Goal: Task Accomplishment & Management: Use online tool/utility

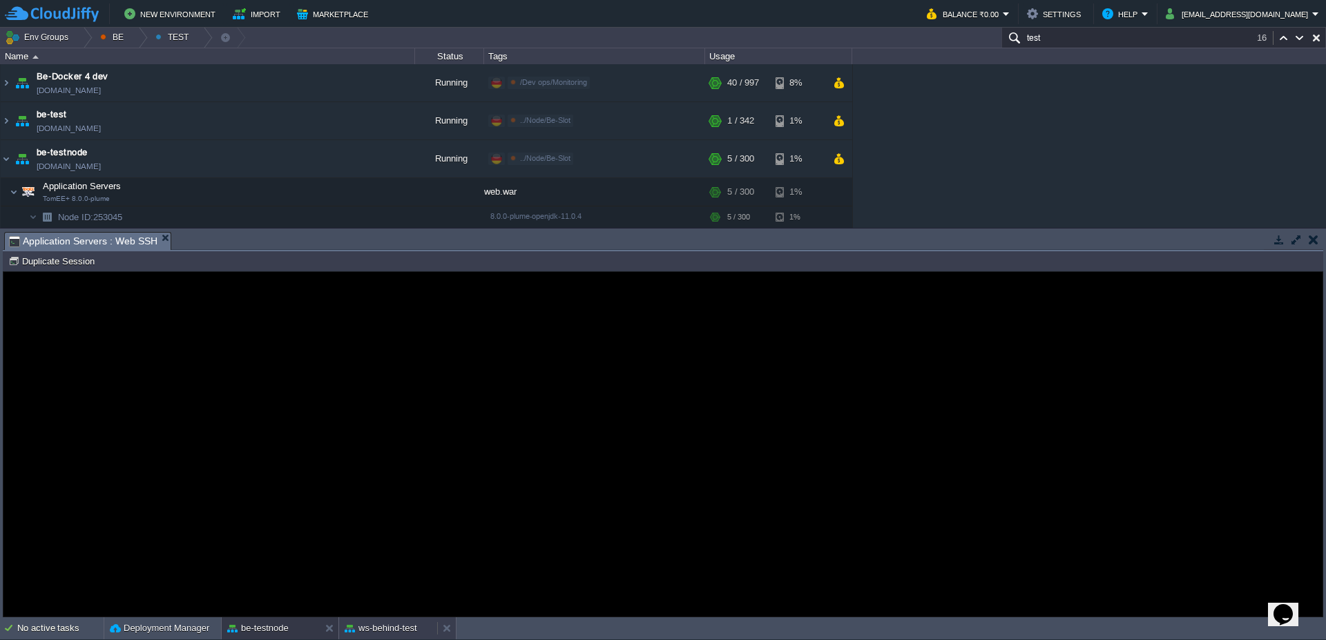
scroll to position [83, 0]
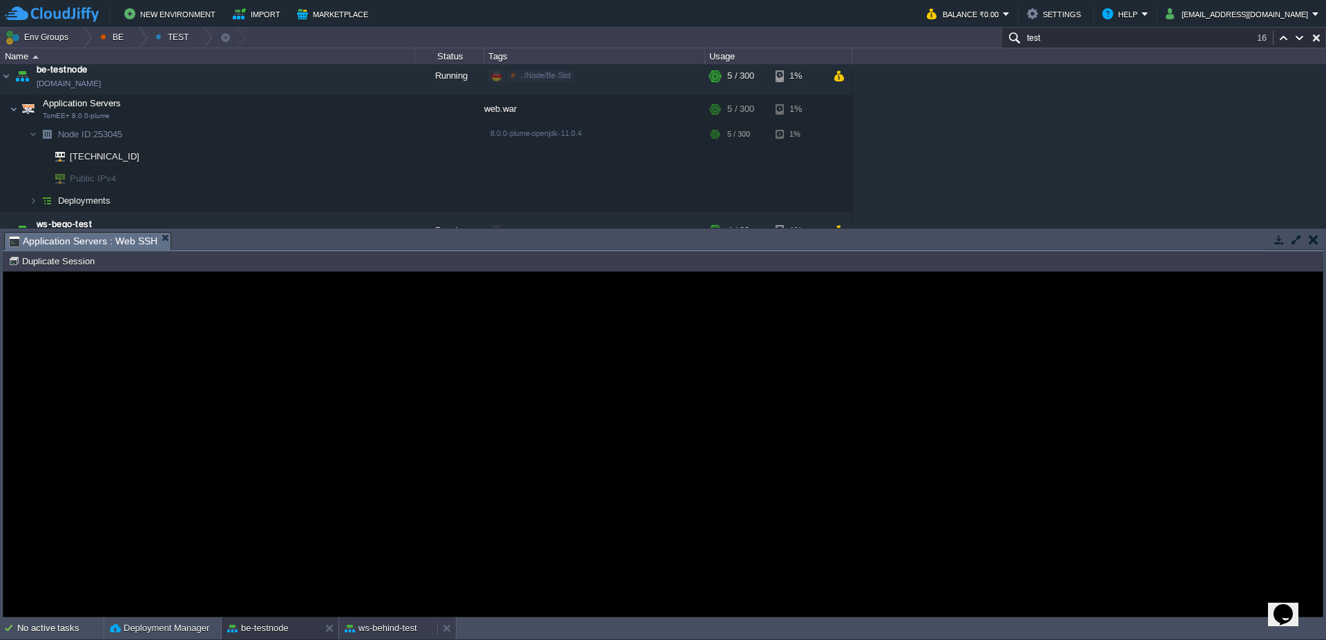
click at [389, 630] on button "ws-behind-test" at bounding box center [381, 629] width 73 height 14
click at [403, 636] on div "ws-behind-test" at bounding box center [388, 629] width 98 height 22
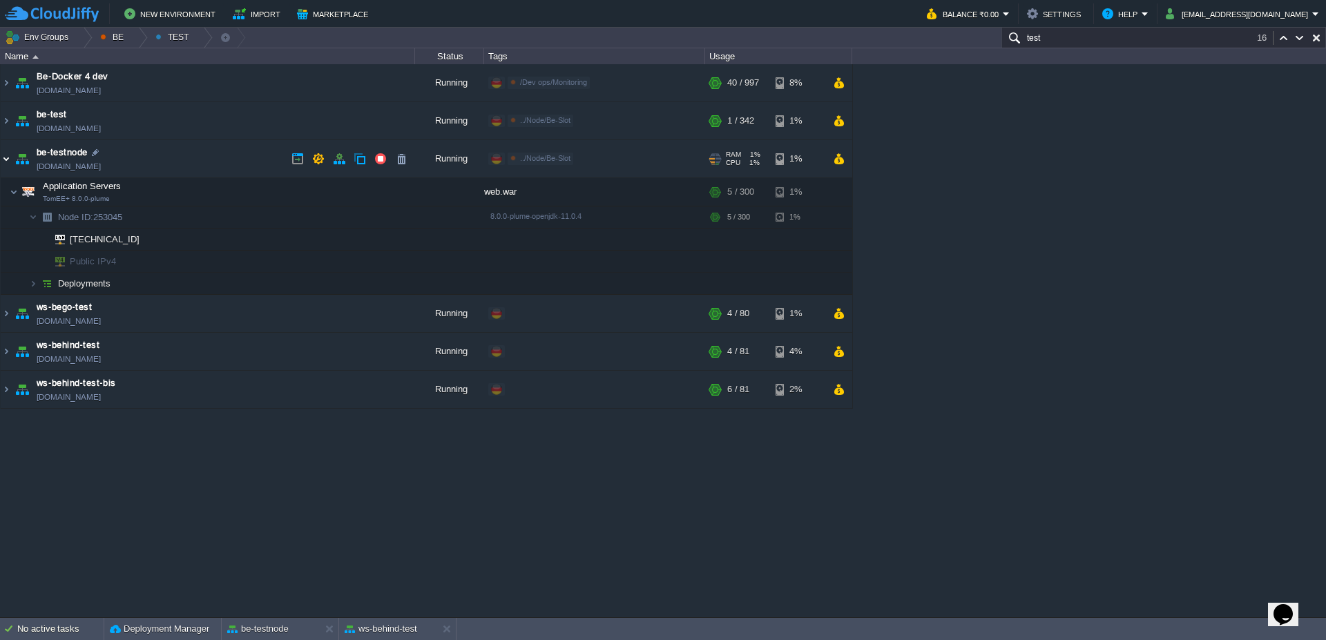
click at [10, 162] on img at bounding box center [6, 158] width 11 height 37
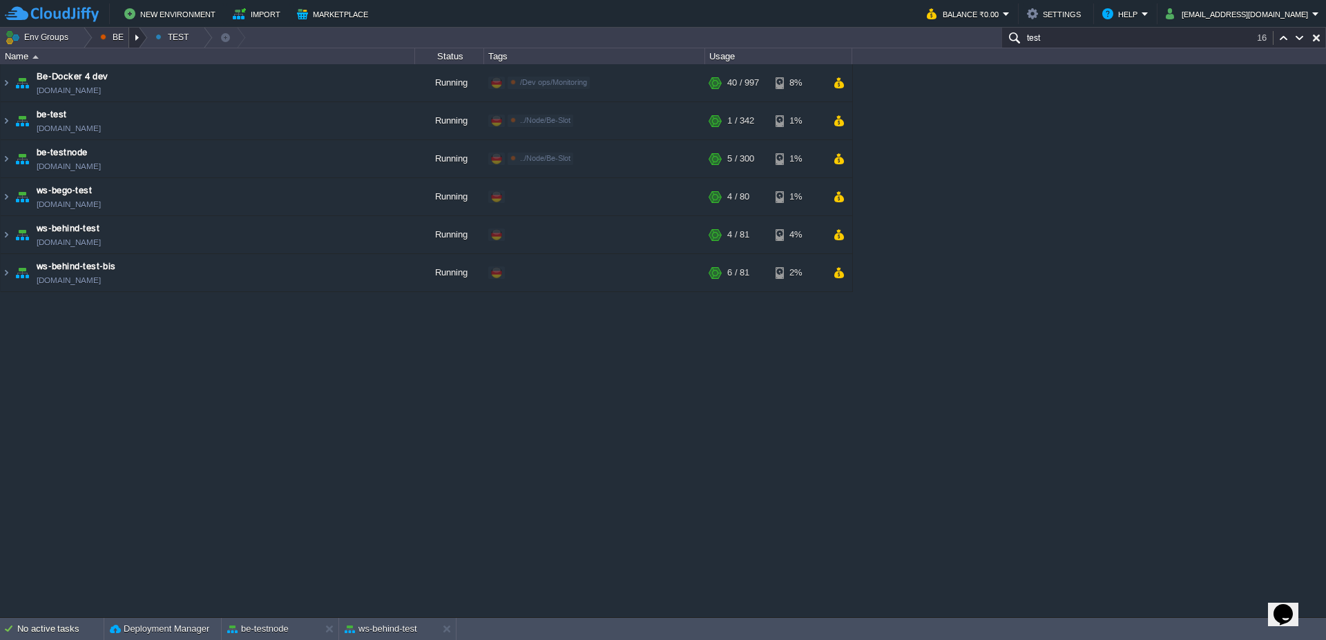
click at [140, 46] on div at bounding box center [138, 38] width 19 height 20
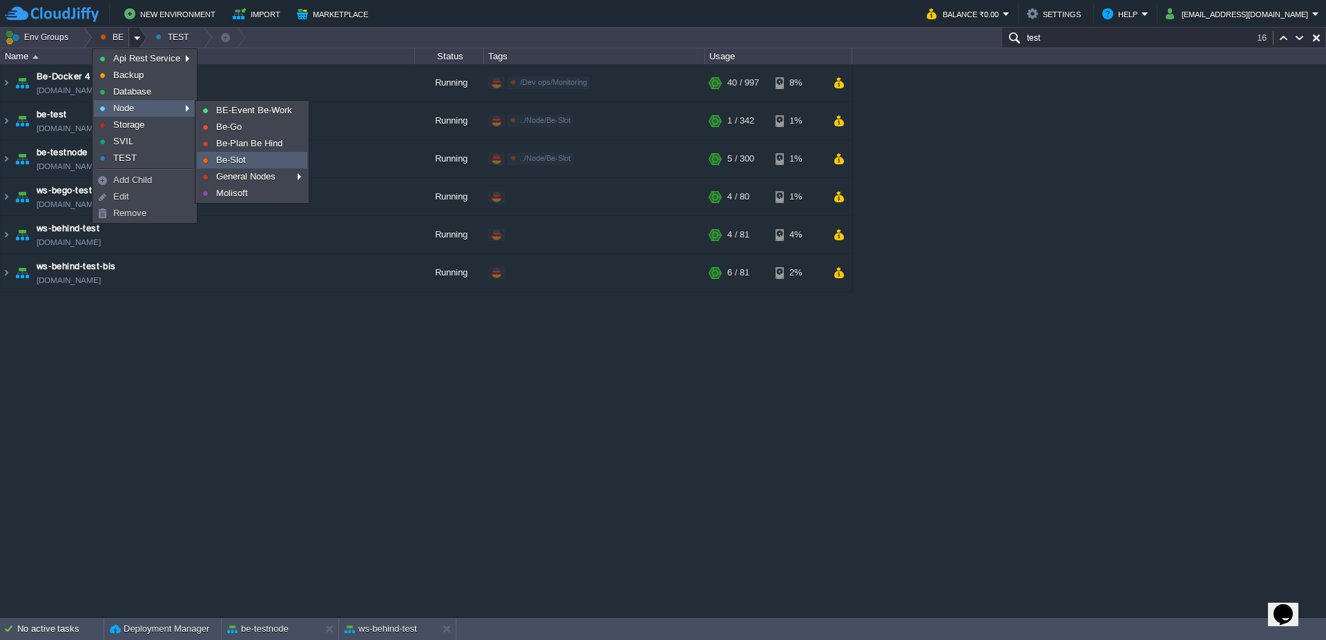
click at [251, 160] on link "Be-Slot" at bounding box center [252, 160] width 109 height 15
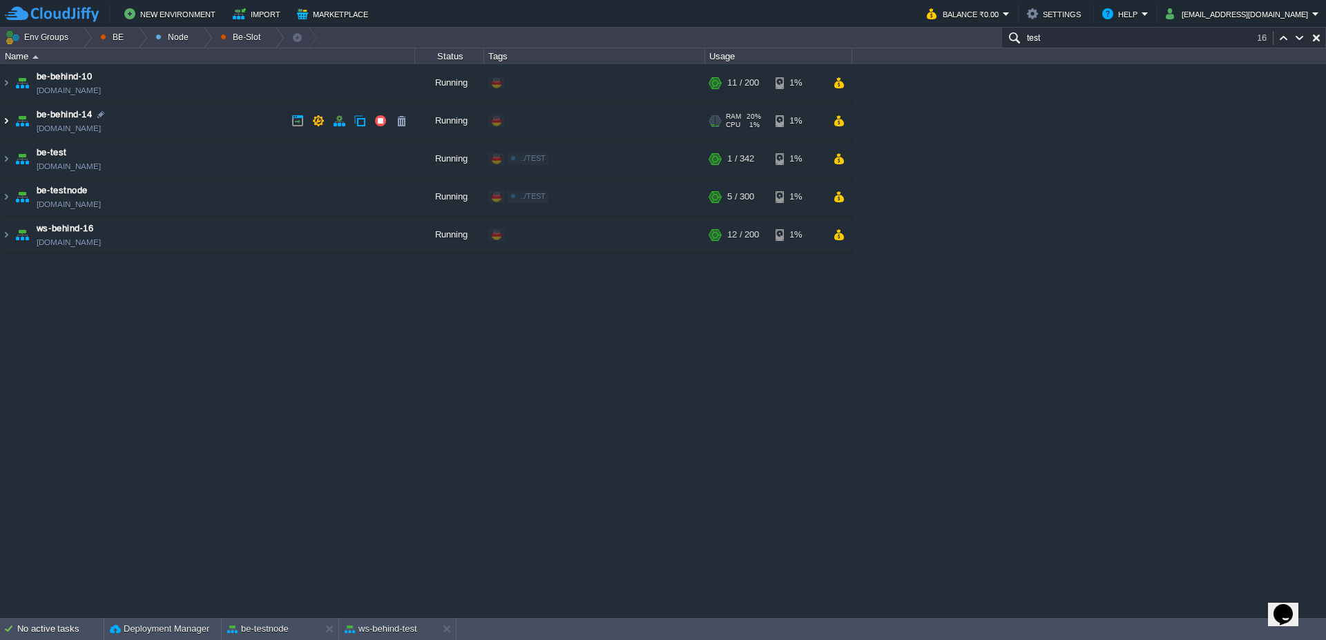
click at [8, 122] on img at bounding box center [6, 120] width 11 height 37
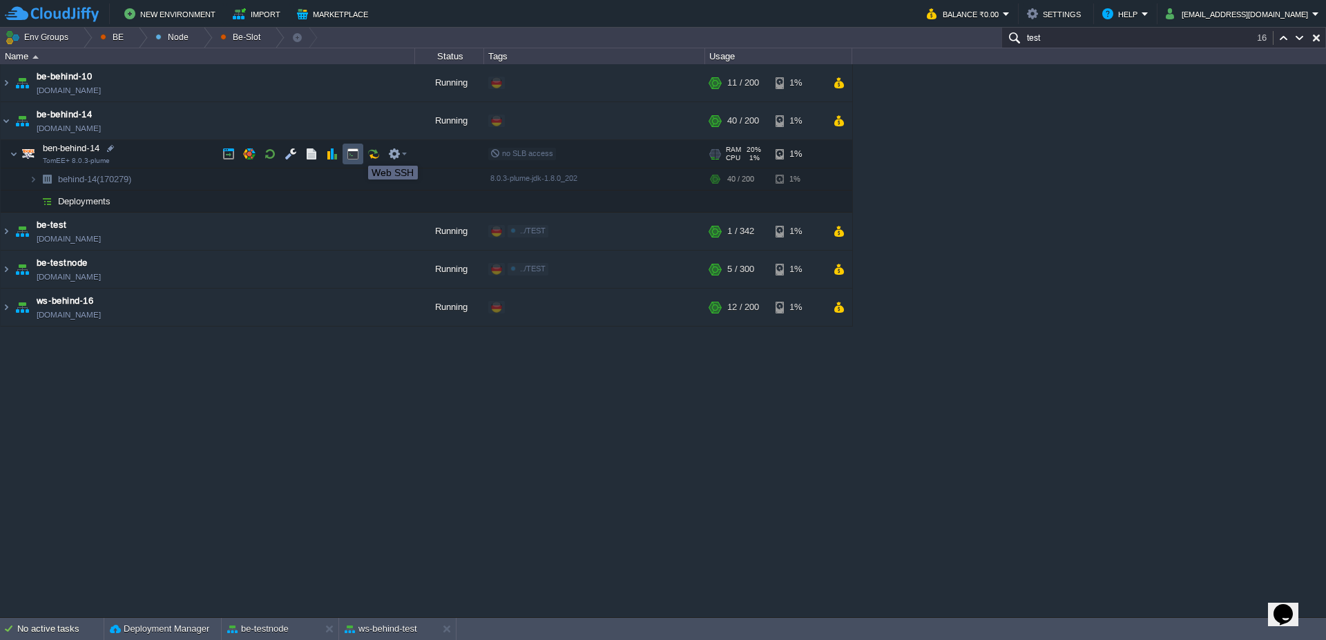
click at [358, 153] on button "button" at bounding box center [353, 154] width 12 height 12
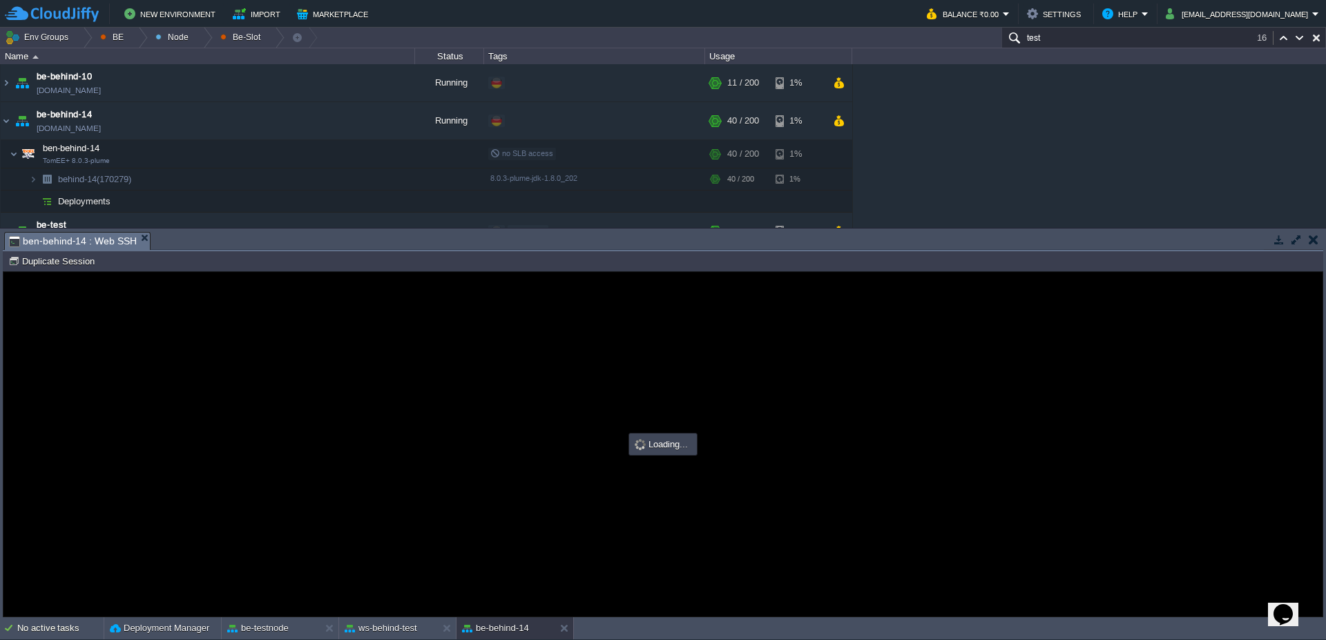
type input "#000000"
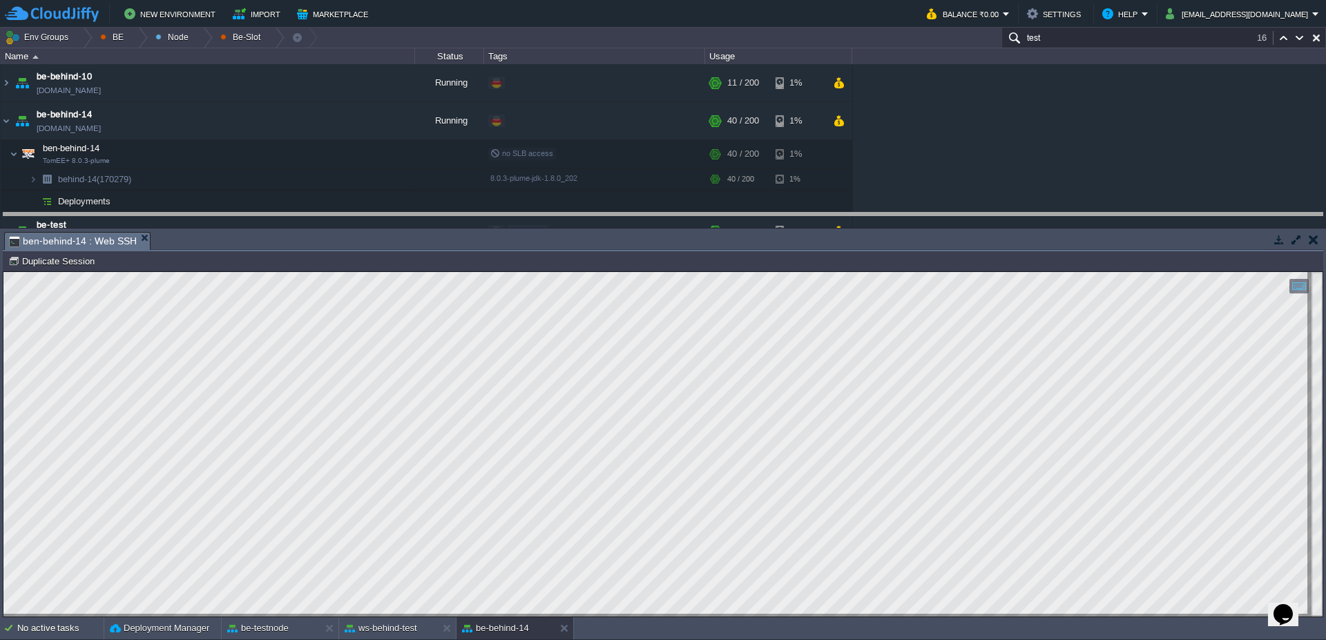
drag, startPoint x: 776, startPoint y: 249, endPoint x: 776, endPoint y: 223, distance: 26.2
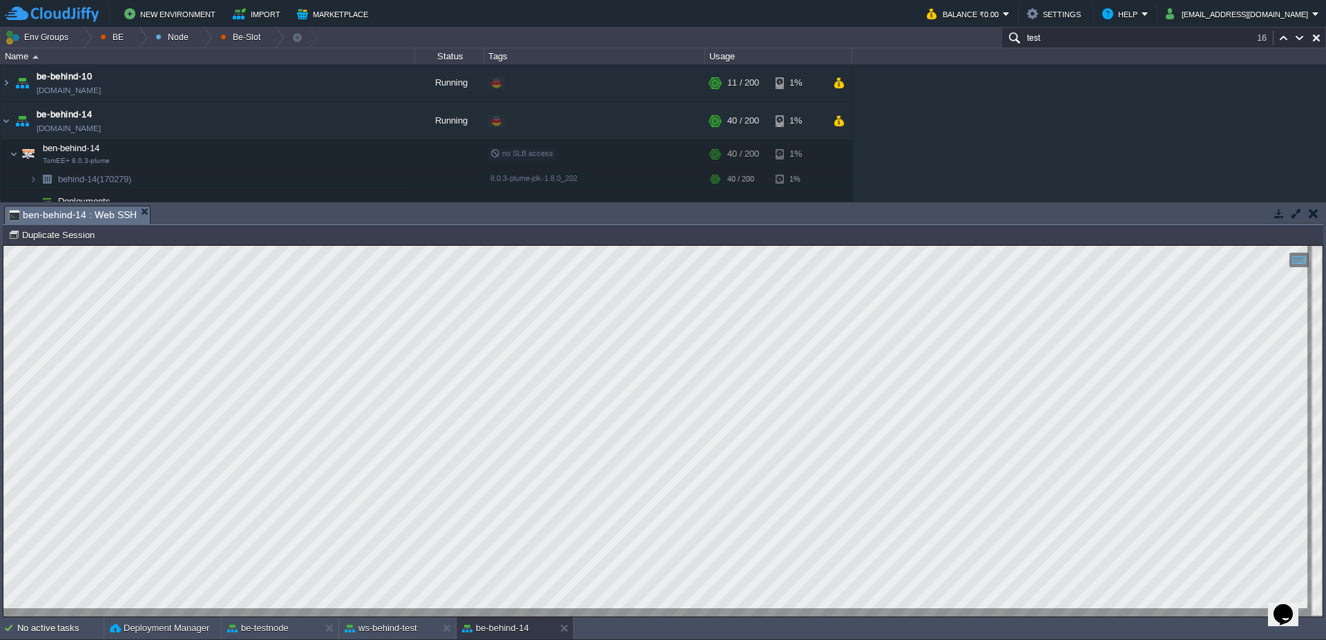
type textarea "<Connector port="8080" protocol="org.apache.coyote.http11.Http11NioProtocol" ex…"
click at [267, 636] on div "be-testnode" at bounding box center [271, 629] width 98 height 22
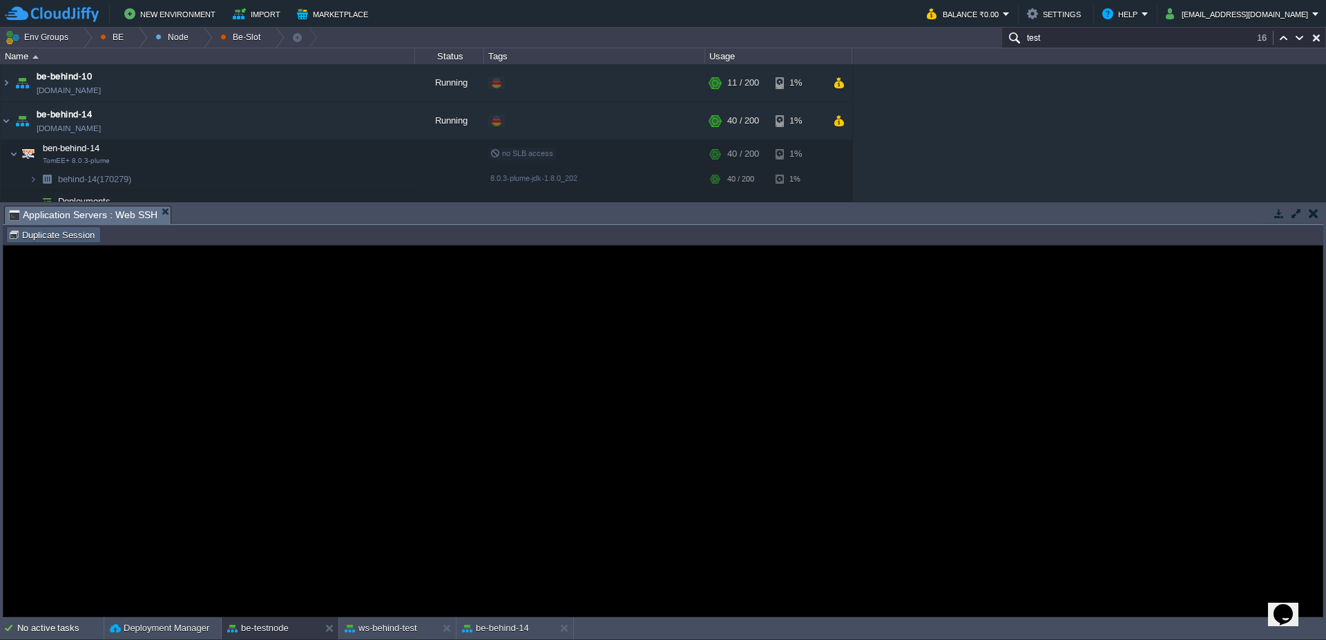
click at [46, 241] on td "Duplicate Session" at bounding box center [53, 235] width 95 height 17
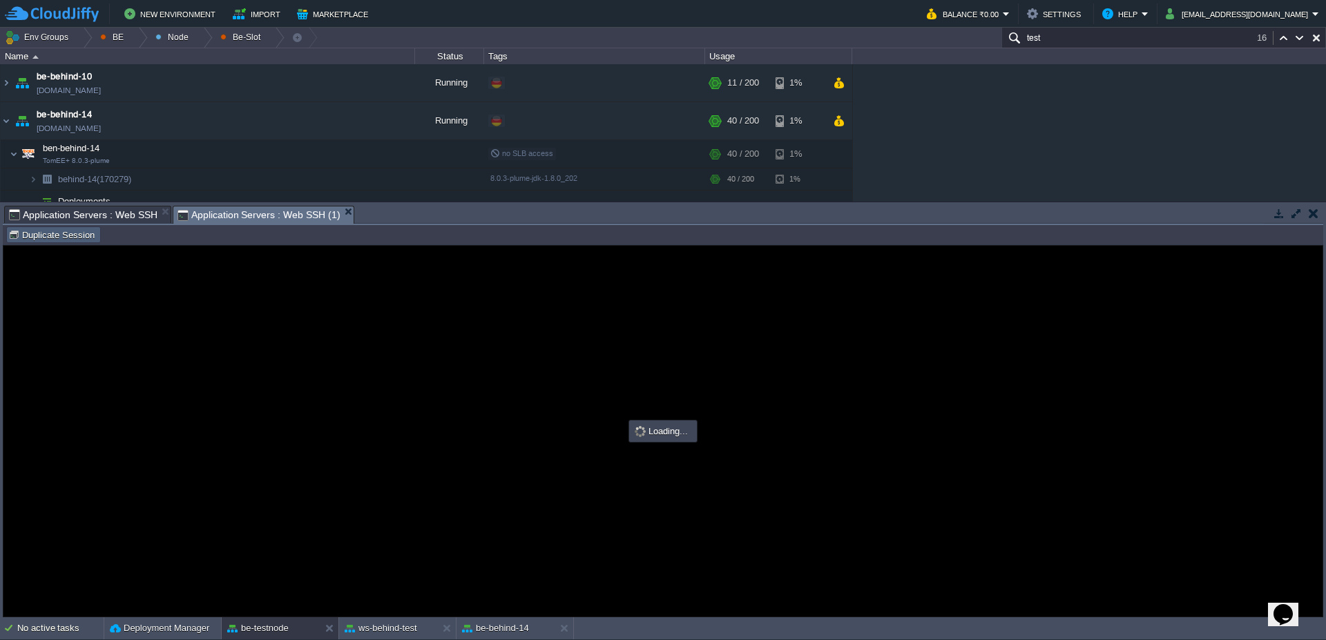
scroll to position [0, 0]
type input "#000000"
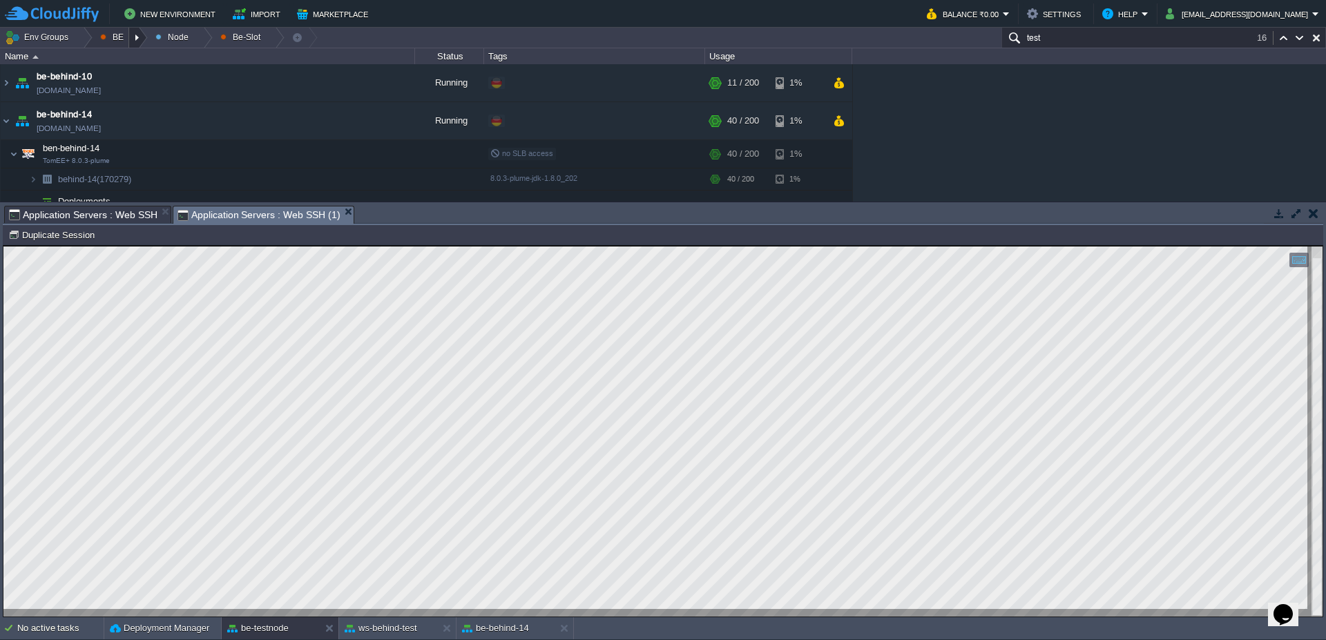
click at [137, 39] on div at bounding box center [138, 38] width 19 height 20
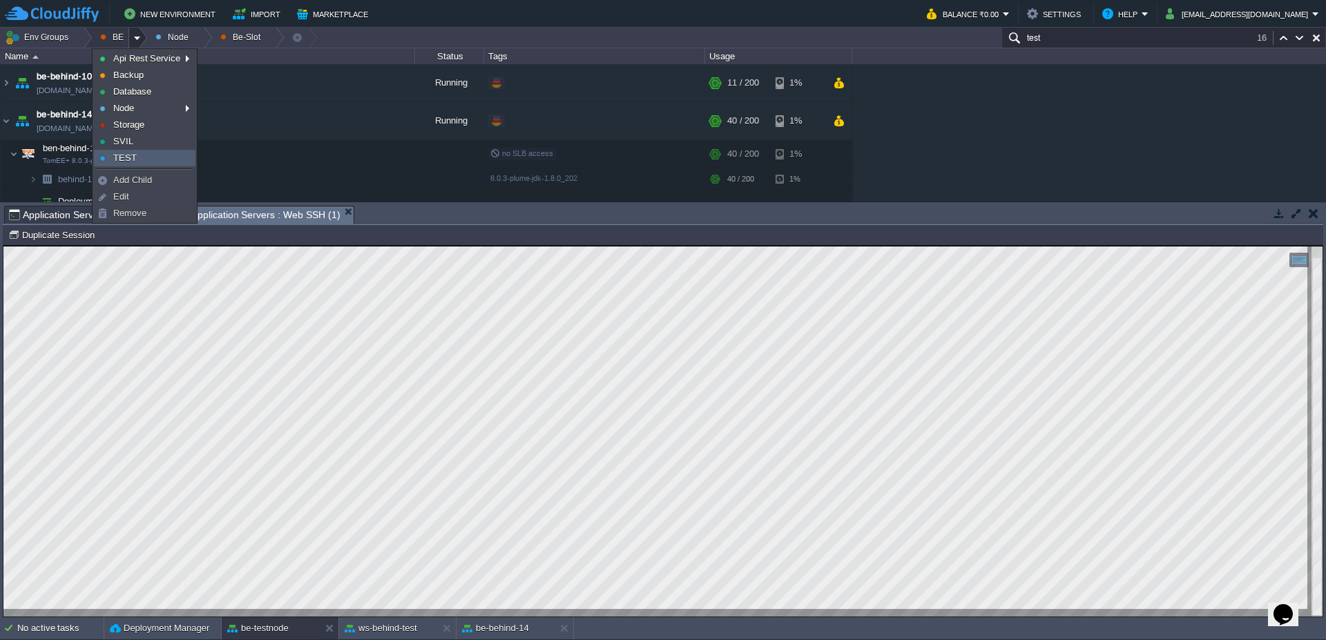
click at [131, 157] on span "TEST" at bounding box center [124, 158] width 23 height 10
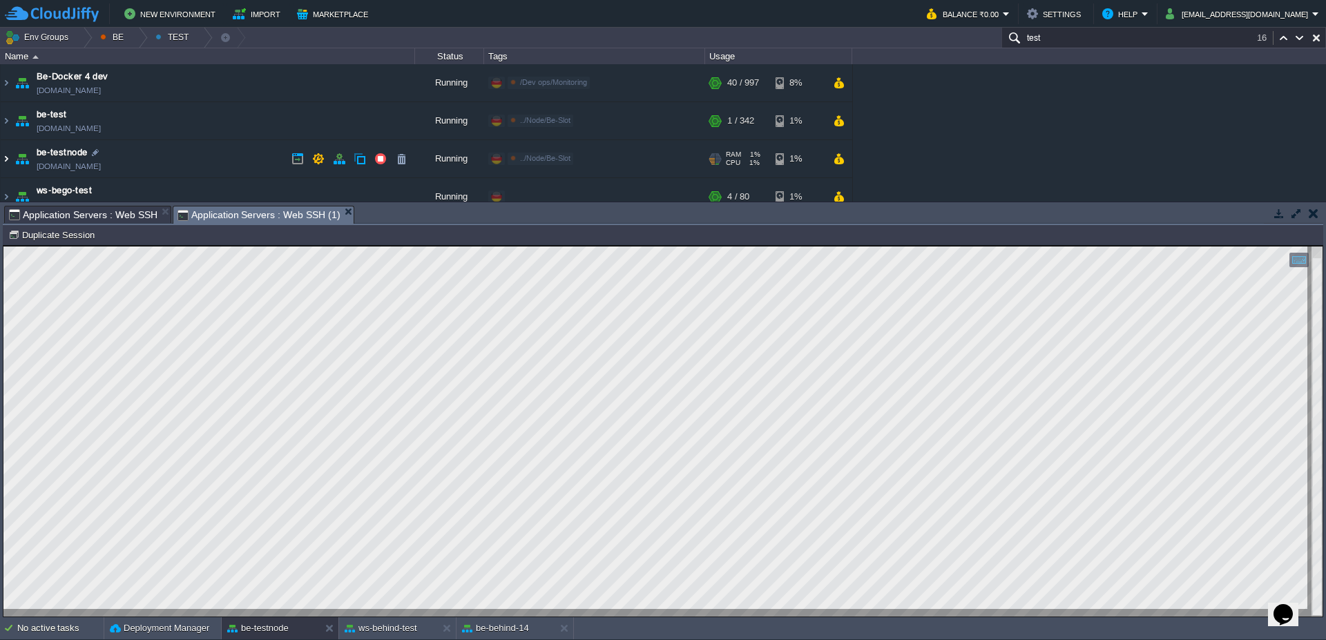
click at [6, 160] on img at bounding box center [6, 158] width 11 height 37
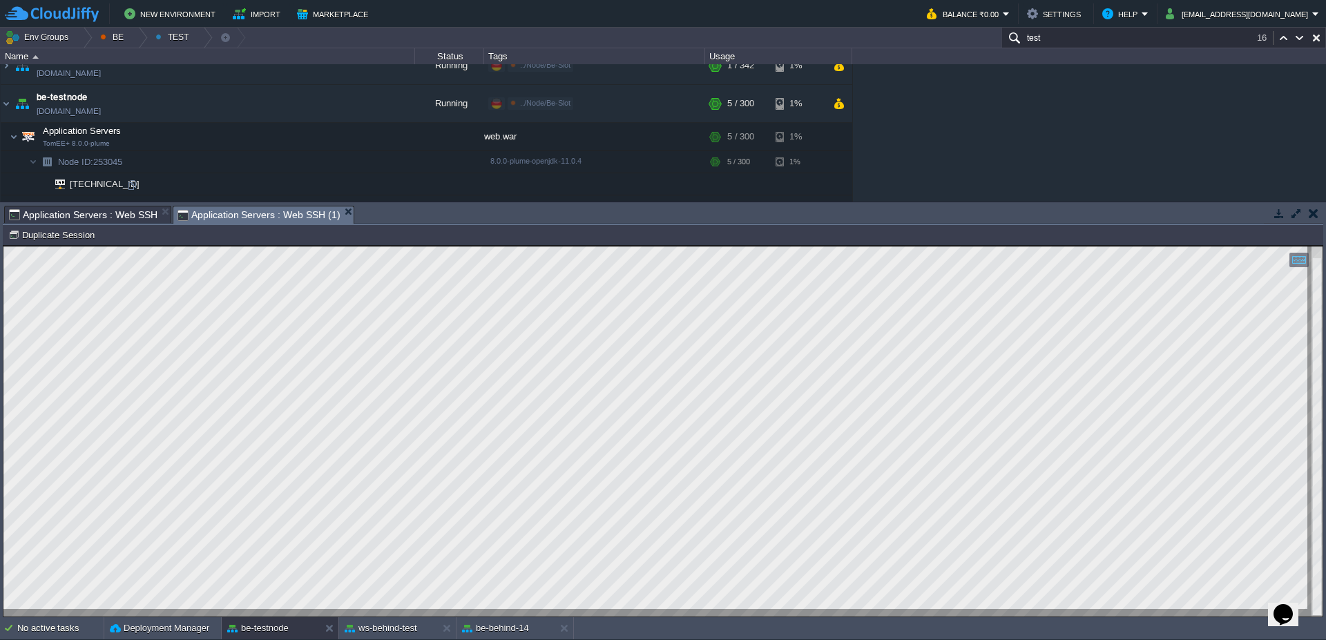
scroll to position [83, 0]
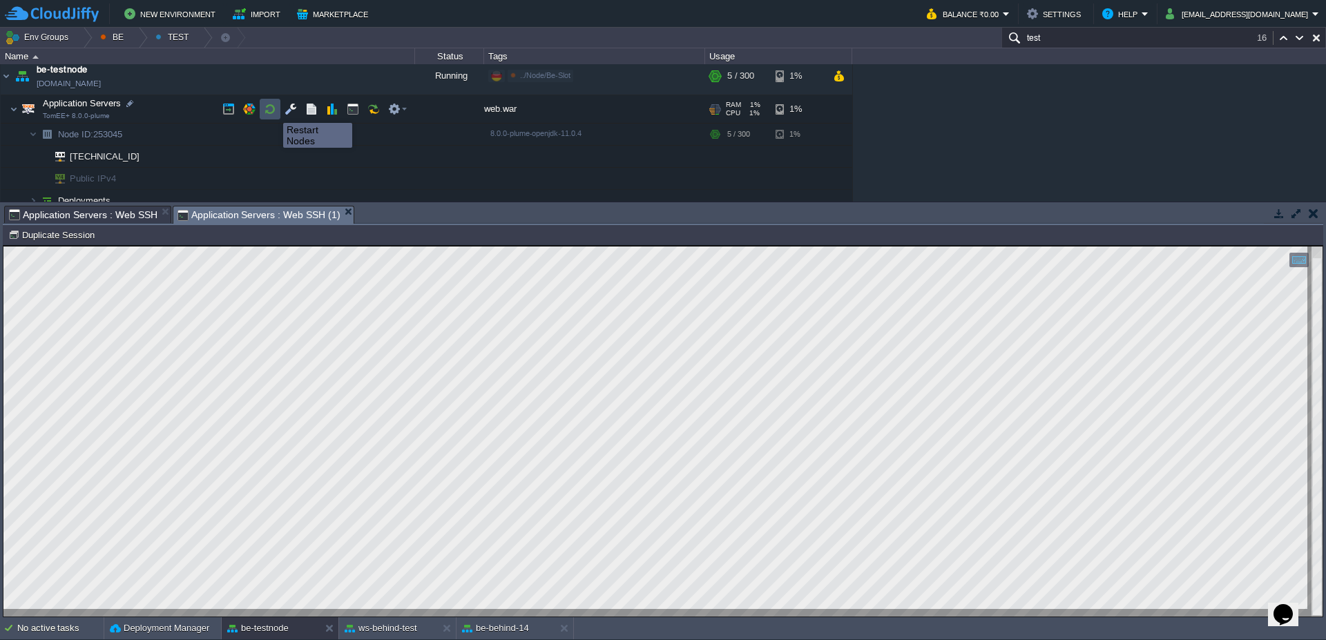
click at [273, 111] on button "button" at bounding box center [270, 109] width 12 height 12
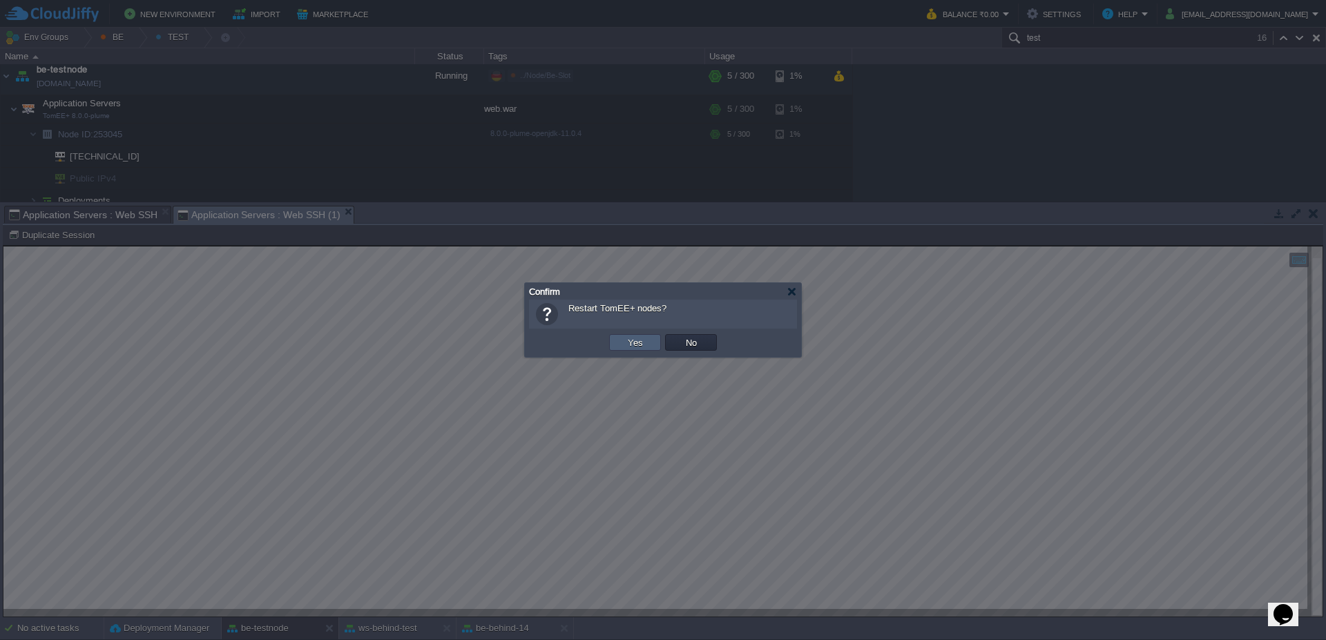
click at [634, 347] on button "Yes" at bounding box center [635, 342] width 23 height 12
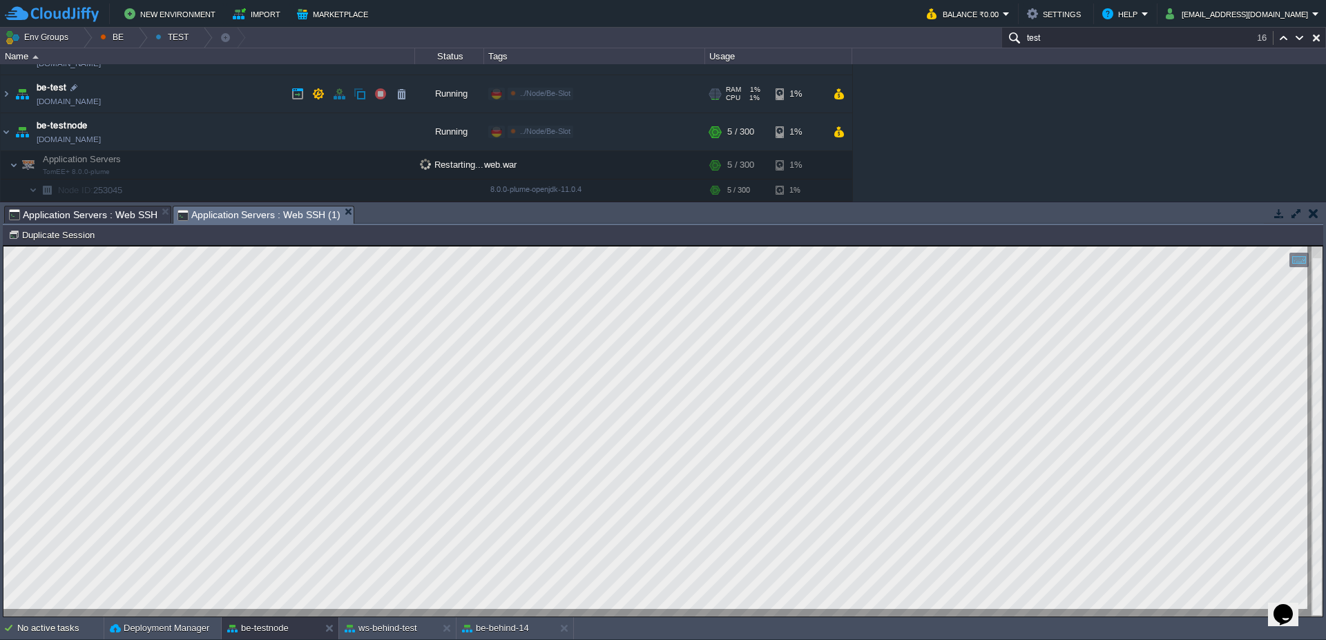
scroll to position [0, 0]
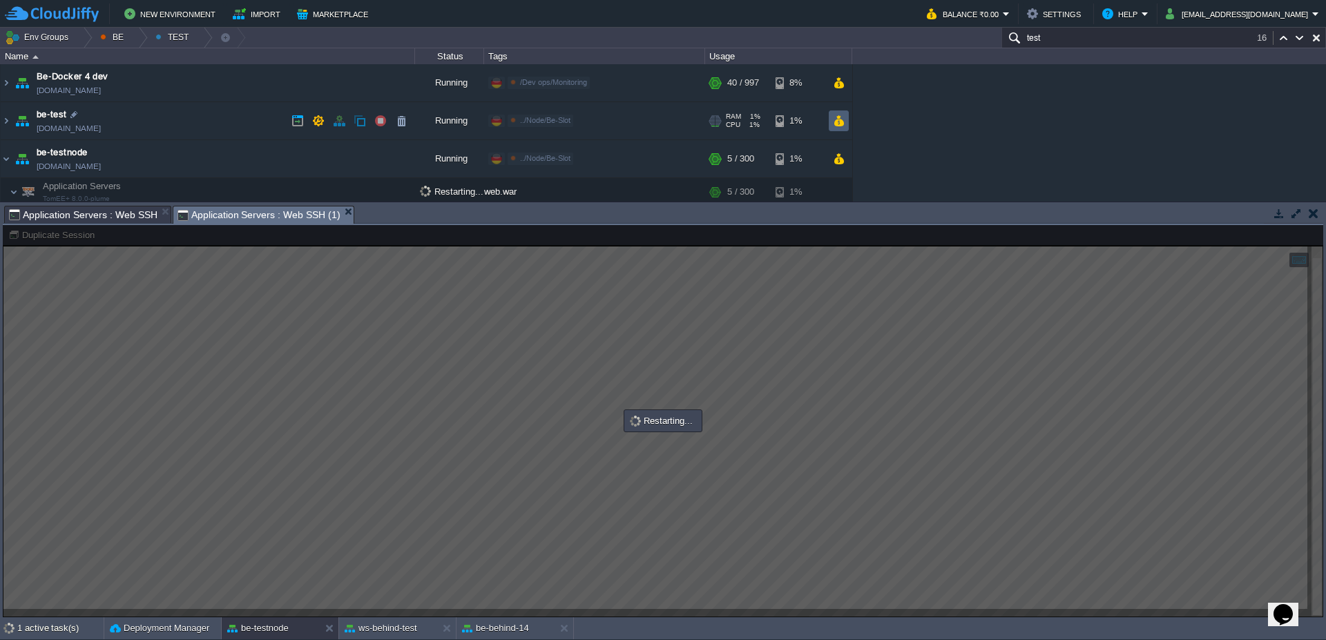
click at [843, 123] on button "button" at bounding box center [839, 121] width 12 height 12
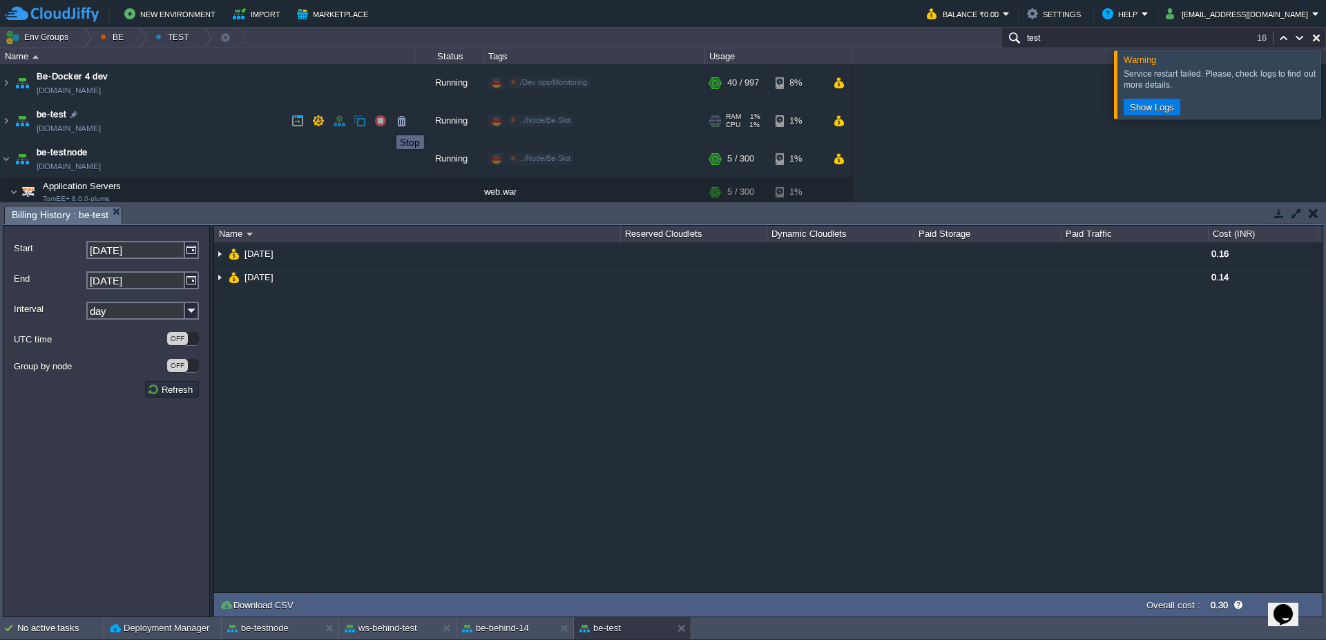
click at [378, 122] on button "button" at bounding box center [380, 121] width 12 height 12
click at [383, 122] on button "button" at bounding box center [380, 121] width 12 height 12
click at [1326, 91] on div at bounding box center [1343, 84] width 0 height 68
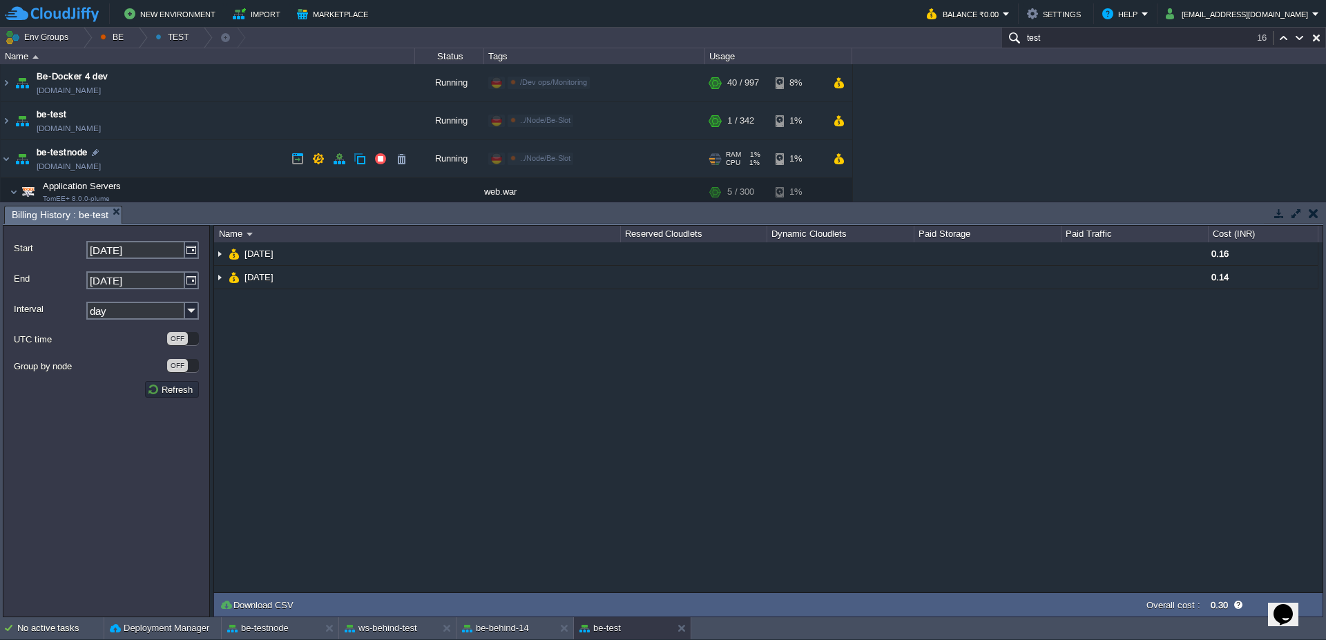
scroll to position [83, 0]
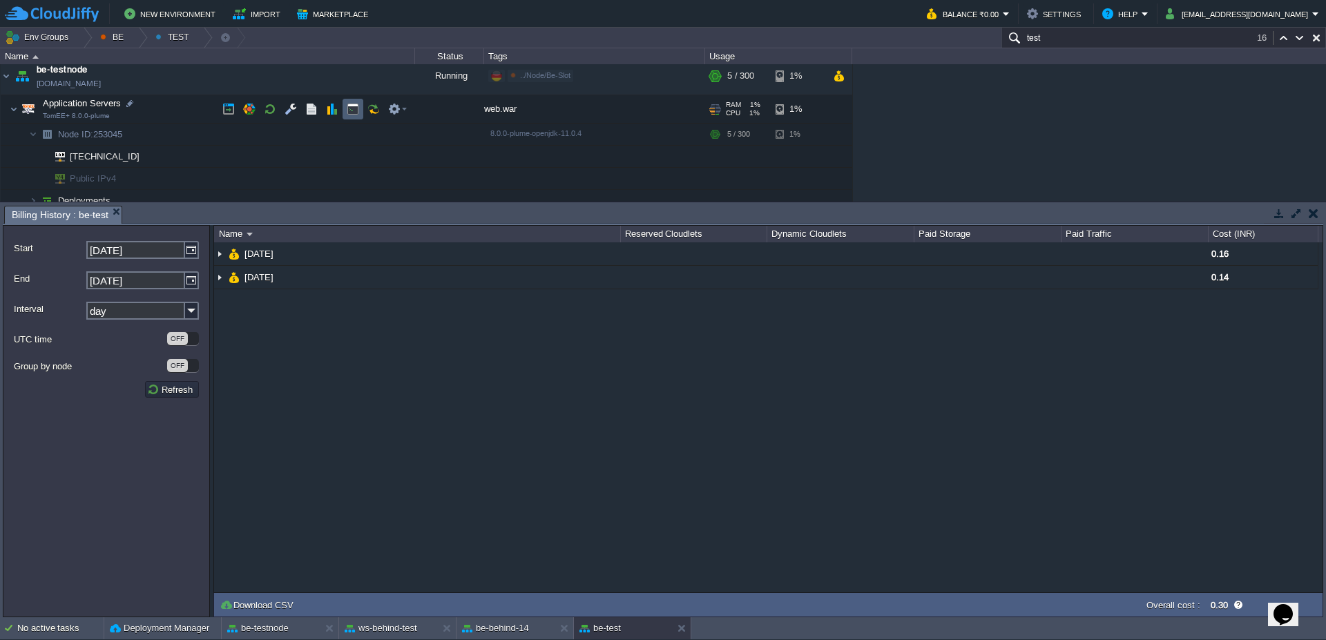
click at [349, 108] on button "button" at bounding box center [353, 109] width 12 height 12
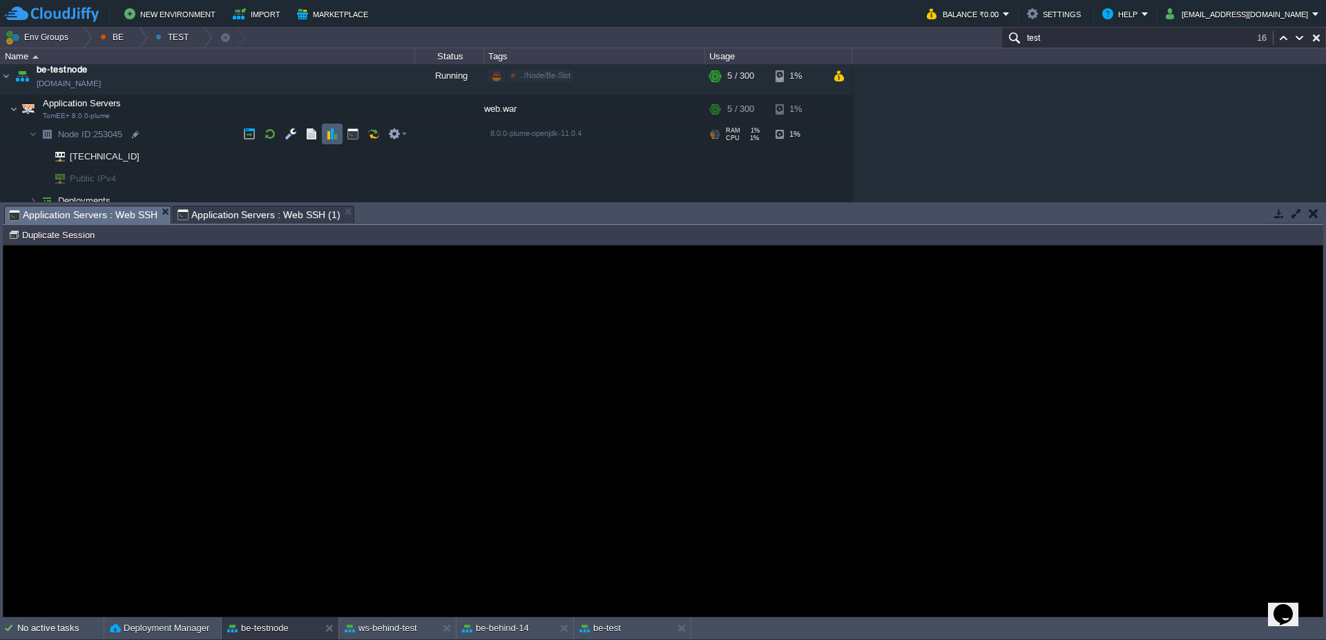
click at [331, 132] on button "button" at bounding box center [332, 134] width 12 height 12
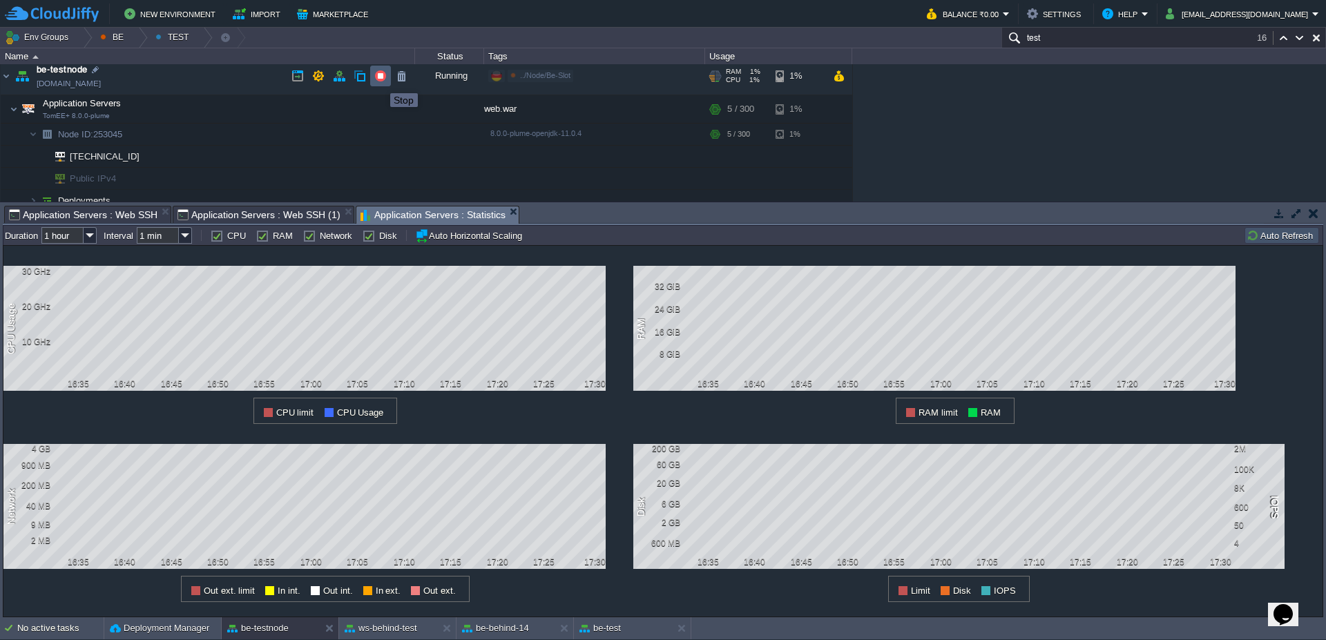
click at [380, 81] on button "button" at bounding box center [380, 76] width 12 height 12
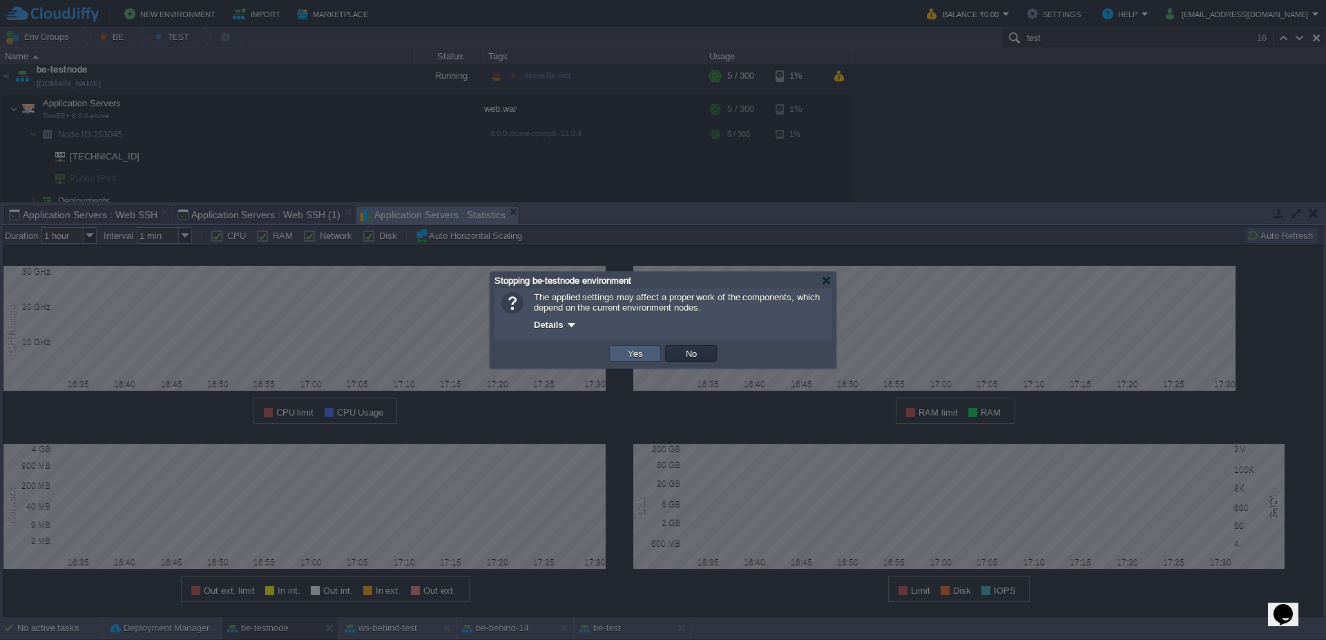
click at [633, 356] on button "Yes" at bounding box center [635, 353] width 23 height 12
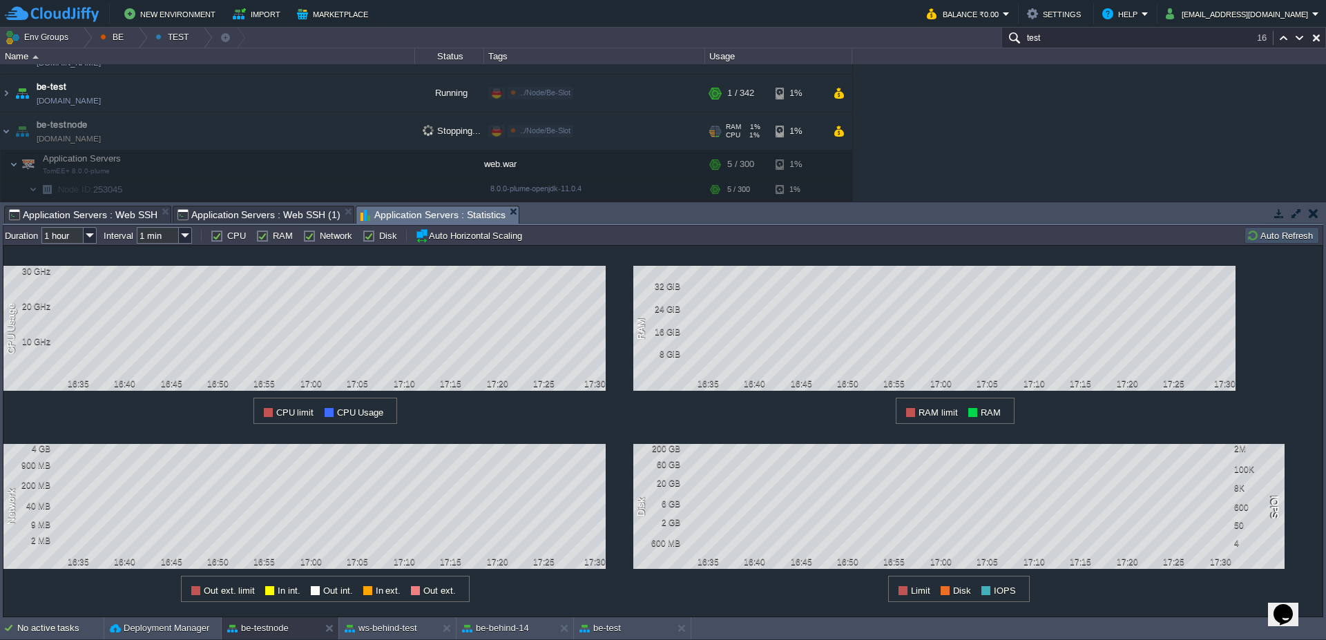
scroll to position [0, 0]
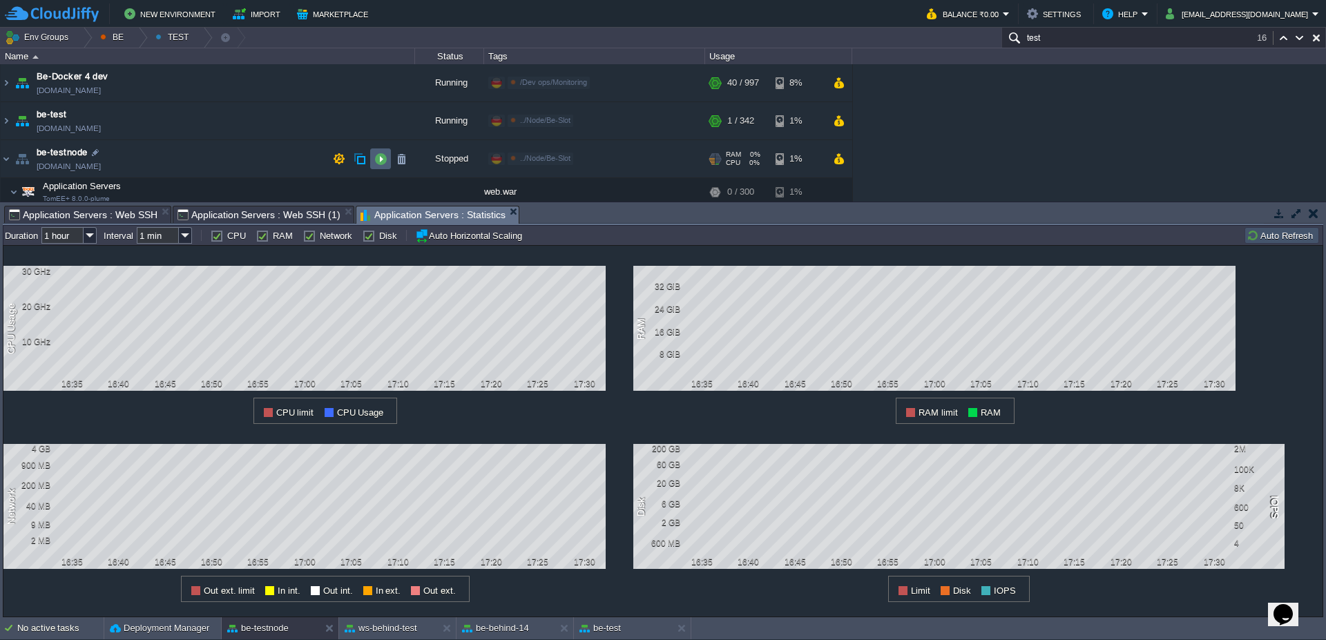
click at [376, 165] on td at bounding box center [380, 159] width 21 height 21
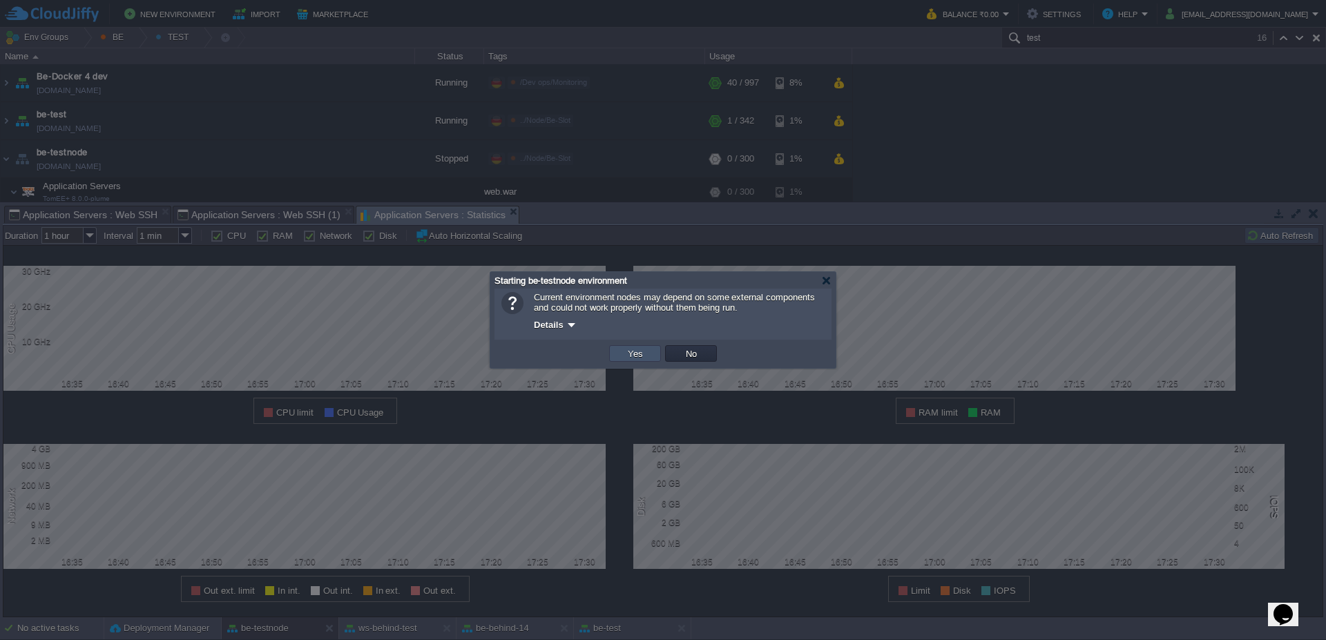
click at [640, 355] on button "Yes" at bounding box center [635, 353] width 23 height 12
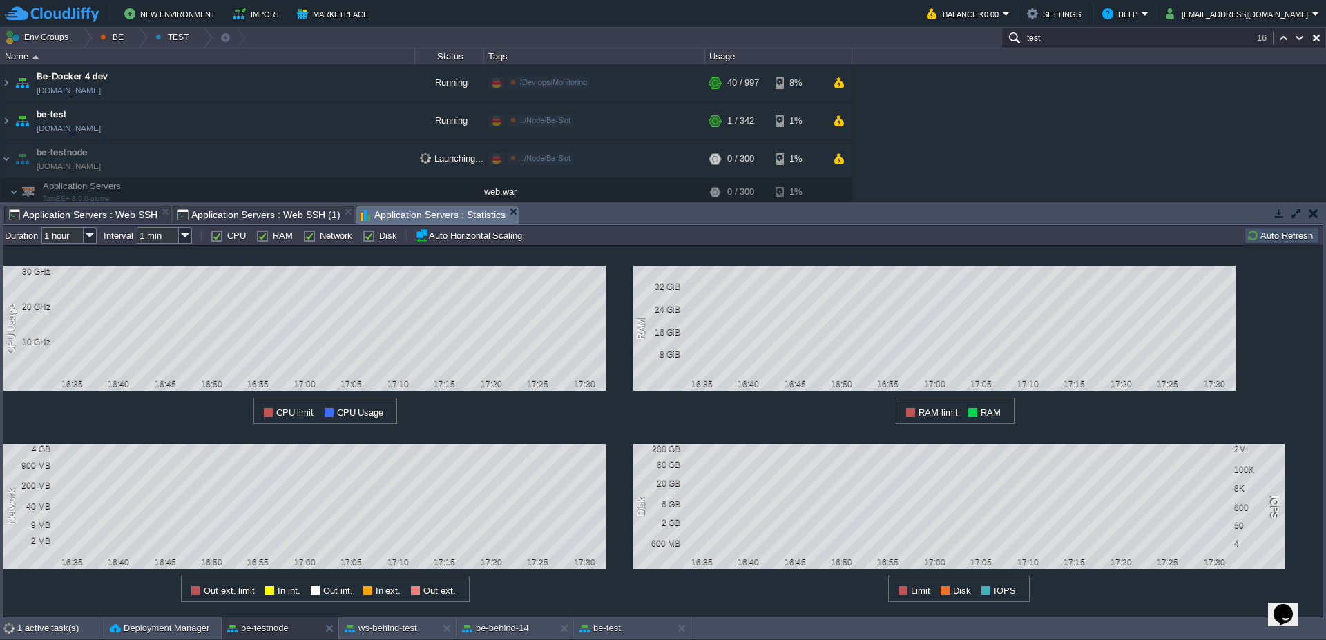
click at [274, 207] on span "Application Servers : Web SSH (1)" at bounding box center [259, 215] width 163 height 17
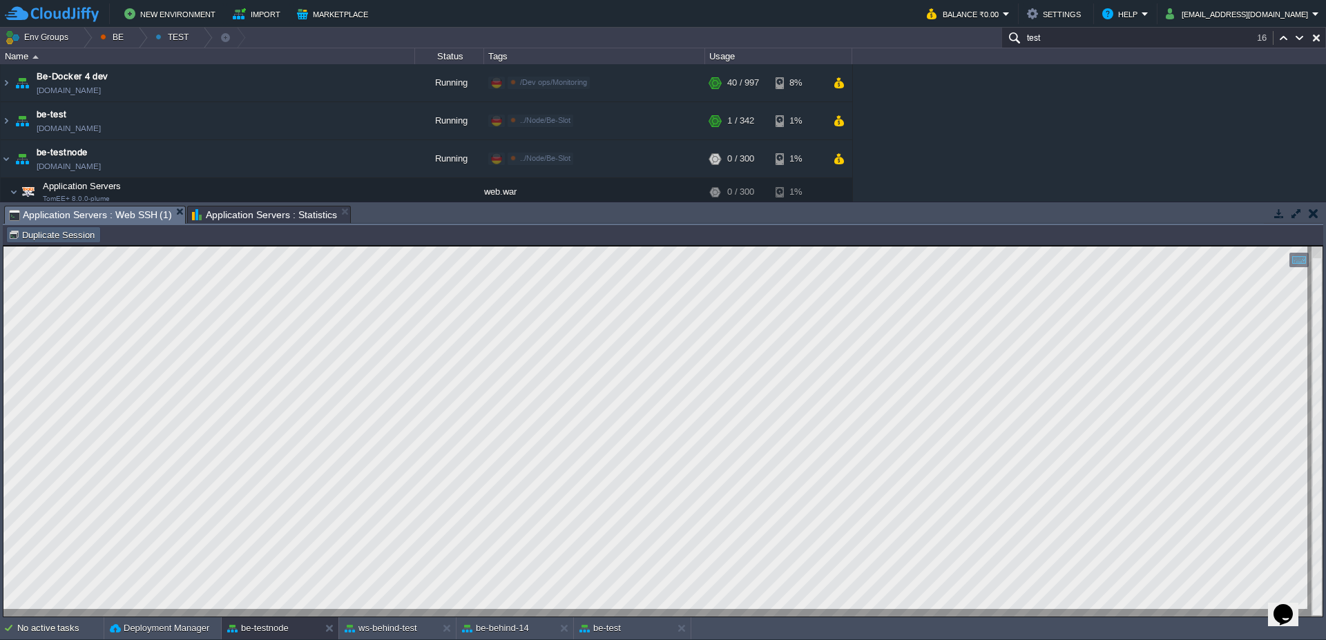
click at [35, 240] on button "Duplicate Session" at bounding box center [53, 235] width 90 height 12
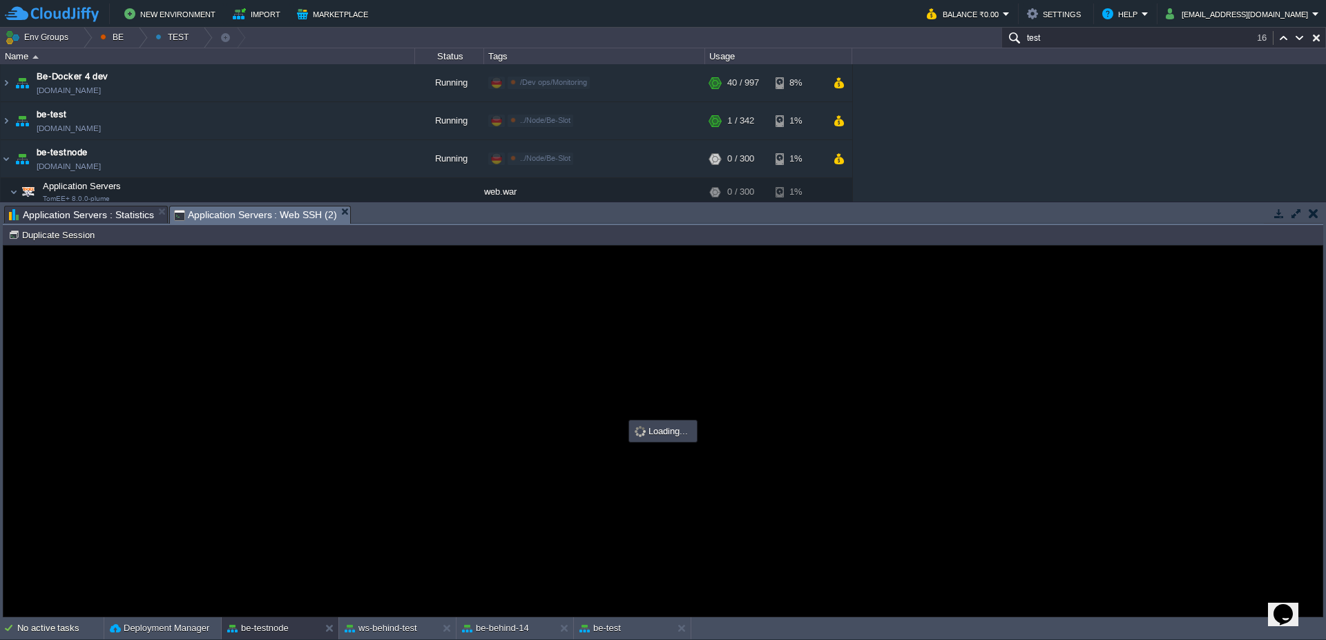
type input "#000000"
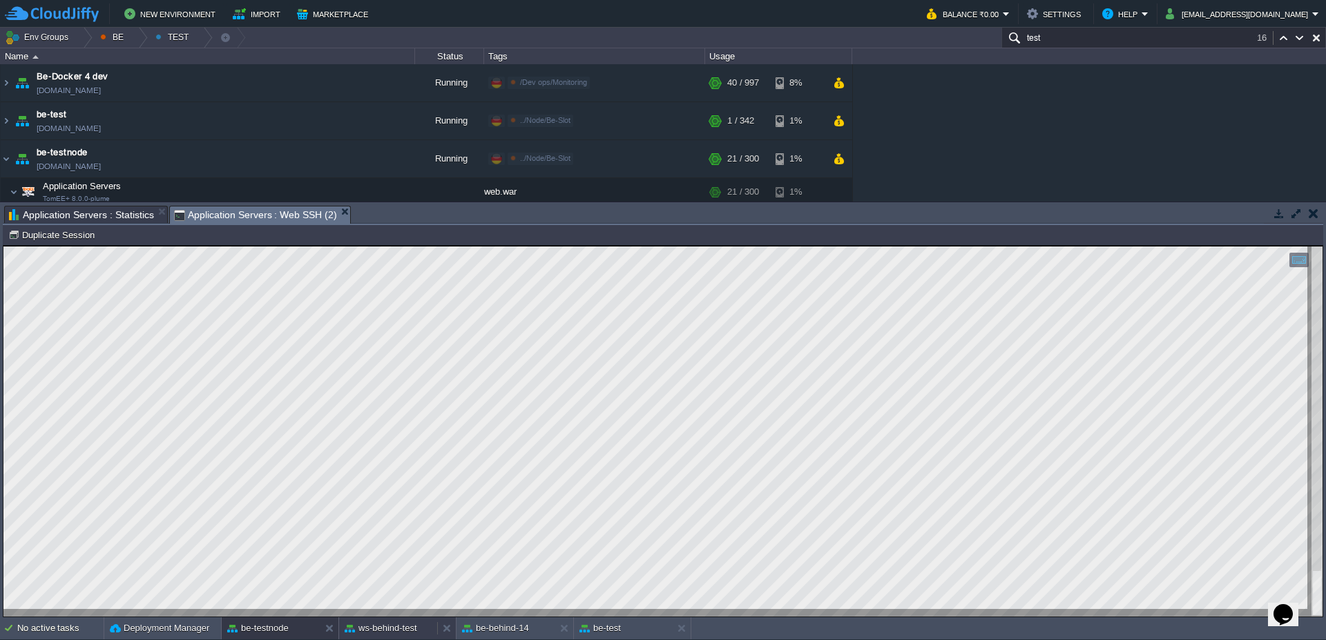
click at [387, 629] on button "ws-behind-test" at bounding box center [381, 629] width 73 height 14
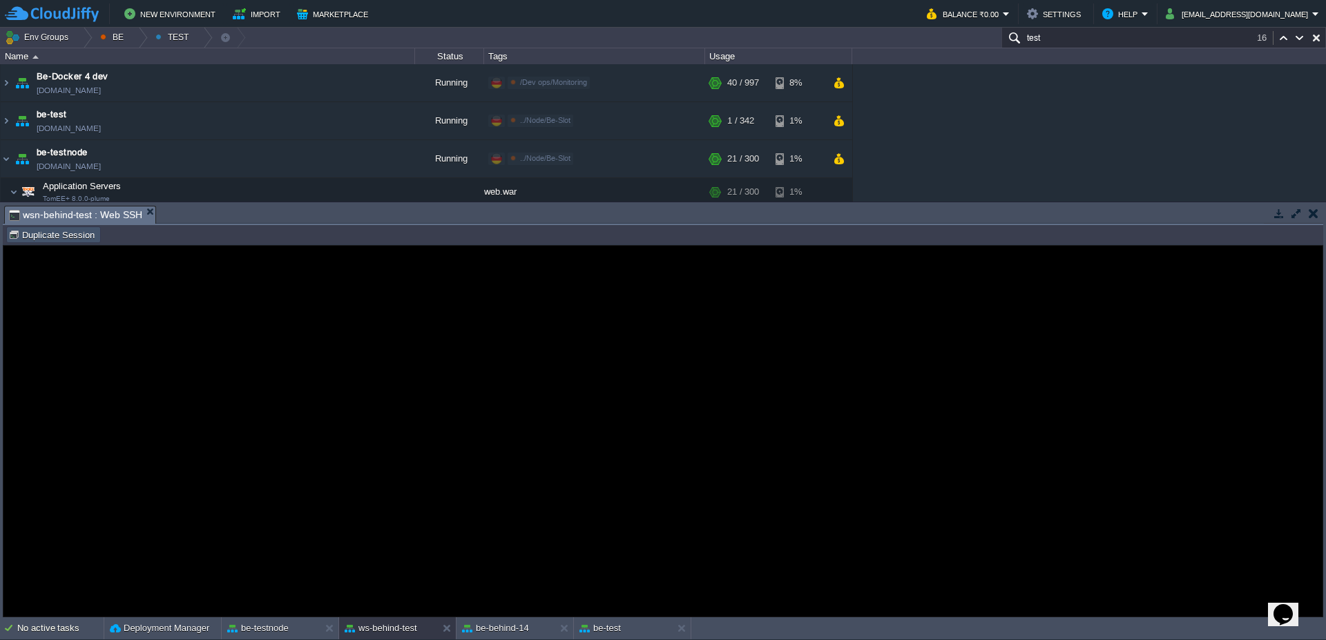
click at [48, 229] on button "Duplicate Session" at bounding box center [53, 235] width 90 height 12
type input "#000000"
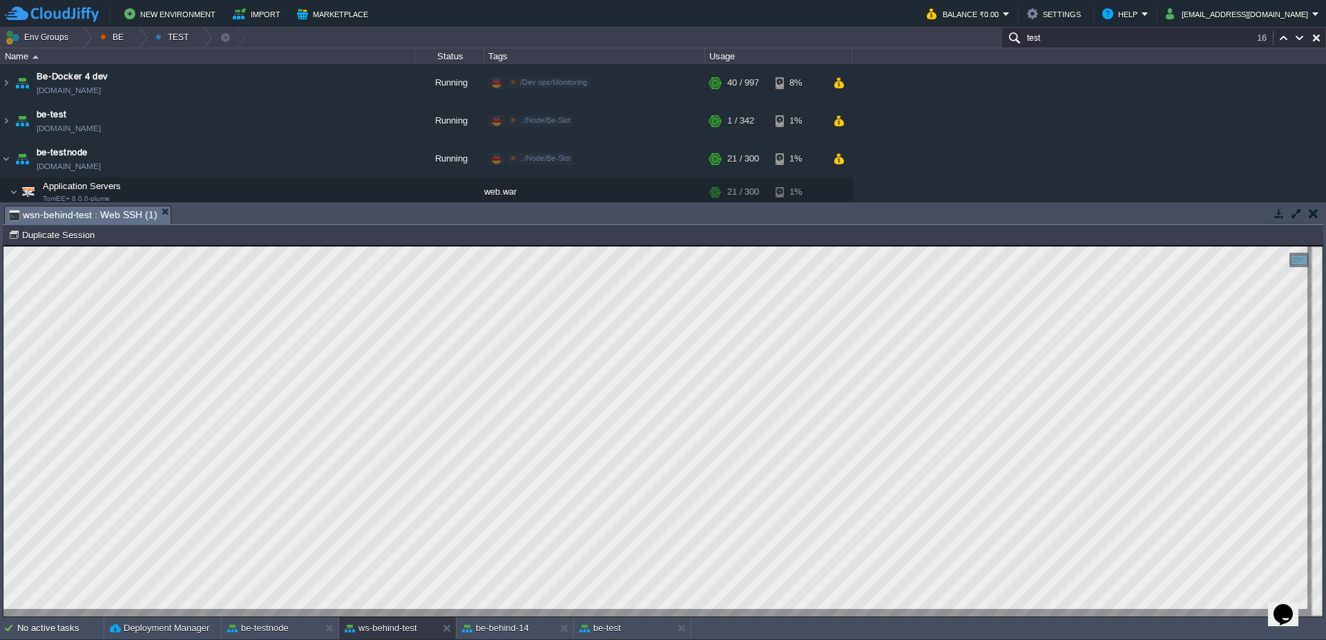
type textarea "<Connector port="8080" protocol="org.apache.coyote.http11.Http11NioProtocol" ex…"
click at [618, 629] on button "be-test" at bounding box center [600, 629] width 41 height 14
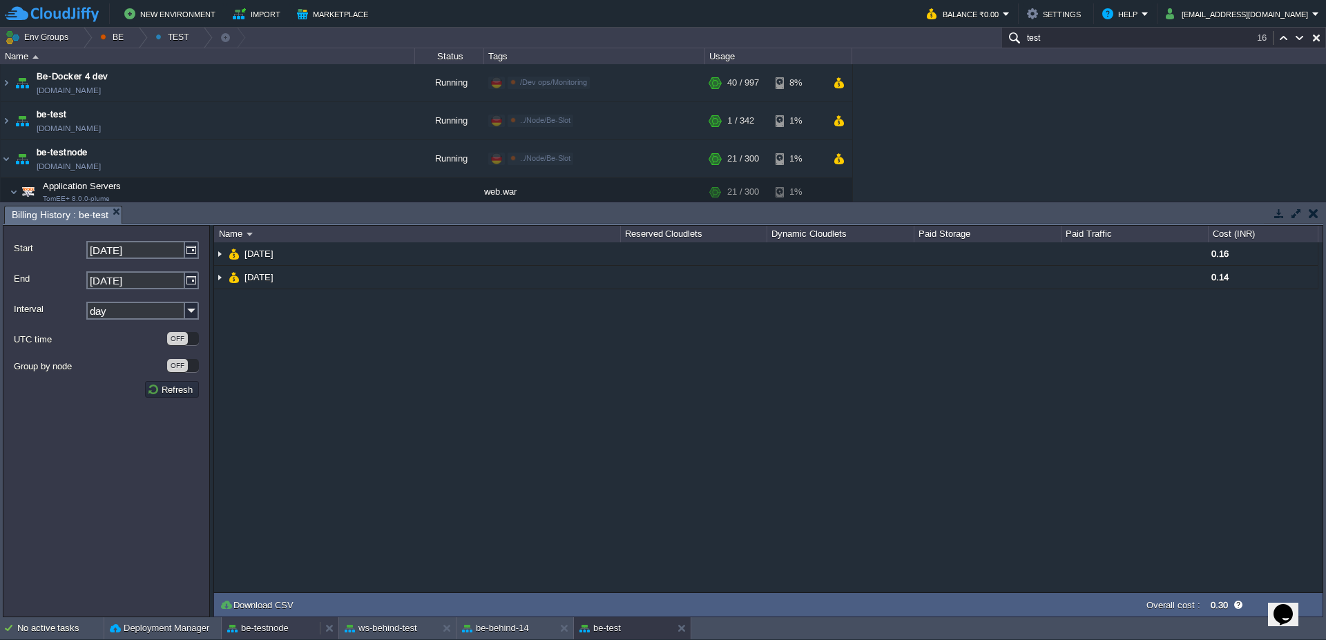
click at [261, 632] on button "be-testnode" at bounding box center [257, 629] width 61 height 14
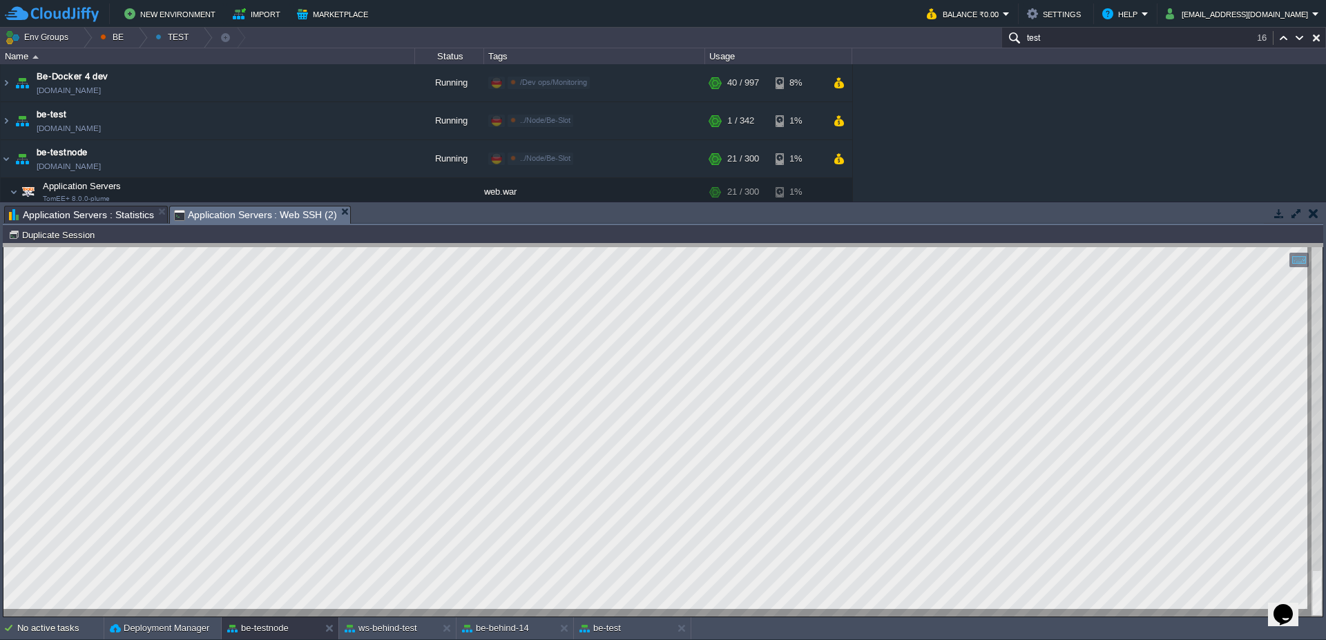
drag, startPoint x: 550, startPoint y: 218, endPoint x: 559, endPoint y: 262, distance: 45.1
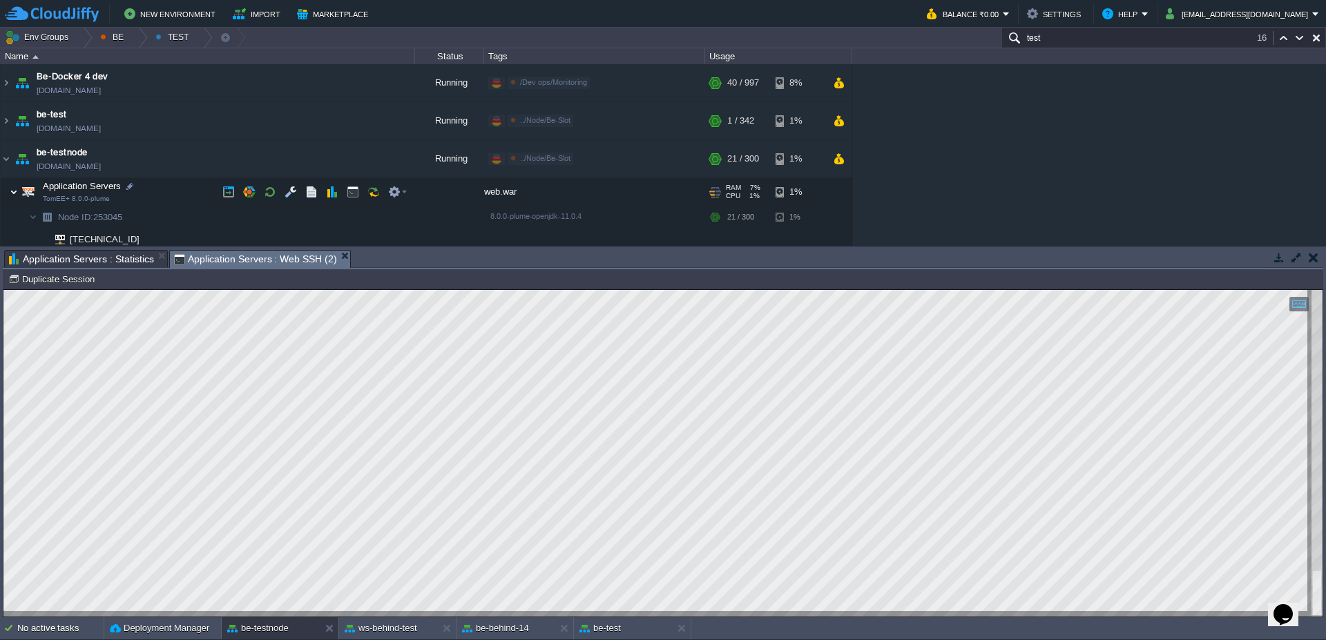
click at [15, 194] on img at bounding box center [14, 192] width 8 height 28
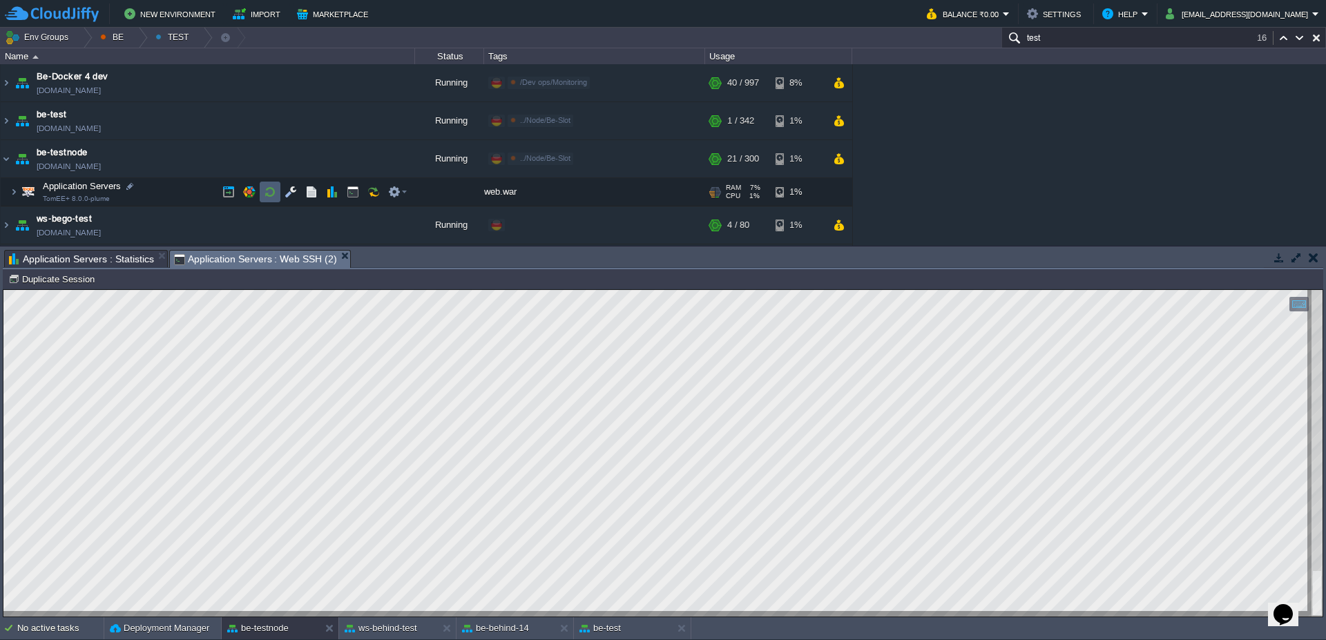
click at [265, 191] on td at bounding box center [270, 192] width 21 height 21
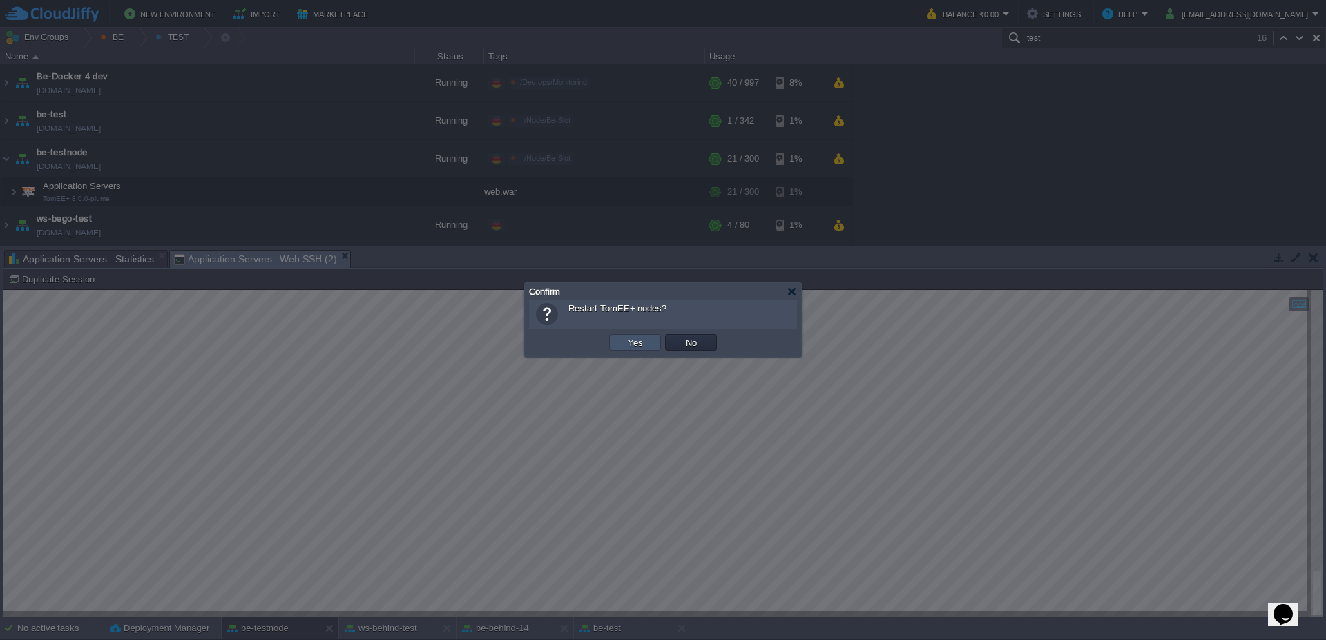
click at [631, 346] on button "Yes" at bounding box center [635, 342] width 23 height 12
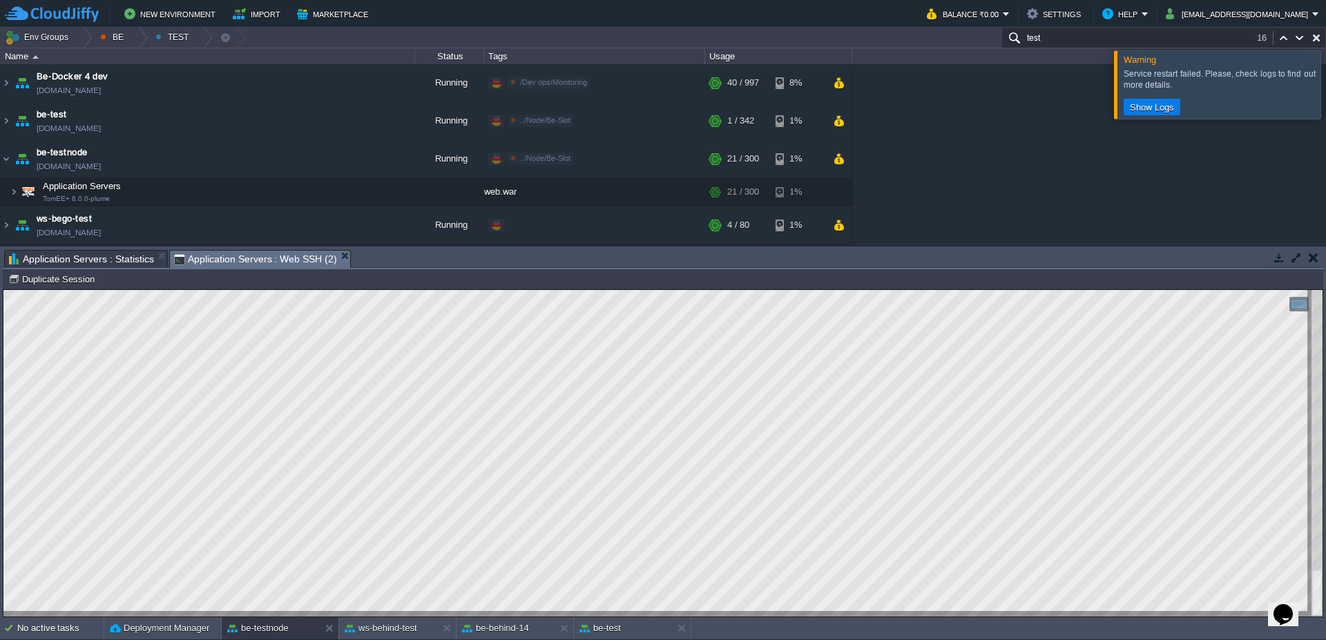
click at [1326, 82] on div at bounding box center [1343, 84] width 0 height 68
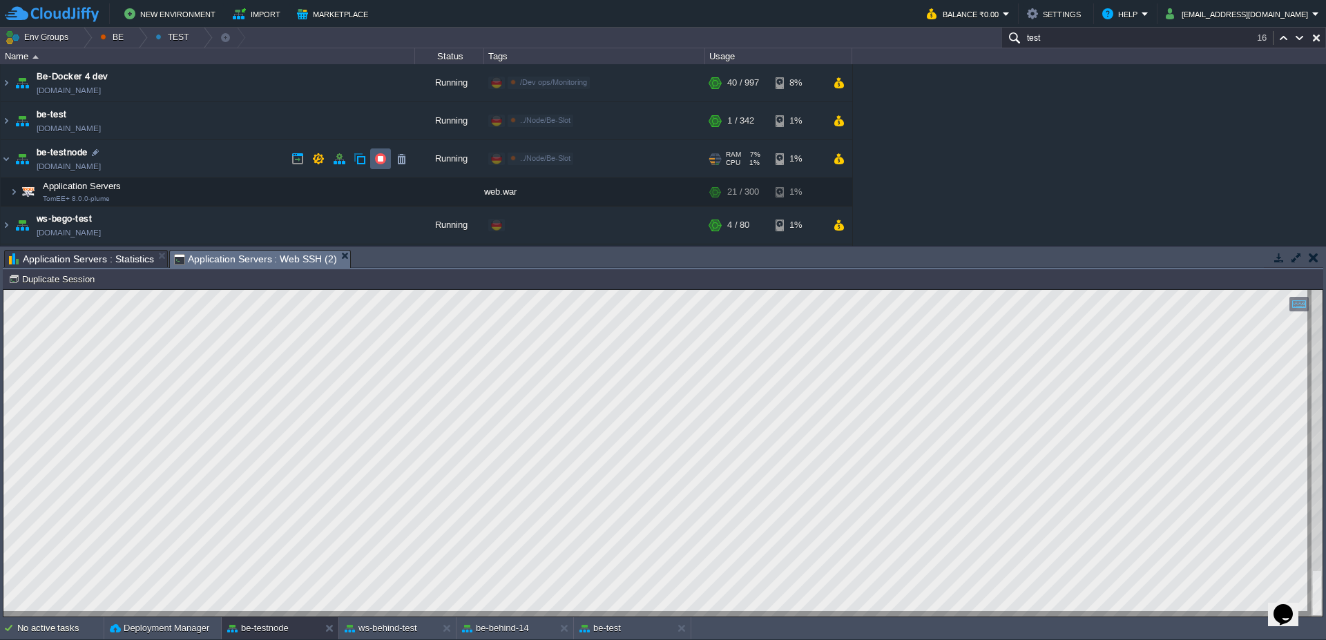
click at [381, 160] on button "button" at bounding box center [380, 159] width 12 height 12
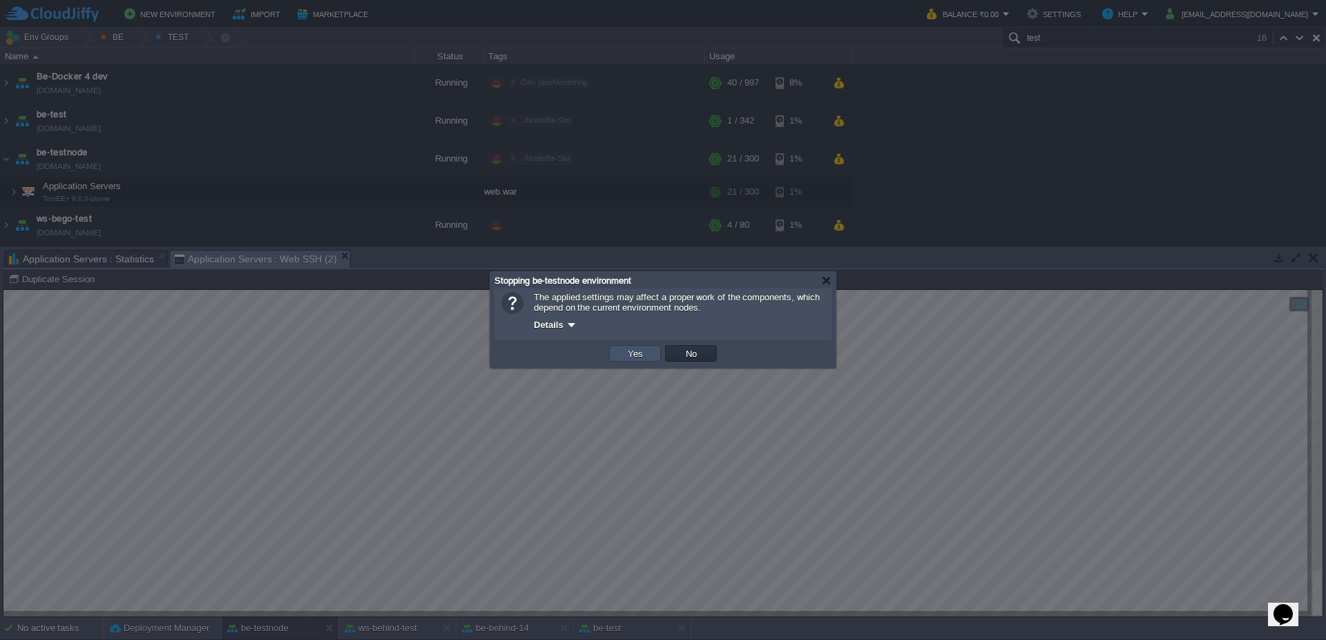
click at [628, 353] on button "Yes" at bounding box center [635, 353] width 23 height 12
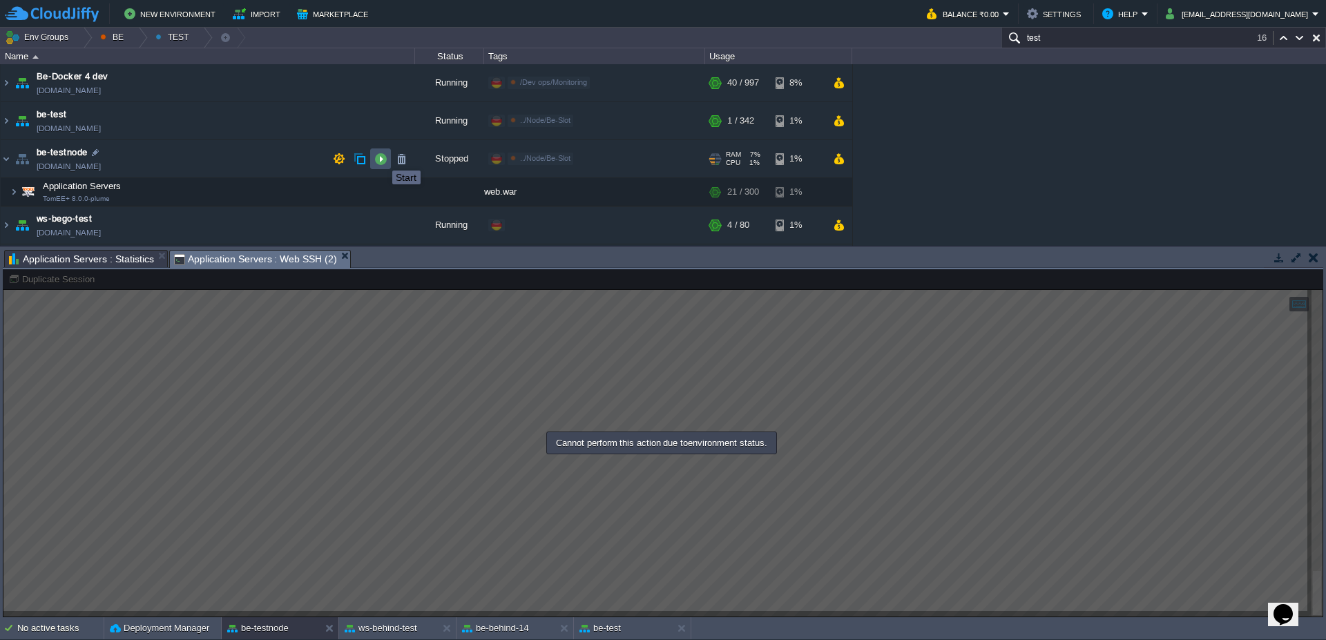
click at [382, 158] on button "button" at bounding box center [380, 159] width 12 height 12
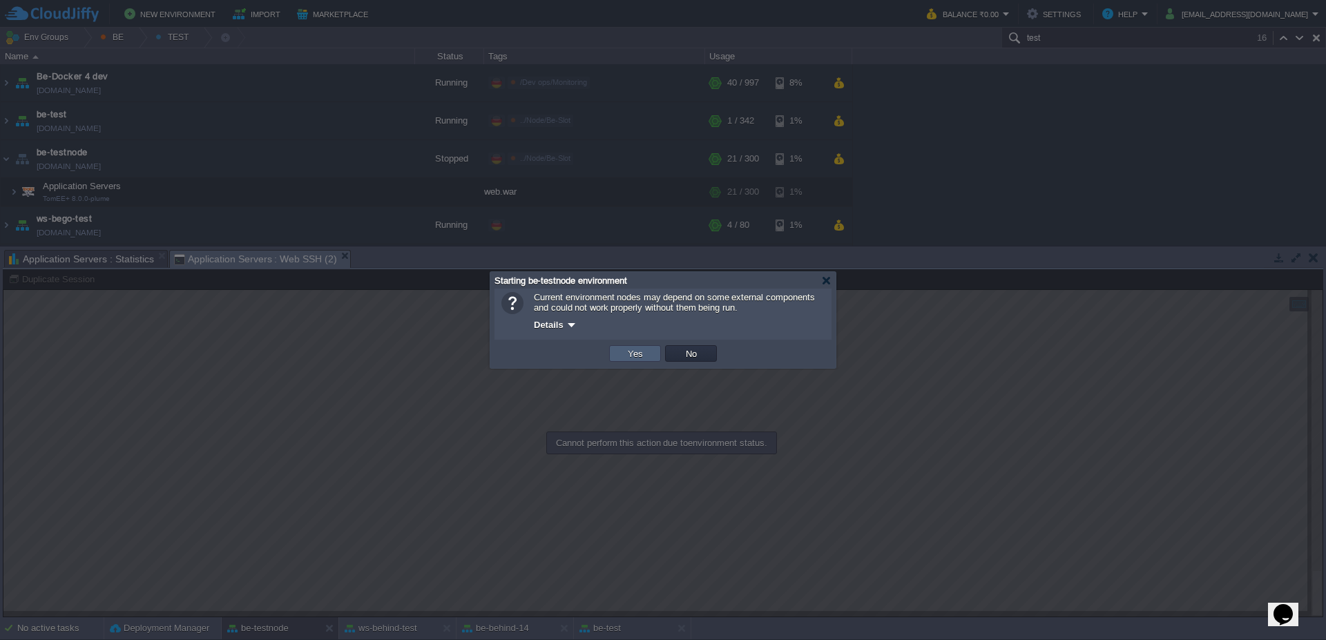
click at [649, 360] on td "Yes" at bounding box center [635, 353] width 52 height 17
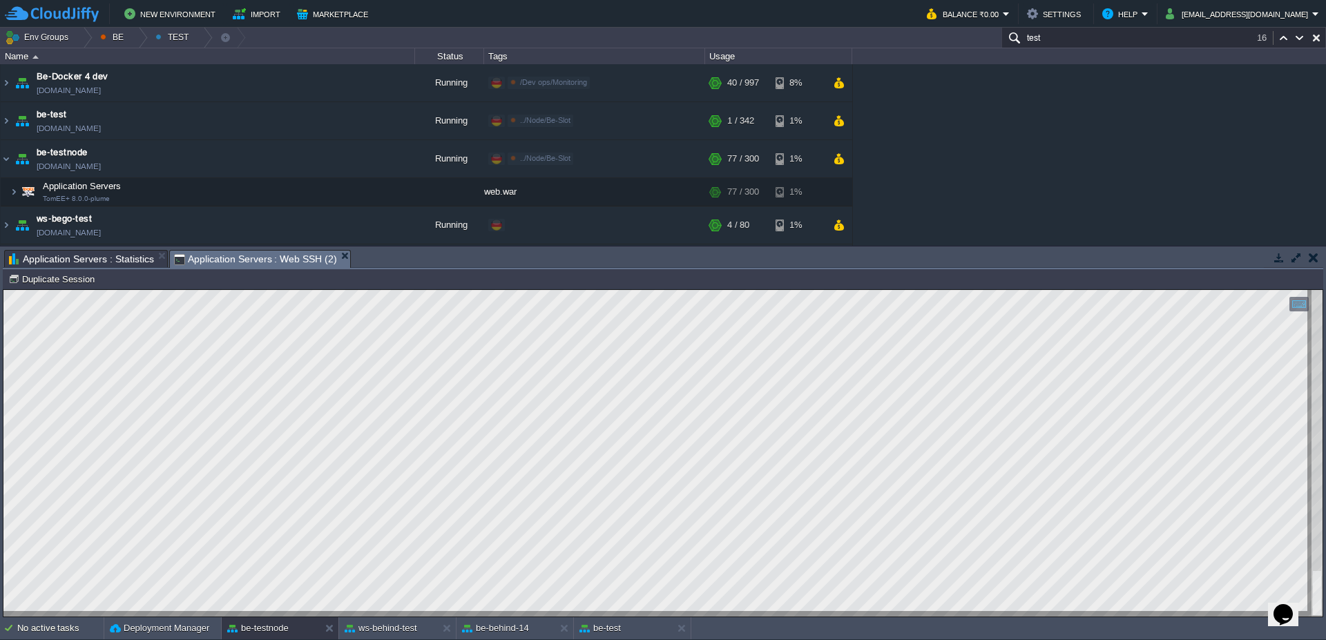
click at [97, 258] on span "Application Servers : Statistics" at bounding box center [81, 259] width 145 height 17
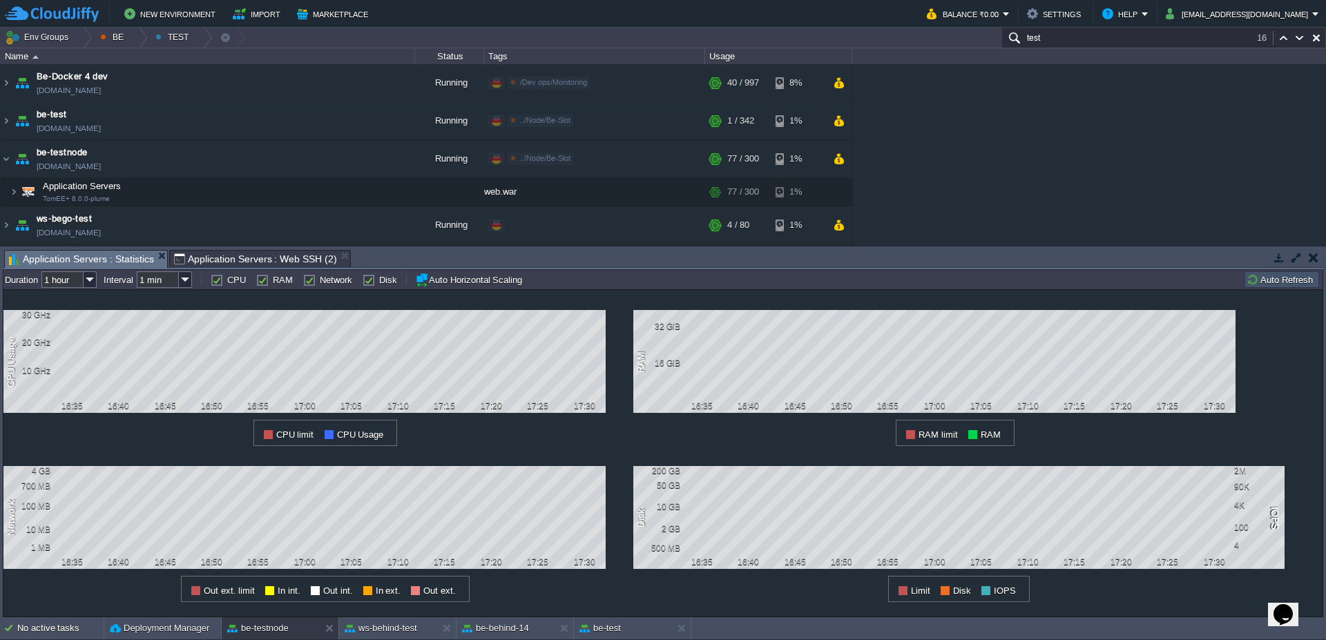
click at [240, 265] on span "Application Servers : Web SSH (2)" at bounding box center [255, 259] width 163 height 17
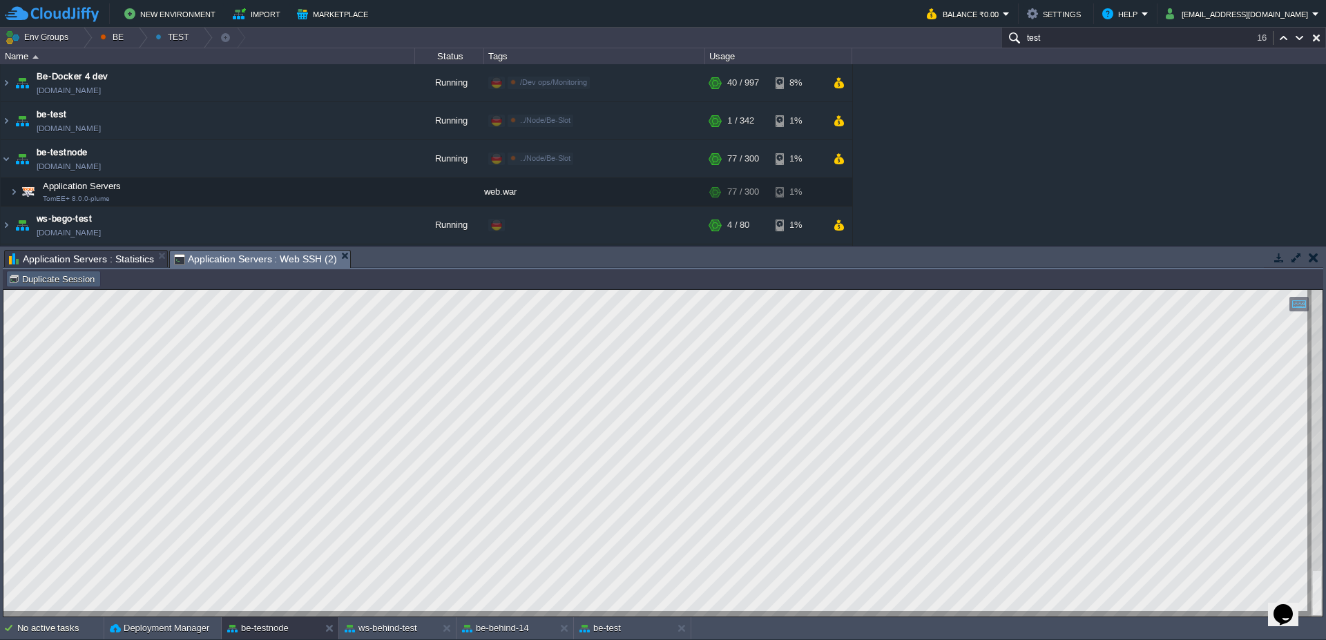
click at [77, 282] on button "Duplicate Session" at bounding box center [53, 279] width 90 height 12
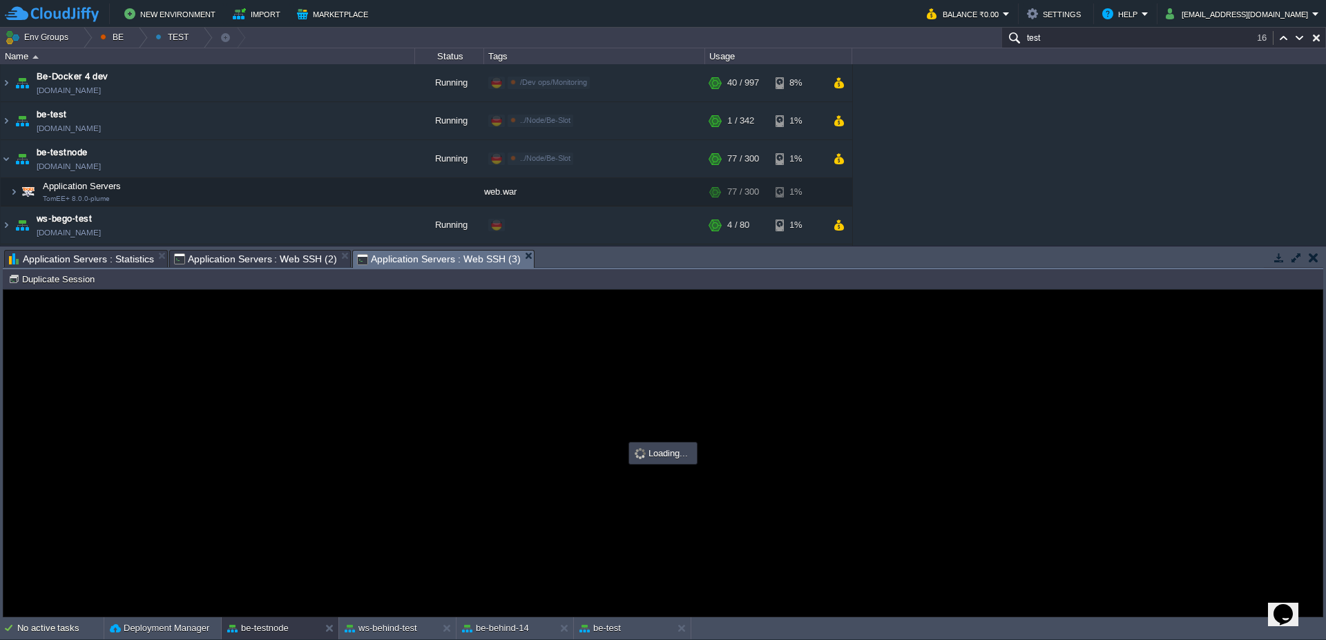
scroll to position [0, 0]
type input "#000000"
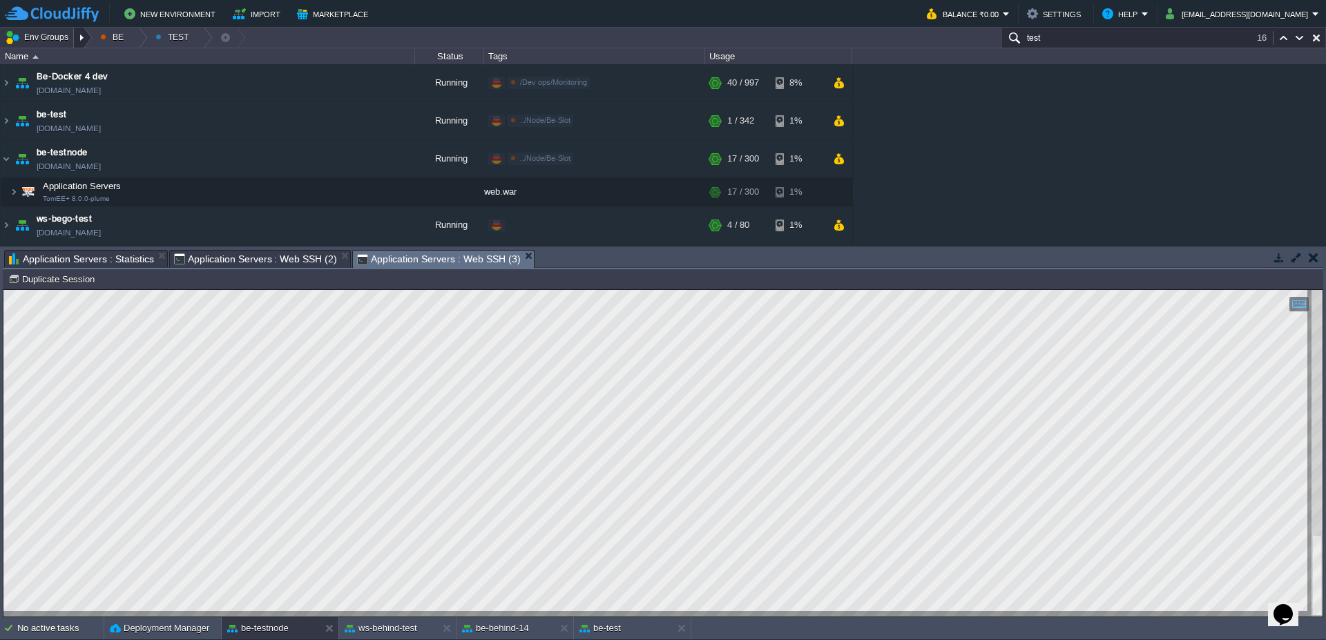
click at [87, 41] on div at bounding box center [83, 38] width 19 height 20
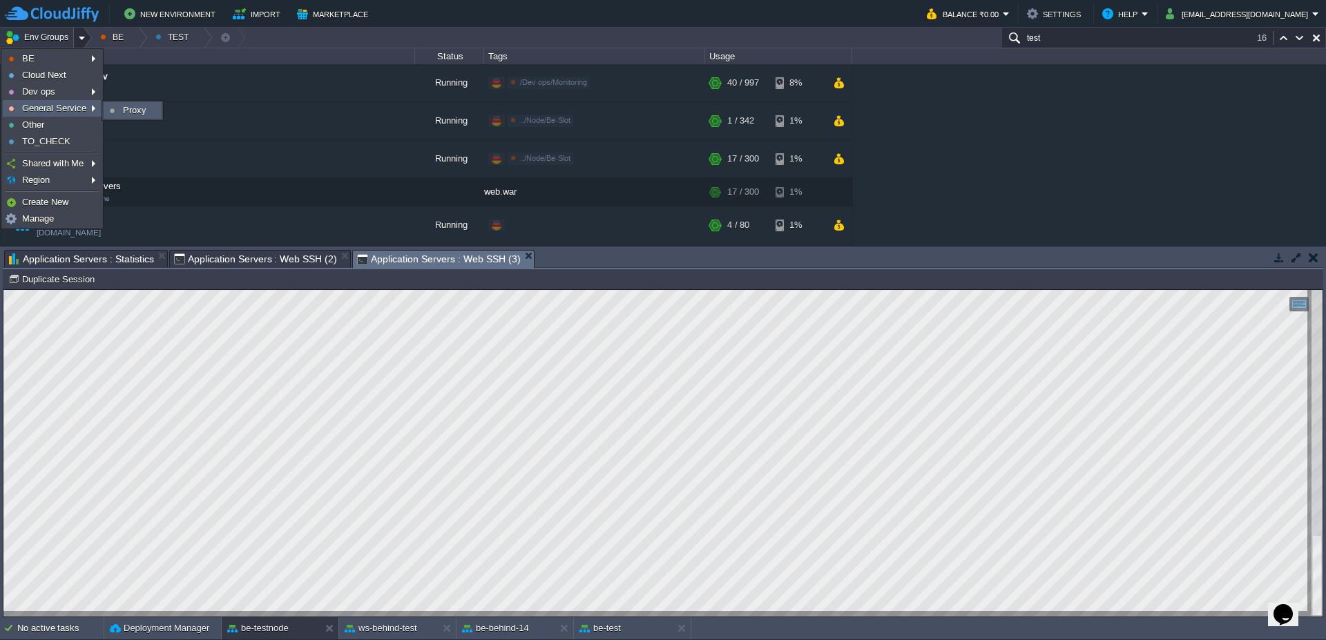
click at [135, 108] on span "Proxy" at bounding box center [134, 110] width 23 height 10
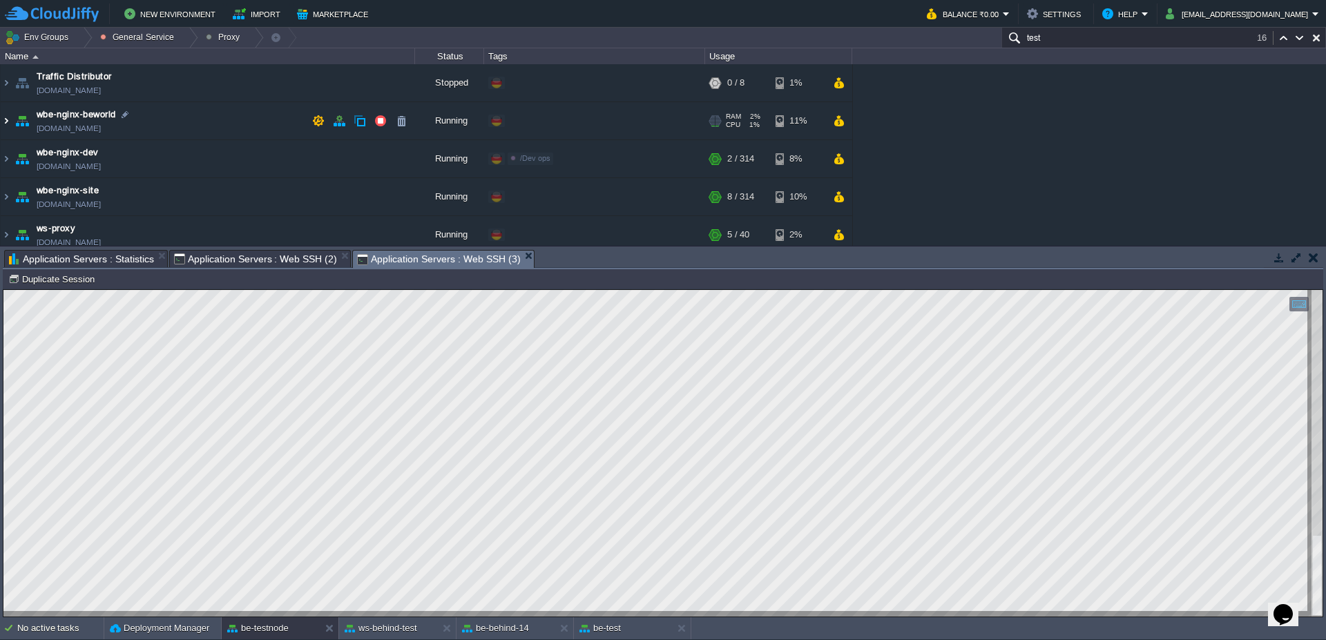
click at [4, 124] on img at bounding box center [6, 120] width 11 height 37
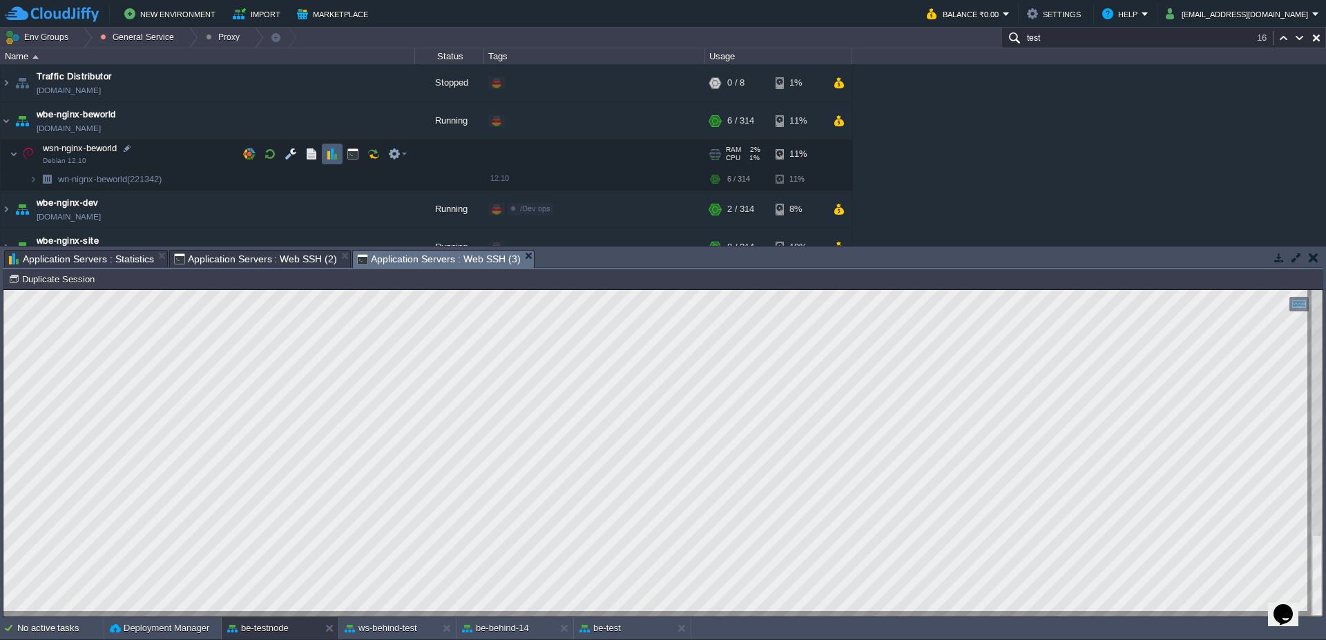
click at [337, 153] on button "button" at bounding box center [332, 154] width 12 height 12
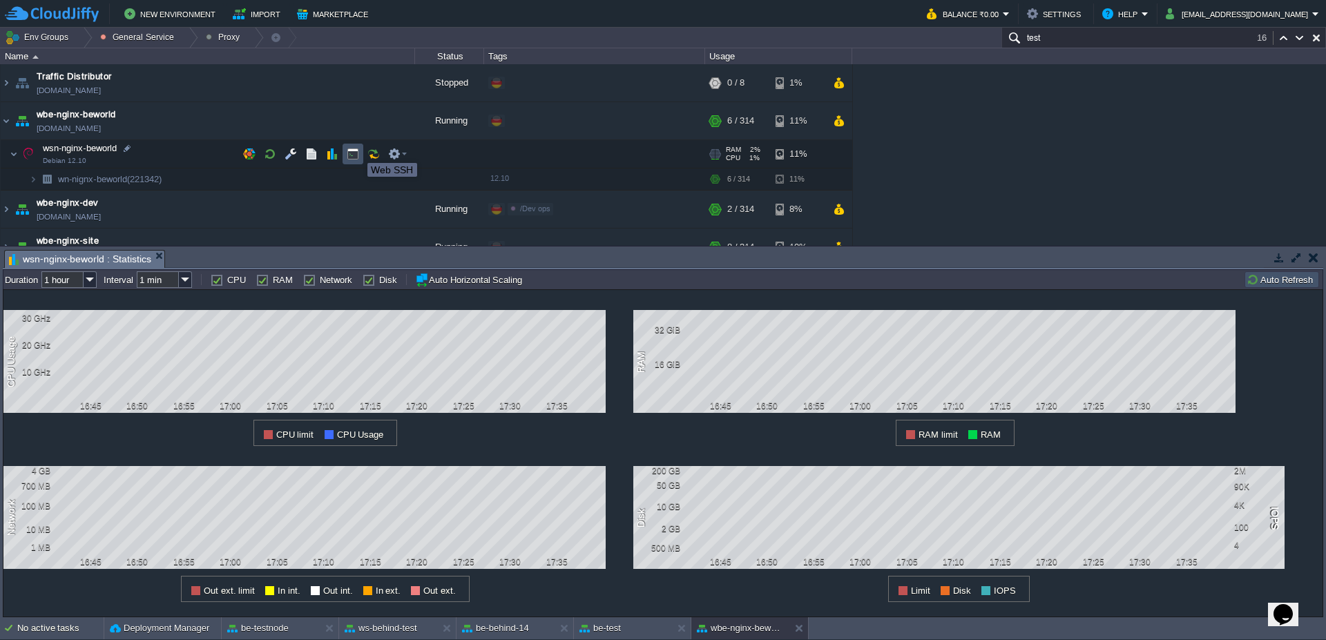
click at [357, 151] on button "button" at bounding box center [353, 154] width 12 height 12
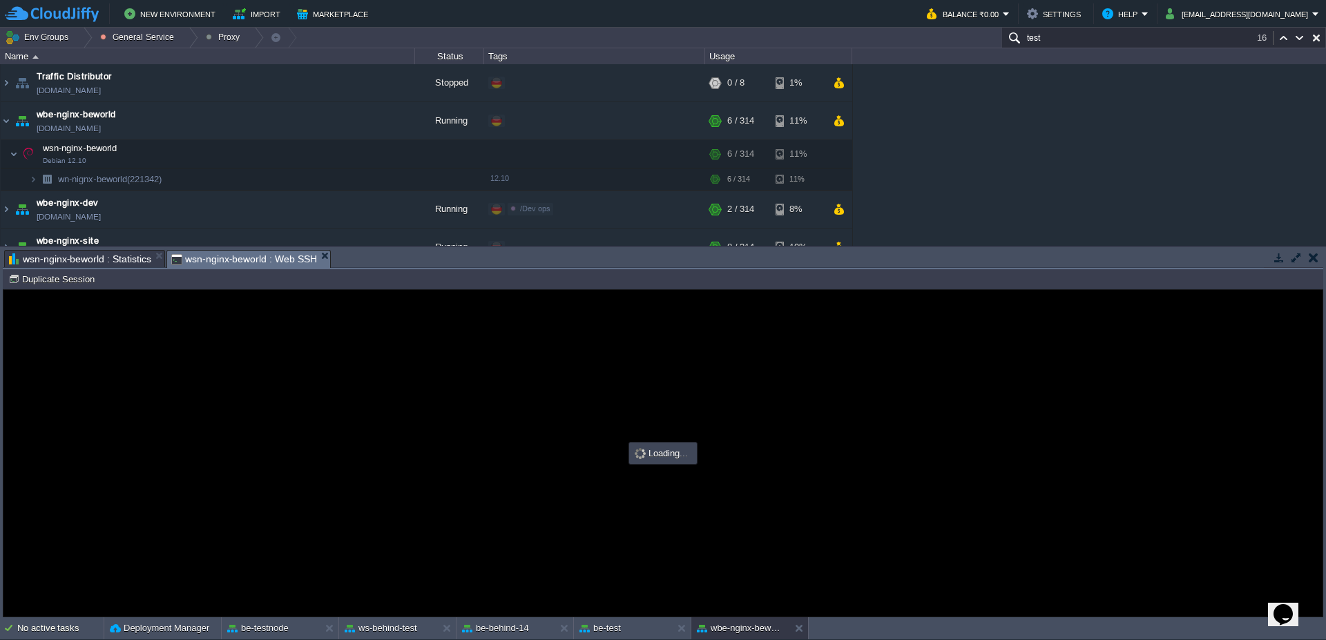
type input "#000000"
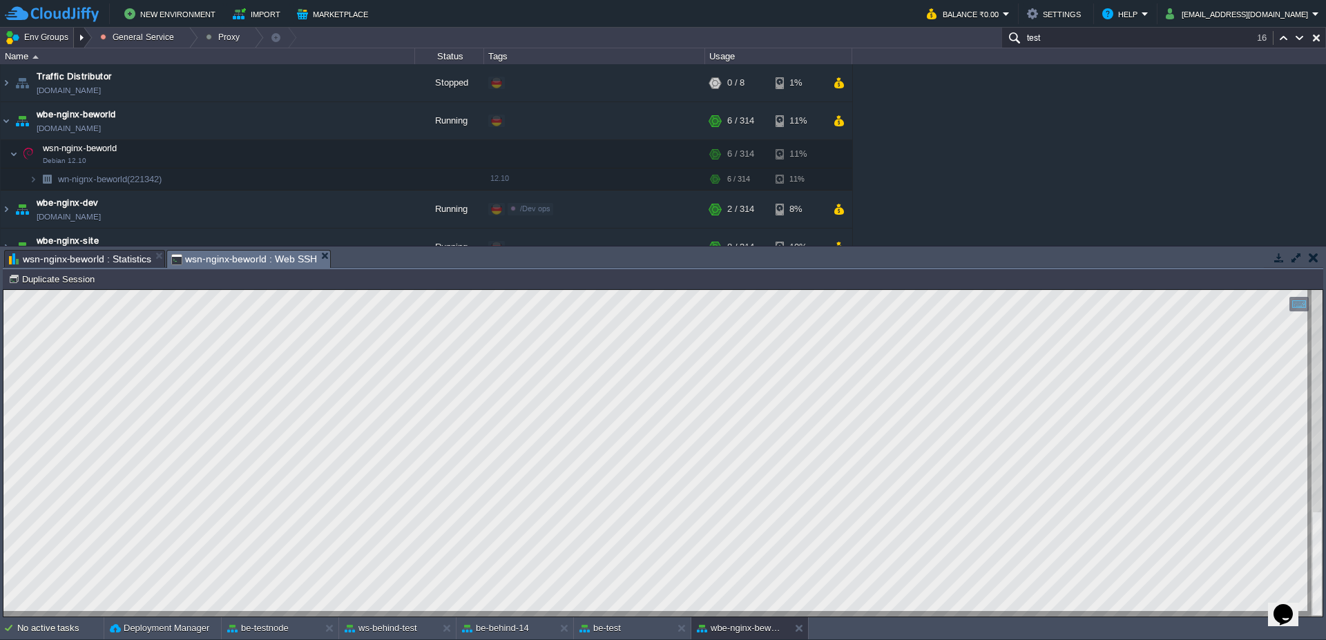
click at [84, 38] on div at bounding box center [83, 38] width 19 height 20
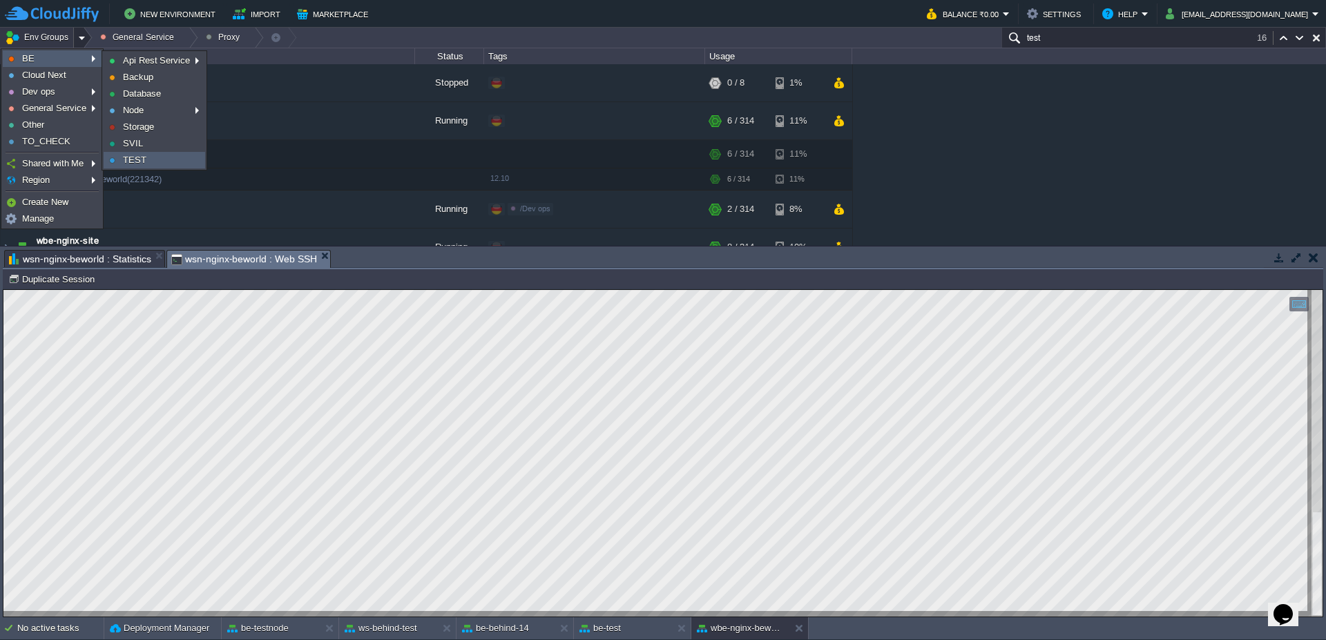
click at [130, 160] on span "TEST" at bounding box center [134, 160] width 23 height 10
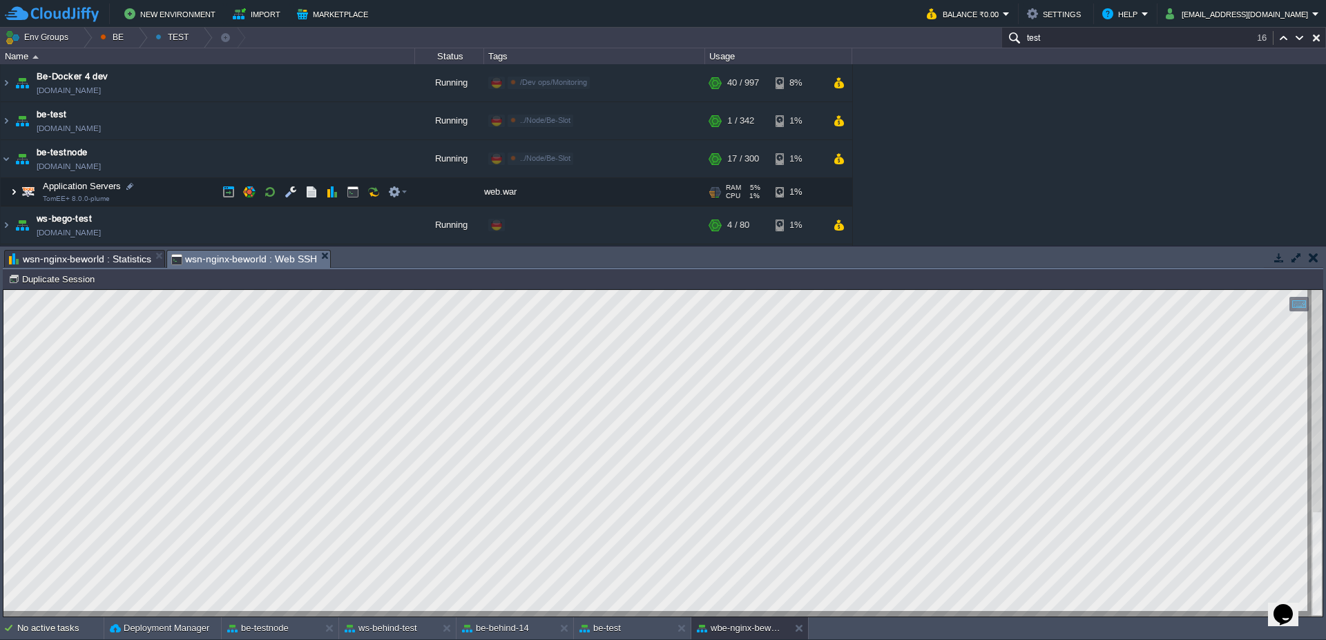
click at [13, 194] on img at bounding box center [14, 192] width 8 height 28
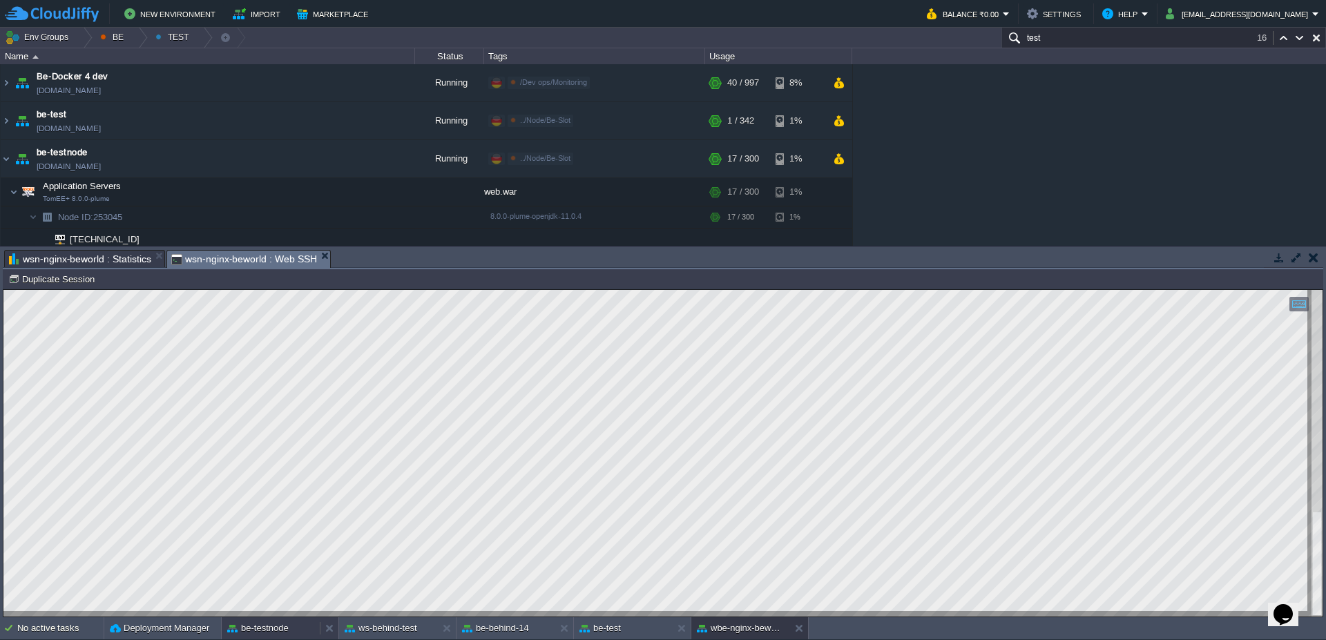
click at [280, 631] on button "be-testnode" at bounding box center [257, 629] width 61 height 14
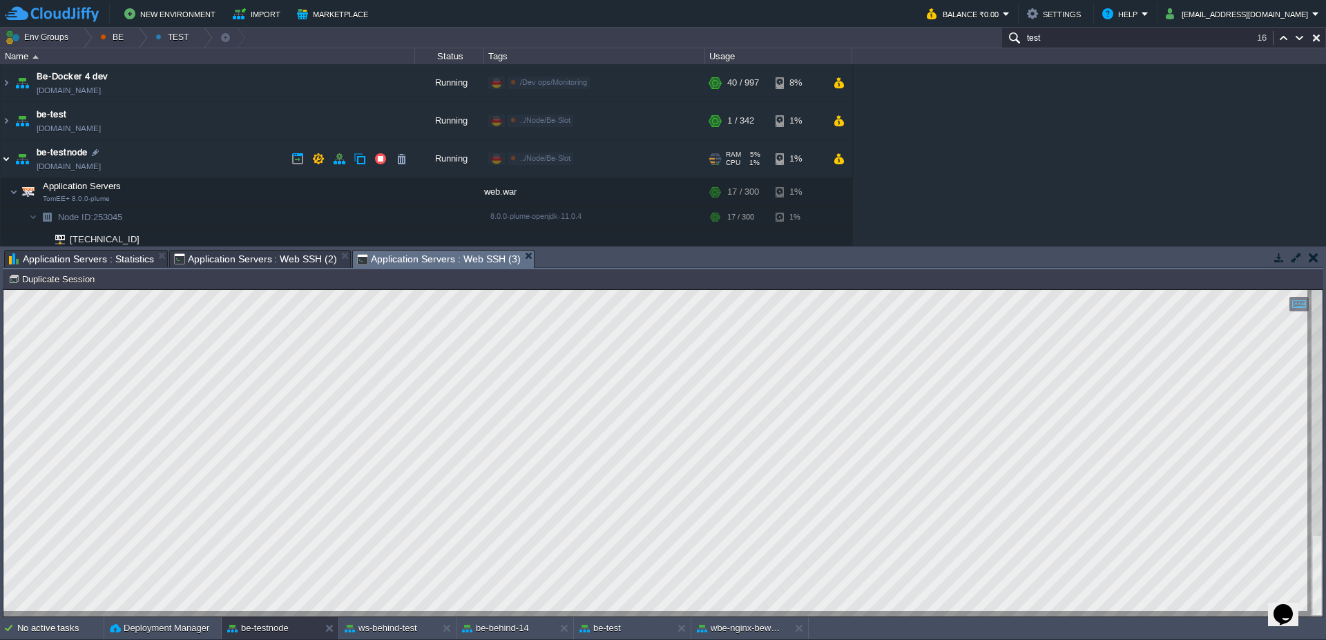
click at [7, 160] on img at bounding box center [6, 158] width 11 height 37
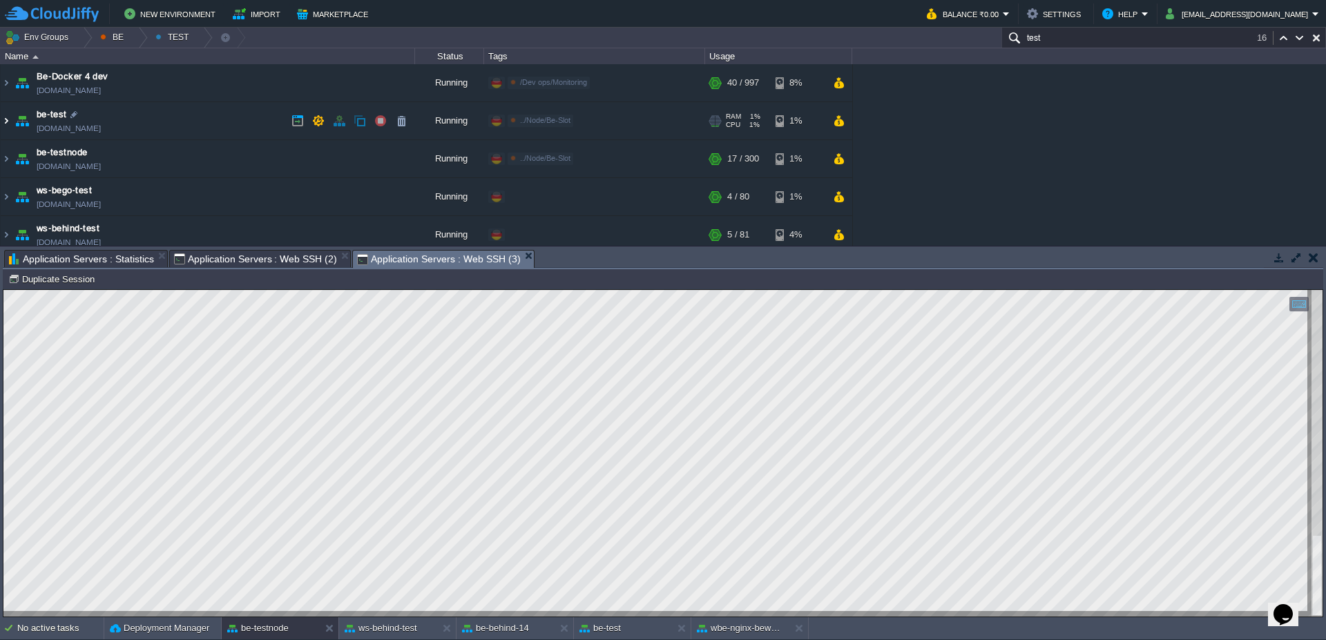
click at [1, 117] on img at bounding box center [6, 120] width 11 height 37
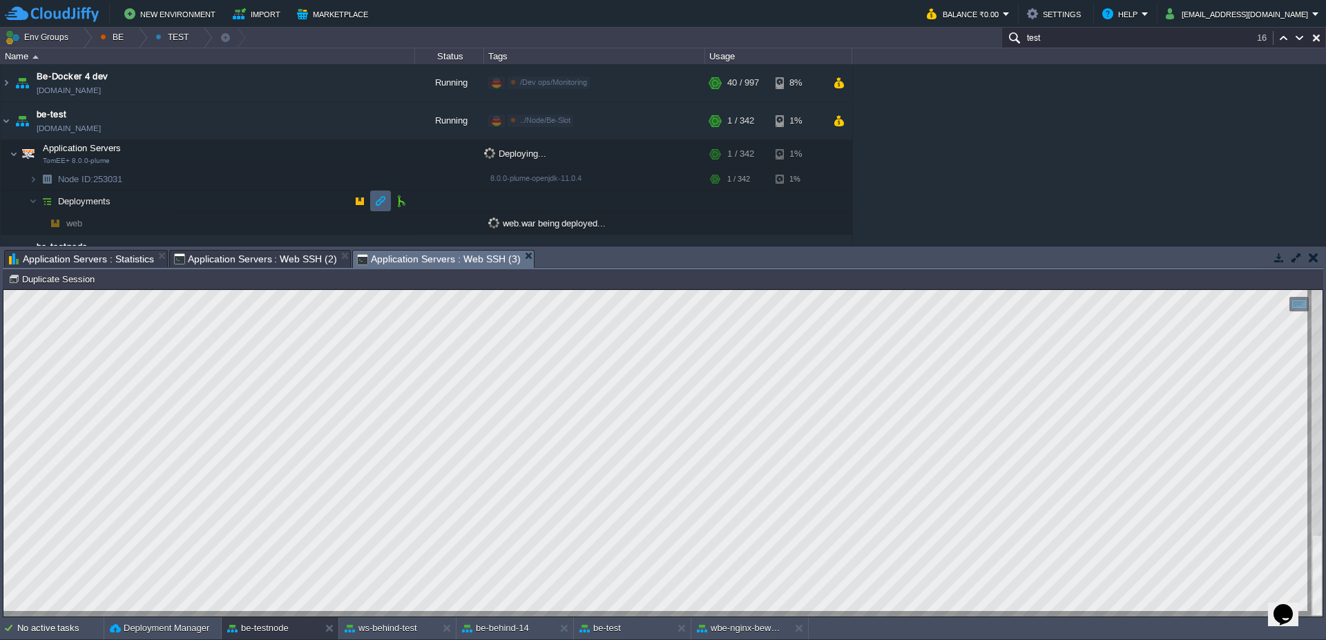
click at [373, 201] on td at bounding box center [380, 201] width 21 height 21
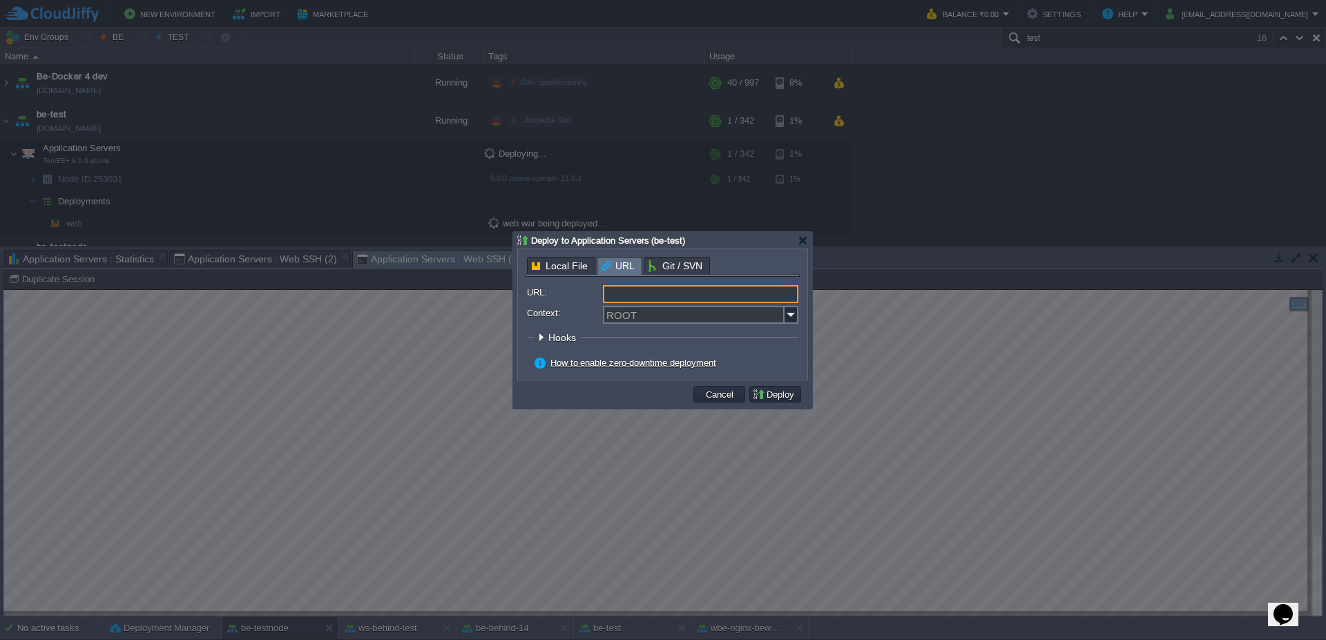
click at [665, 300] on input "URL:" at bounding box center [700, 294] width 195 height 18
type input "[URL][DOMAIN_NAME]"
click at [635, 311] on input "Context:" at bounding box center [694, 315] width 182 height 18
type input "test-web"
click at [792, 364] on div "How to enable zero-downtime deployment" at bounding box center [667, 363] width 264 height 12
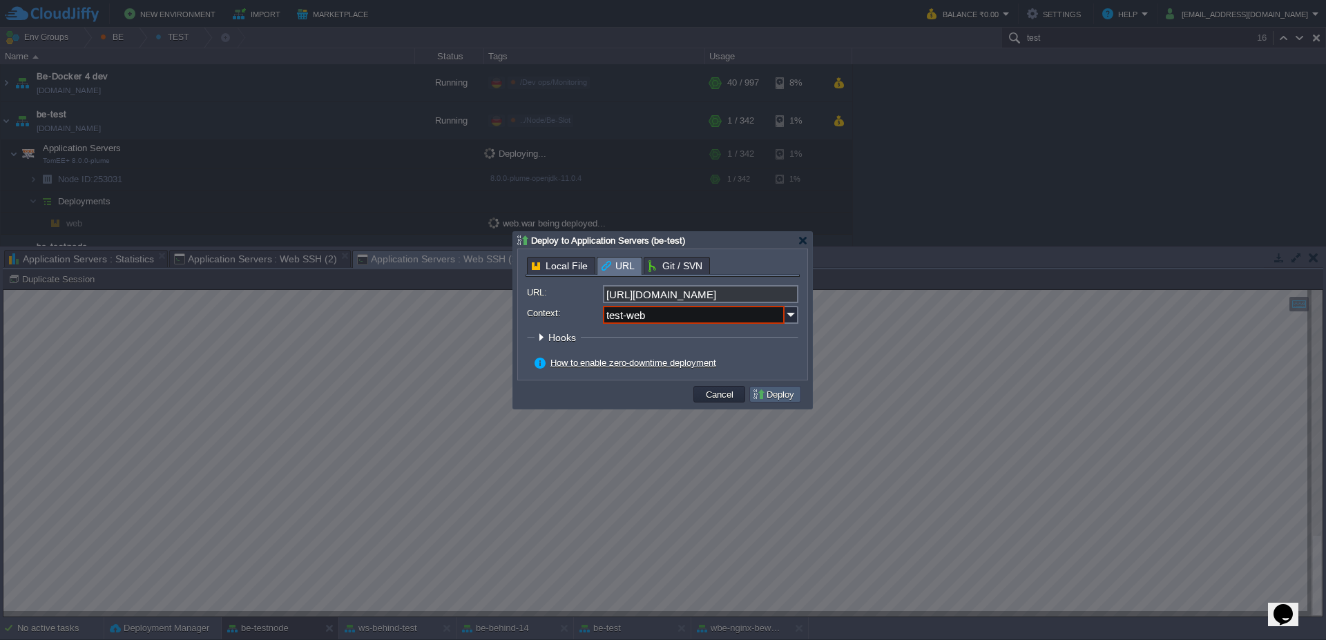
click at [783, 396] on button "Deploy" at bounding box center [775, 394] width 46 height 12
click at [786, 331] on div at bounding box center [662, 329] width 271 height 5
click at [522, 395] on td at bounding box center [606, 394] width 171 height 21
drag, startPoint x: 666, startPoint y: 317, endPoint x: 597, endPoint y: 311, distance: 69.4
click at [597, 311] on div "Context: test-web" at bounding box center [662, 315] width 271 height 18
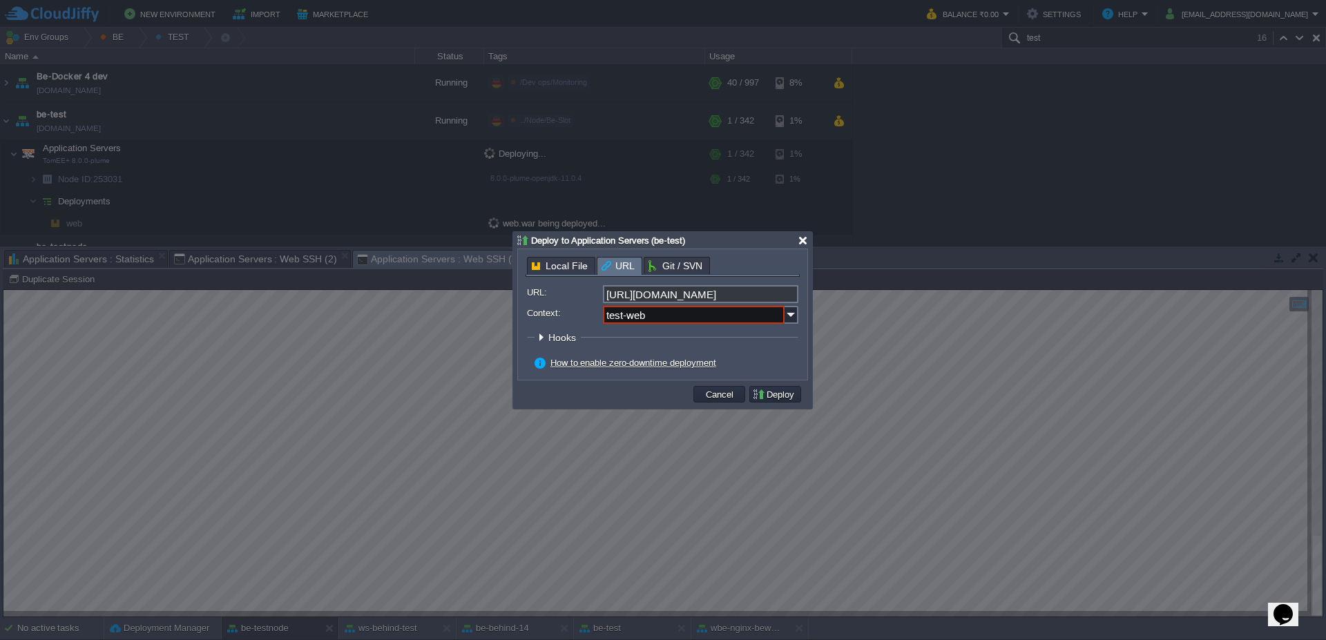
click at [805, 242] on div at bounding box center [803, 241] width 10 height 10
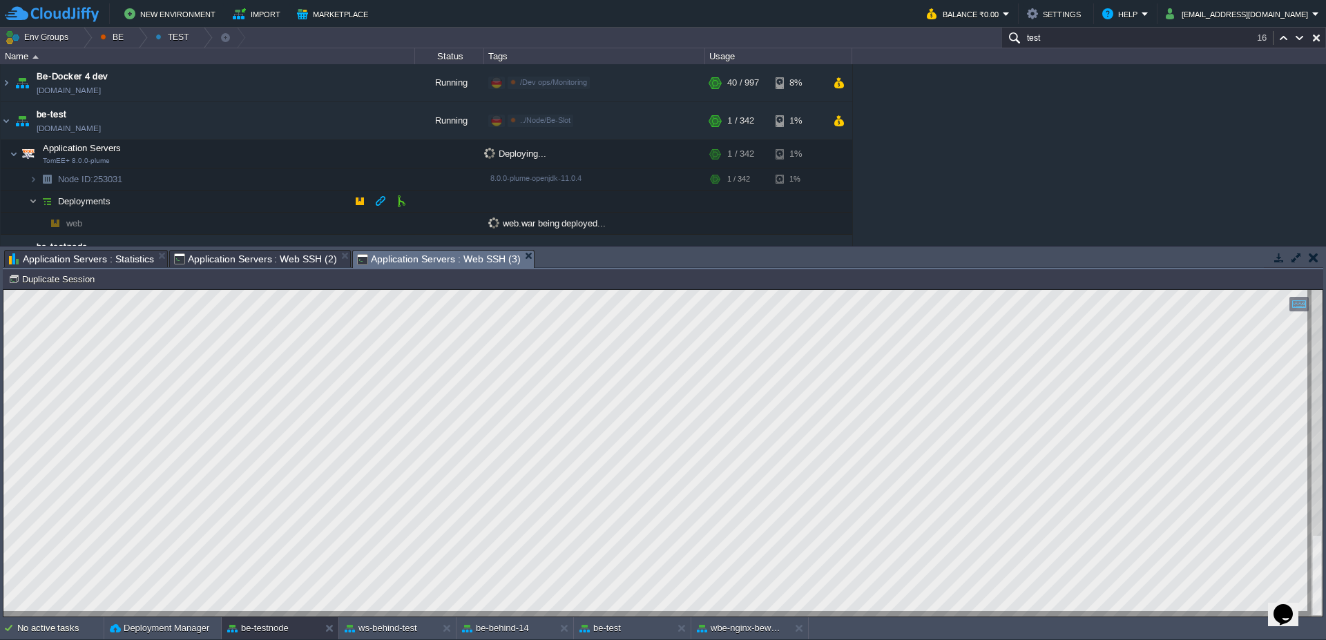
click at [32, 201] on img at bounding box center [33, 201] width 8 height 21
click at [8, 124] on img at bounding box center [6, 120] width 11 height 37
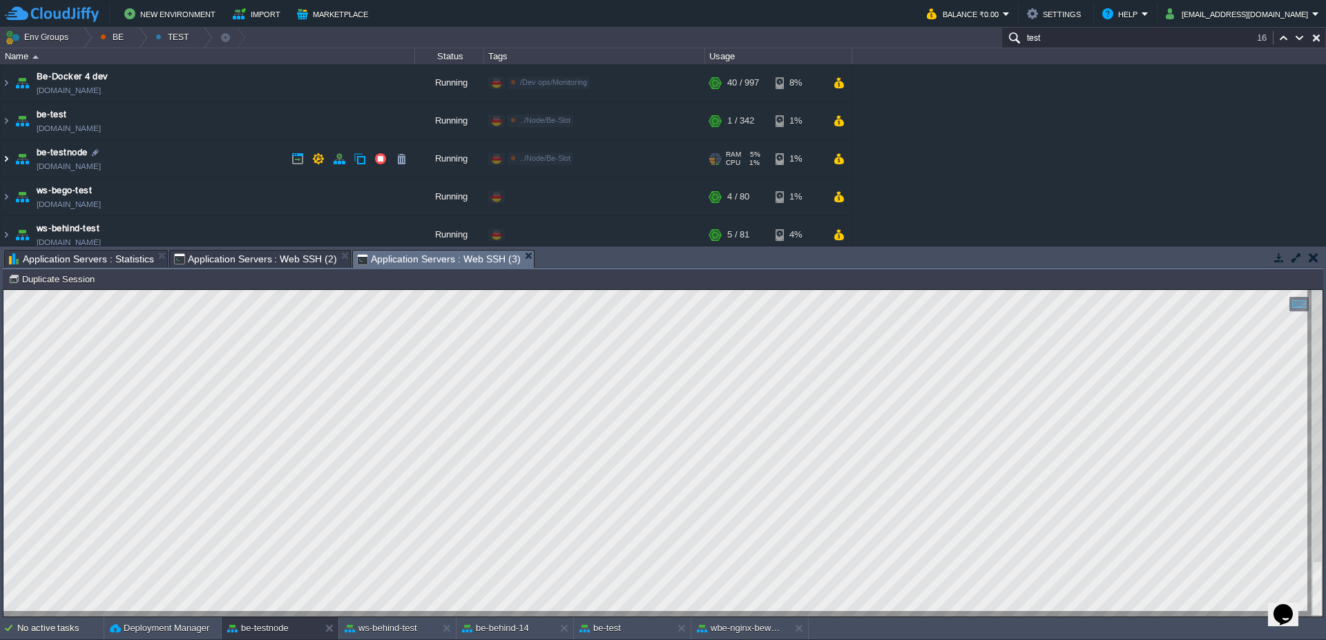
click at [8, 159] on img at bounding box center [6, 158] width 11 height 37
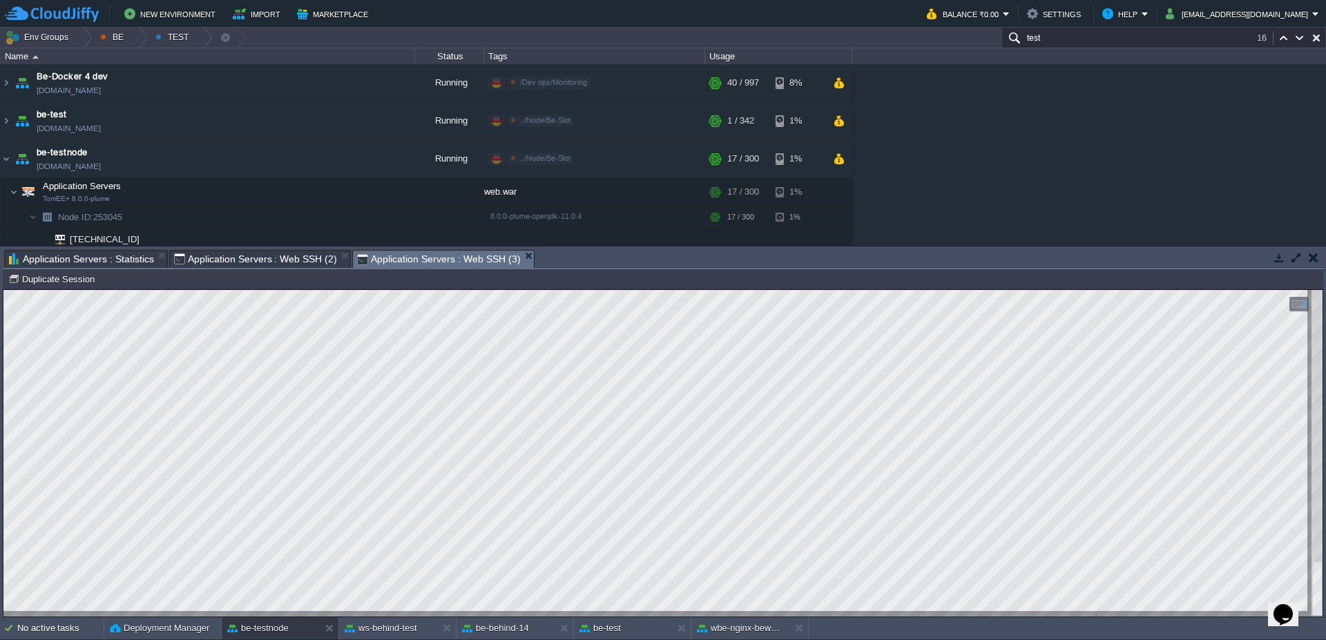
scroll to position [163, 0]
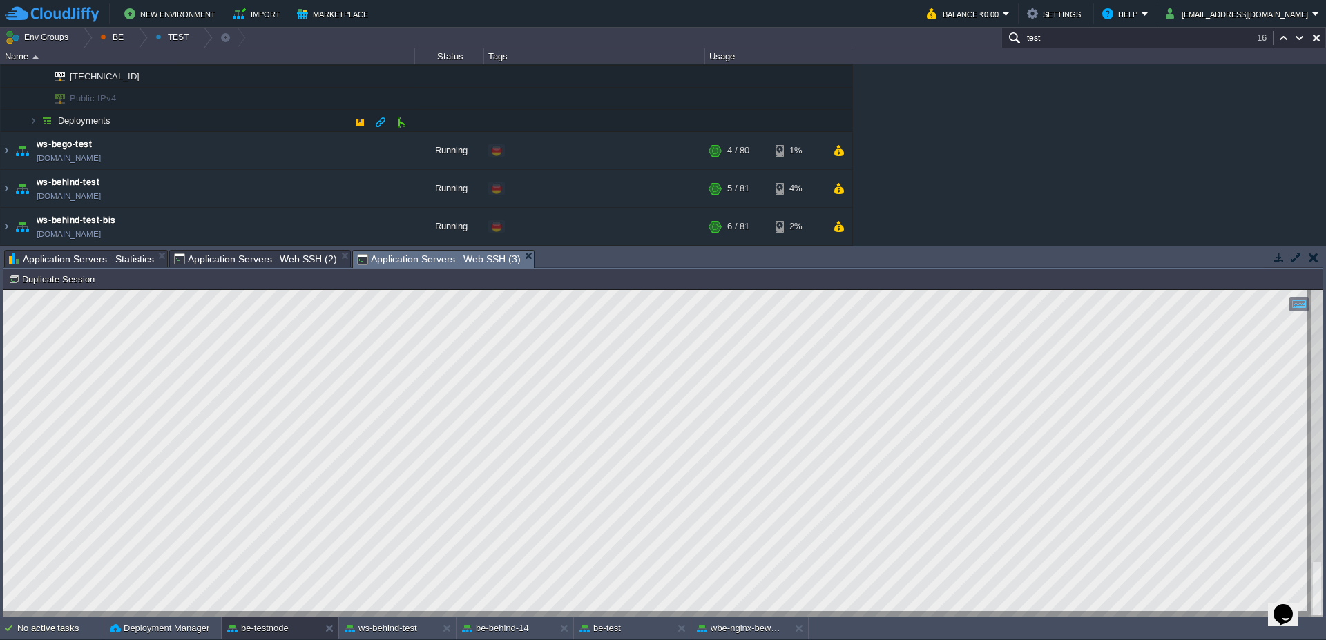
click at [25, 124] on span at bounding box center [15, 122] width 28 height 10
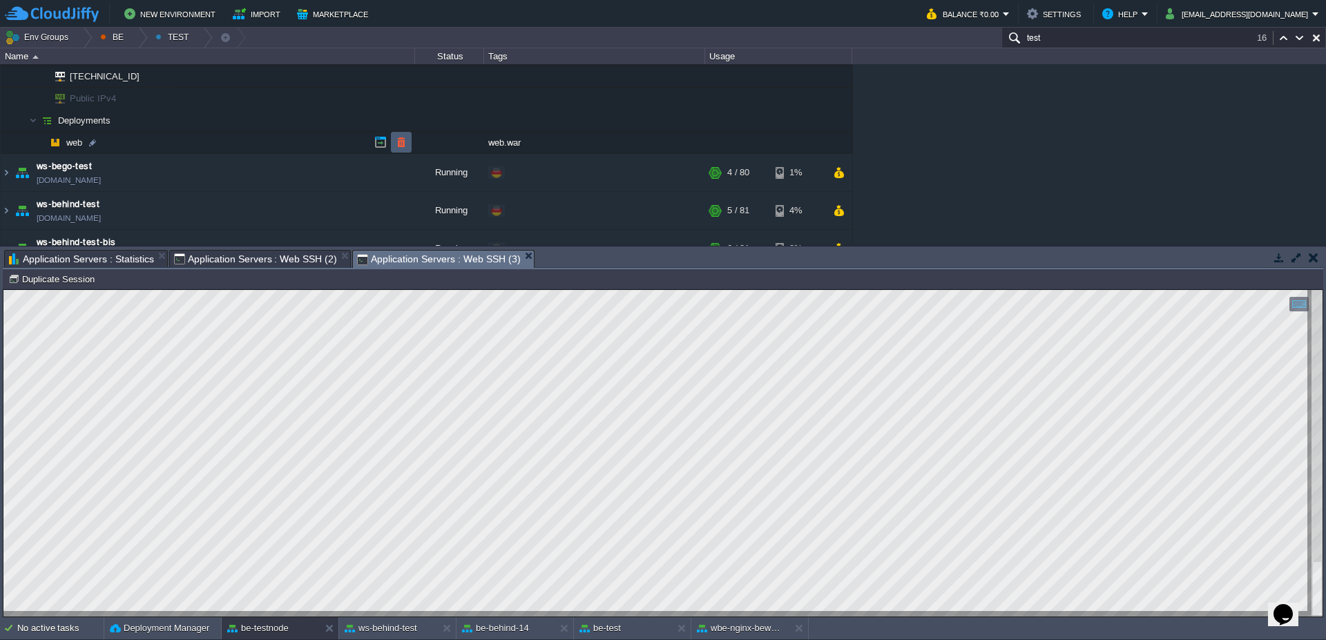
click at [397, 146] on button "button" at bounding box center [401, 142] width 12 height 12
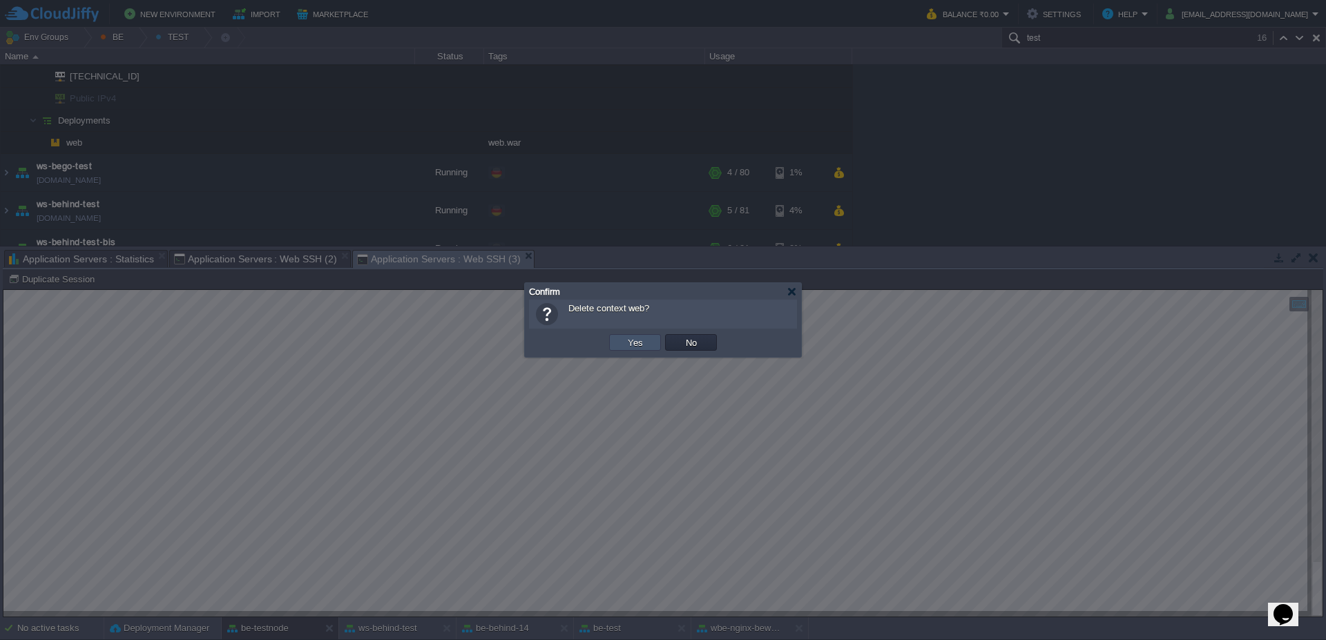
click at [636, 343] on button "Yes" at bounding box center [635, 342] width 23 height 12
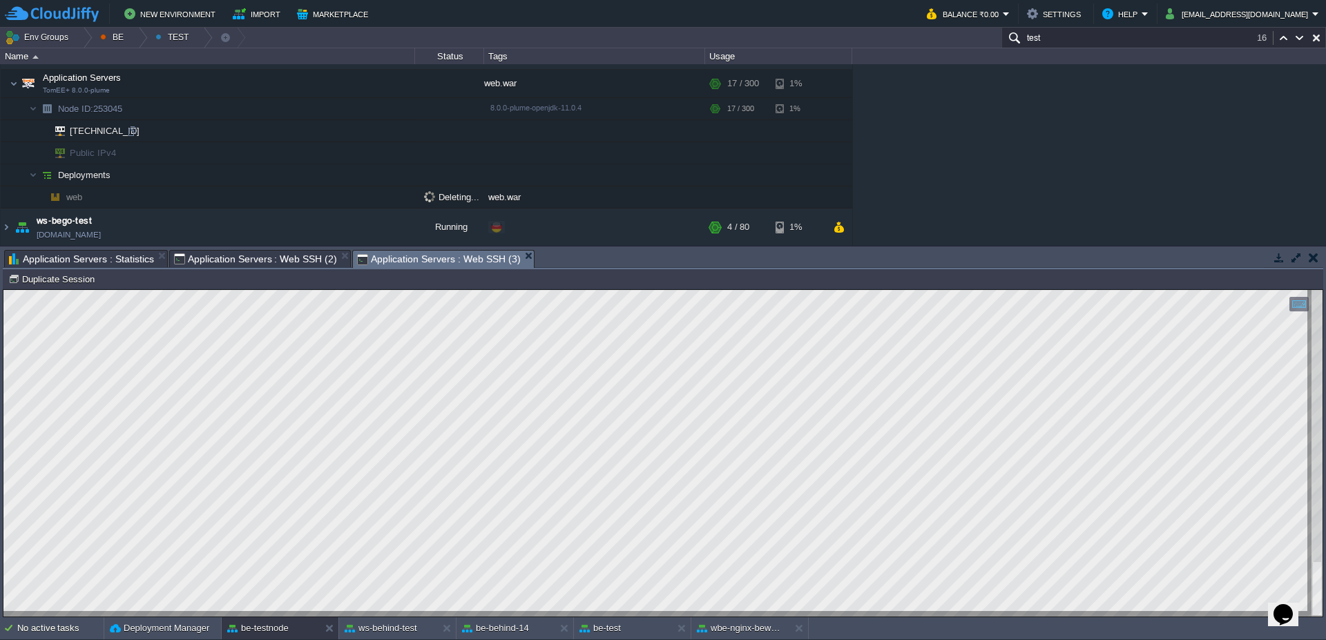
scroll to position [80, 0]
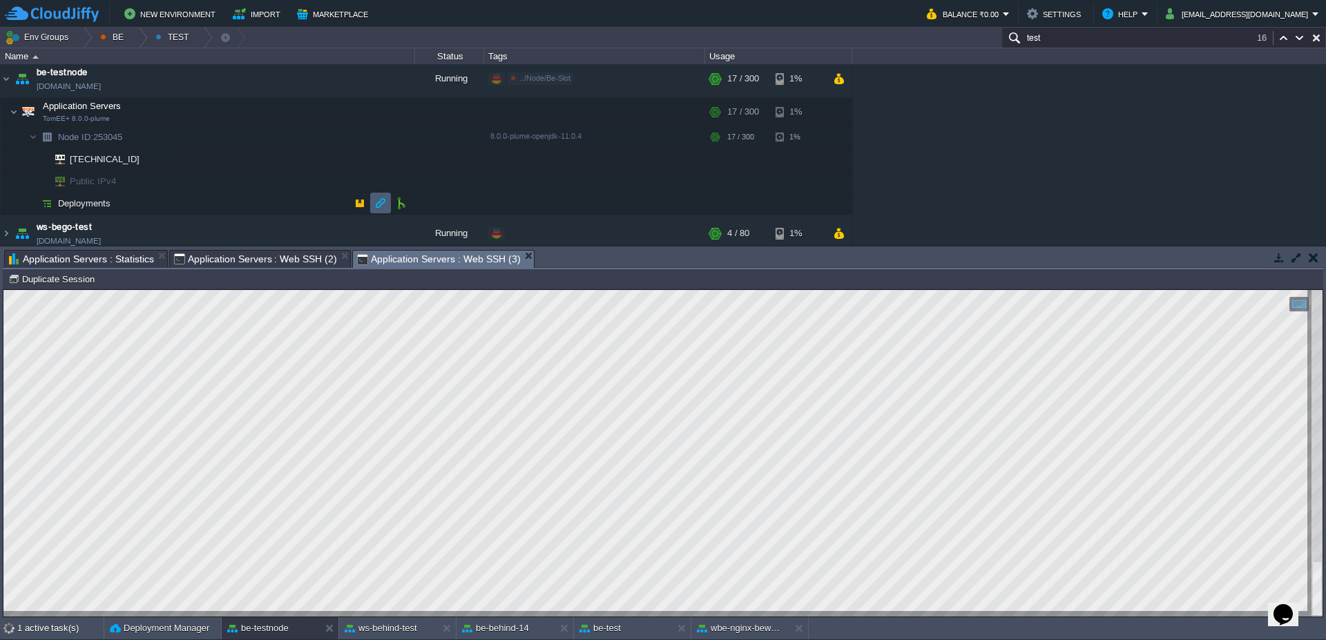
click at [379, 209] on td at bounding box center [380, 203] width 21 height 21
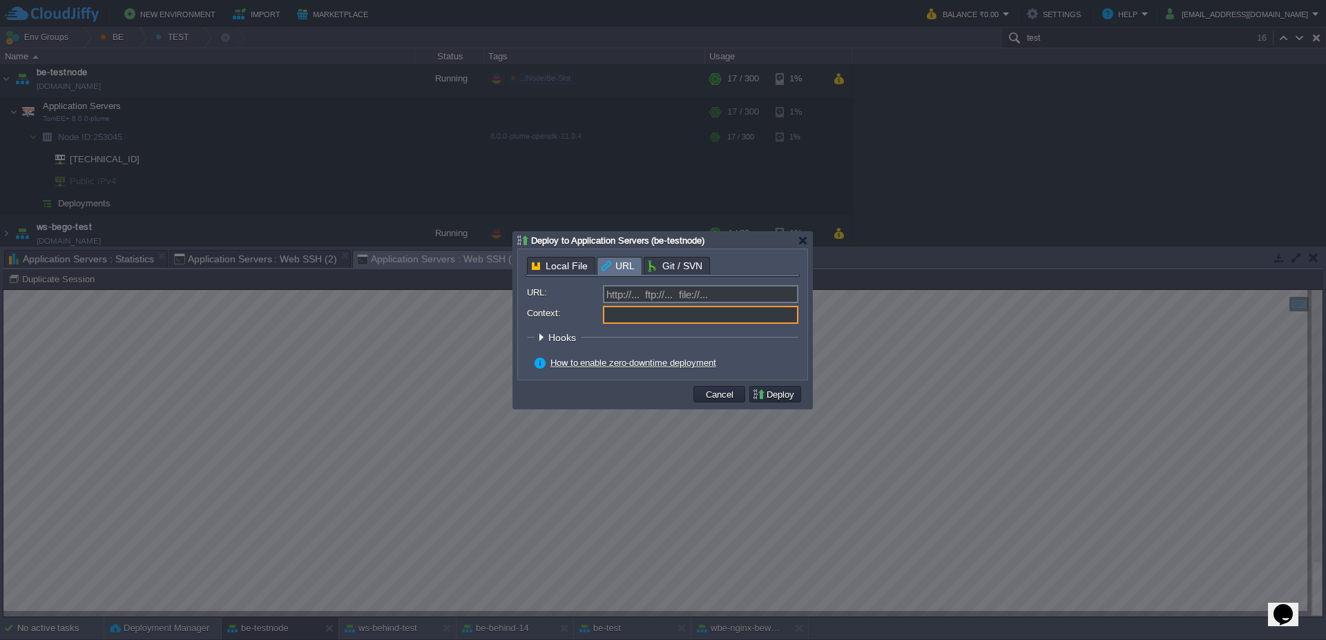
click at [646, 313] on input "Context:" at bounding box center [700, 315] width 195 height 18
paste input "test-web"
type input "test-web"
click at [706, 293] on input "http://... ftp://... file://..." at bounding box center [700, 294] width 195 height 18
type input "[URL][DOMAIN_NAME]"
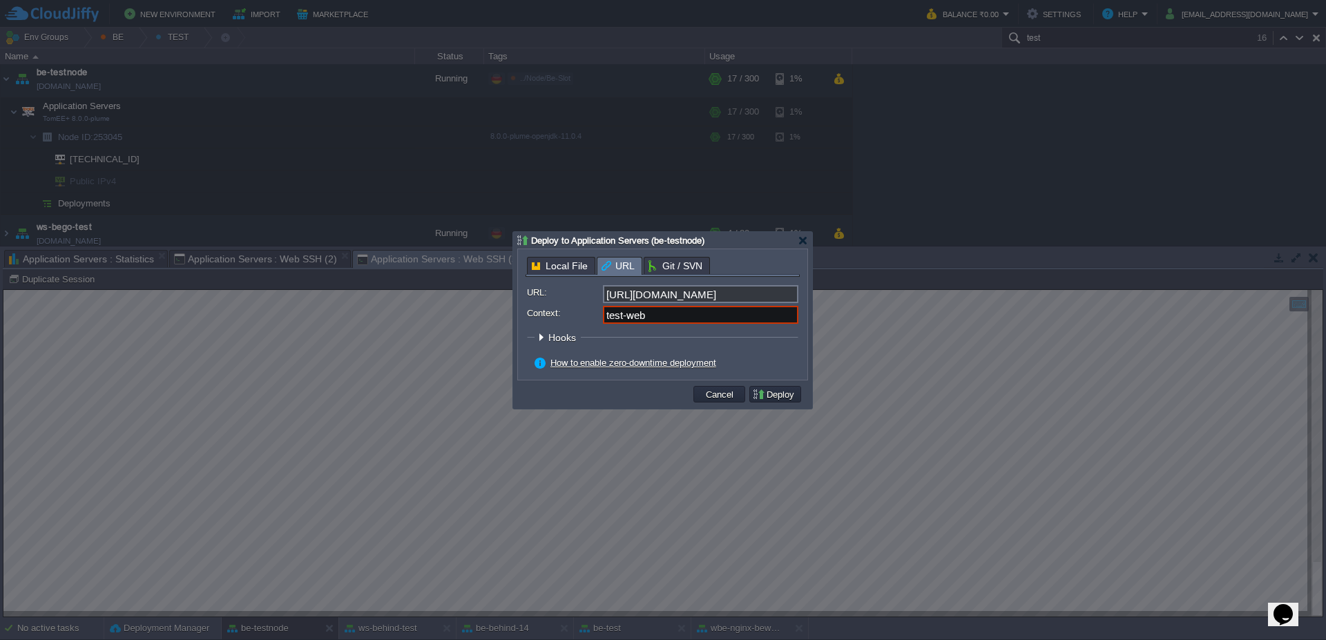
click at [747, 339] on fieldset "Hooks Pre Build Post Pre Deploy Post Pre Update Post" at bounding box center [662, 341] width 271 height 19
click at [778, 399] on button "Deploy" at bounding box center [775, 394] width 46 height 12
click at [689, 313] on input "test-web" at bounding box center [700, 315] width 195 height 18
click at [780, 395] on button "Deploy" at bounding box center [775, 394] width 46 height 12
click at [544, 340] on div at bounding box center [541, 337] width 10 height 10
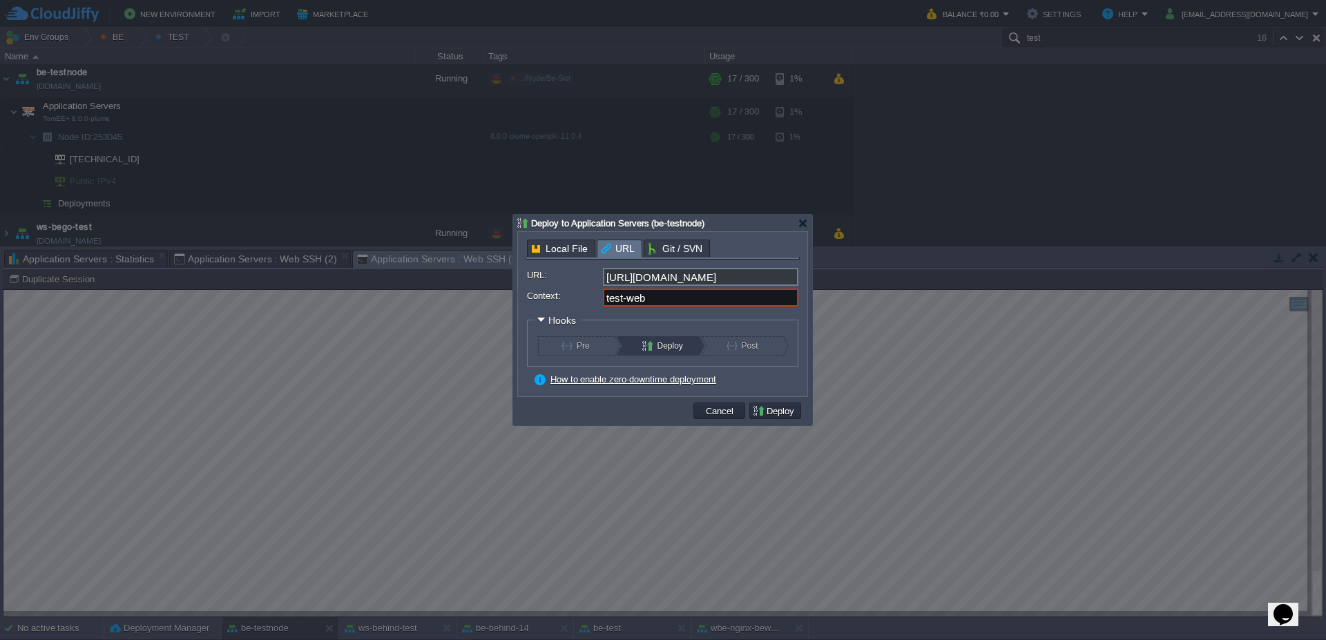
click at [542, 321] on div at bounding box center [541, 320] width 10 height 10
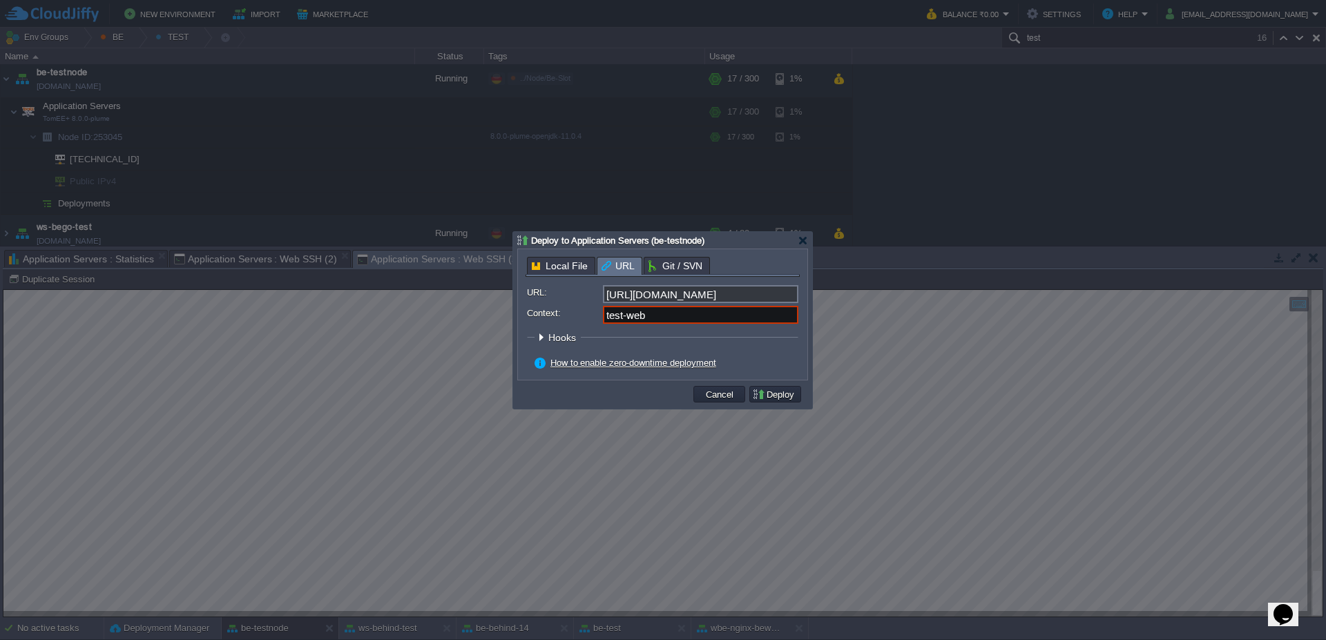
click at [539, 336] on div at bounding box center [541, 337] width 10 height 10
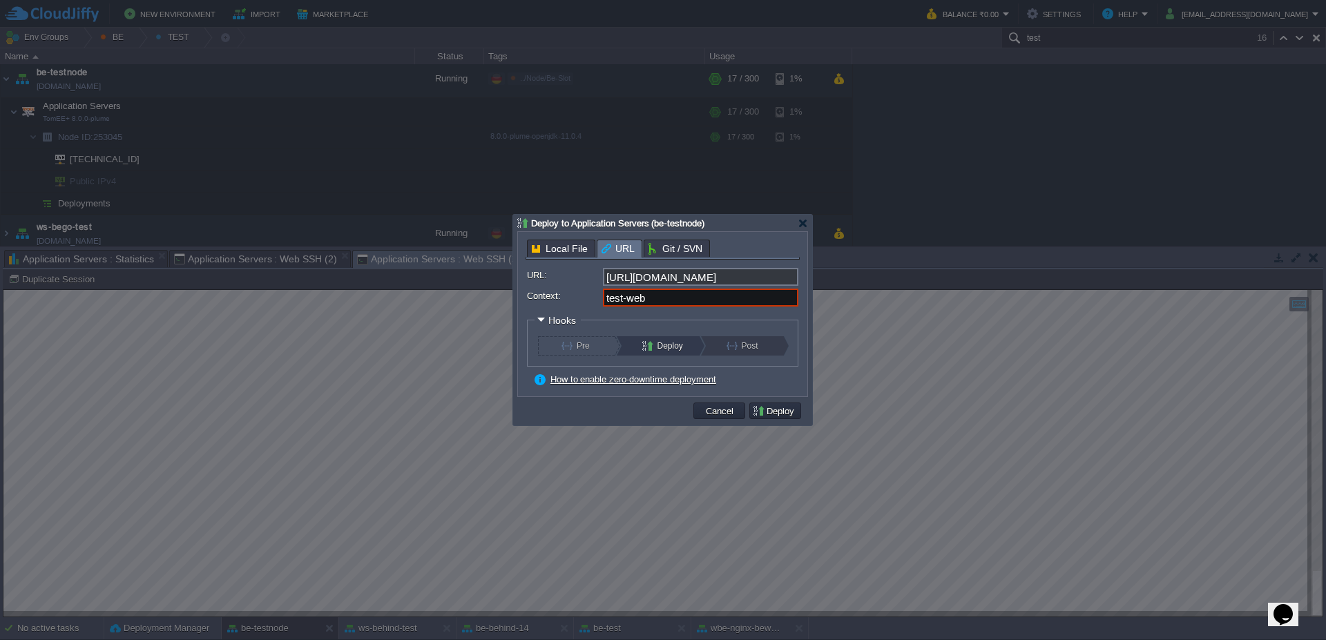
click at [735, 347] on button "Post" at bounding box center [750, 345] width 47 height 19
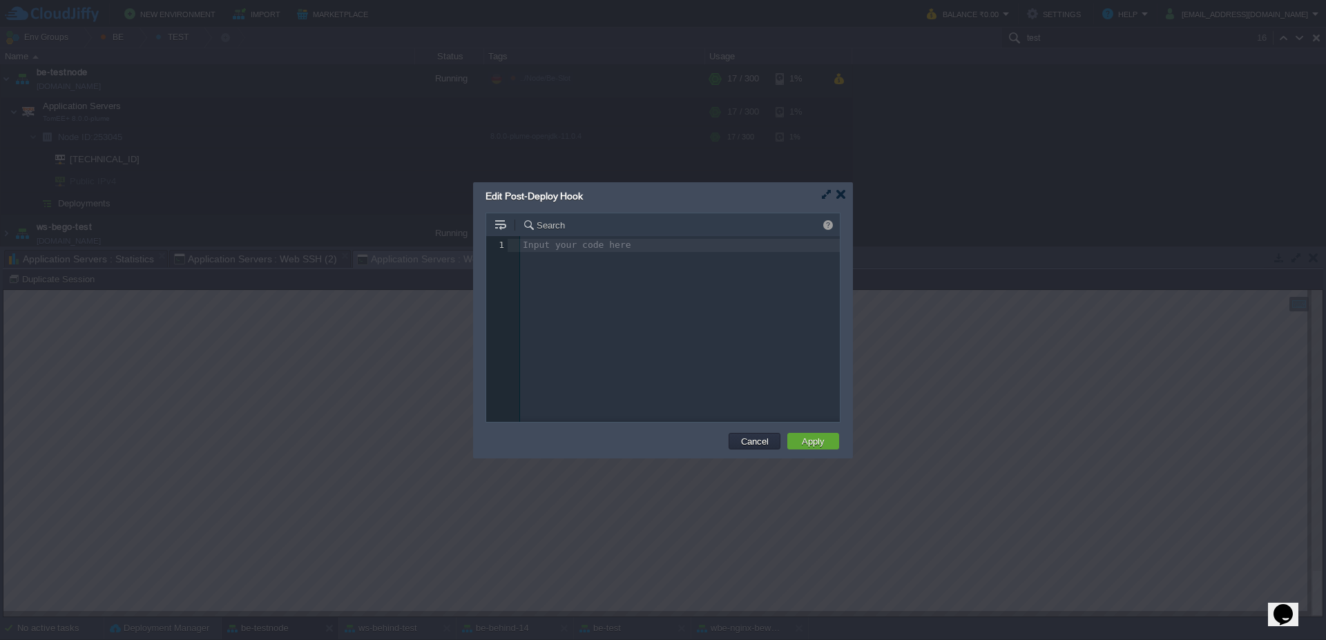
scroll to position [5, 0]
click at [513, 222] on td at bounding box center [515, 225] width 5 height 17
click at [497, 224] on button "button" at bounding box center [501, 225] width 12 height 12
click at [775, 441] on td "Cancel" at bounding box center [755, 441] width 52 height 17
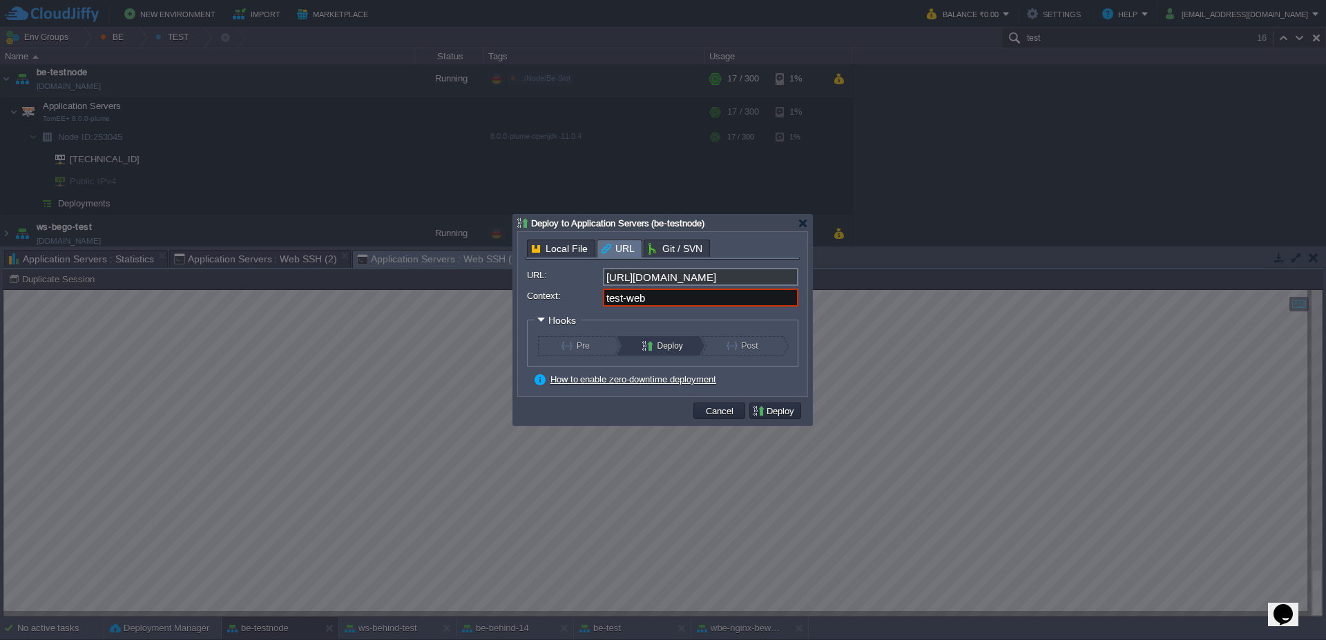
click at [665, 296] on input "test-web" at bounding box center [700, 298] width 195 height 18
drag, startPoint x: 628, startPoint y: 298, endPoint x: 520, endPoint y: 298, distance: 107.8
click at [520, 298] on div "Local File URL Git / SVN URL: [URL][DOMAIN_NAME] Context: test-web Hooks Pre Bu…" at bounding box center [662, 314] width 289 height 164
type input "web"
click at [698, 314] on div at bounding box center [662, 311] width 271 height 5
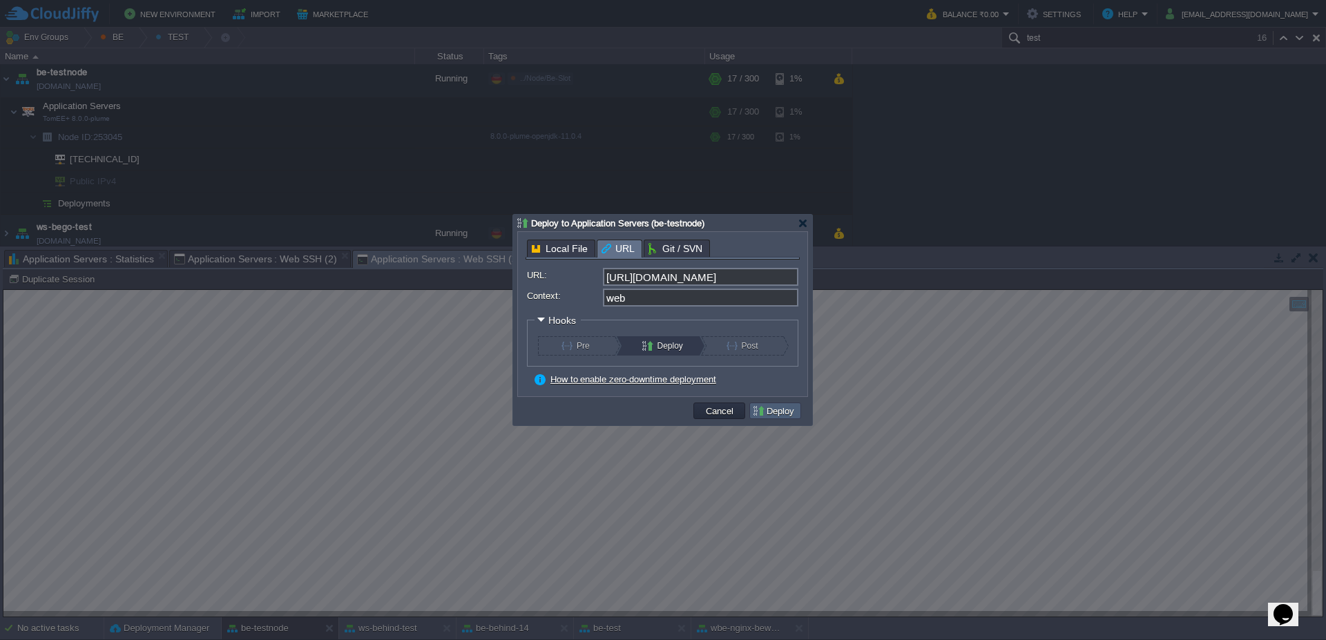
click at [782, 416] on button "Deploy" at bounding box center [775, 411] width 46 height 12
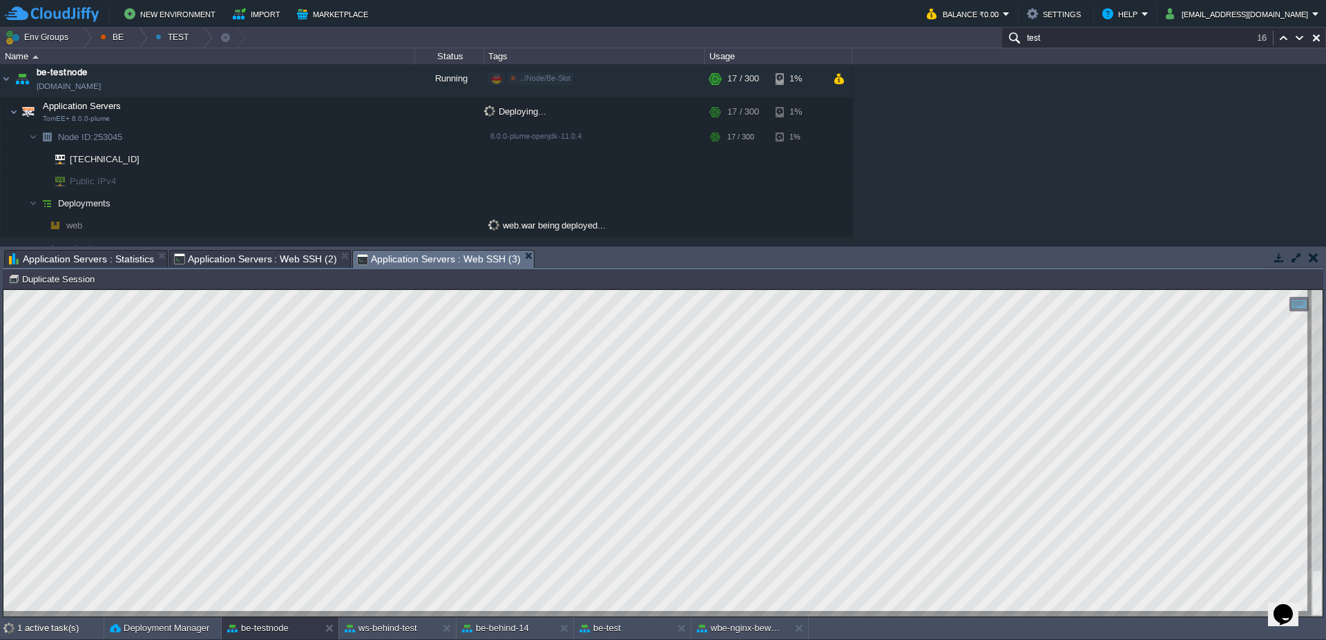
click at [218, 261] on span "Application Servers : Web SSH (2)" at bounding box center [255, 259] width 163 height 17
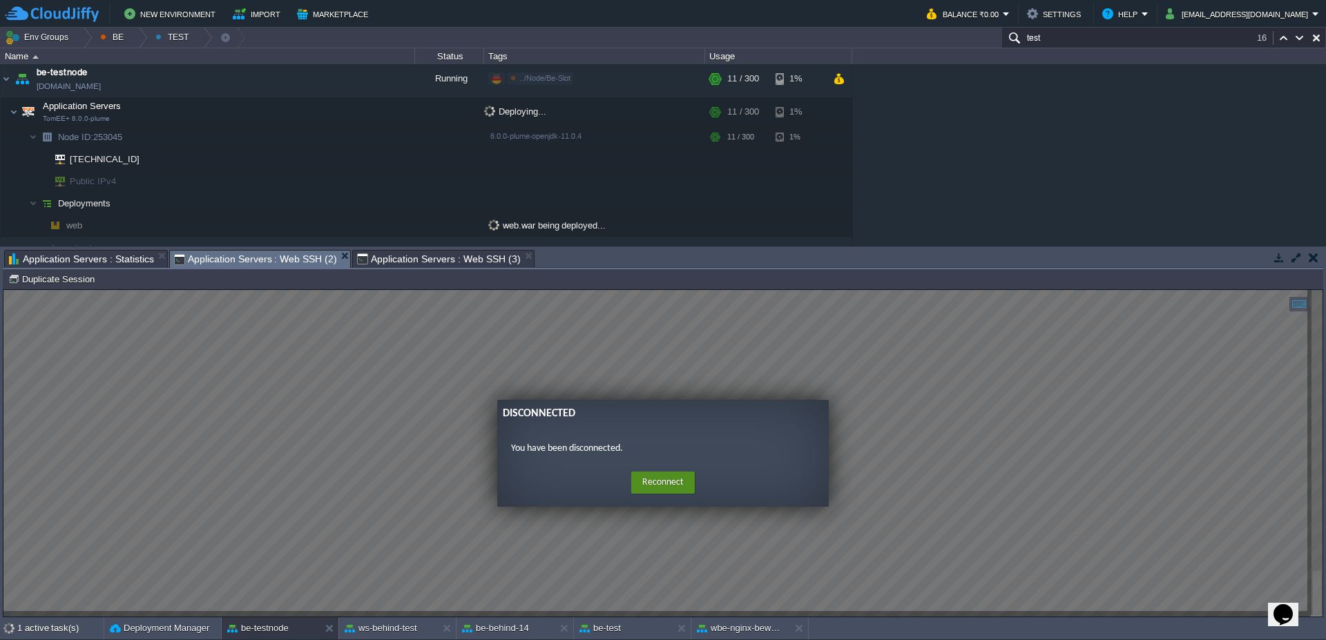
click at [680, 479] on button "Reconnect" at bounding box center [663, 483] width 64 height 22
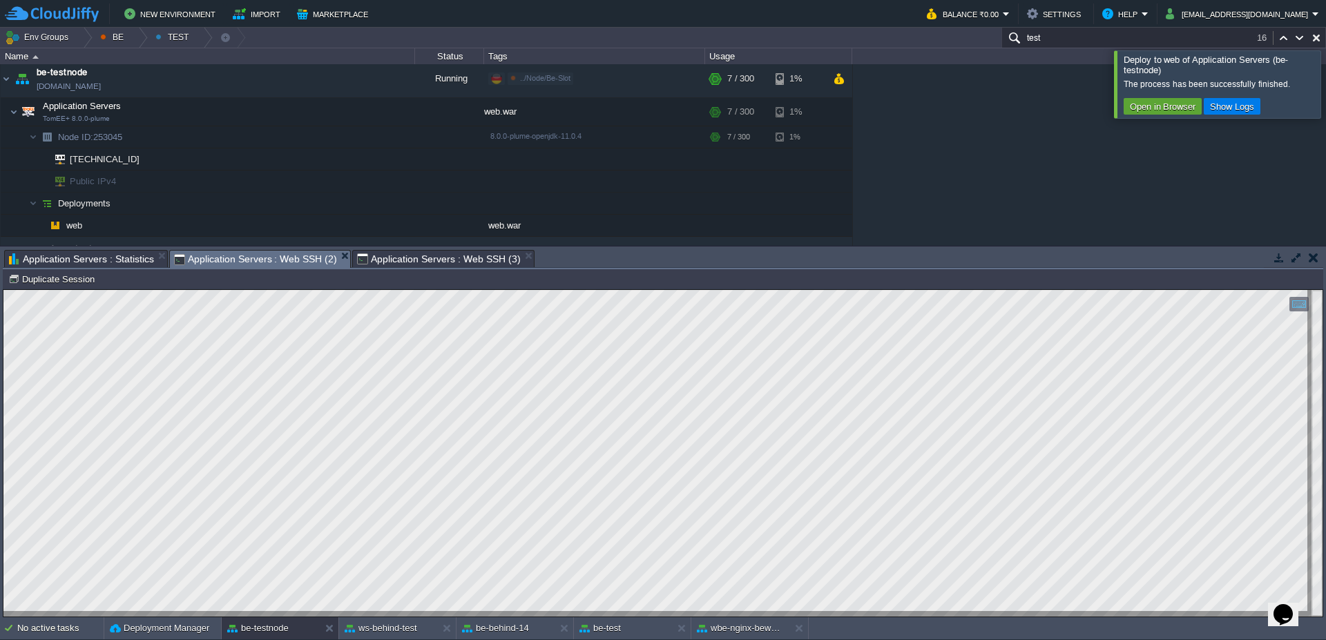
click at [409, 269] on div "Tasks Activity Log Archive Git / SVN ben-behind-14 : Web SSH Billing History : …" at bounding box center [663, 259] width 1321 height 20
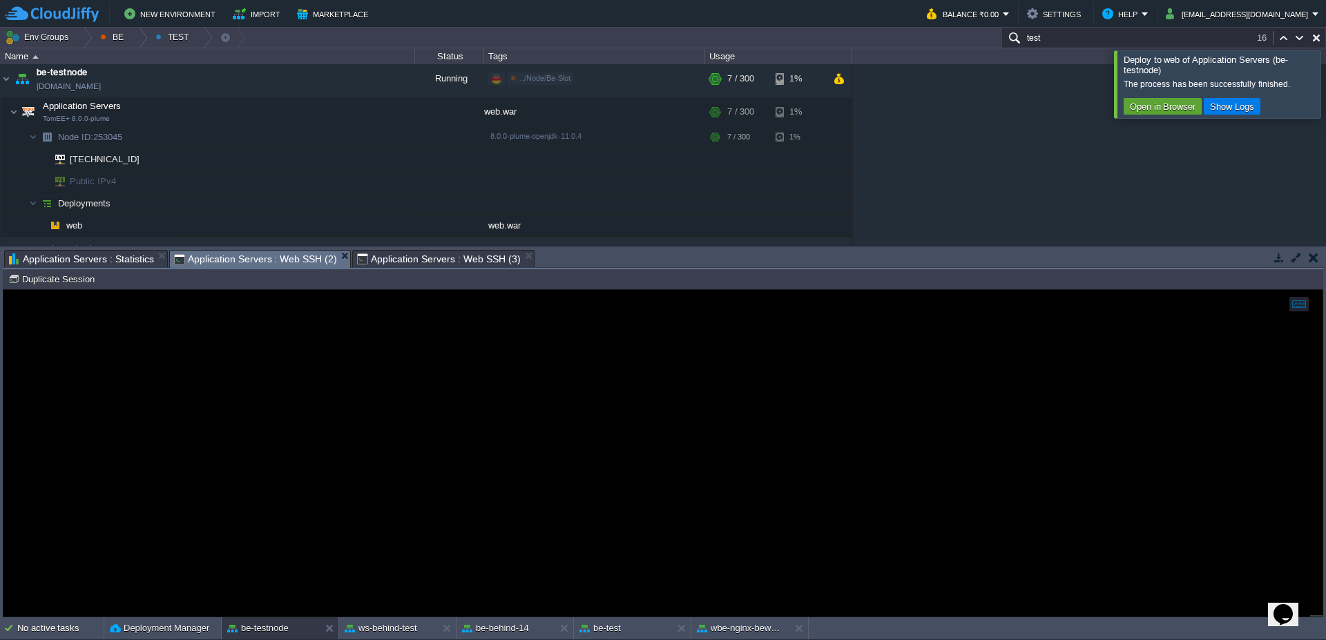
click at [409, 260] on span "Application Servers : Web SSH (3)" at bounding box center [438, 259] width 163 height 17
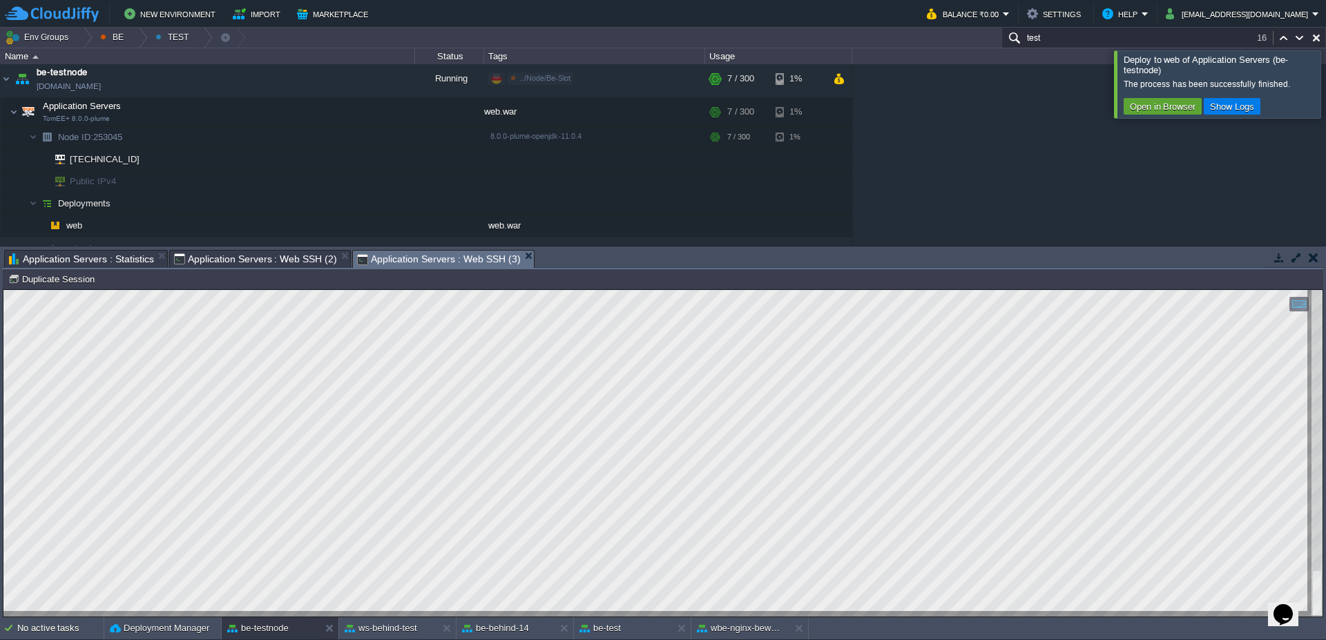
click at [1326, 90] on div at bounding box center [1343, 83] width 0 height 67
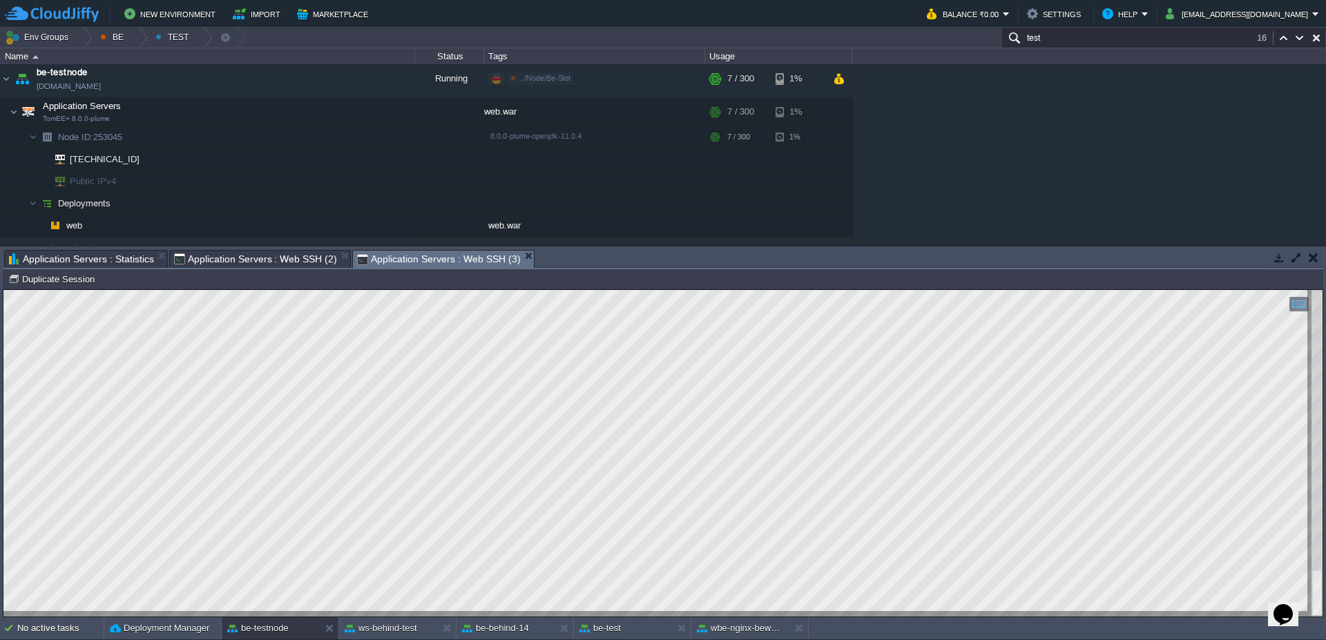
click at [240, 260] on span "Application Servers : Web SSH (2)" at bounding box center [255, 259] width 163 height 17
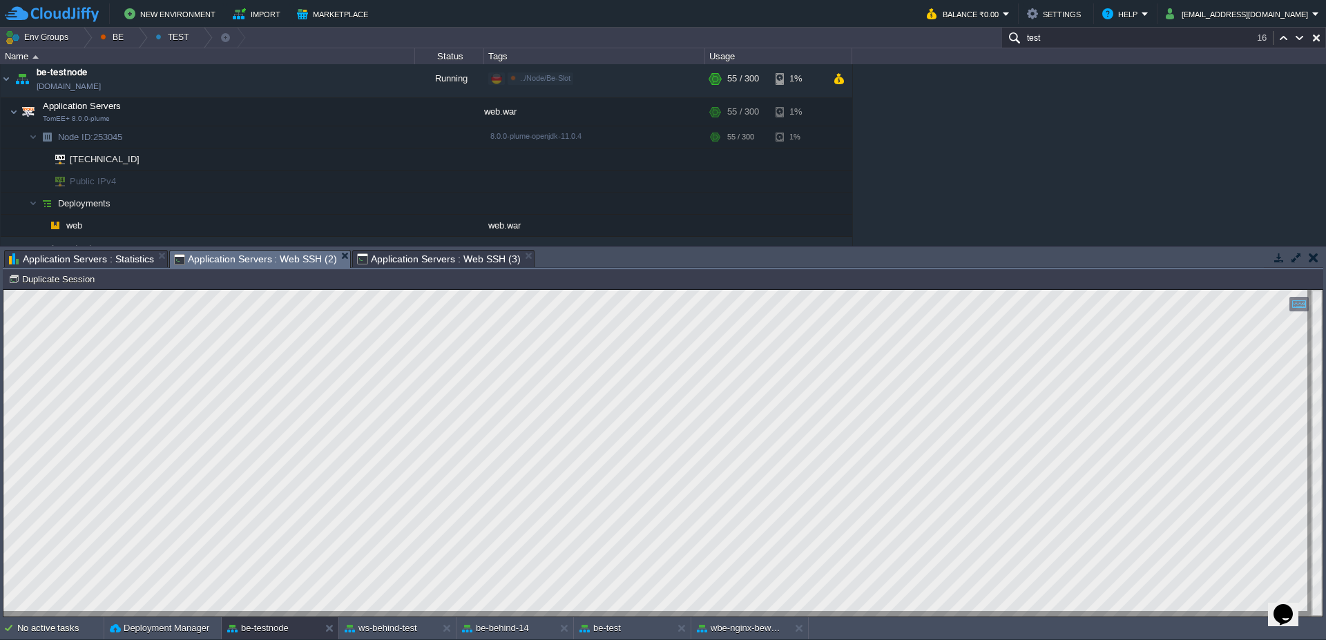
click at [401, 254] on span "Application Servers : Web SSH (3)" at bounding box center [438, 259] width 163 height 17
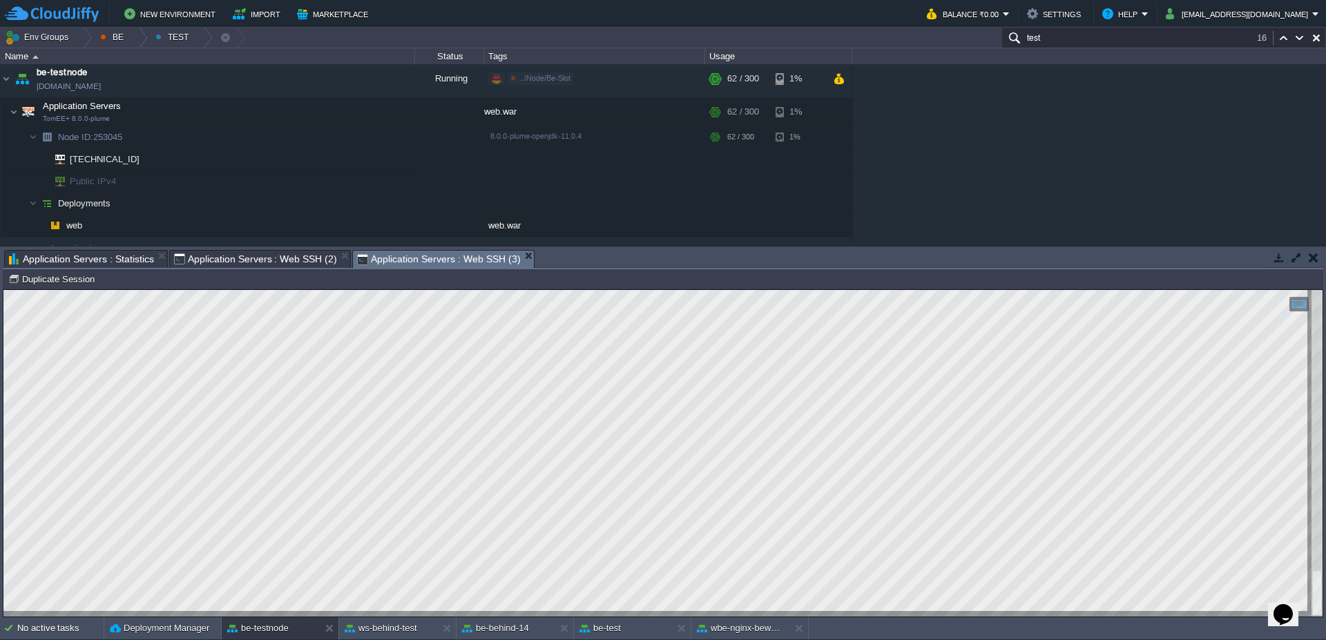
click at [68, 258] on span "Application Servers : Statistics" at bounding box center [81, 259] width 145 height 17
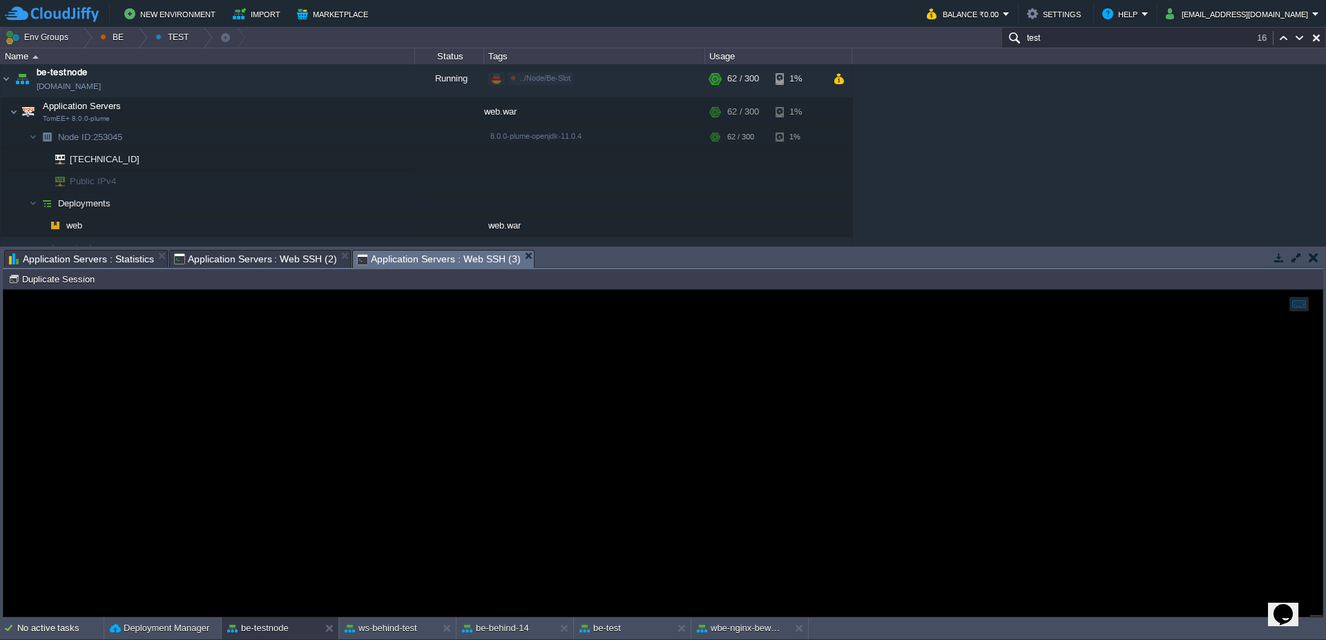
click at [414, 257] on span "Application Servers : Web SSH (3)" at bounding box center [438, 259] width 163 height 17
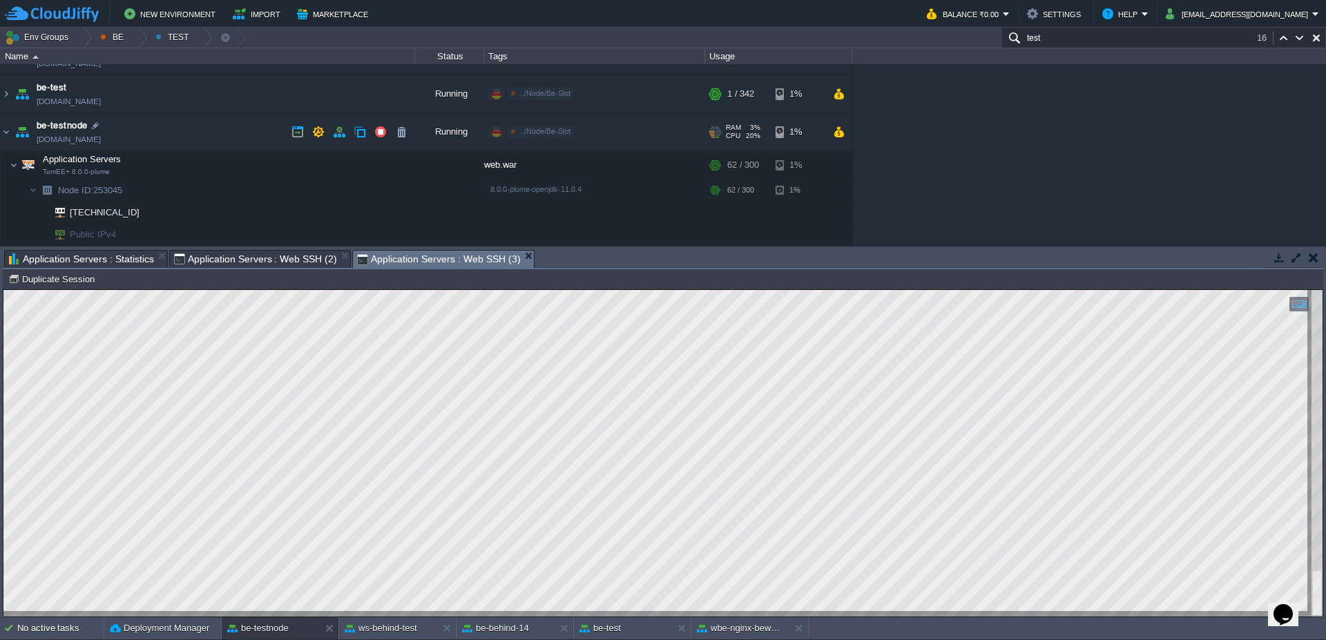
scroll to position [0, 0]
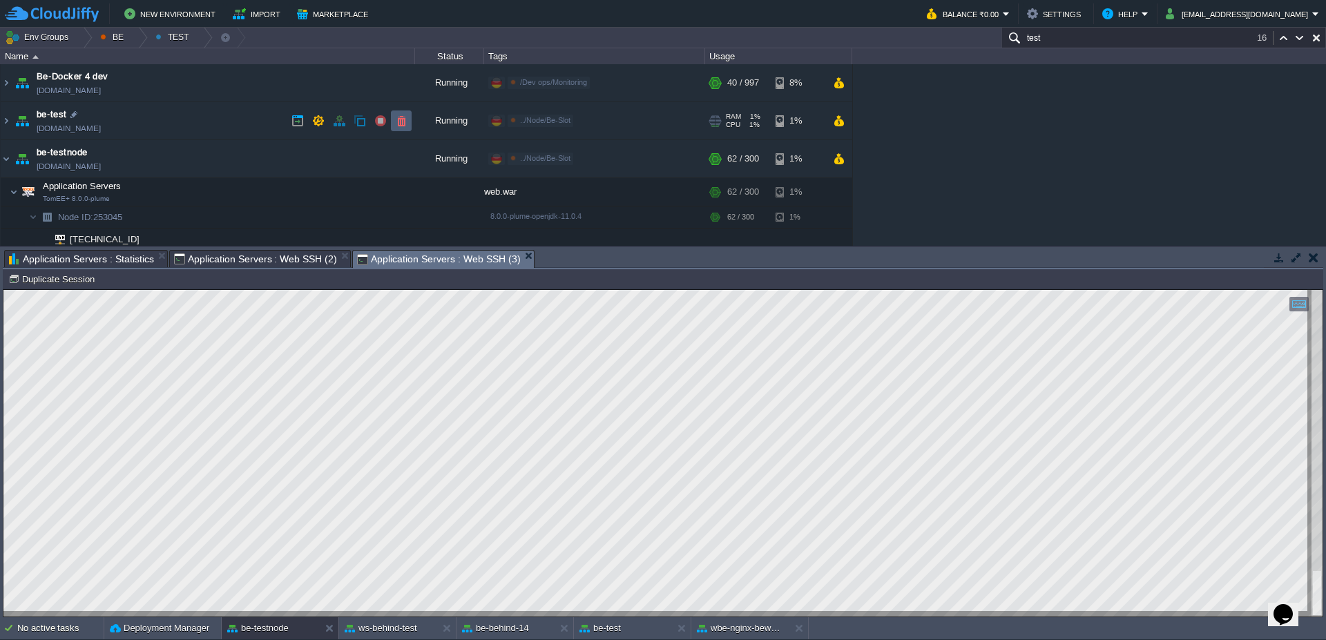
click at [404, 115] on button "button" at bounding box center [401, 121] width 12 height 12
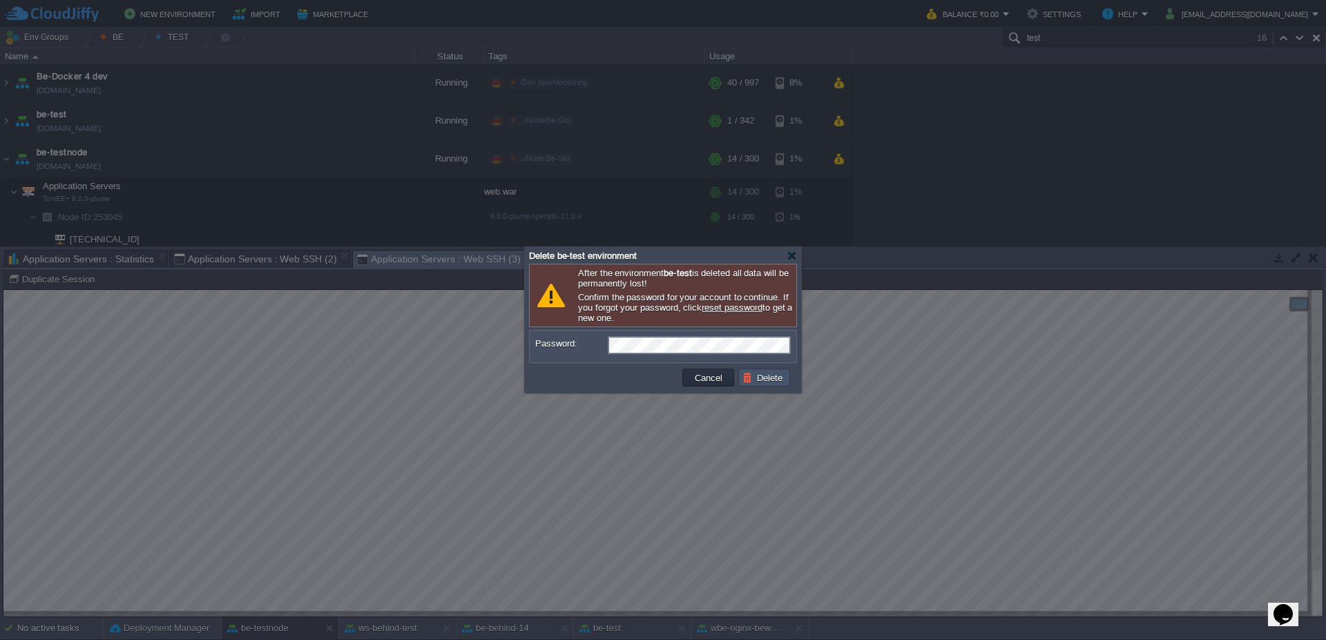
click at [767, 380] on button "Delete" at bounding box center [765, 378] width 44 height 12
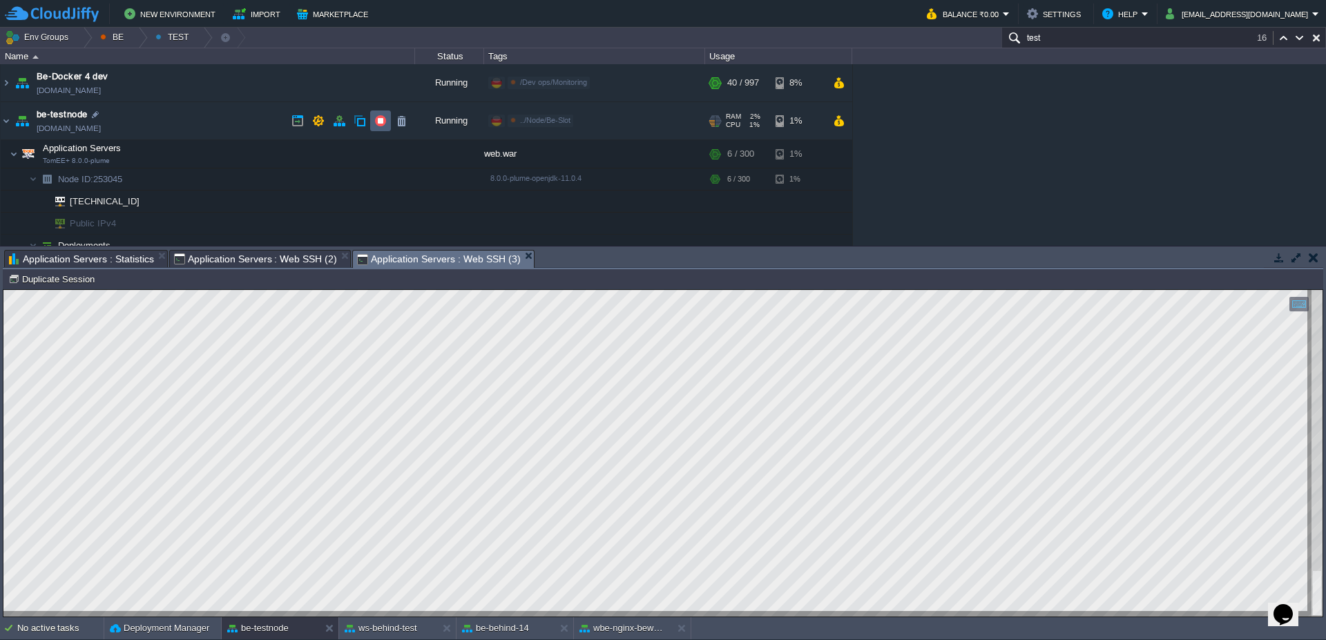
click at [387, 124] on td at bounding box center [380, 121] width 21 height 21
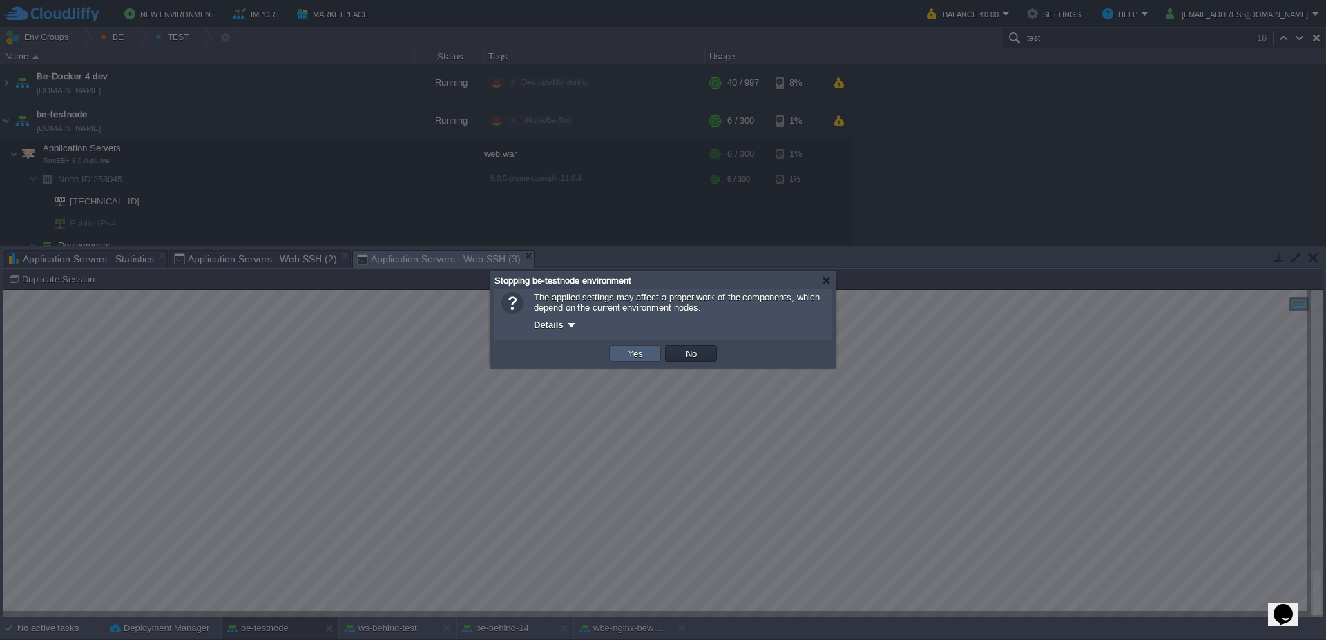
click at [646, 352] on button "Yes" at bounding box center [635, 353] width 23 height 12
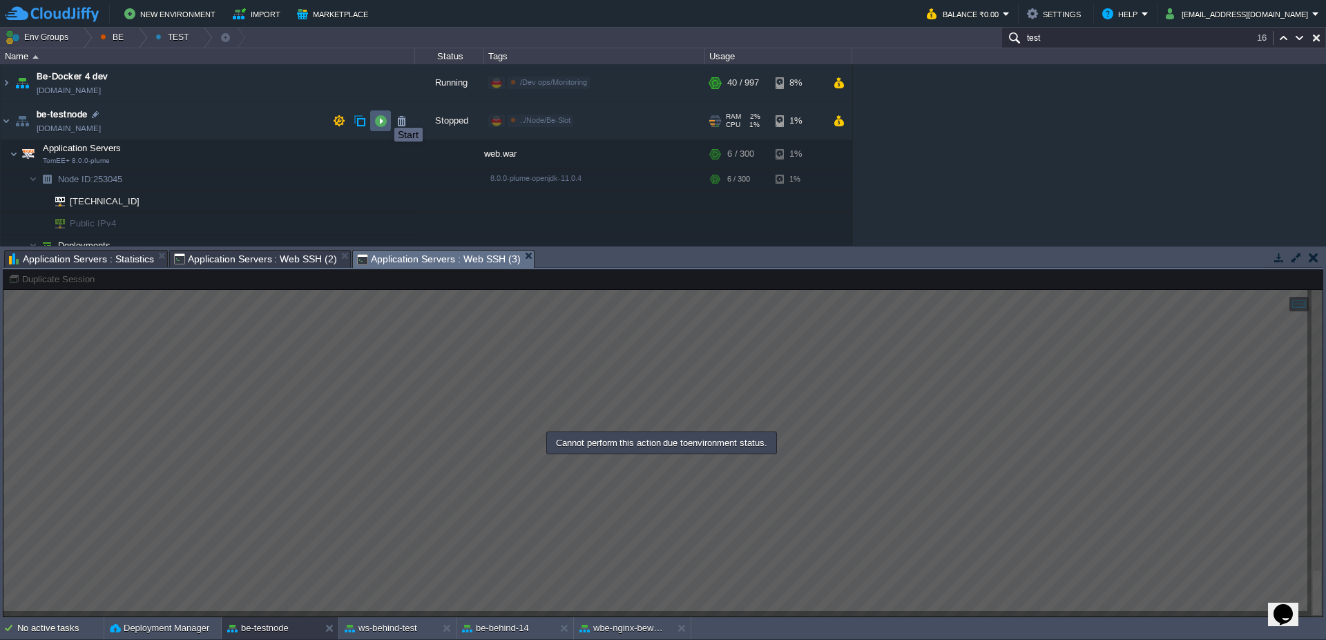
click at [383, 116] on button "button" at bounding box center [380, 121] width 12 height 12
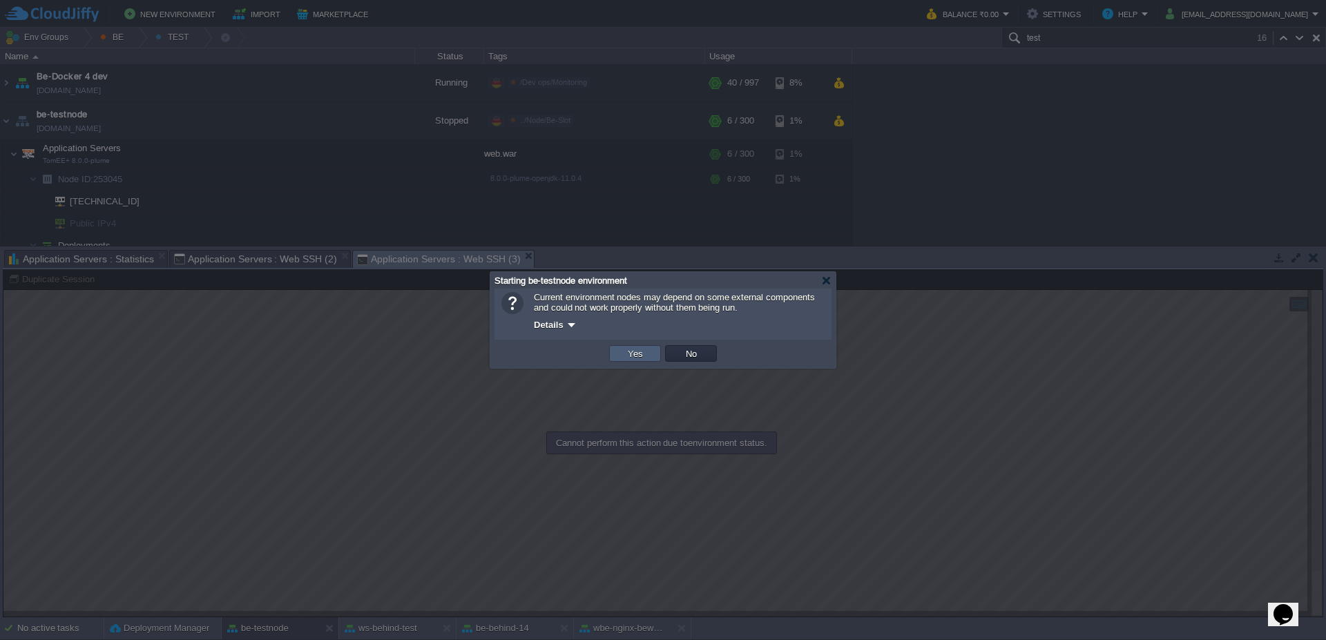
click at [647, 350] on button "Yes" at bounding box center [635, 353] width 23 height 12
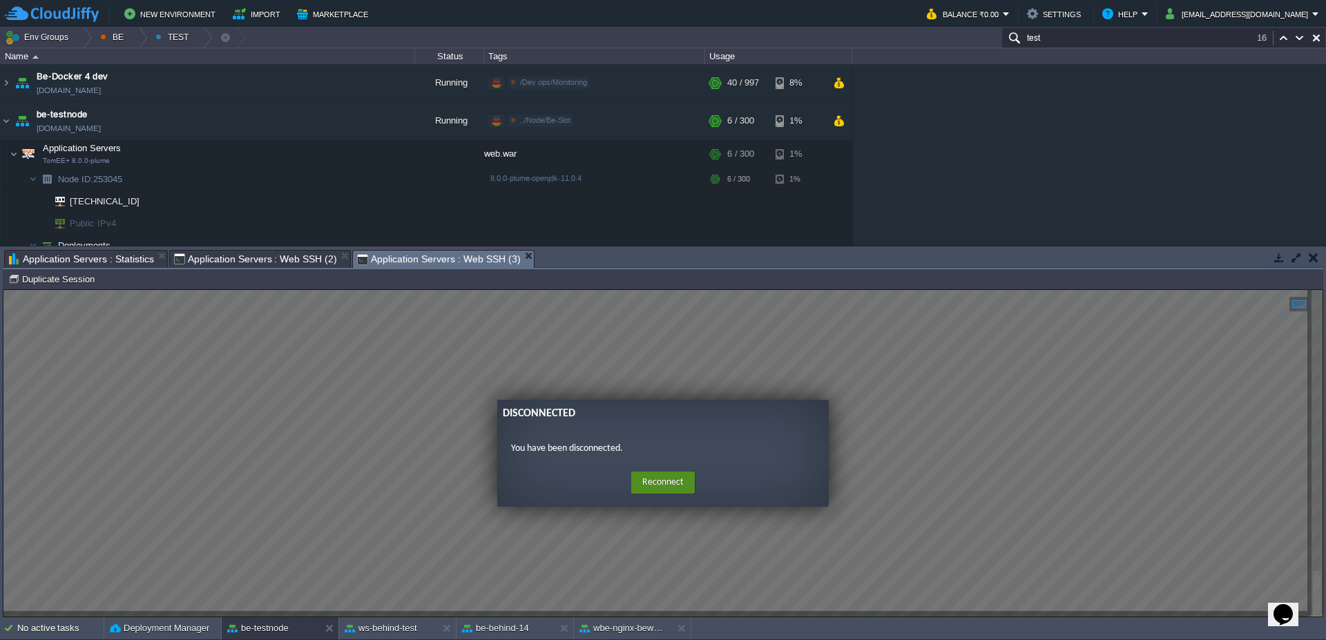
click at [638, 479] on button "Reconnect" at bounding box center [663, 483] width 64 height 22
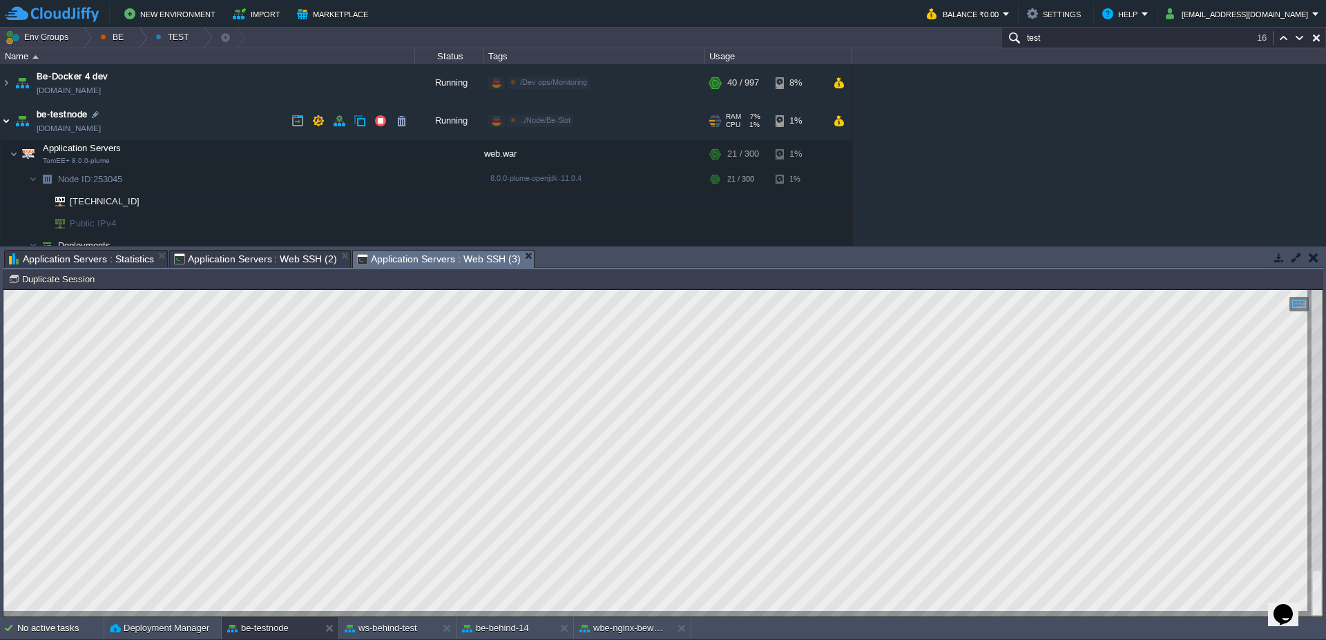
click at [1, 122] on img at bounding box center [6, 120] width 11 height 37
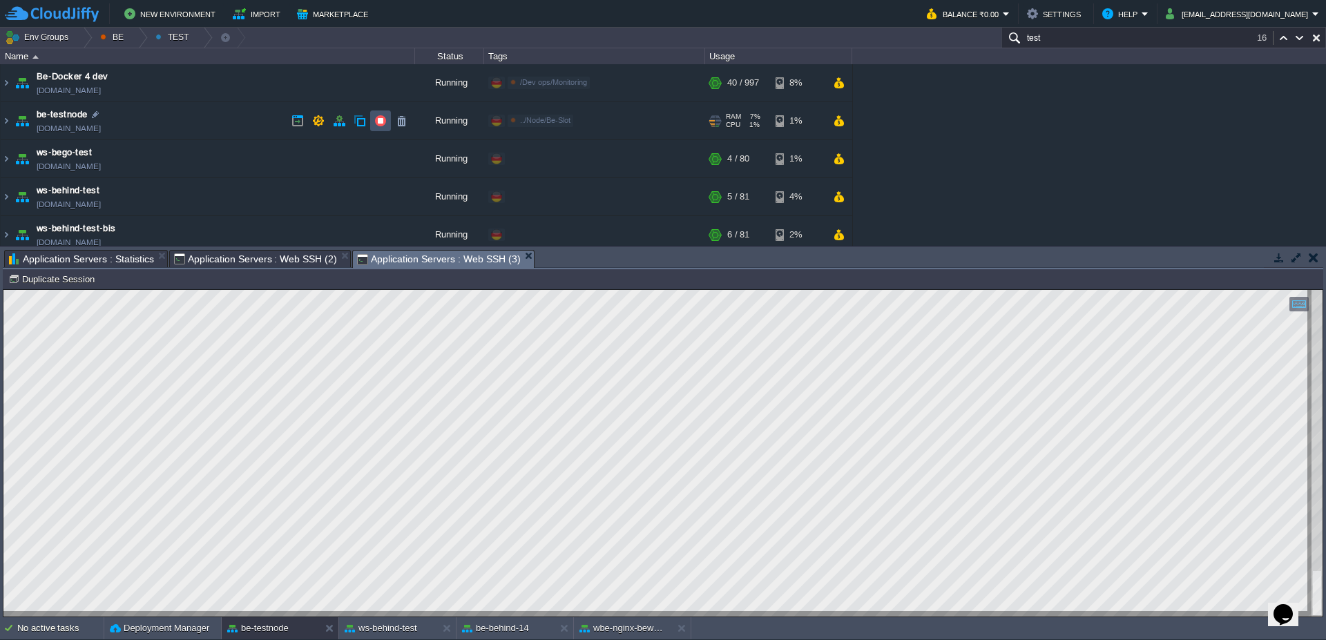
click at [379, 120] on button "button" at bounding box center [380, 121] width 12 height 12
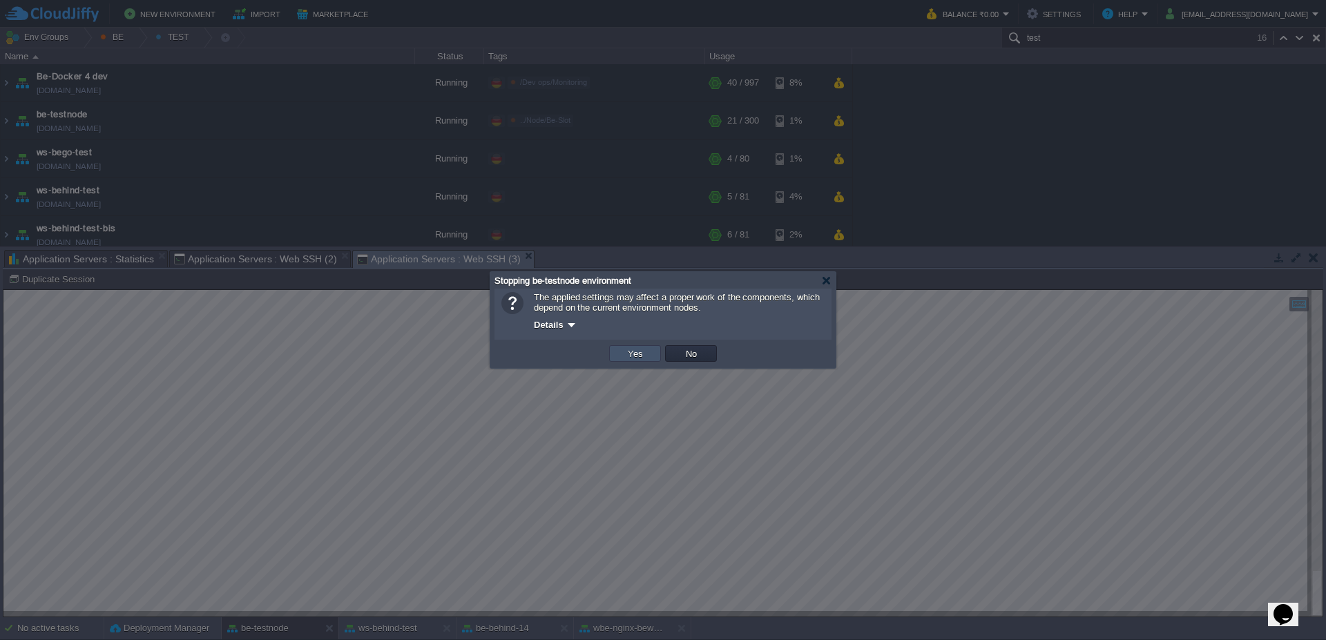
click at [634, 355] on button "Yes" at bounding box center [635, 353] width 23 height 12
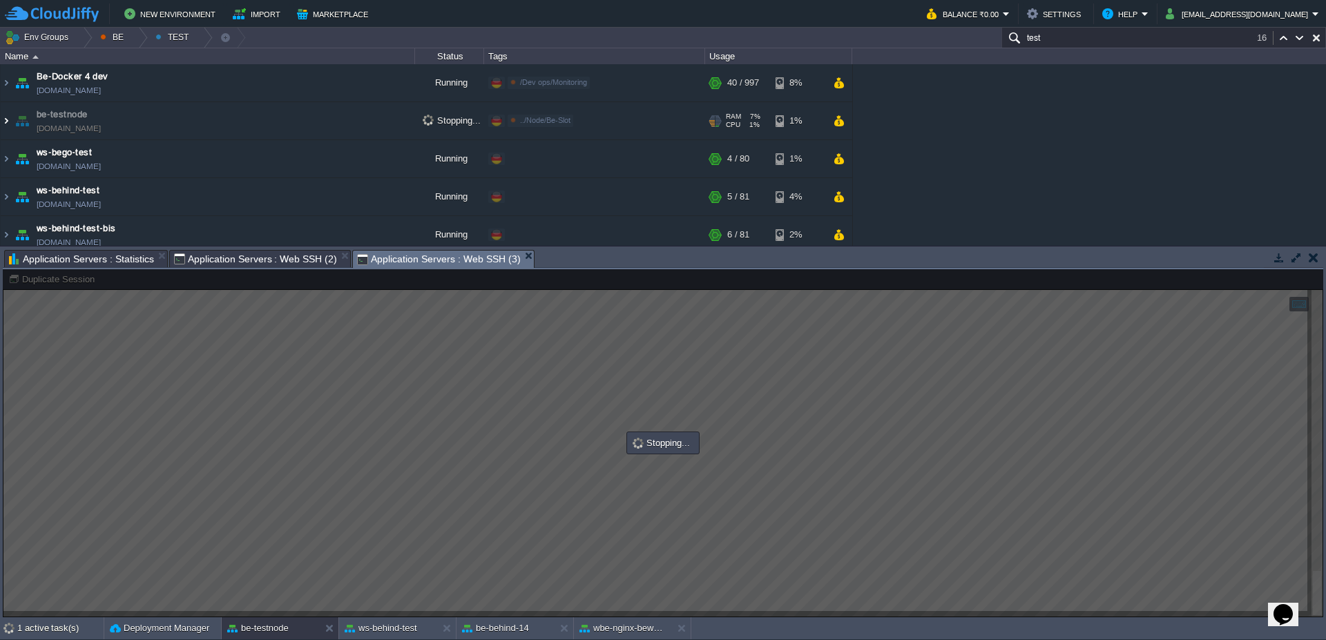
click at [4, 123] on img at bounding box center [6, 120] width 11 height 37
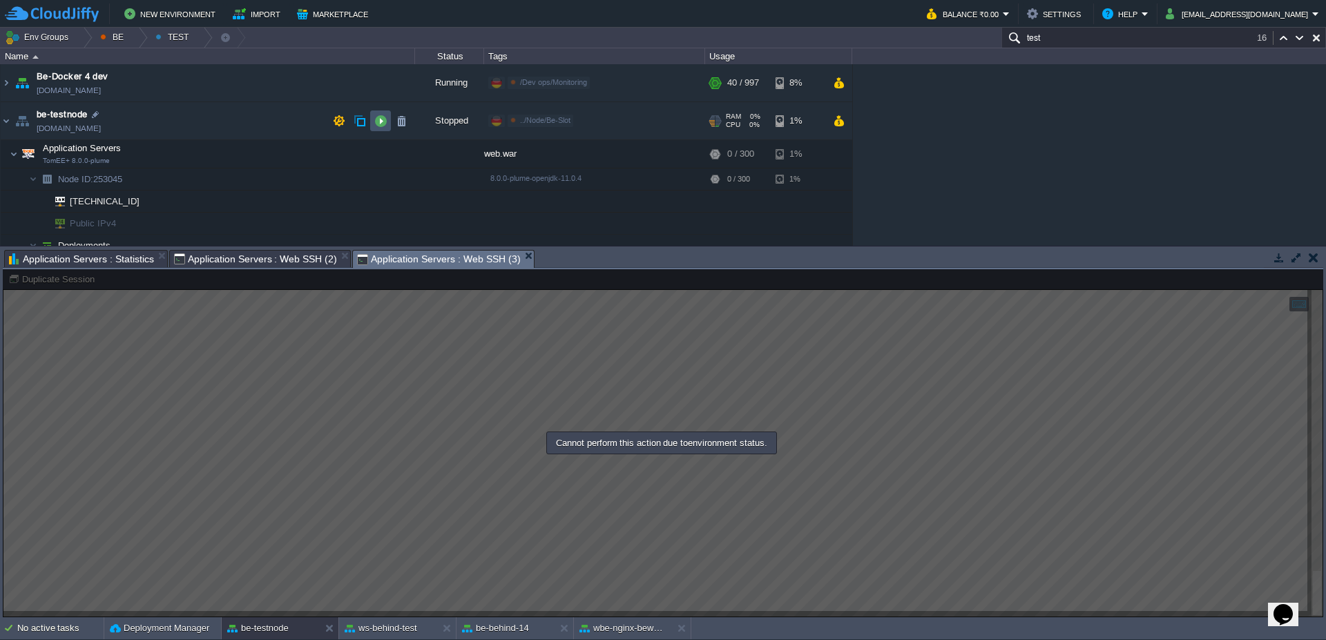
click at [378, 124] on button "button" at bounding box center [380, 121] width 12 height 12
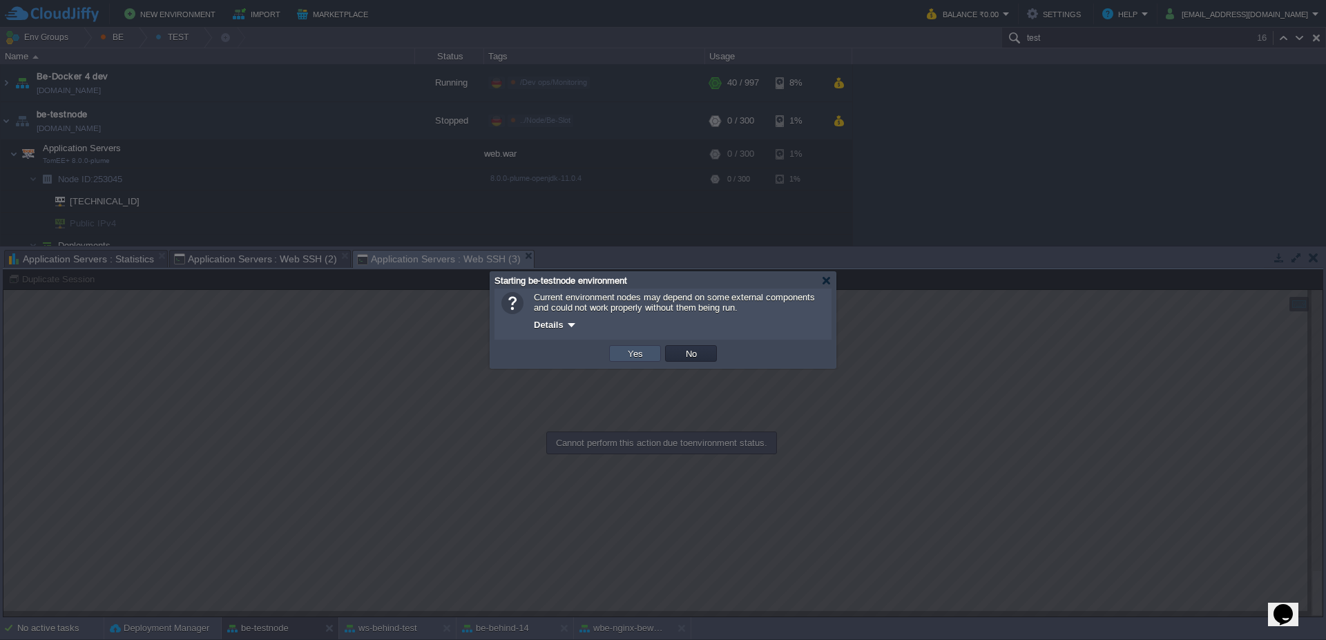
click at [635, 354] on button "Yes" at bounding box center [635, 353] width 23 height 12
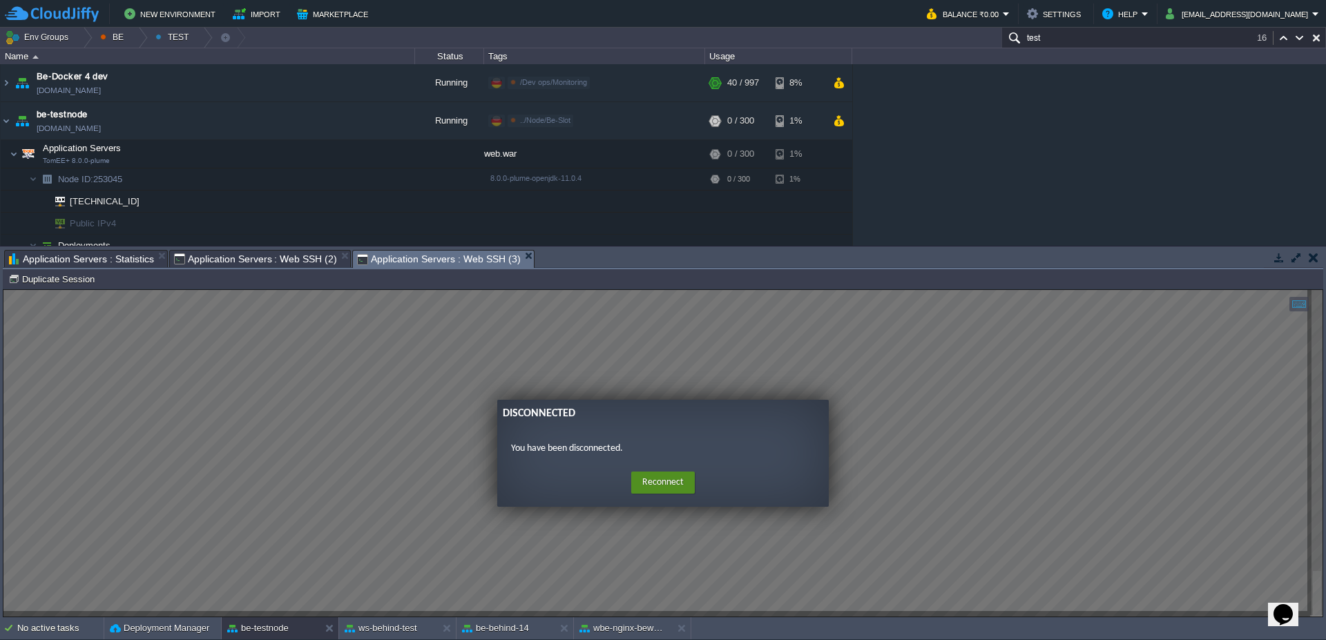
click at [679, 481] on button "Reconnect" at bounding box center [663, 483] width 64 height 22
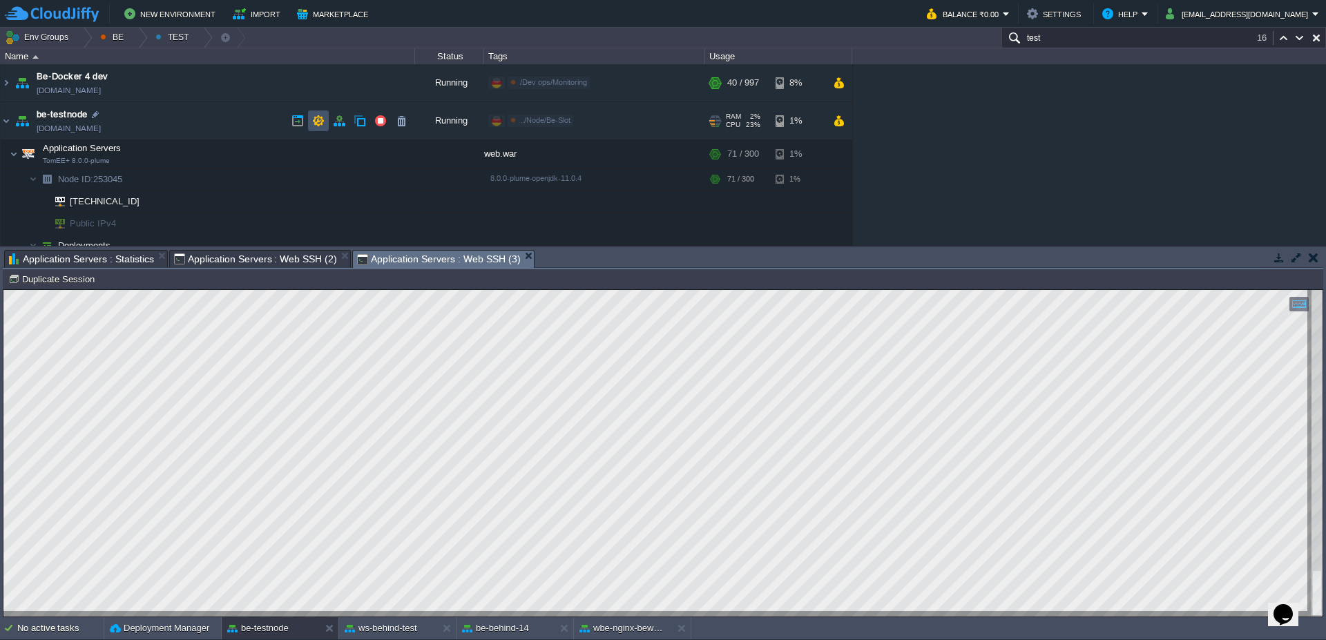
click at [324, 117] on button "button" at bounding box center [318, 121] width 12 height 12
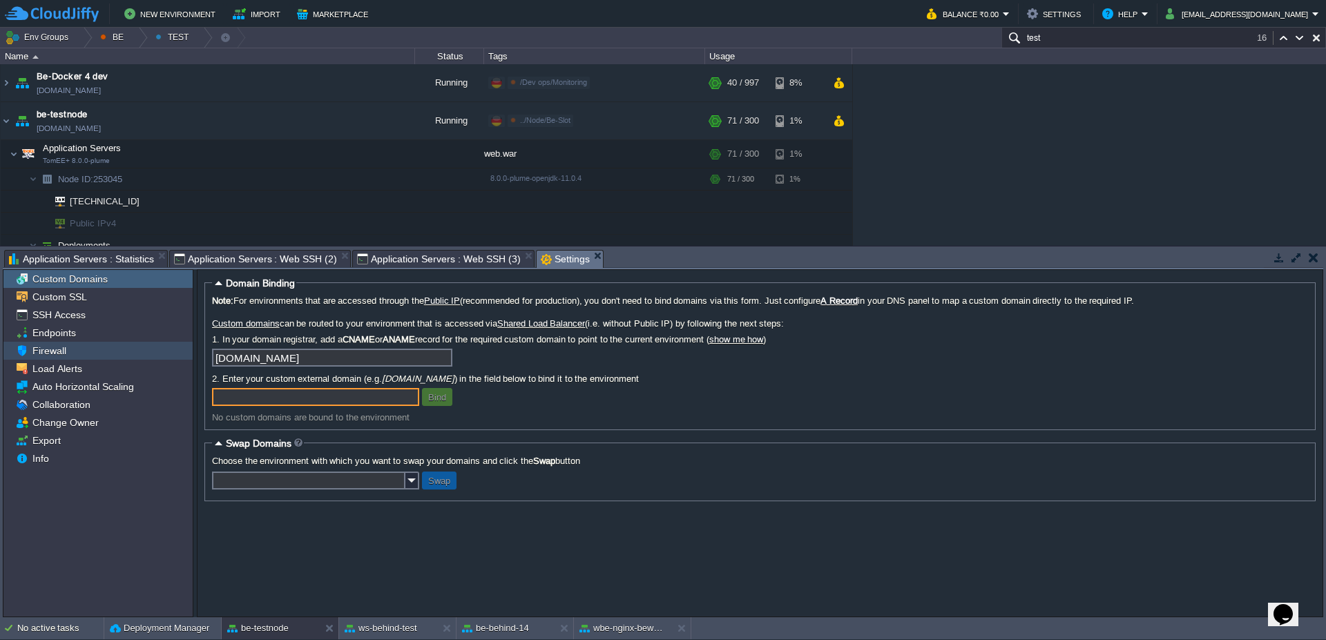
click at [60, 353] on span "Firewall" at bounding box center [49, 351] width 39 height 12
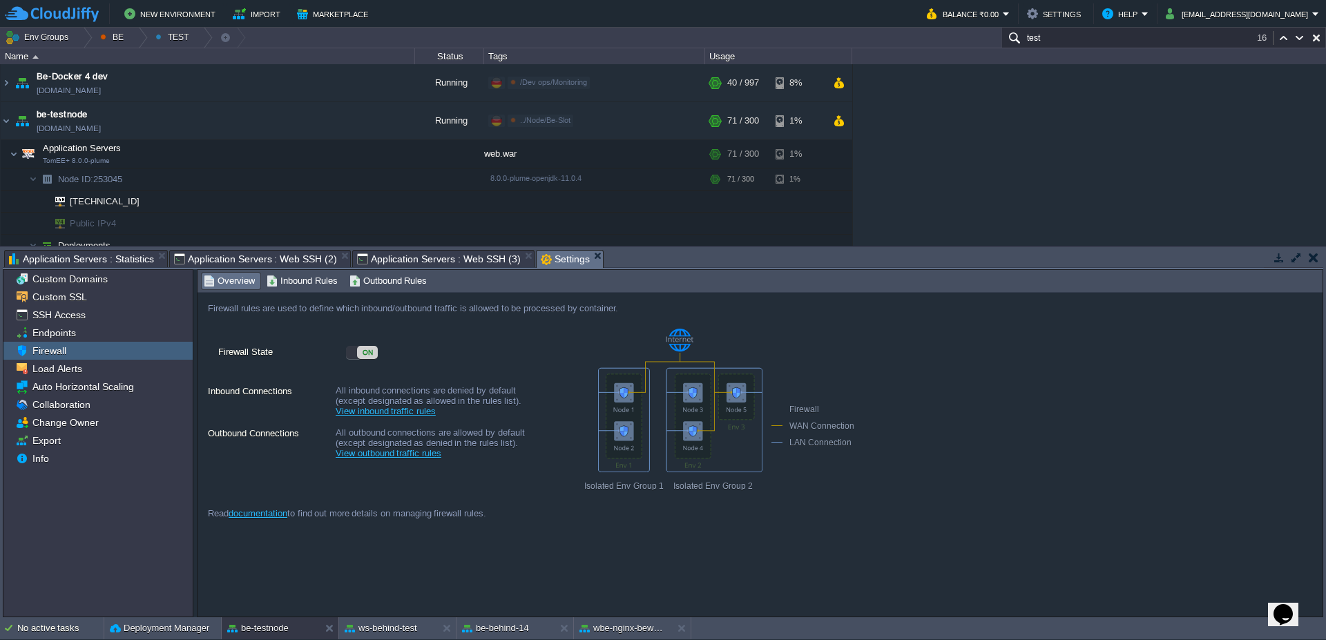
click at [370, 356] on div "ON" at bounding box center [367, 352] width 21 height 13
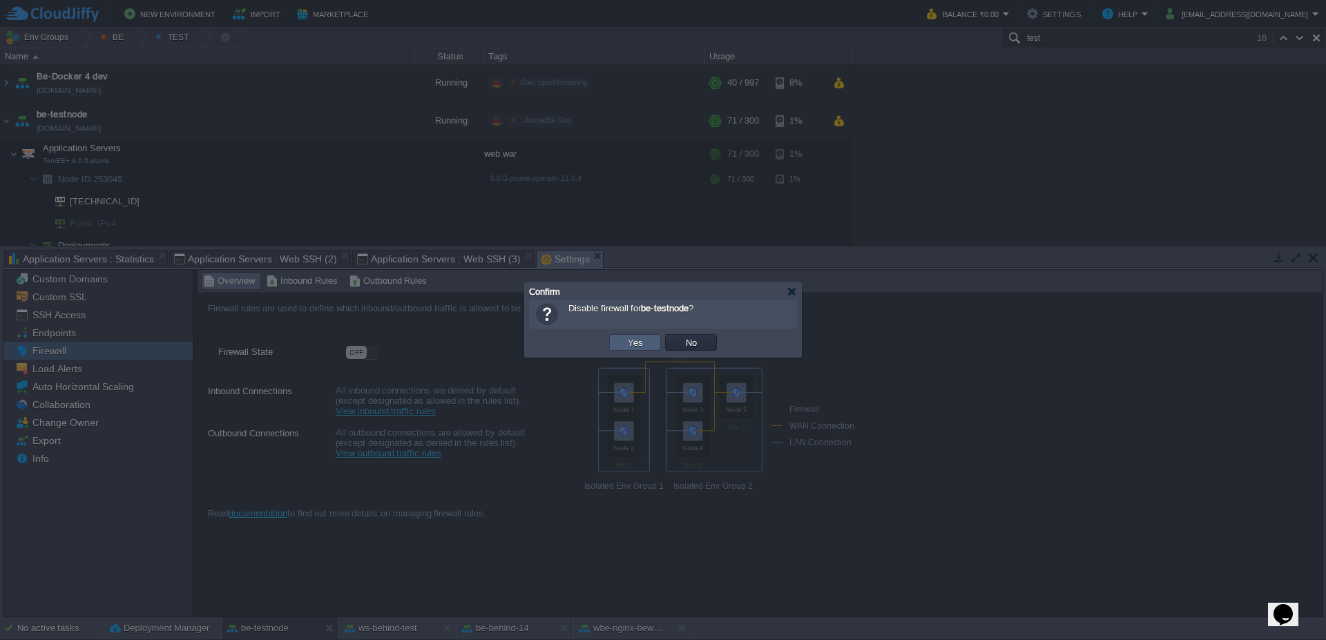
click at [655, 346] on td "Yes" at bounding box center [635, 342] width 52 height 17
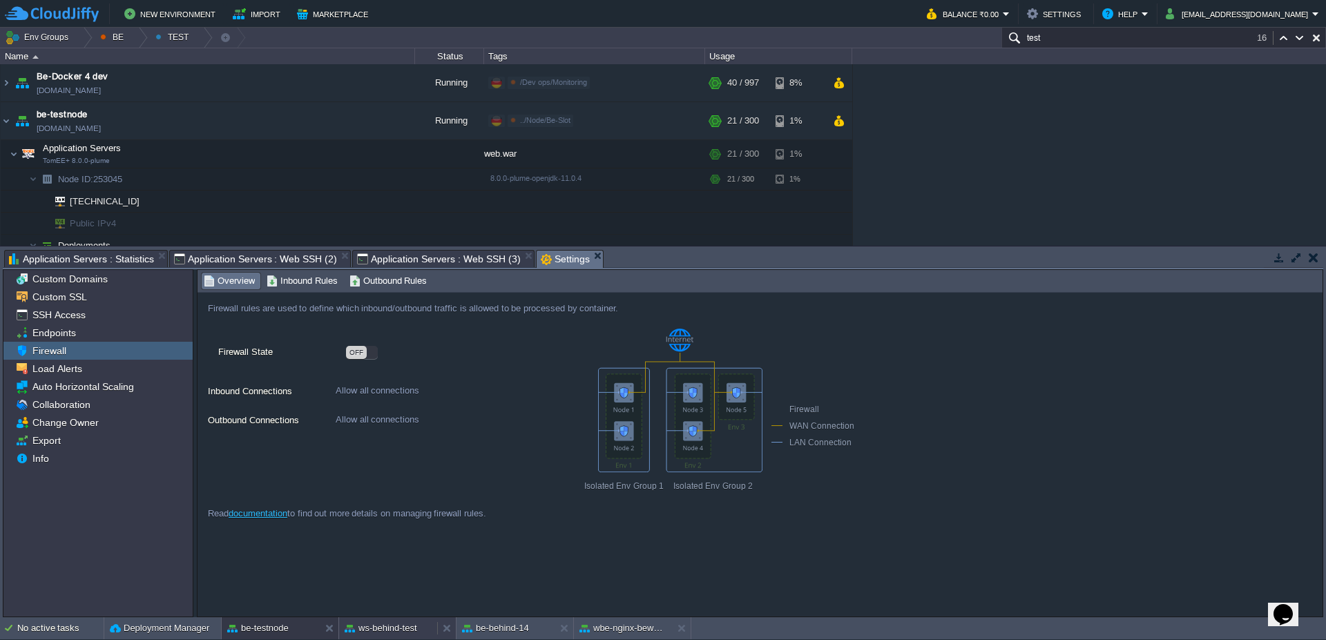
click at [402, 631] on button "ws-behind-test" at bounding box center [381, 629] width 73 height 14
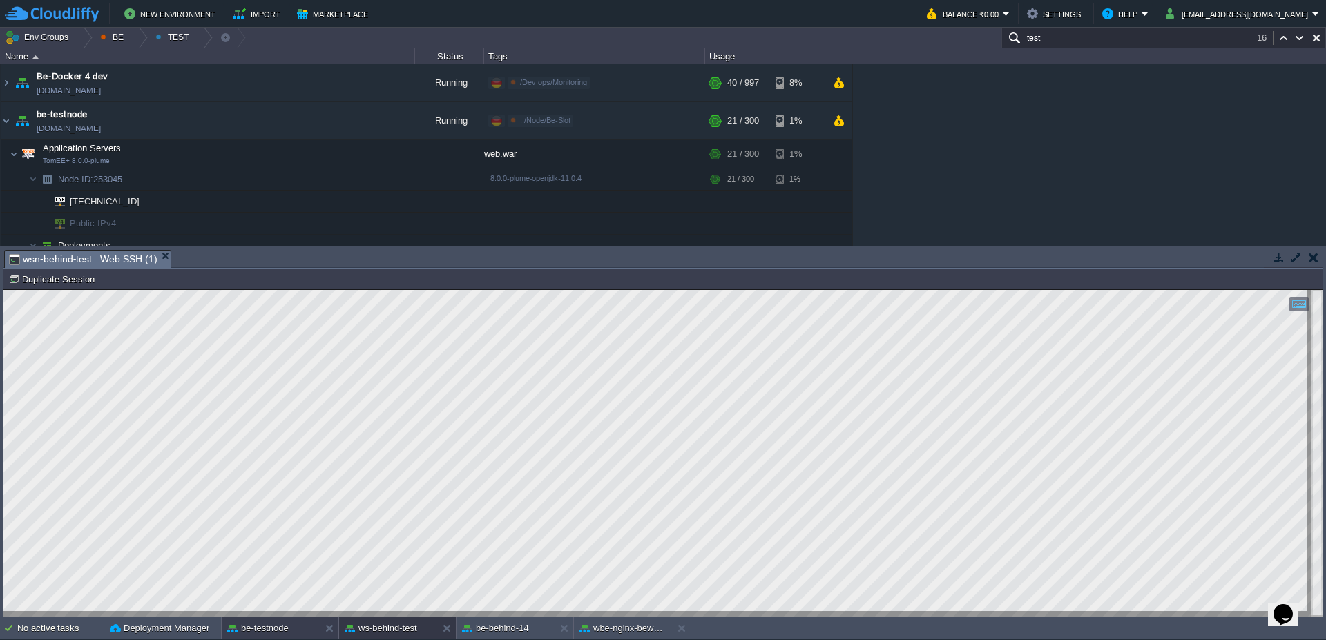
click at [276, 624] on button "be-testnode" at bounding box center [257, 629] width 61 height 14
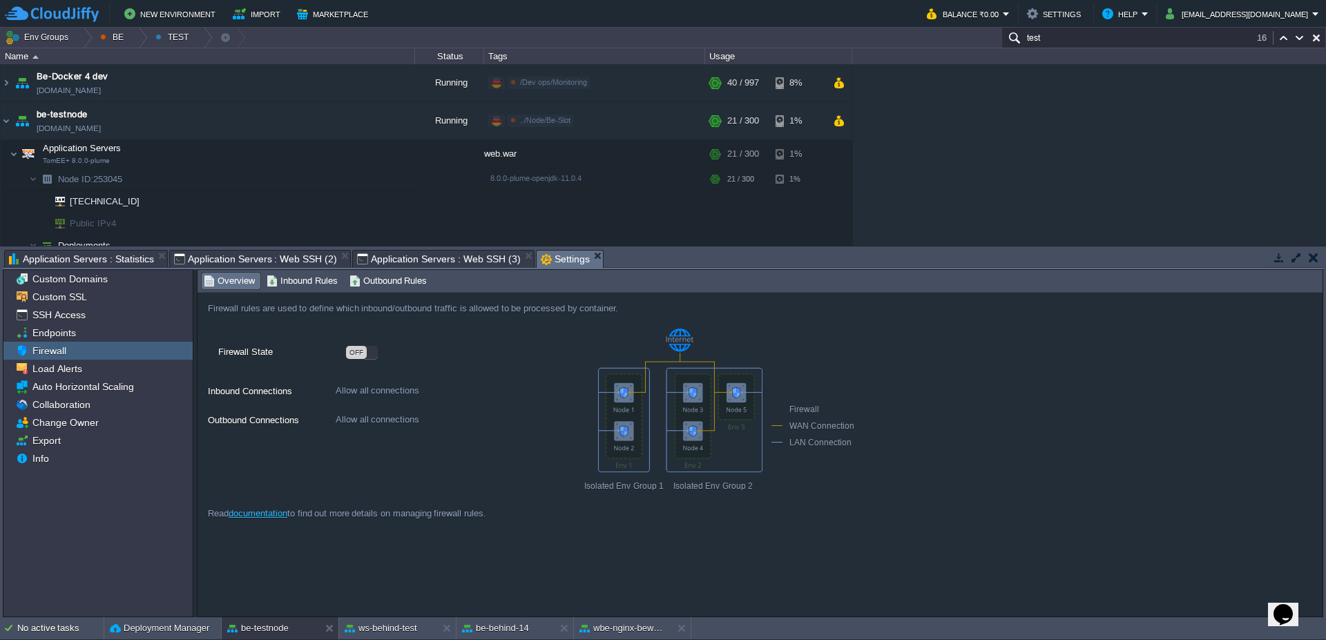
click at [258, 263] on span "Application Servers : Web SSH (2)" at bounding box center [255, 259] width 163 height 17
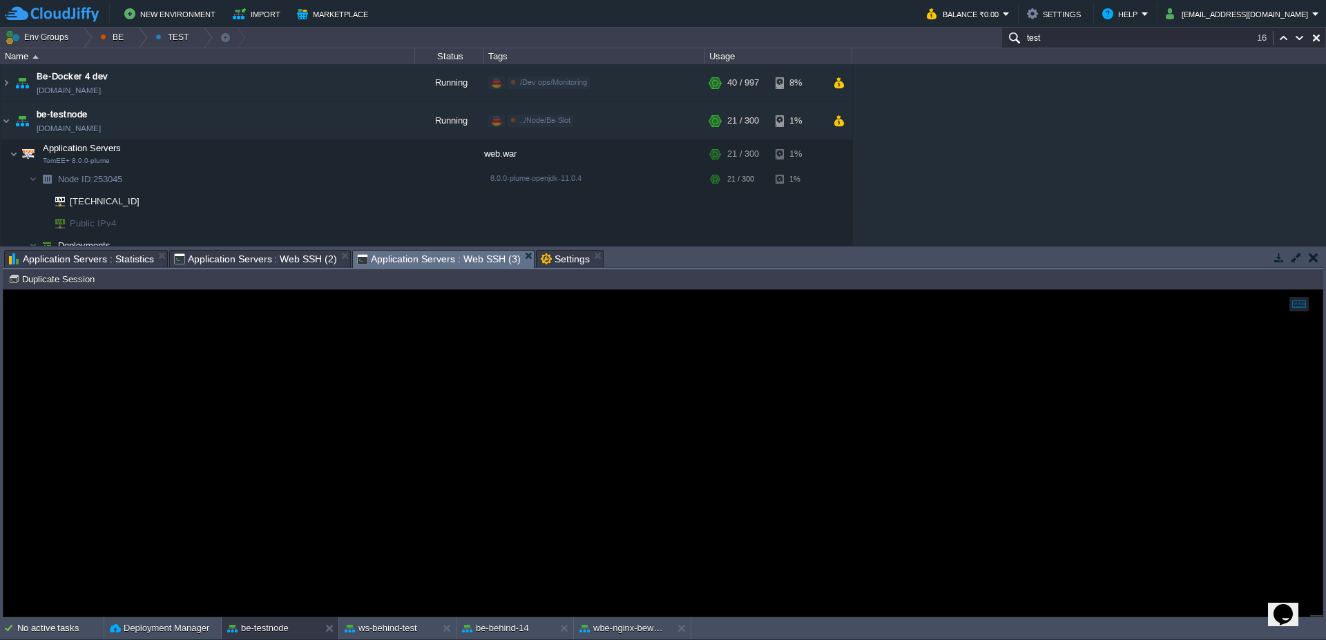
click at [426, 262] on span "Application Servers : Web SSH (3)" at bounding box center [438, 259] width 163 height 17
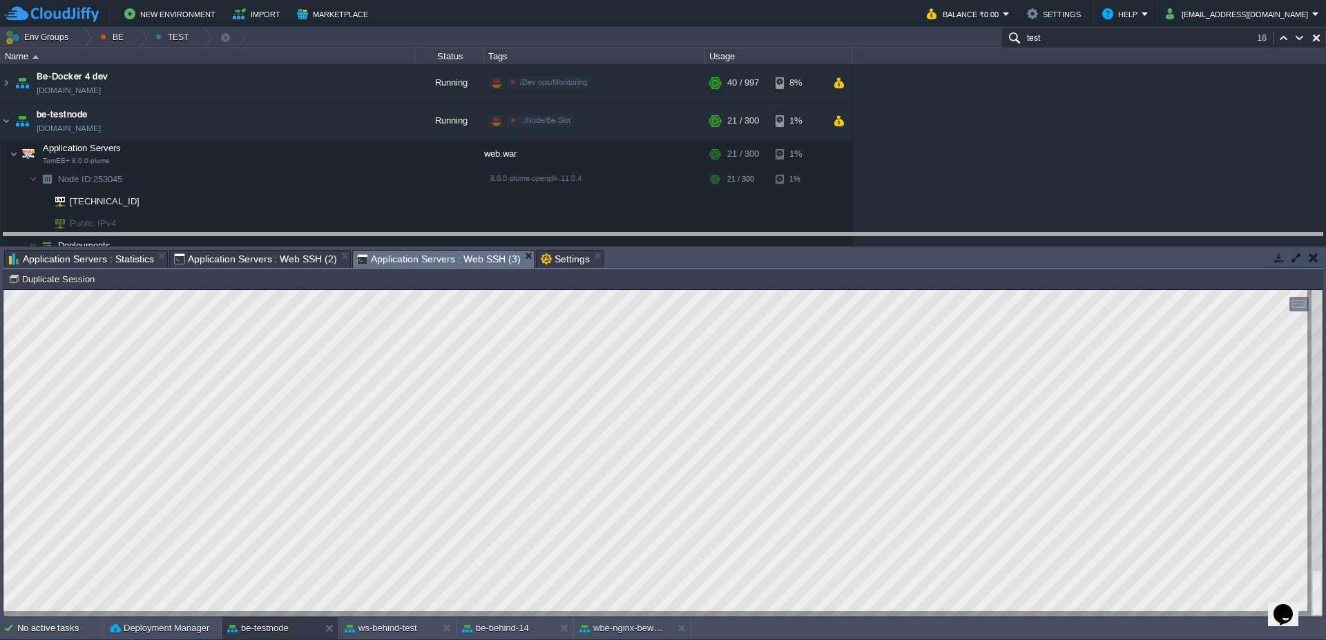
drag, startPoint x: 766, startPoint y: 260, endPoint x: 765, endPoint y: 250, distance: 10.4
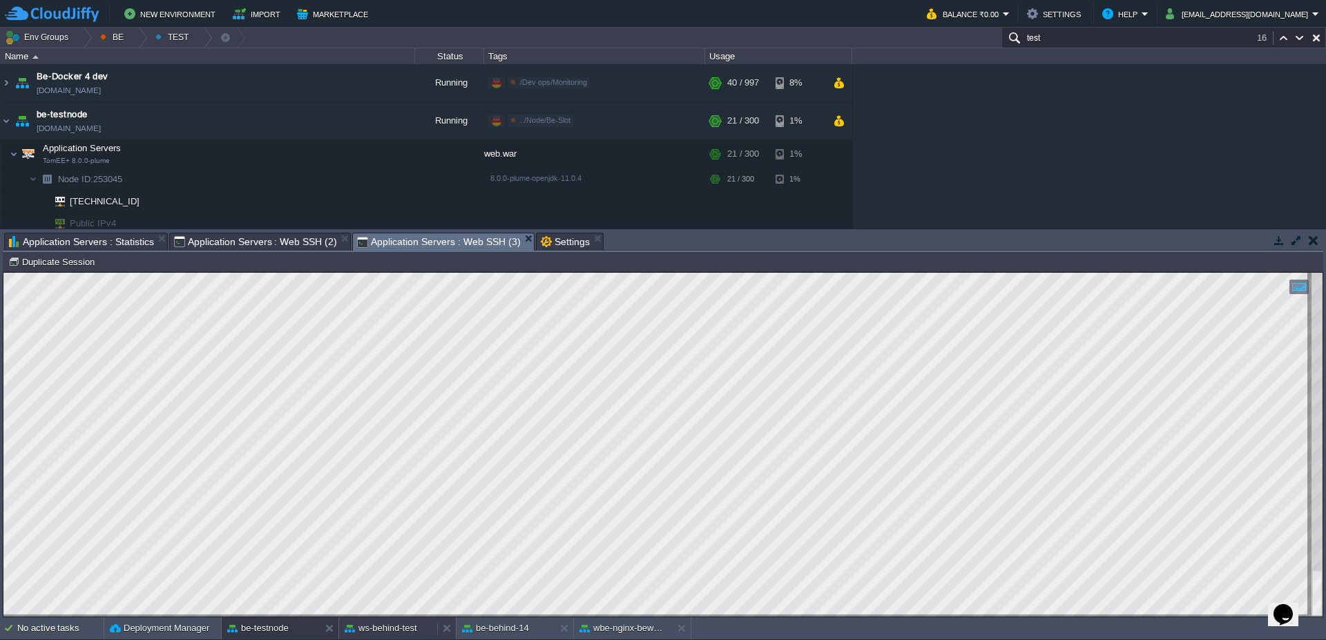
click at [397, 633] on button "ws-behind-test" at bounding box center [381, 629] width 73 height 14
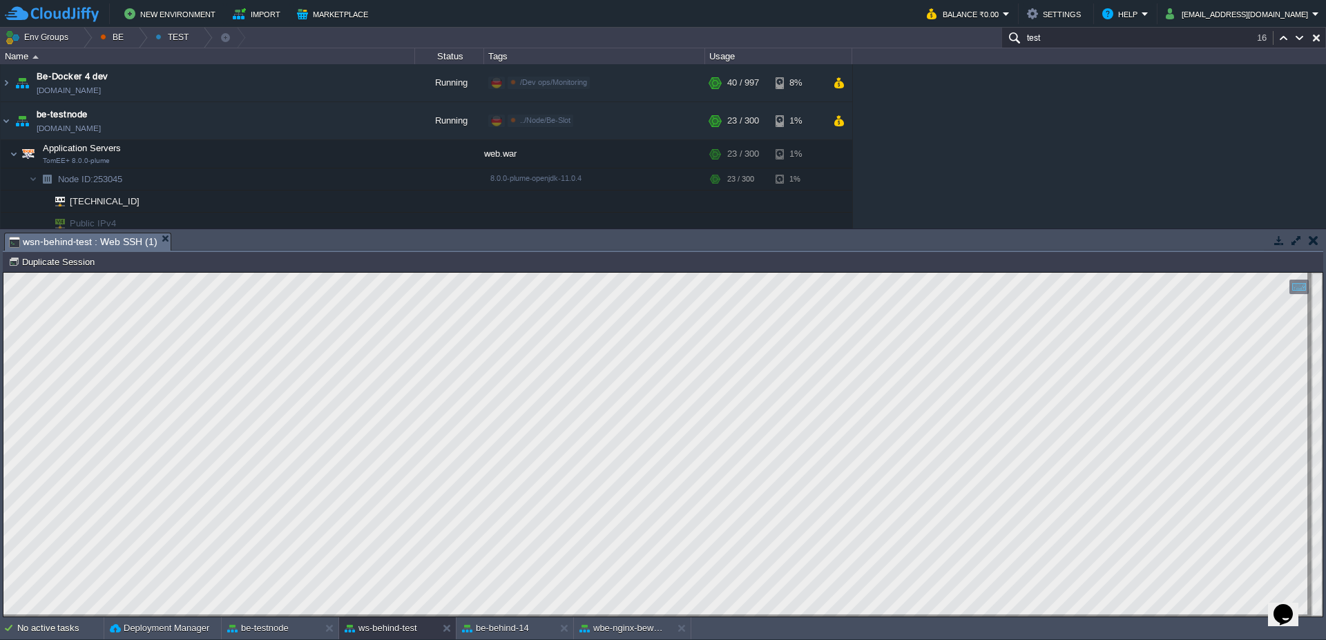
type textarea "<entry key="mysql8">true</entry>"
click at [302, 624] on div "be-testnode" at bounding box center [271, 629] width 98 height 22
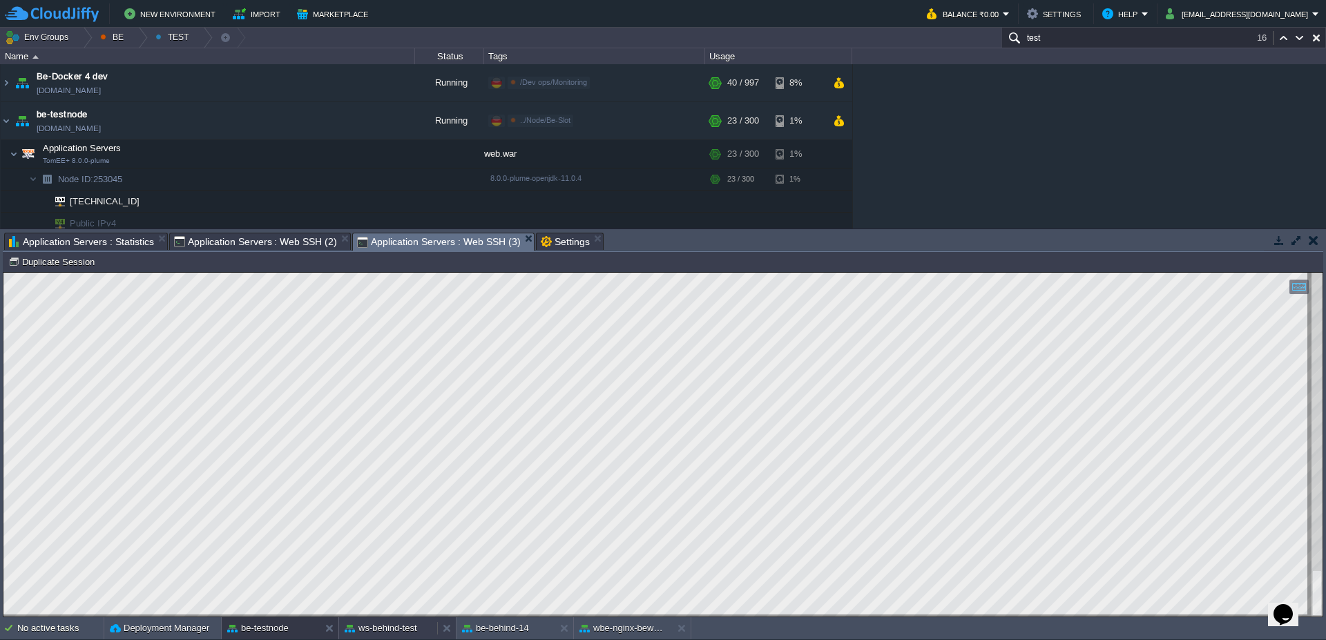
click at [409, 622] on button "ws-behind-test" at bounding box center [381, 629] width 73 height 14
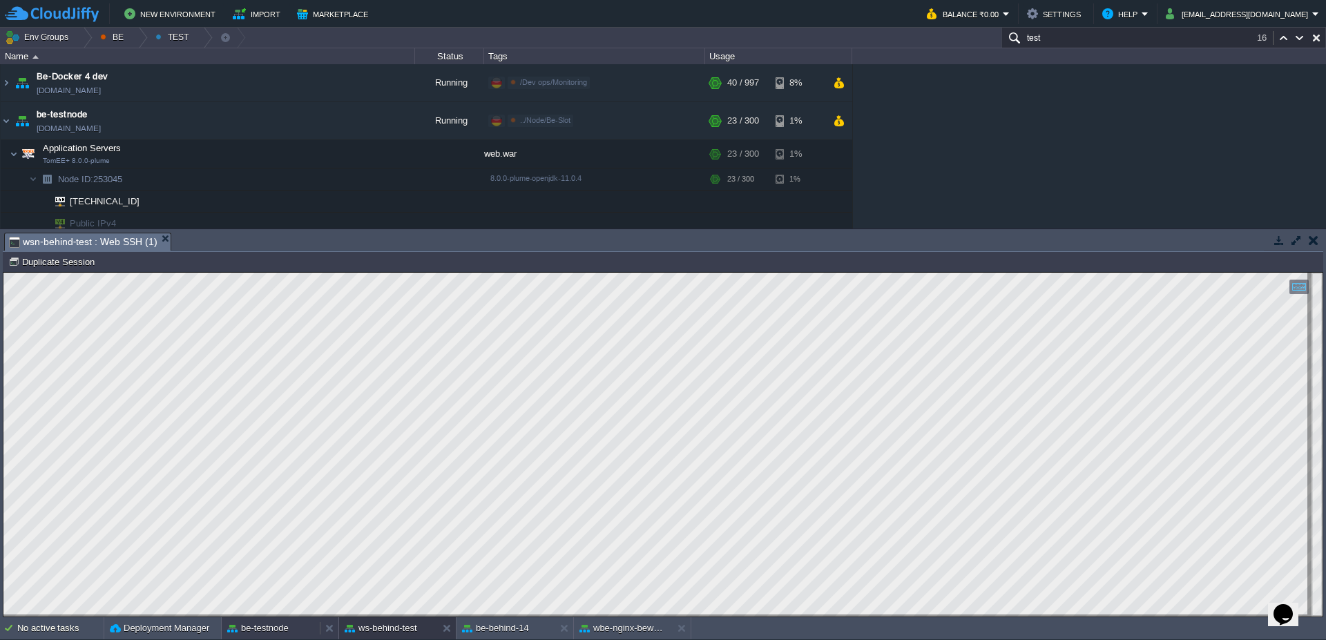
click at [272, 634] on button "be-testnode" at bounding box center [257, 629] width 61 height 14
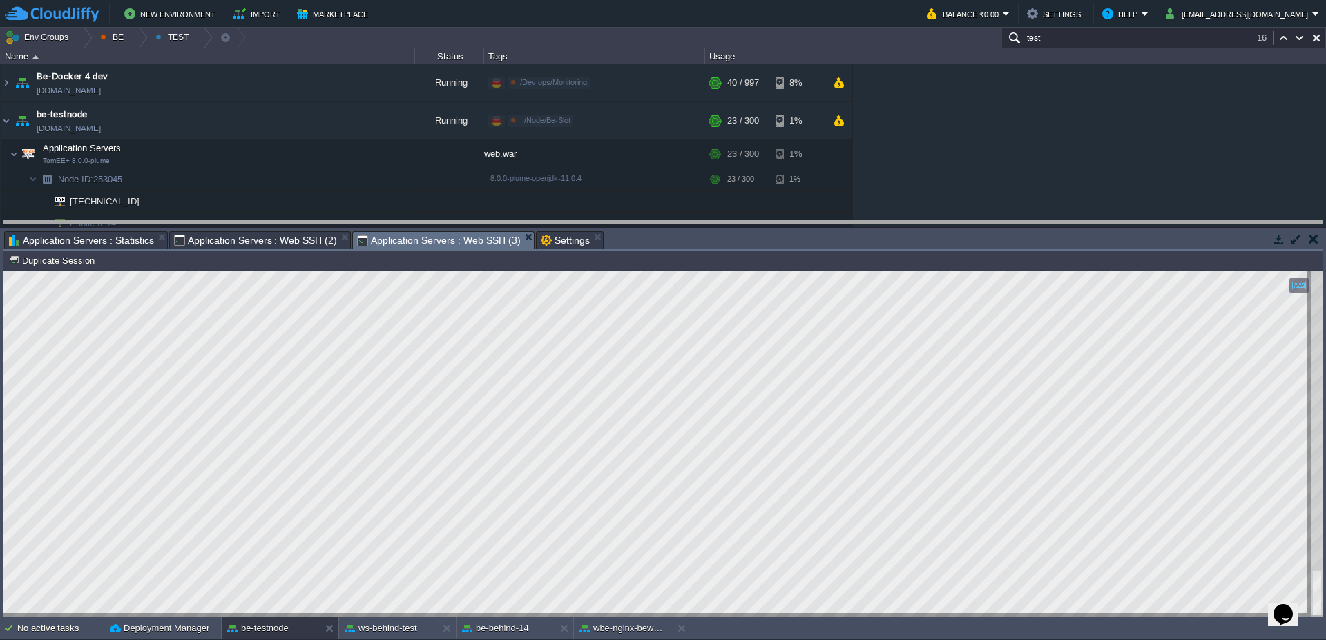
drag, startPoint x: 631, startPoint y: 243, endPoint x: 633, endPoint y: 232, distance: 11.4
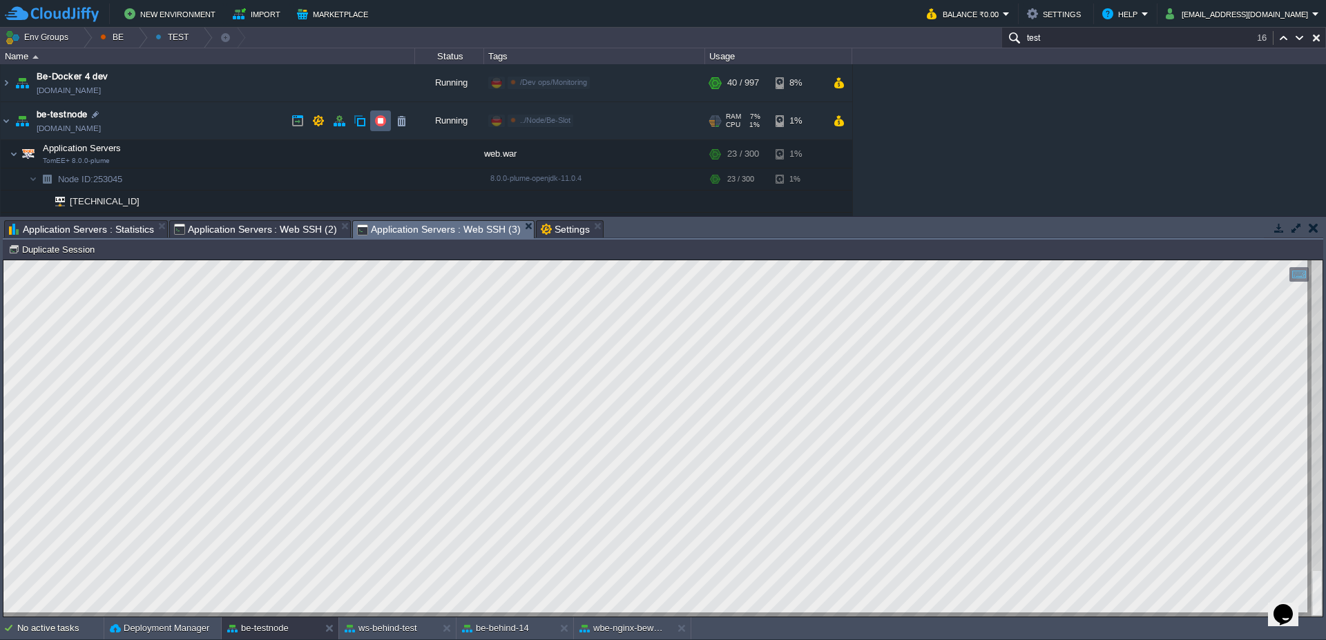
click at [376, 123] on button "button" at bounding box center [380, 121] width 12 height 12
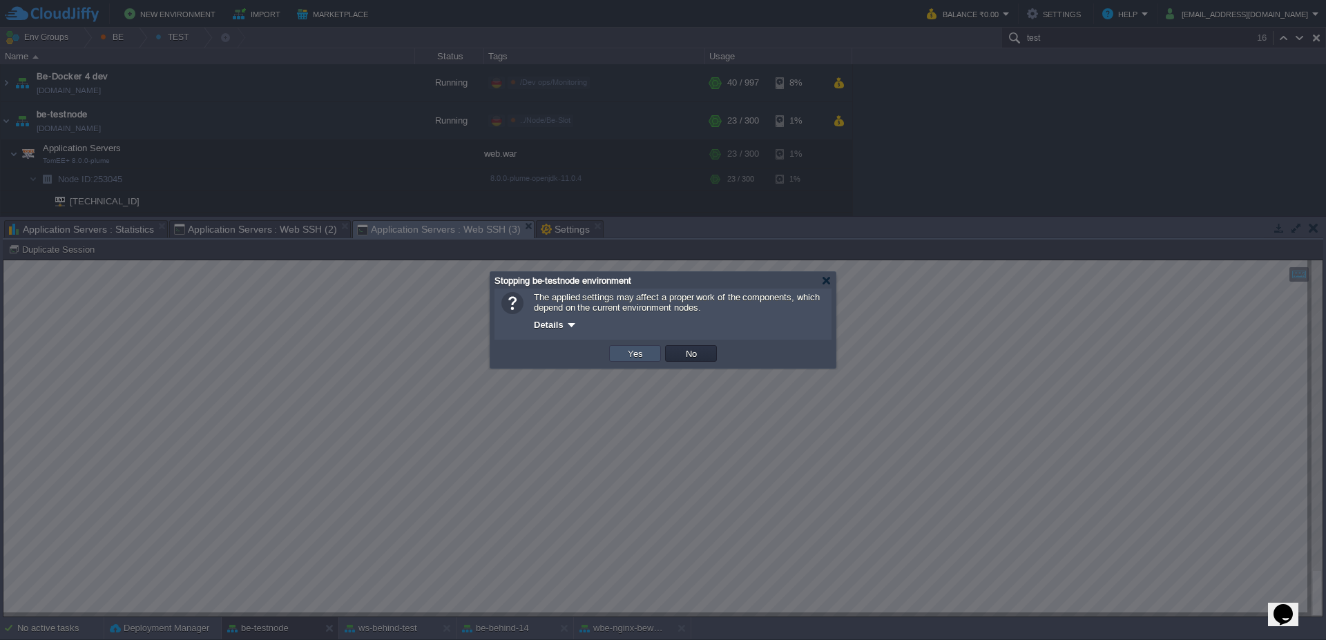
click at [633, 356] on button "Yes" at bounding box center [635, 353] width 23 height 12
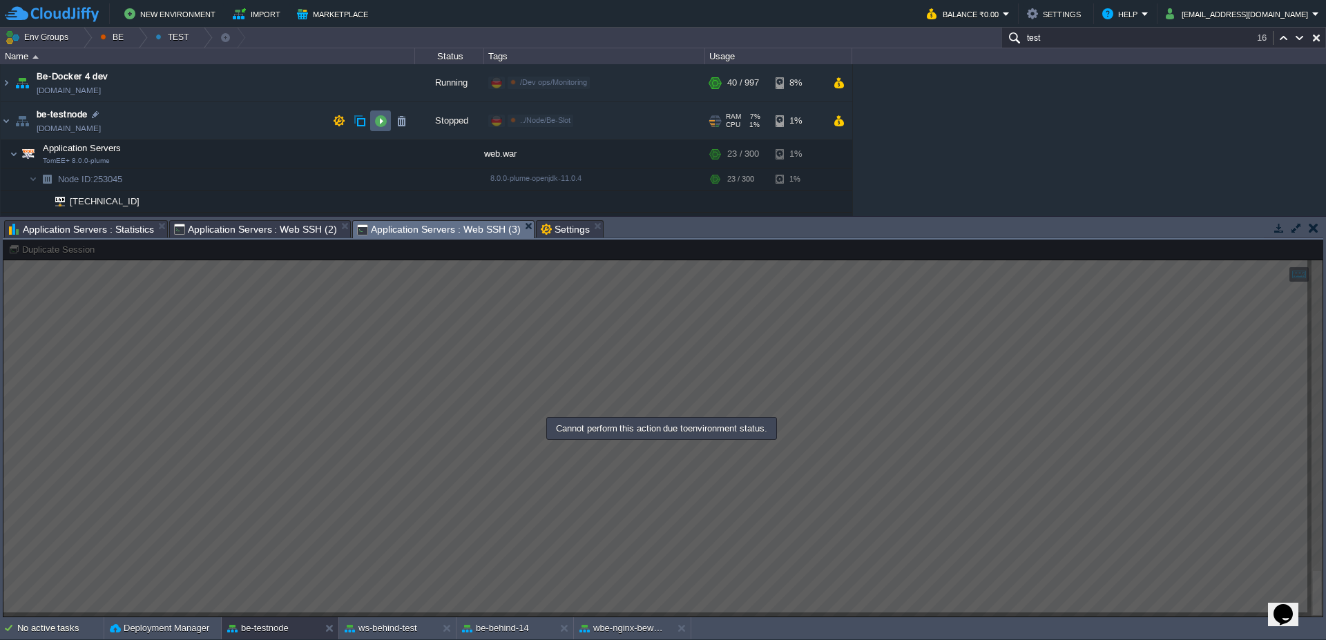
click at [387, 123] on td at bounding box center [380, 121] width 21 height 21
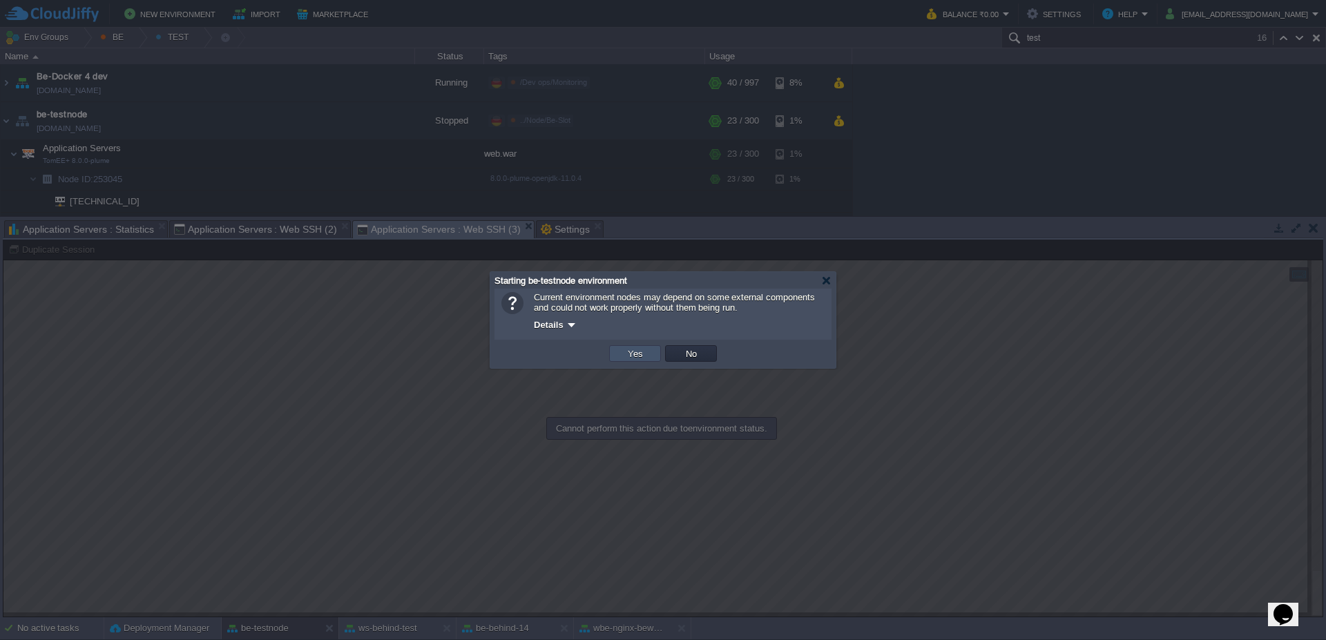
click at [638, 359] on button "Yes" at bounding box center [635, 353] width 23 height 12
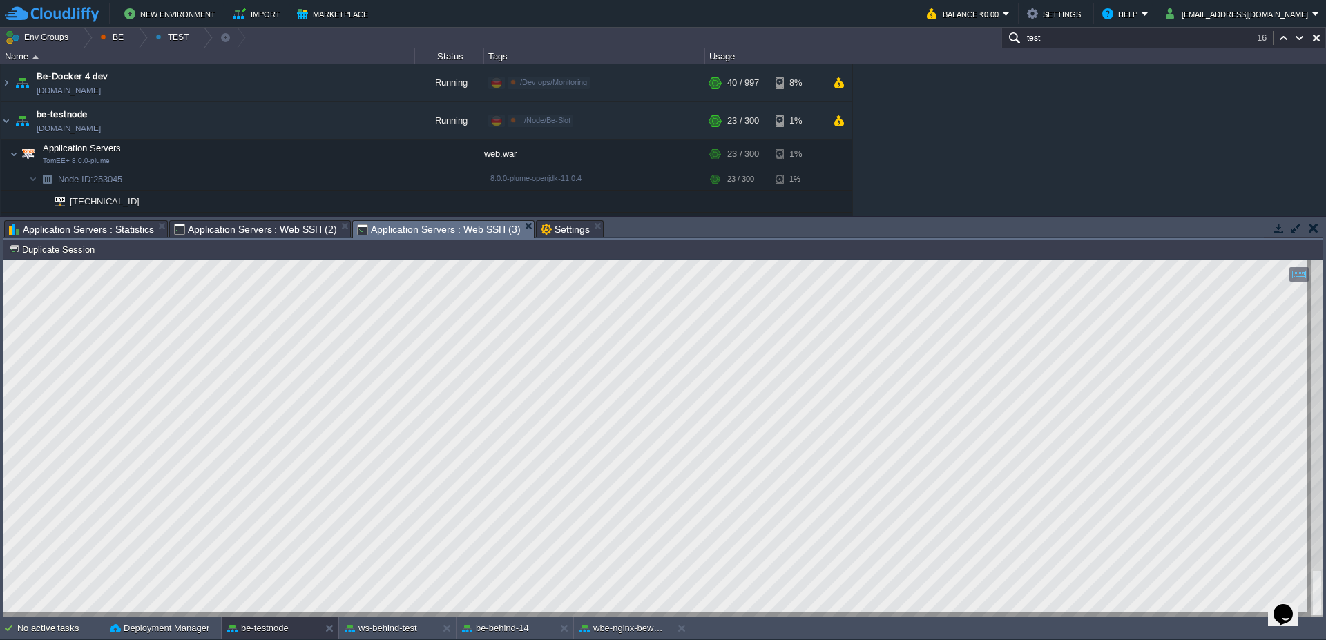
click at [267, 222] on span "Application Servers : Web SSH (2)" at bounding box center [255, 229] width 163 height 17
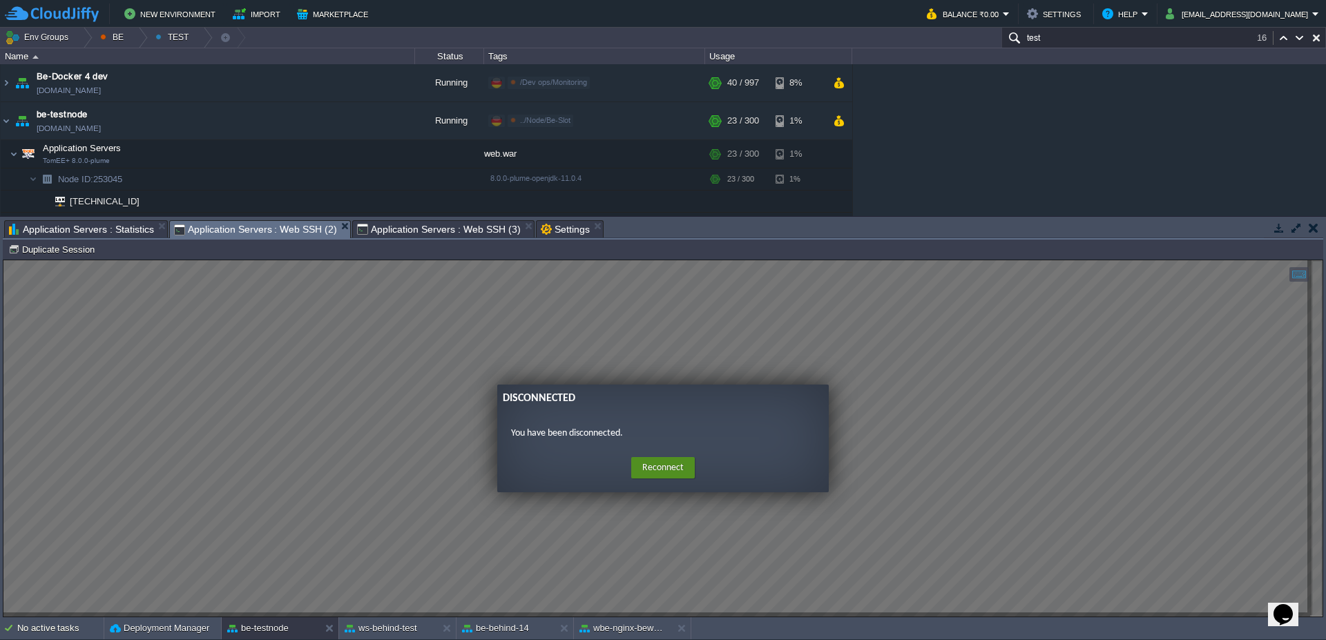
click at [662, 469] on button "Reconnect" at bounding box center [663, 468] width 64 height 22
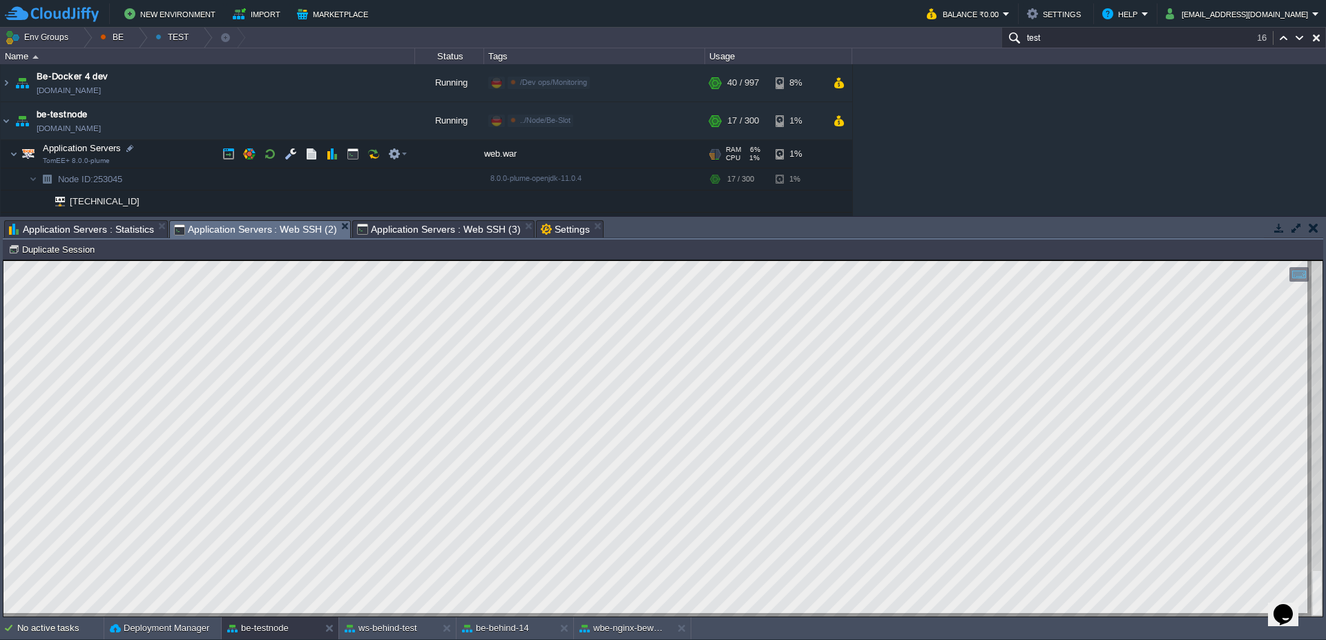
click at [8, 152] on img at bounding box center [5, 146] width 9 height 12
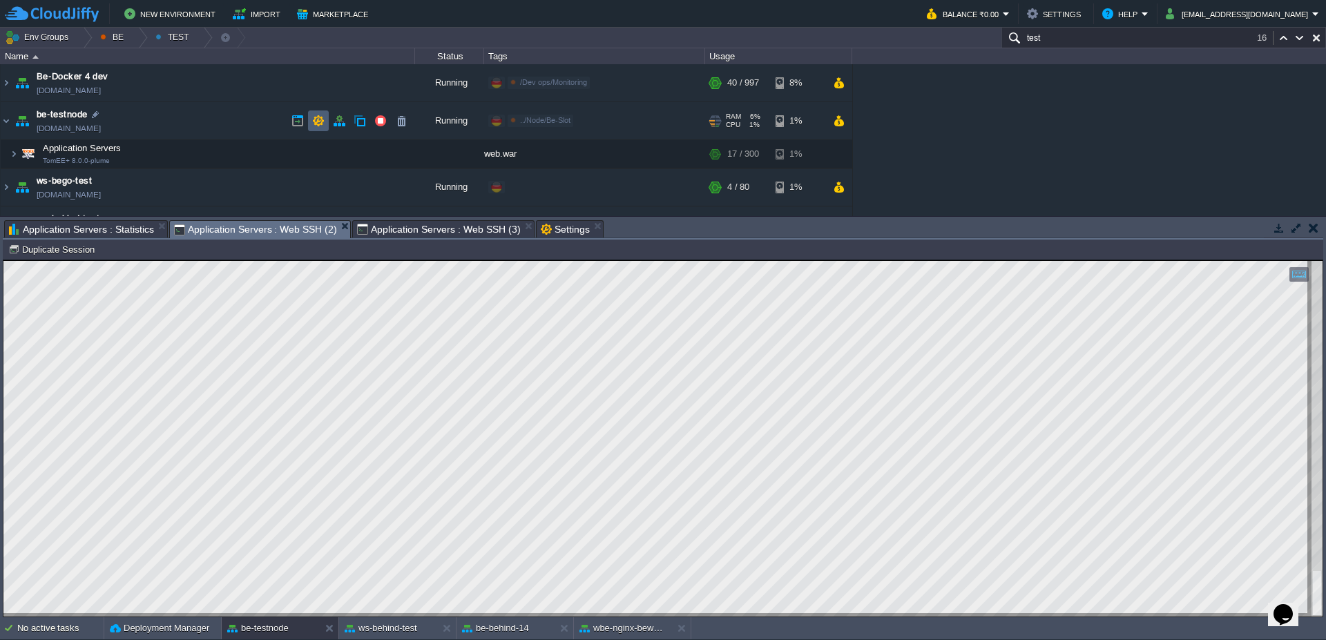
click at [312, 124] on button "button" at bounding box center [318, 121] width 12 height 12
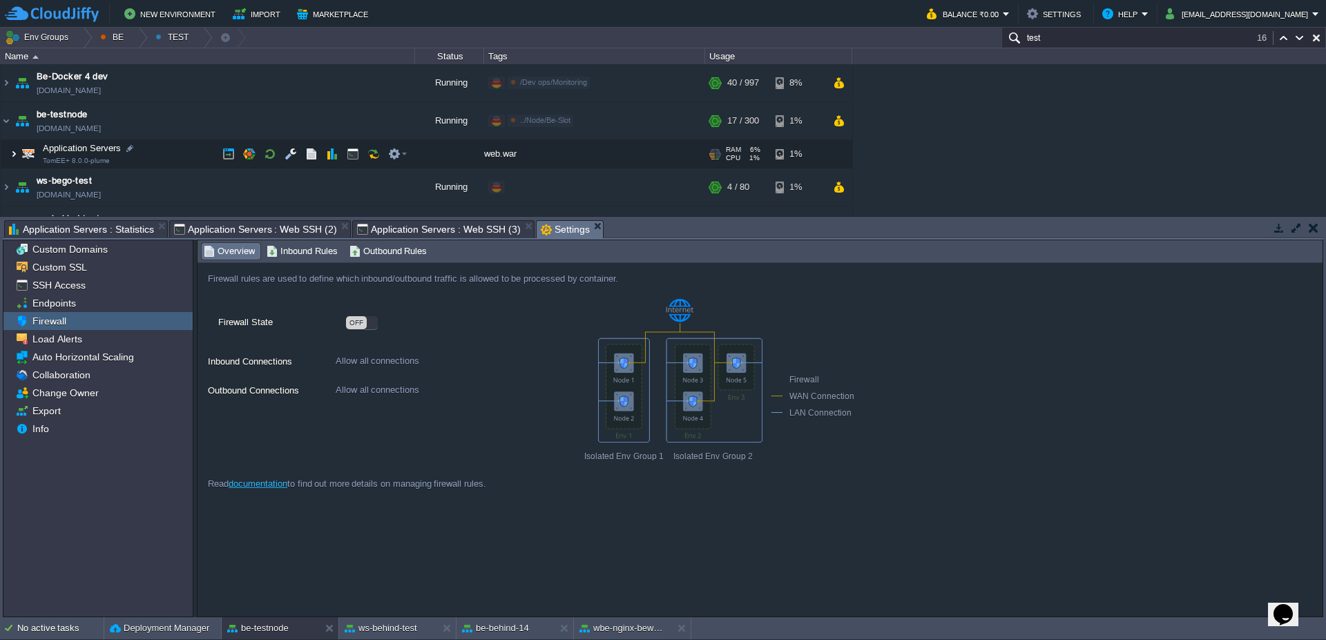
click at [12, 157] on img at bounding box center [14, 154] width 8 height 28
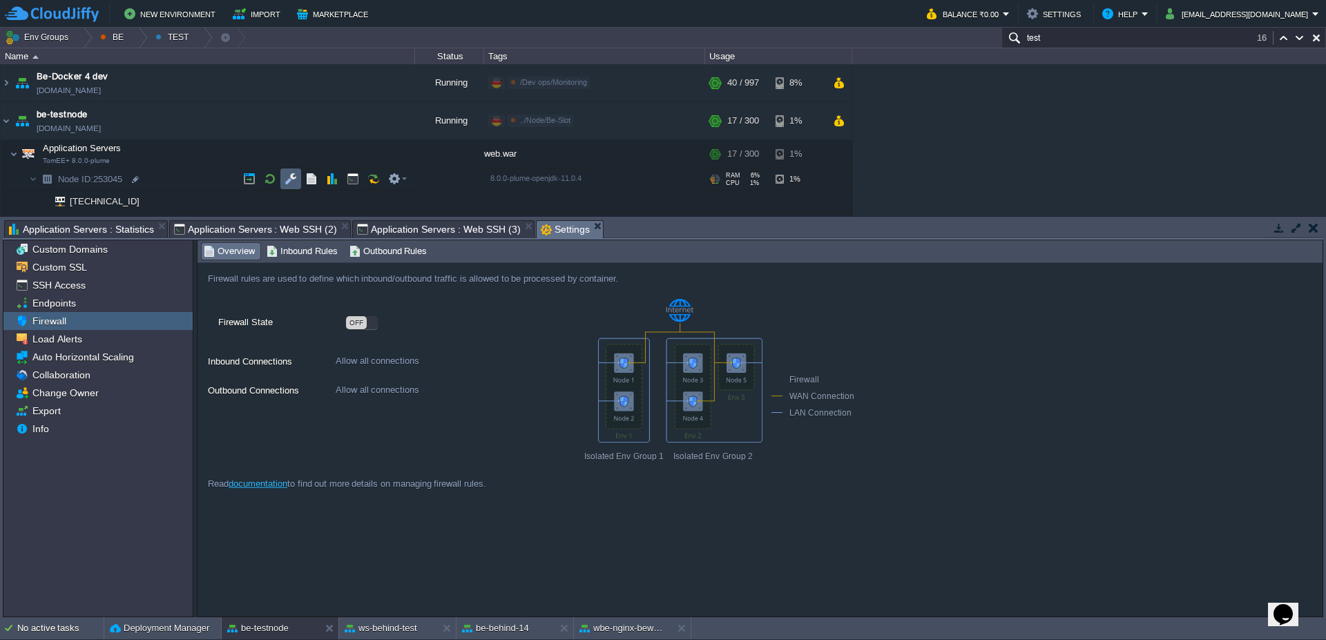
click at [298, 177] on td at bounding box center [290, 179] width 21 height 21
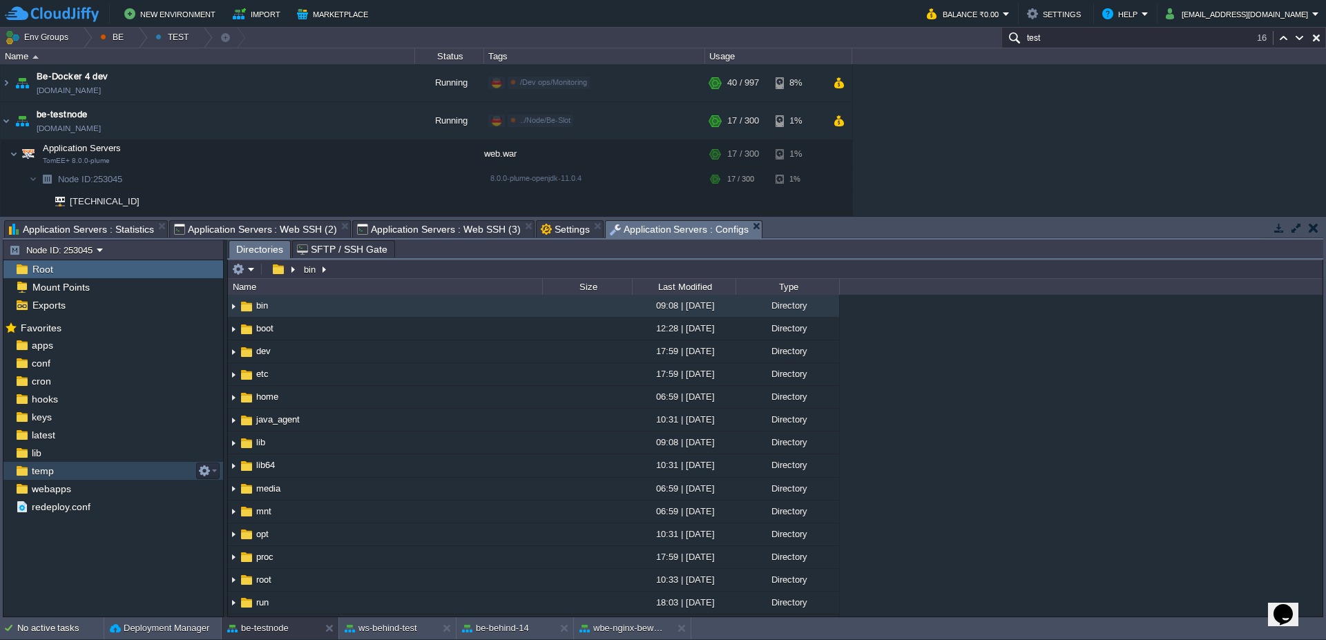
click at [55, 470] on link "temp" at bounding box center [42, 471] width 27 height 12
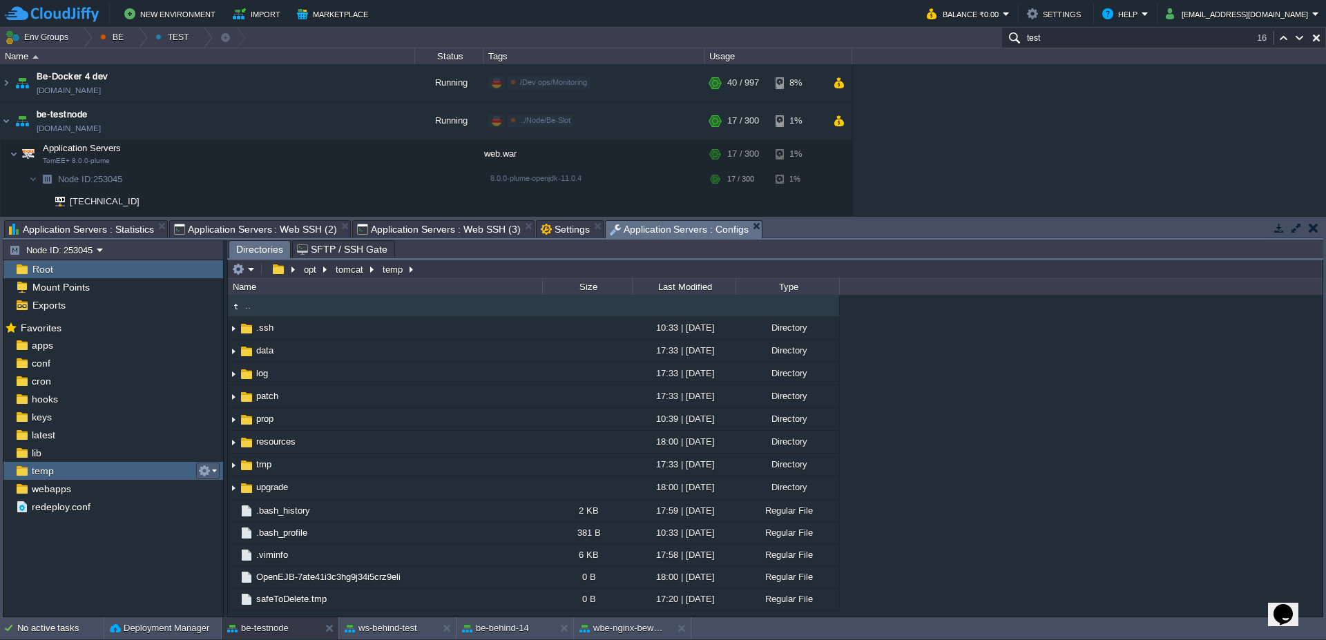
click at [216, 470] on em at bounding box center [207, 471] width 19 height 12
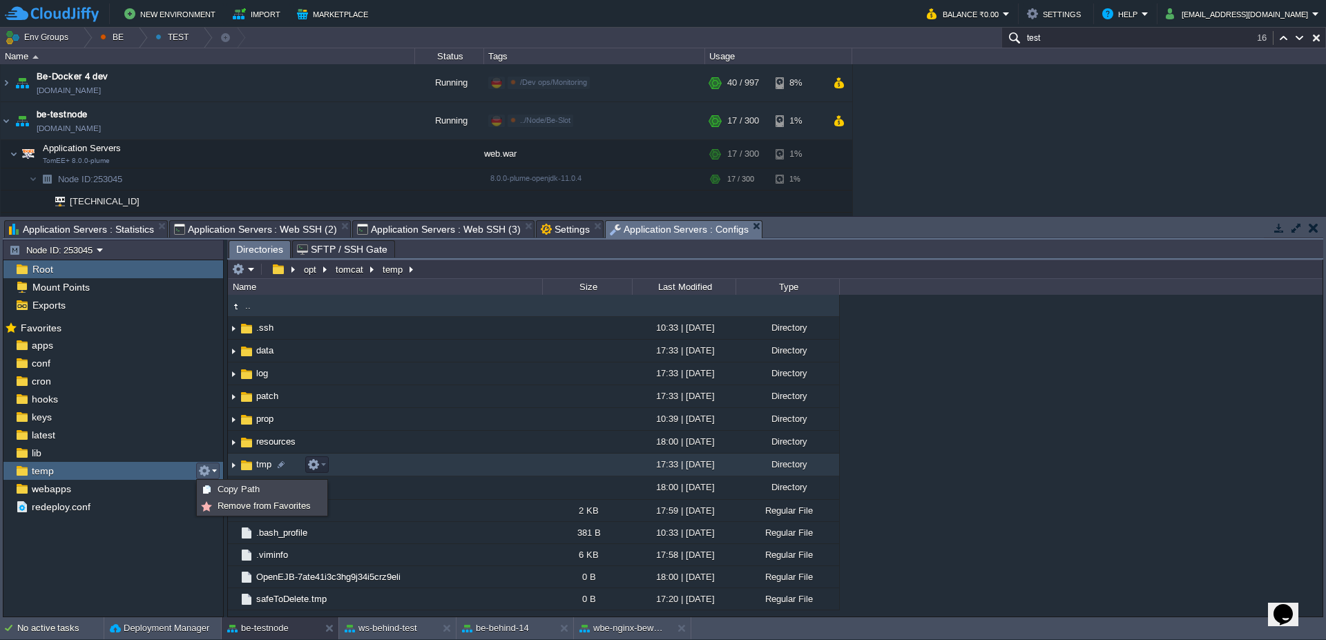
click at [125, 542] on div "Mark the most frequently used files and directories as Favorites to easily acce…" at bounding box center [113, 469] width 220 height 302
click at [322, 470] on em at bounding box center [316, 465] width 19 height 12
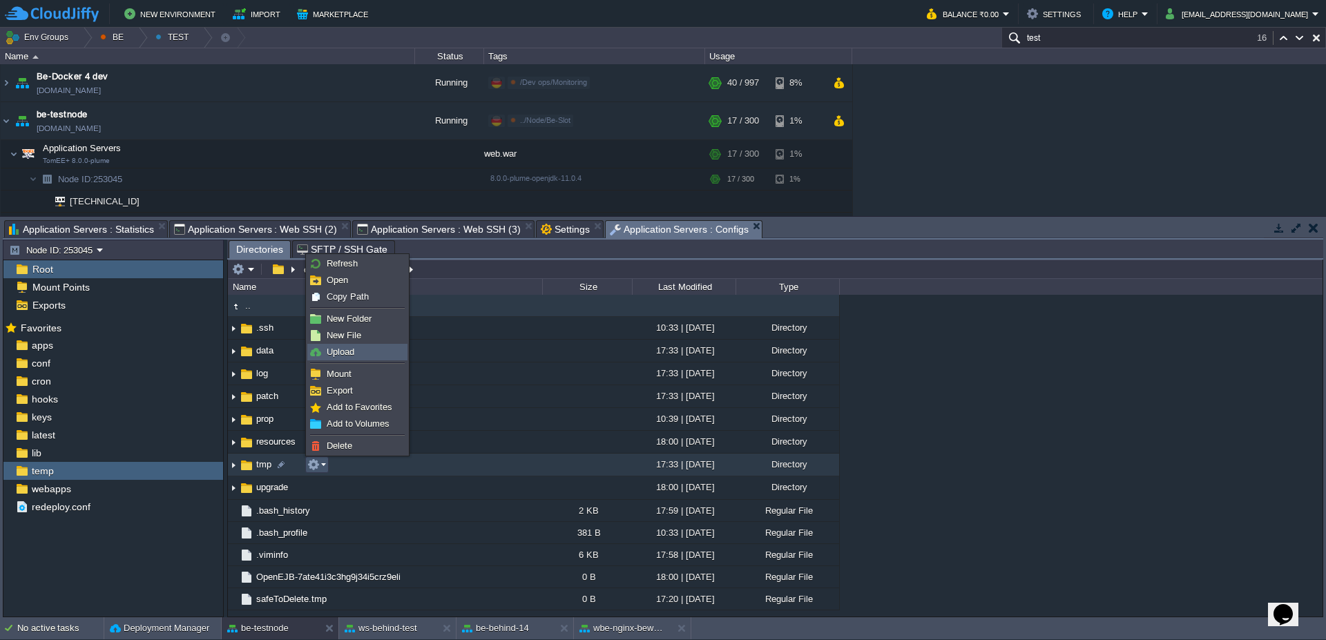
click at [367, 356] on link "Upload" at bounding box center [357, 352] width 99 height 15
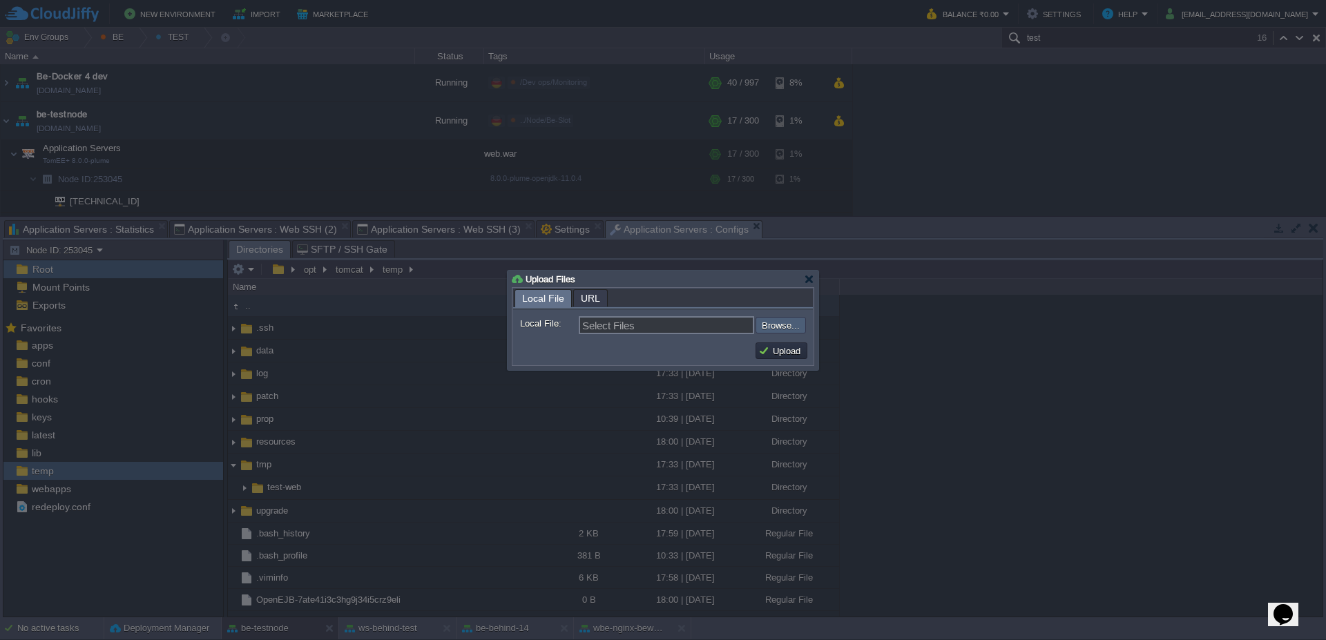
click at [794, 322] on input "file" at bounding box center [718, 325] width 175 height 17
type input "C:\fakepath\mysql-connector-java-8.0.22 (1).jar"
type input "mysql-connector-java-8.0.22 (1).jar"
click at [783, 356] on button "Upload" at bounding box center [781, 351] width 46 height 12
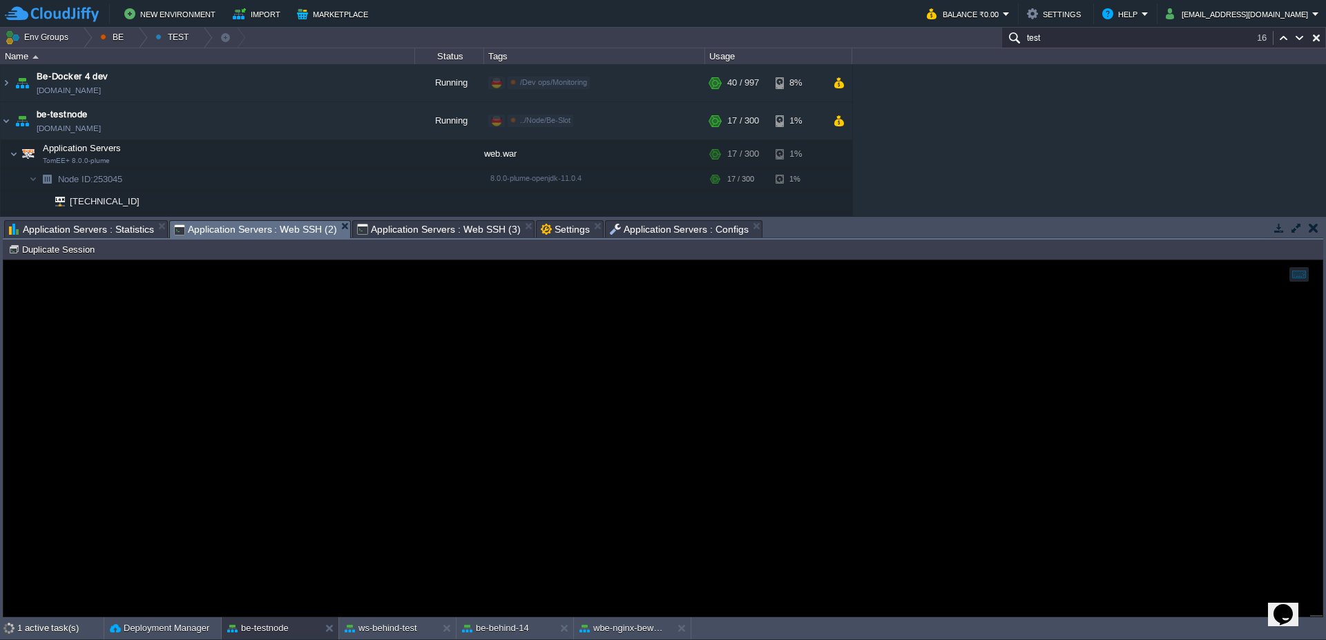
click at [255, 232] on span "Application Servers : Web SSH (2)" at bounding box center [255, 229] width 163 height 17
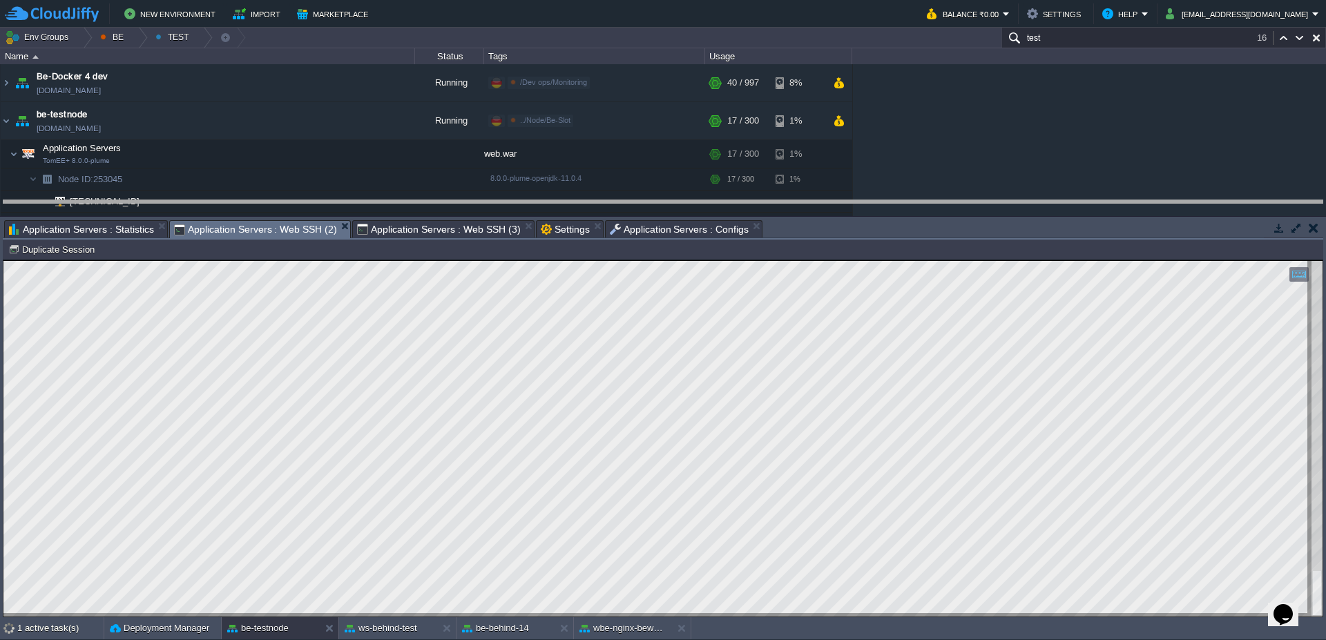
drag, startPoint x: 807, startPoint y: 229, endPoint x: 766, endPoint y: 10, distance: 223.5
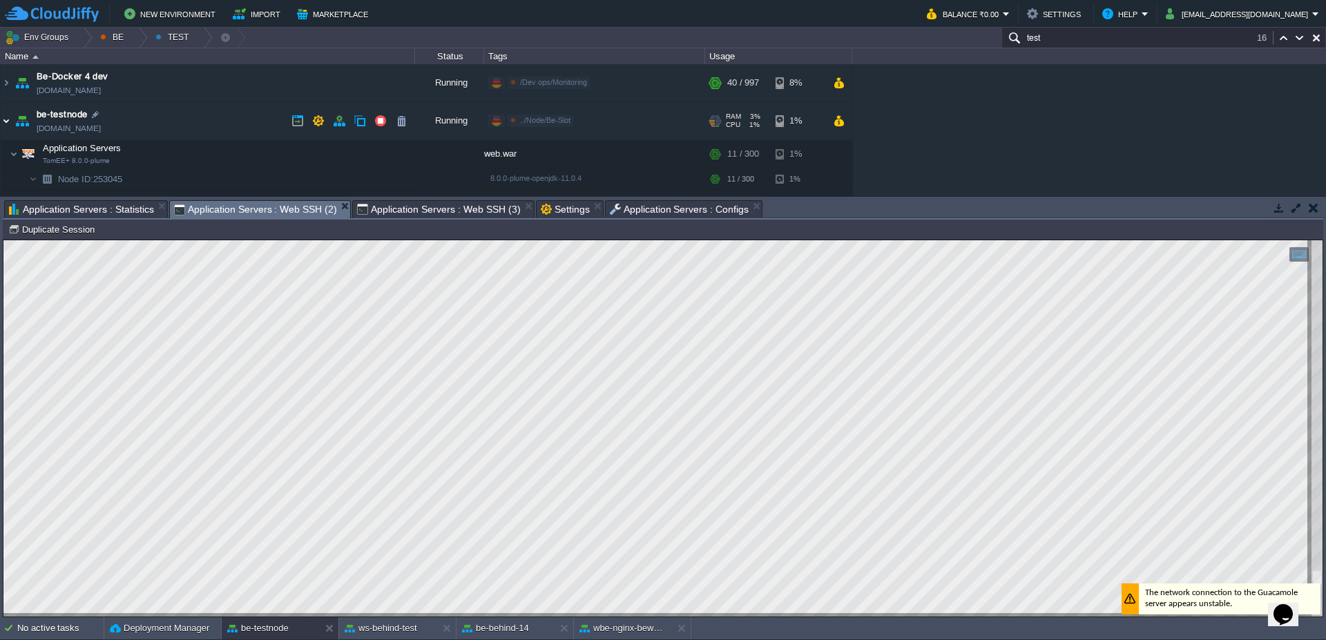
click at [3, 126] on img at bounding box center [6, 120] width 11 height 37
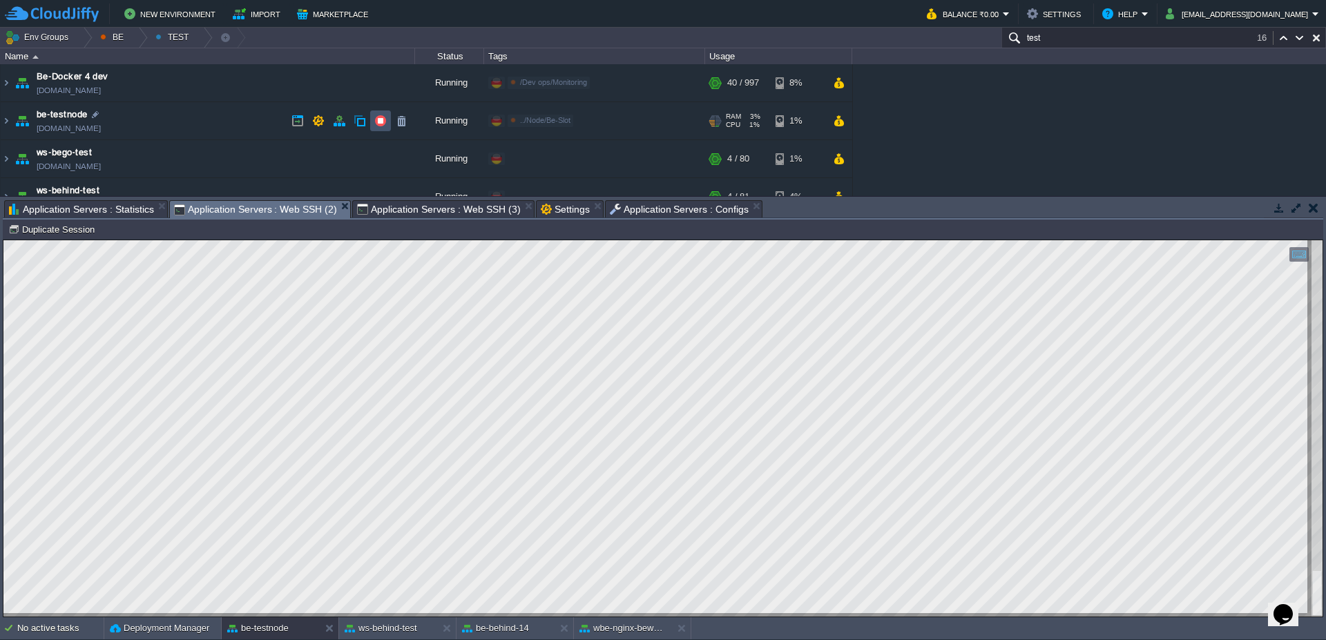
click at [381, 123] on button "button" at bounding box center [380, 121] width 12 height 12
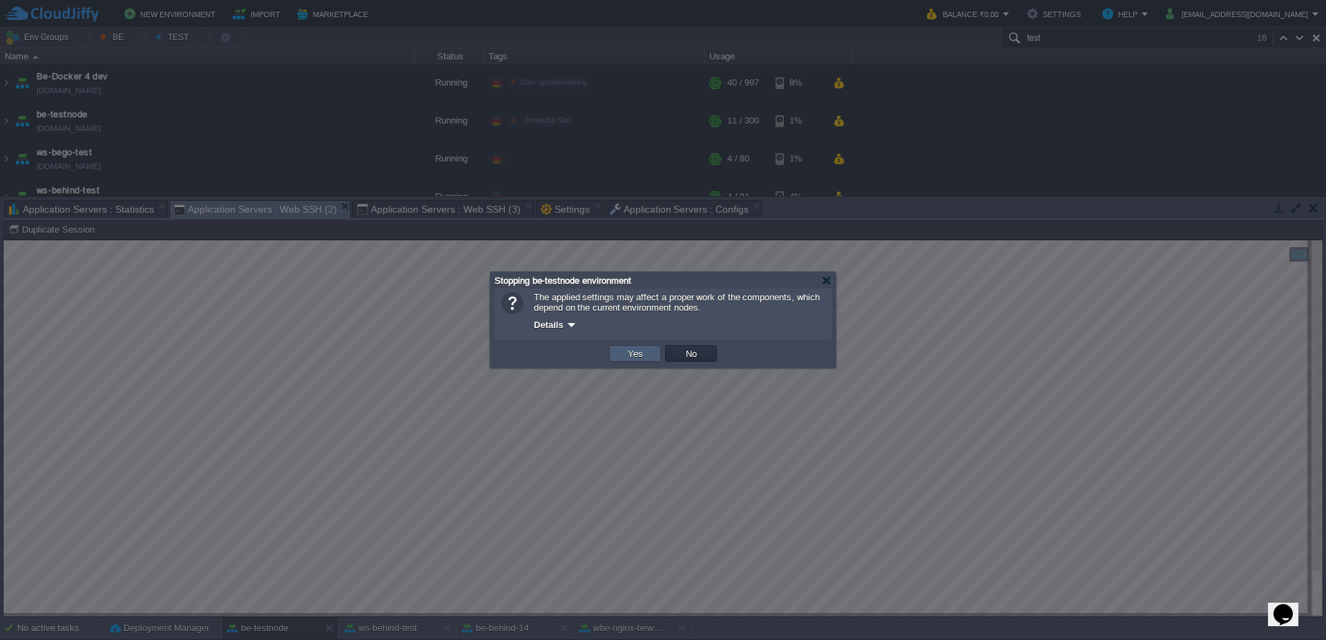
click at [619, 356] on td "Yes" at bounding box center [635, 353] width 52 height 17
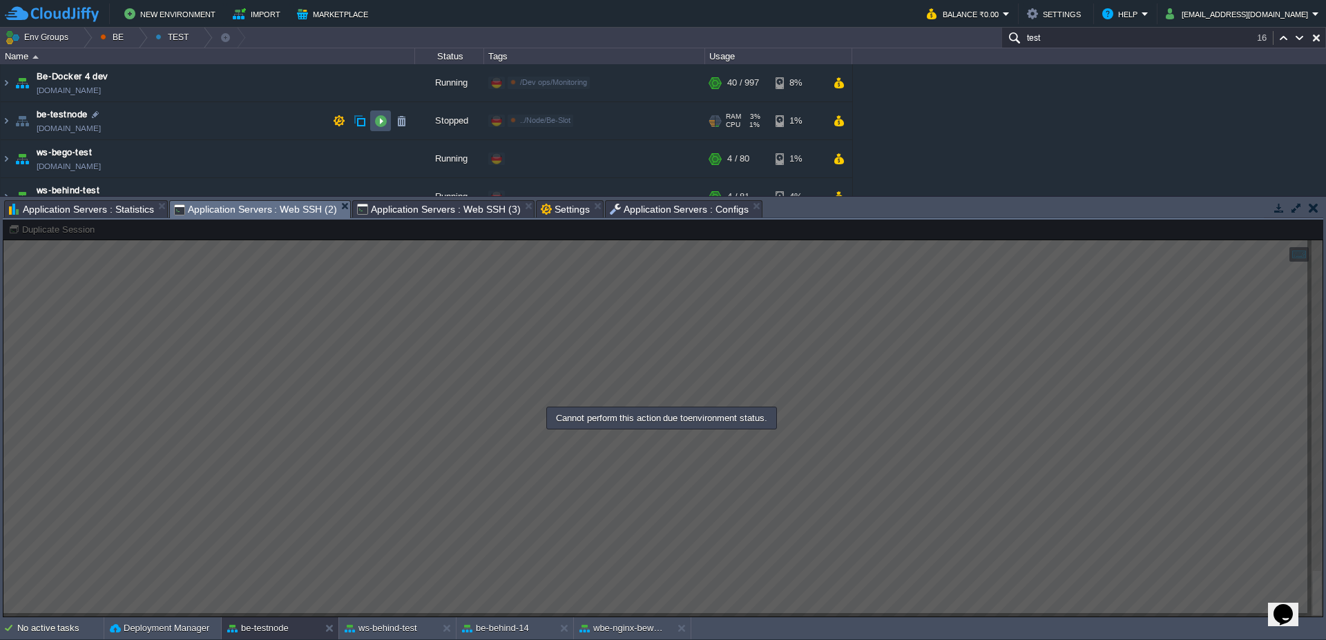
click at [378, 125] on button "button" at bounding box center [380, 121] width 12 height 12
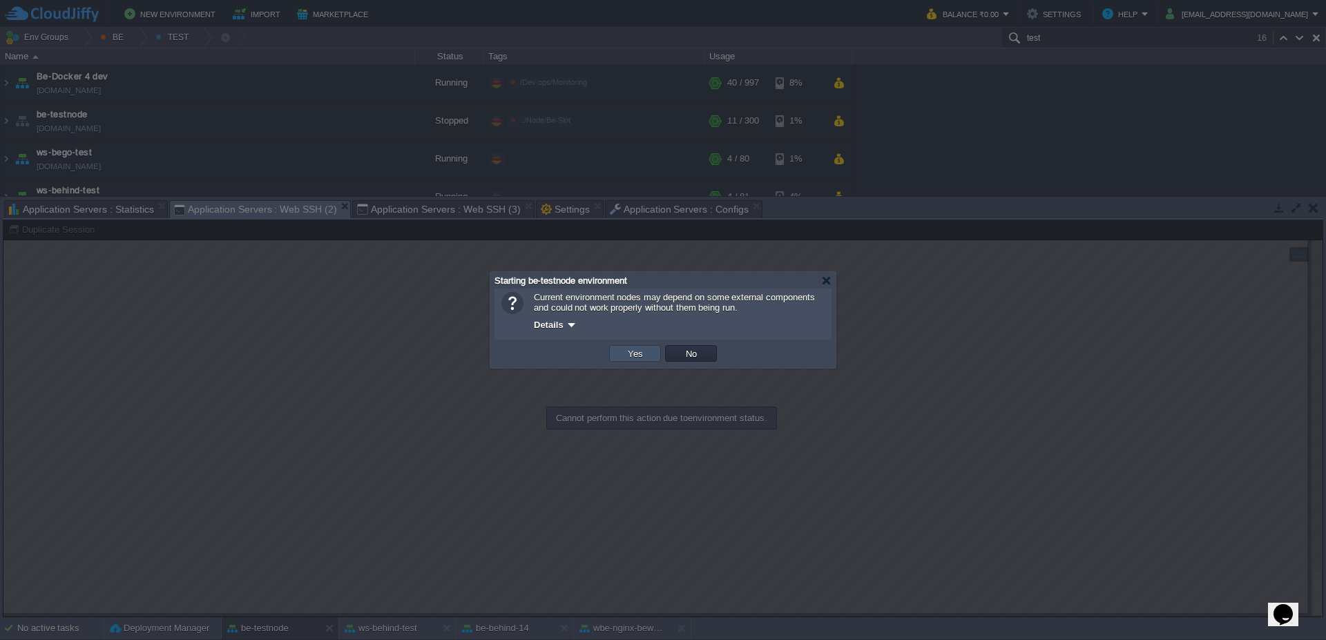
click at [644, 350] on button "Yes" at bounding box center [635, 353] width 23 height 12
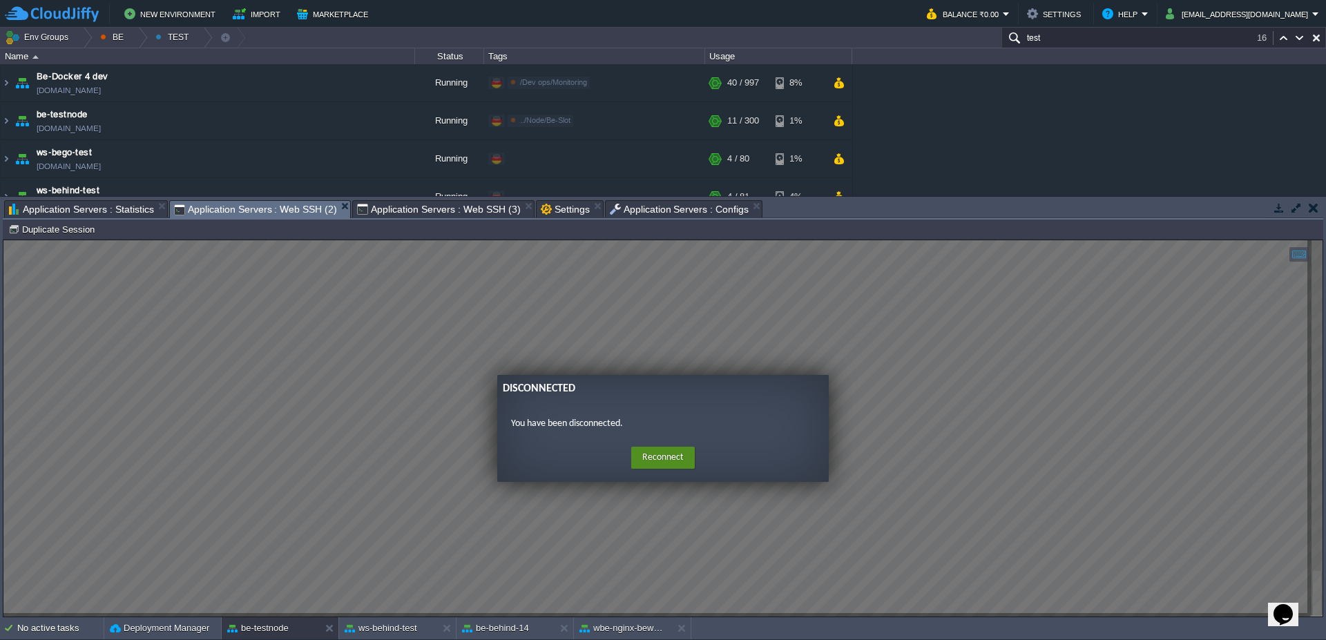
click at [671, 460] on button "Reconnect" at bounding box center [663, 458] width 64 height 22
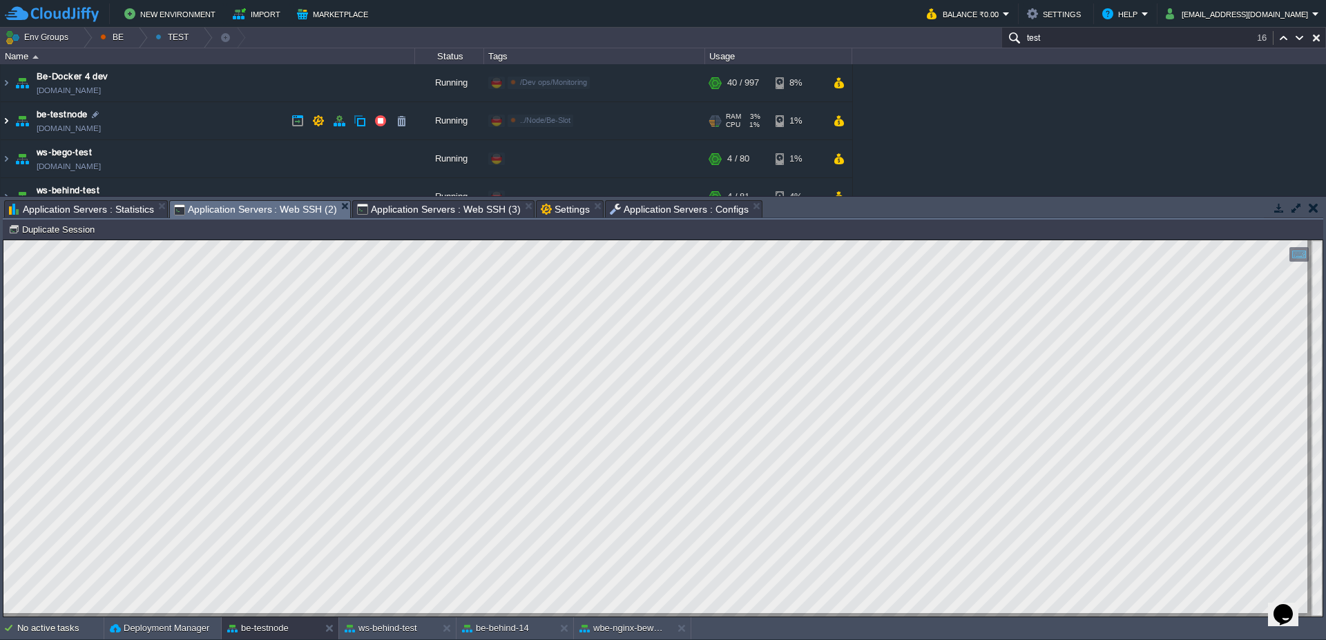
click at [5, 124] on img at bounding box center [6, 120] width 11 height 37
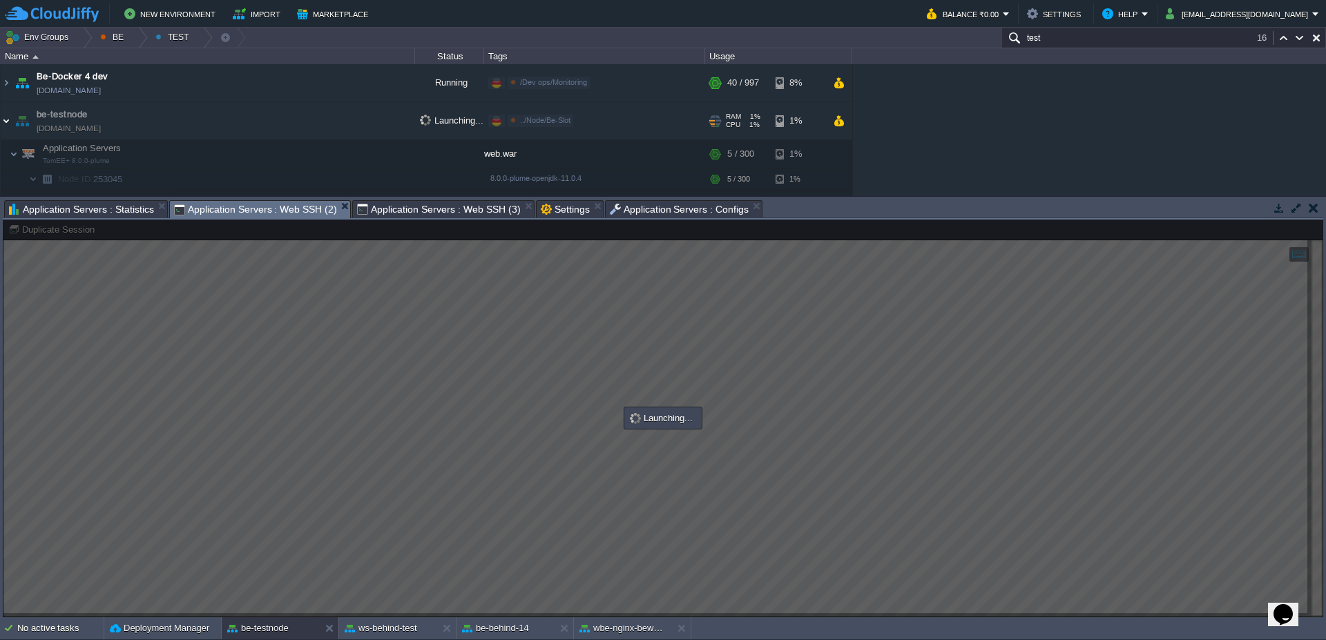
click at [5, 124] on img at bounding box center [6, 120] width 11 height 37
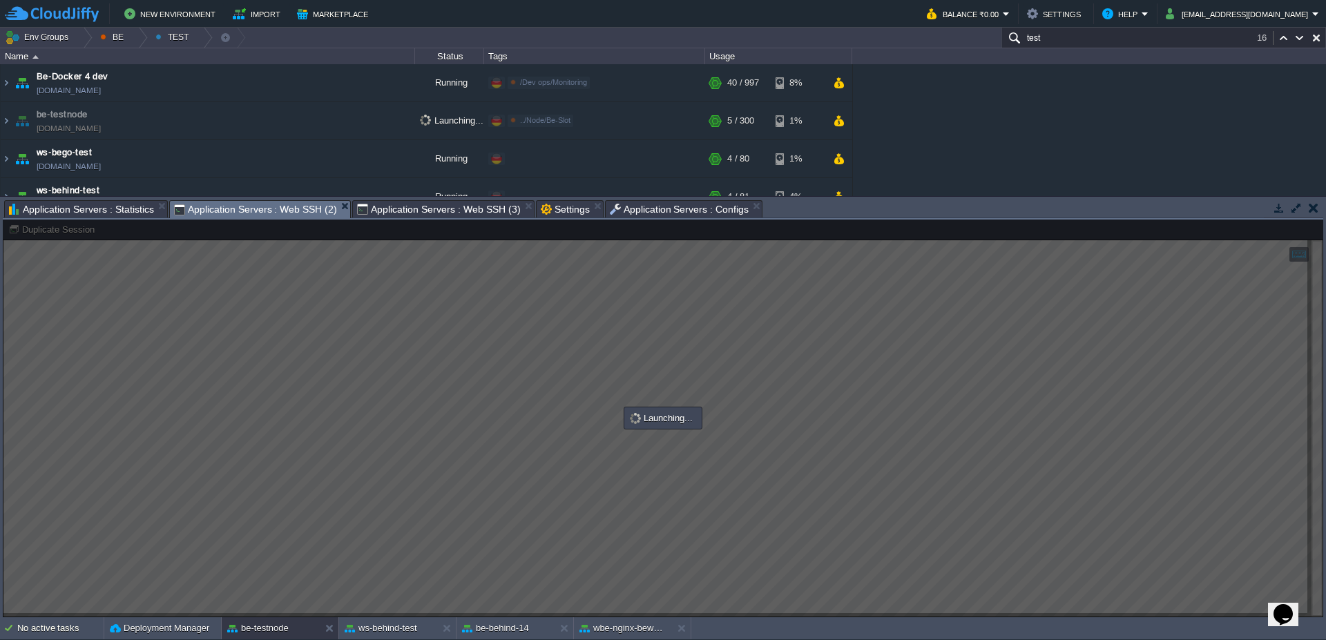
click at [297, 329] on div at bounding box center [663, 419] width 1321 height 398
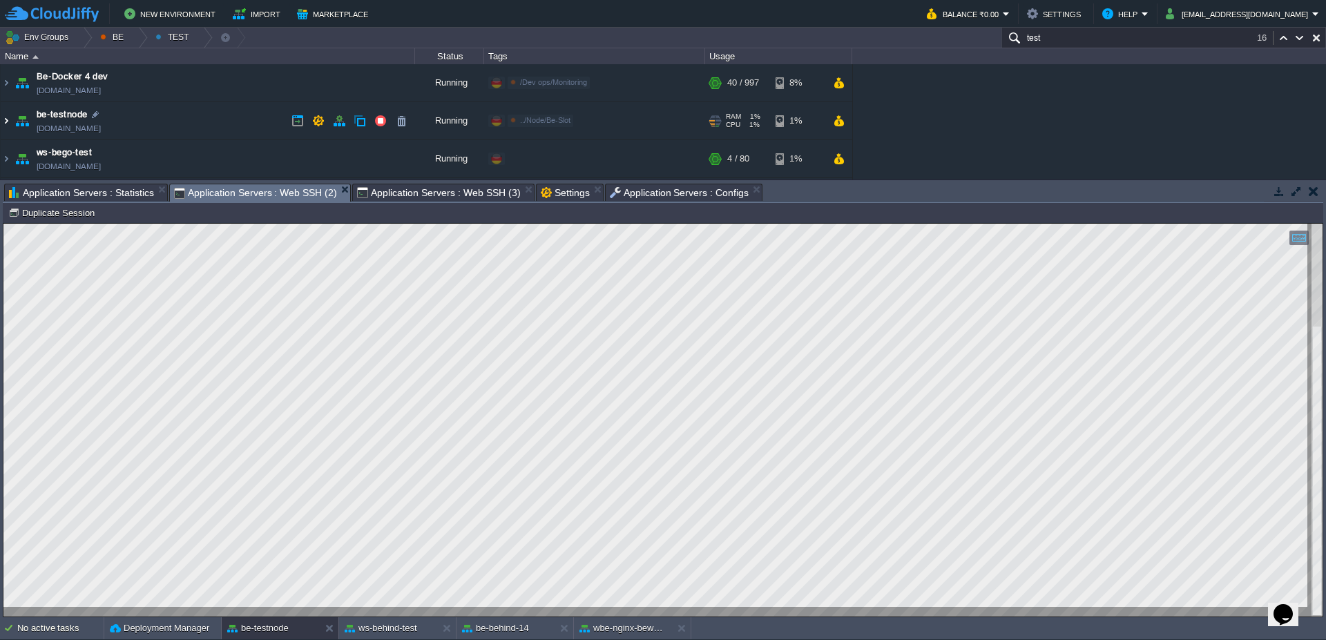
click at [7, 124] on img at bounding box center [6, 120] width 11 height 37
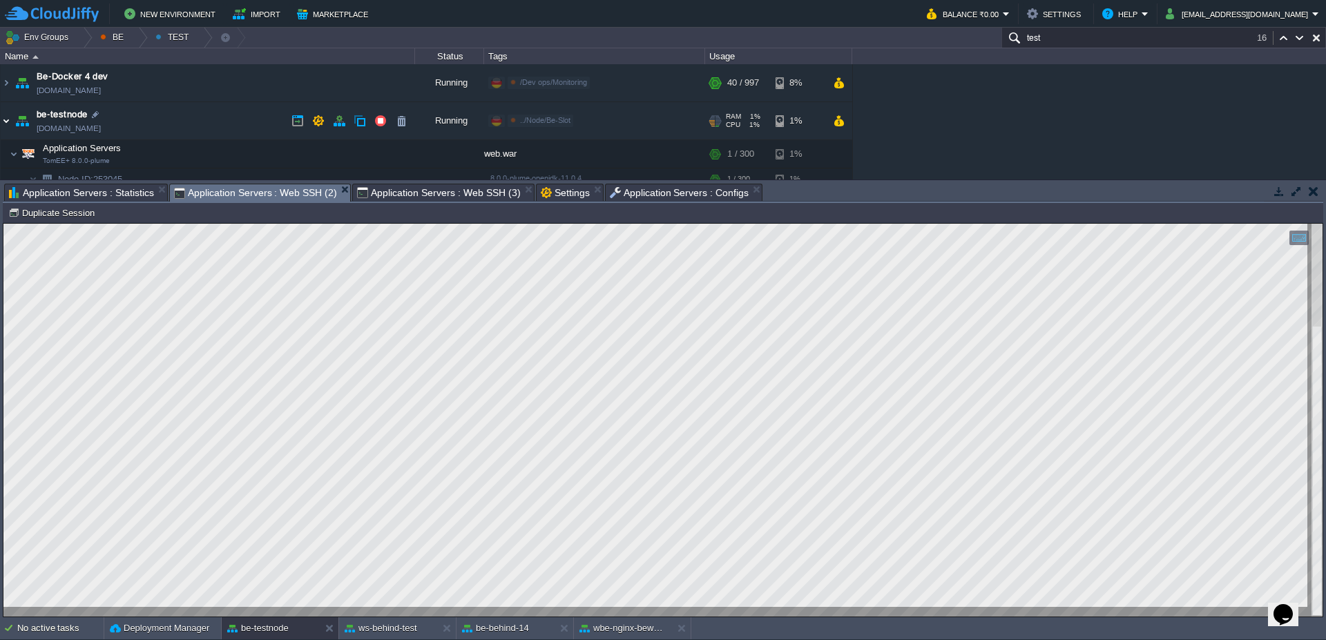
click at [7, 124] on img at bounding box center [6, 120] width 11 height 37
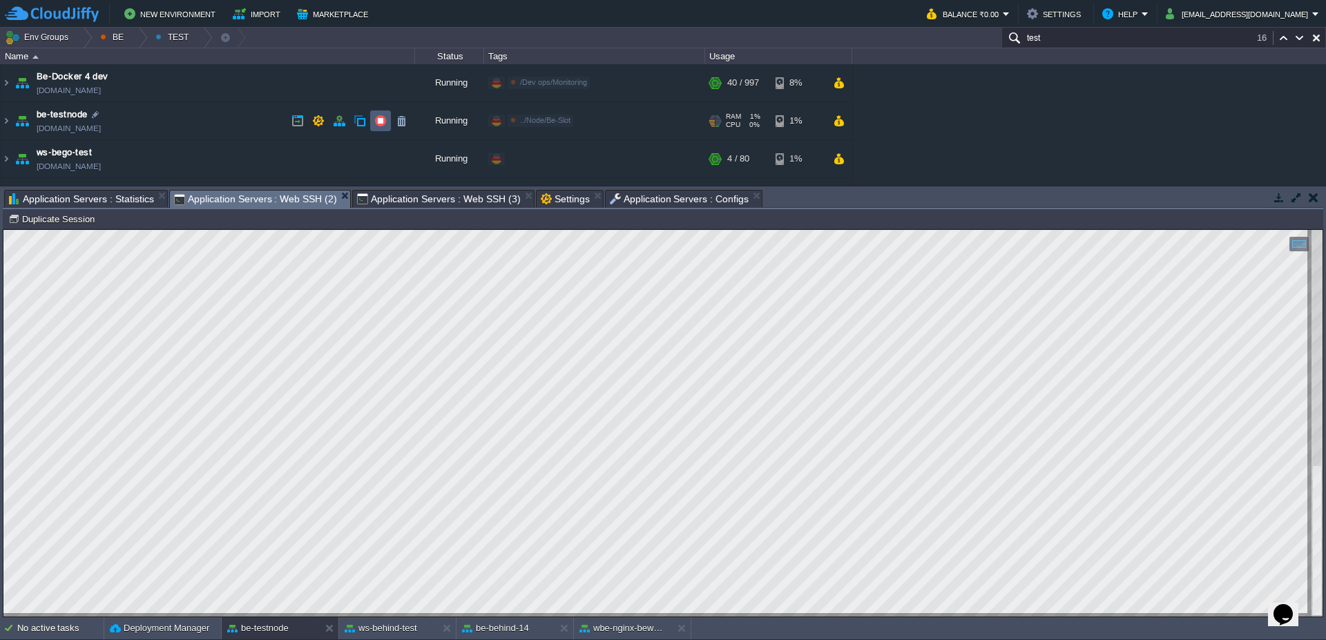
click at [377, 119] on button "button" at bounding box center [380, 121] width 12 height 12
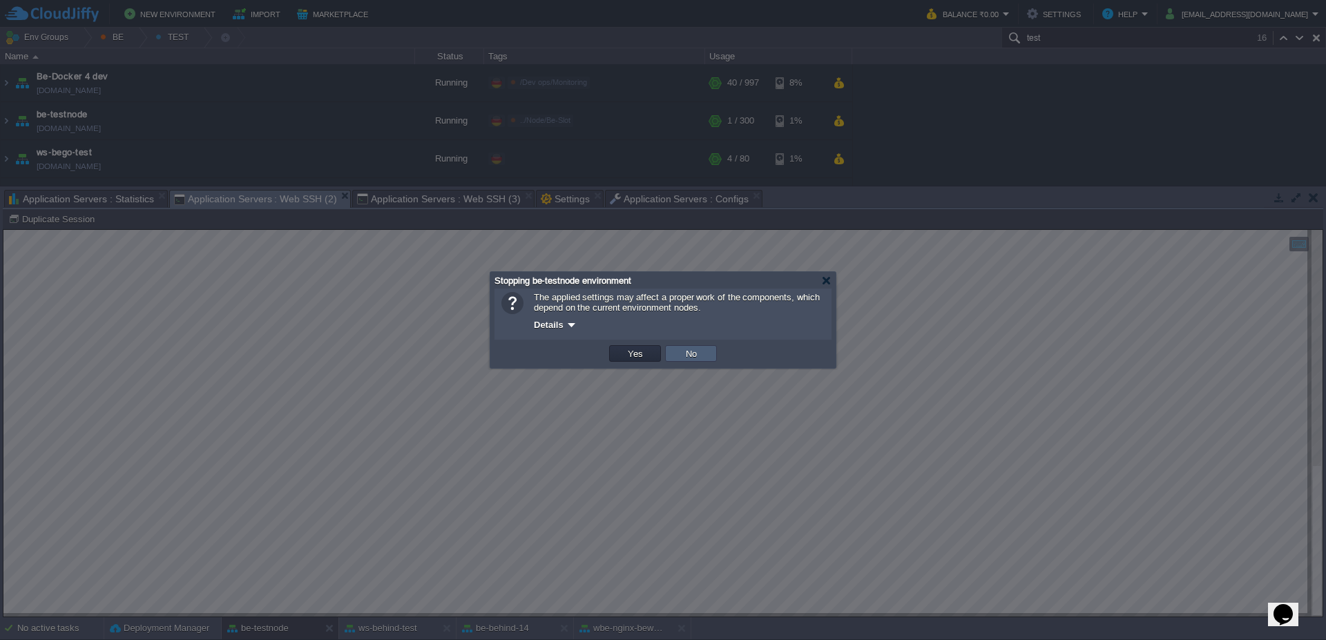
click at [691, 356] on button "No" at bounding box center [691, 353] width 19 height 12
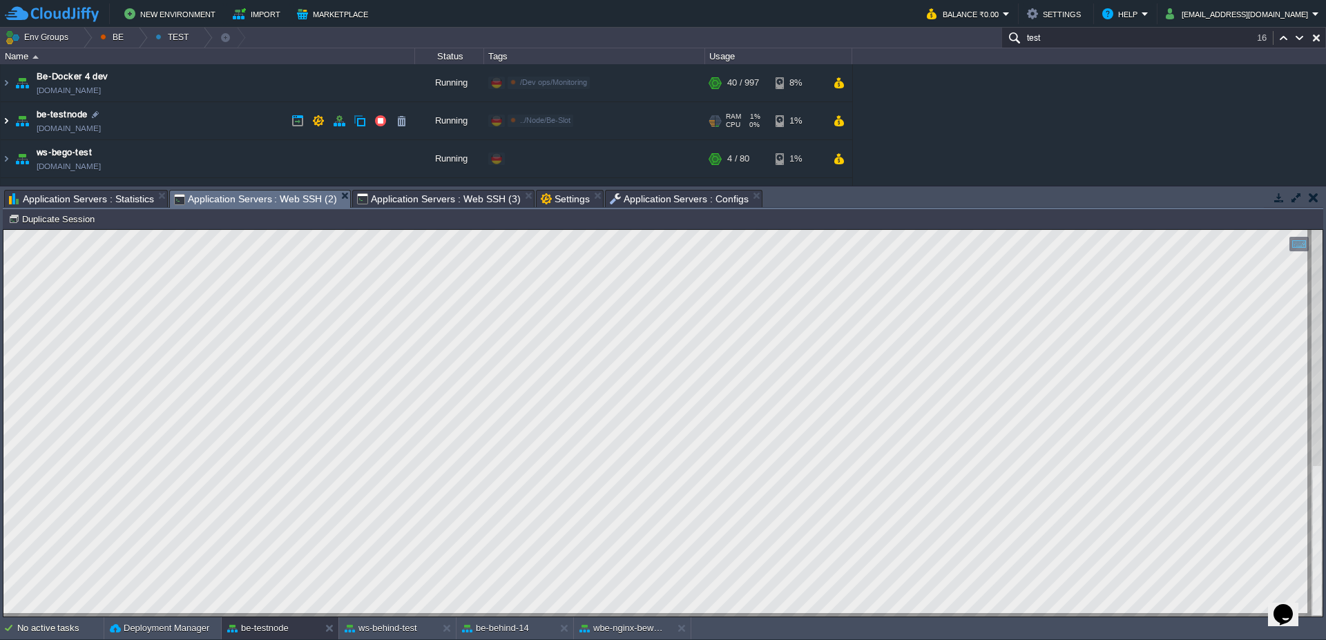
click at [1, 125] on img at bounding box center [6, 120] width 11 height 37
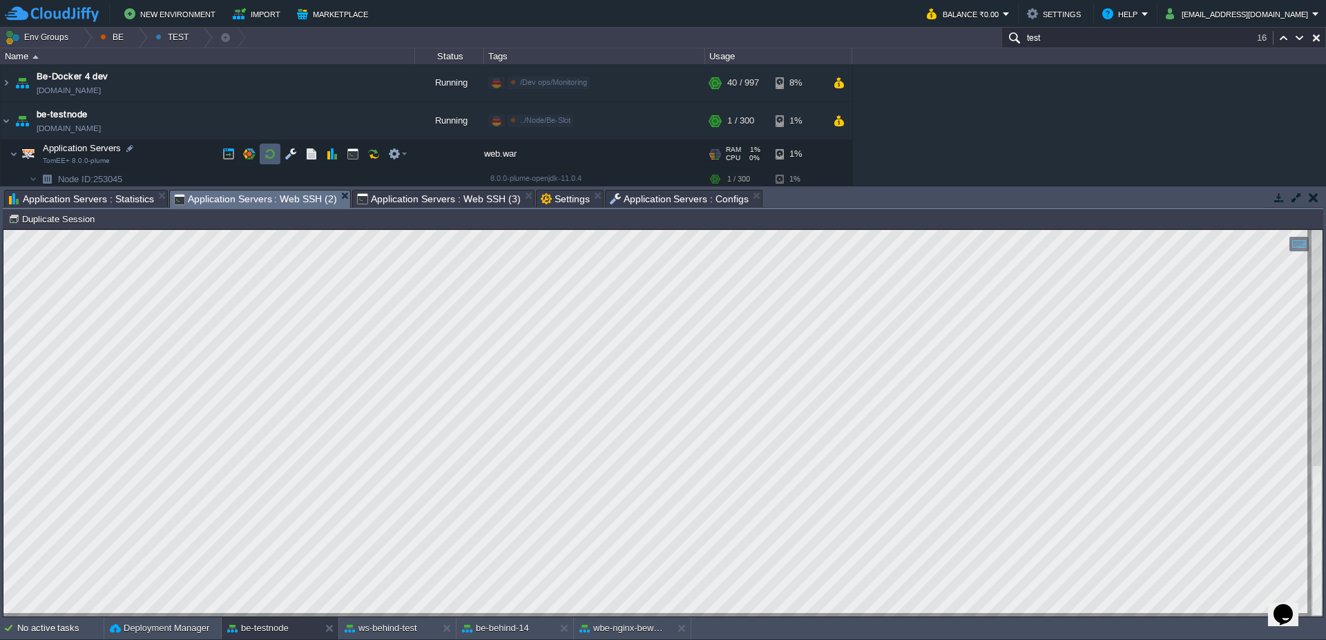
click at [273, 157] on button "button" at bounding box center [270, 154] width 12 height 12
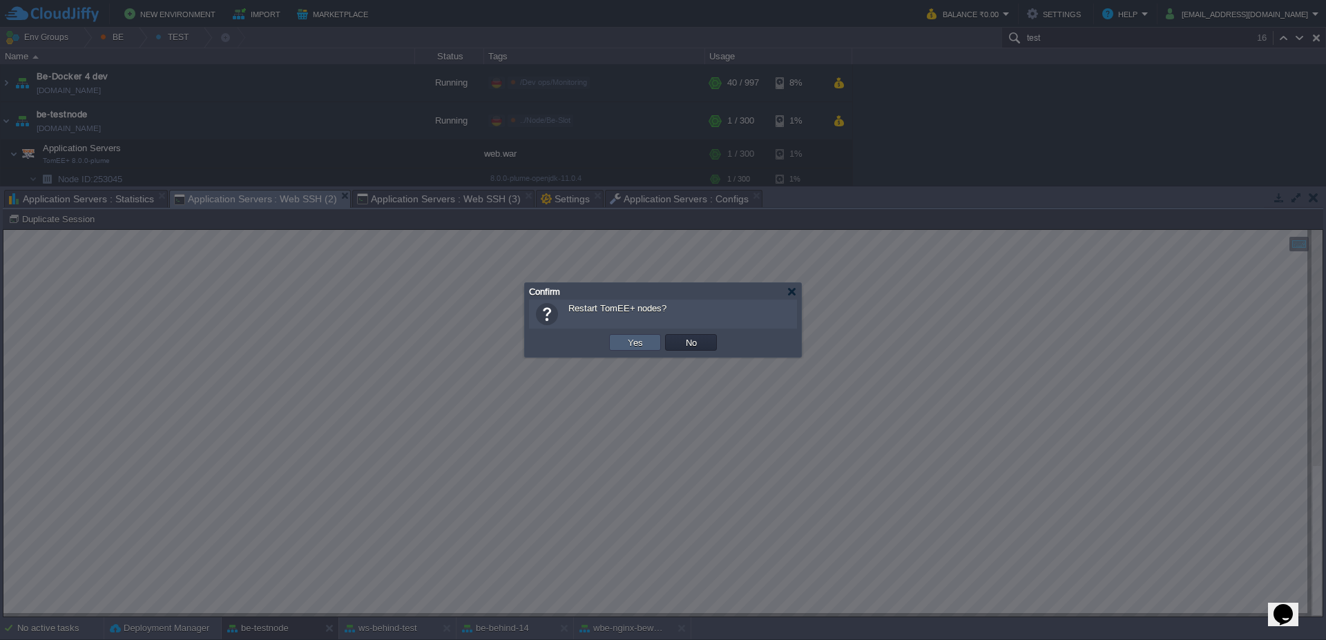
click at [632, 347] on button "Yes" at bounding box center [635, 342] width 23 height 12
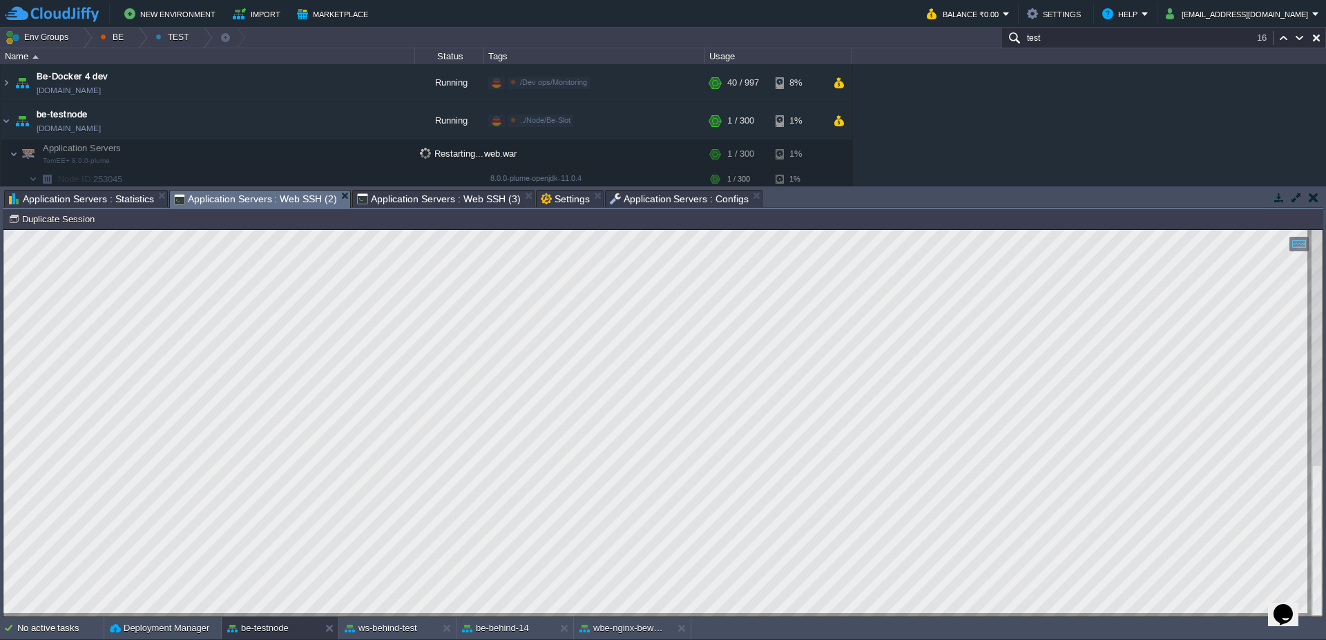
click at [97, 195] on span "Application Servers : Statistics" at bounding box center [81, 199] width 145 height 17
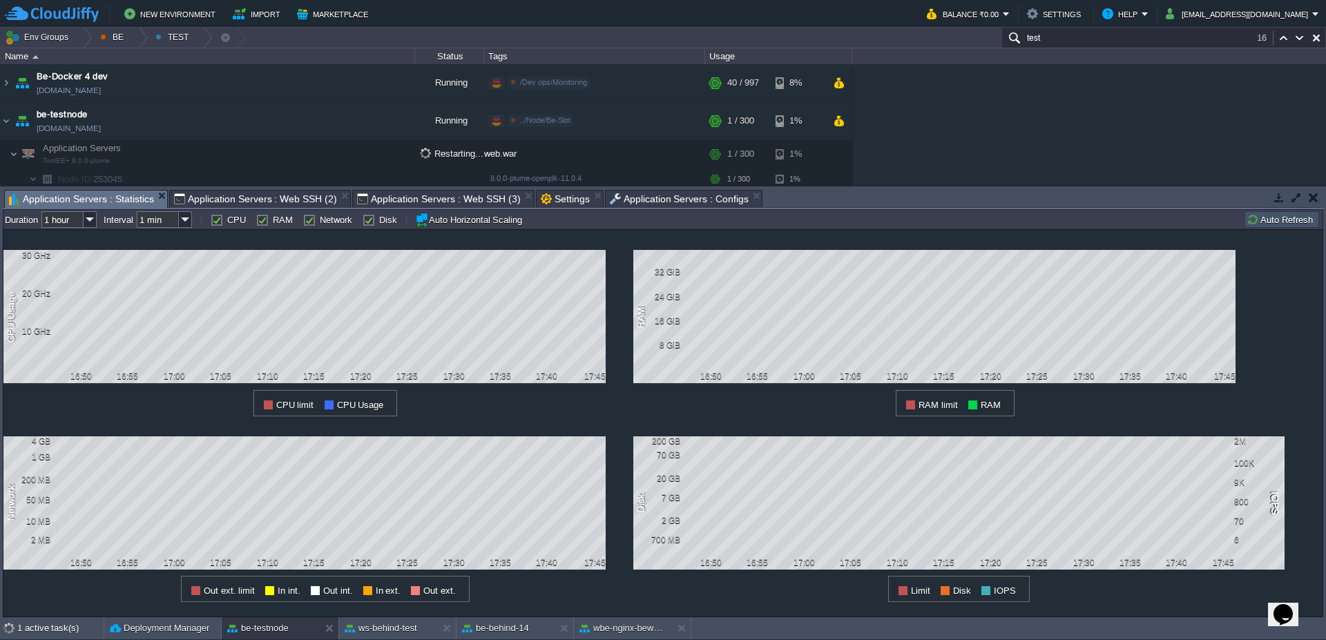
click at [303, 195] on span "Application Servers : Web SSH (2)" at bounding box center [255, 199] width 163 height 17
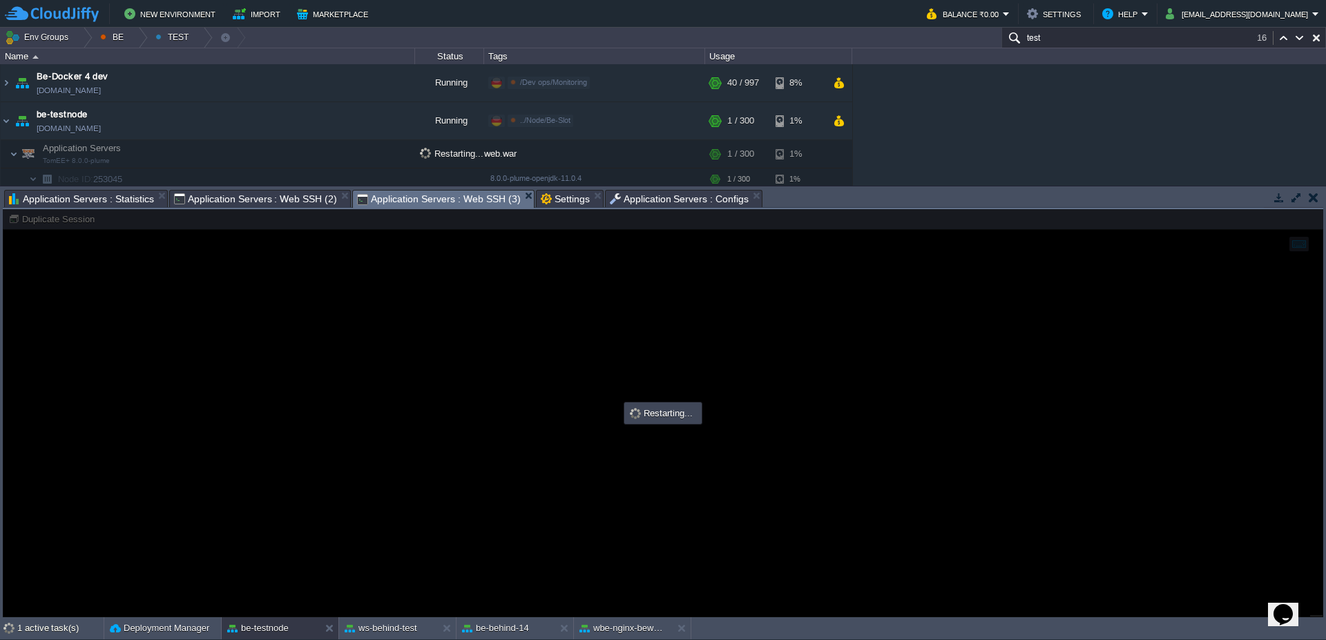
click at [408, 204] on span "Application Servers : Web SSH (3)" at bounding box center [438, 199] width 163 height 17
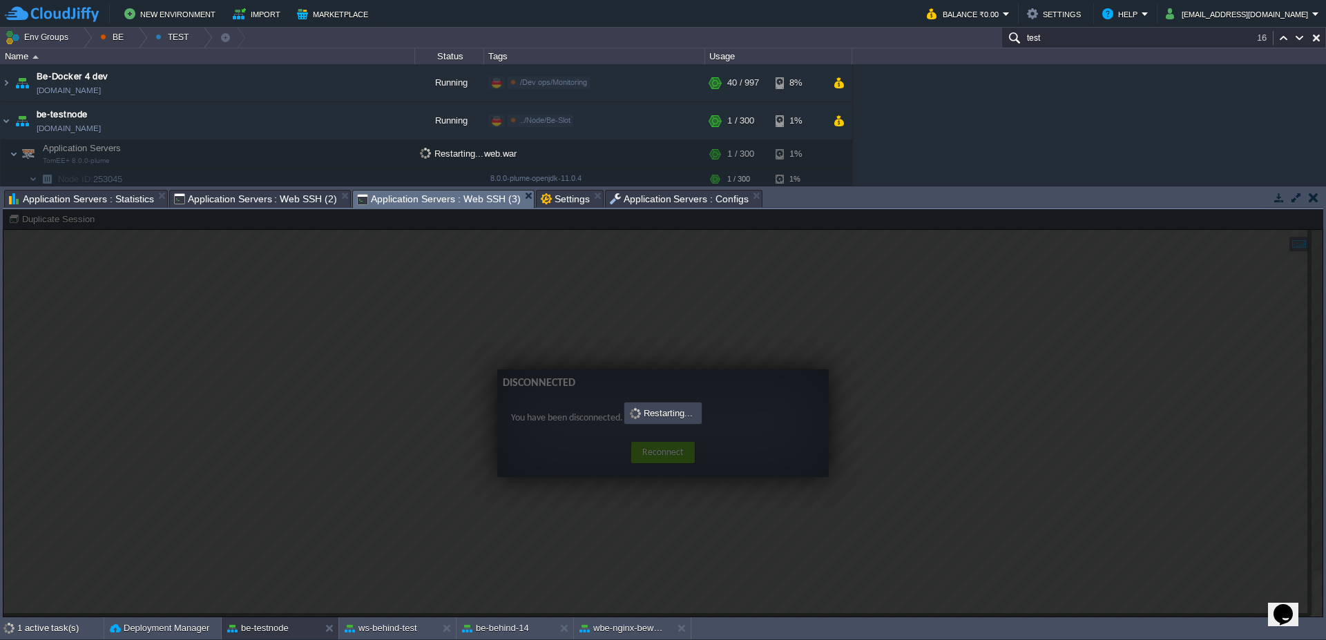
click at [667, 454] on div at bounding box center [663, 413] width 1321 height 408
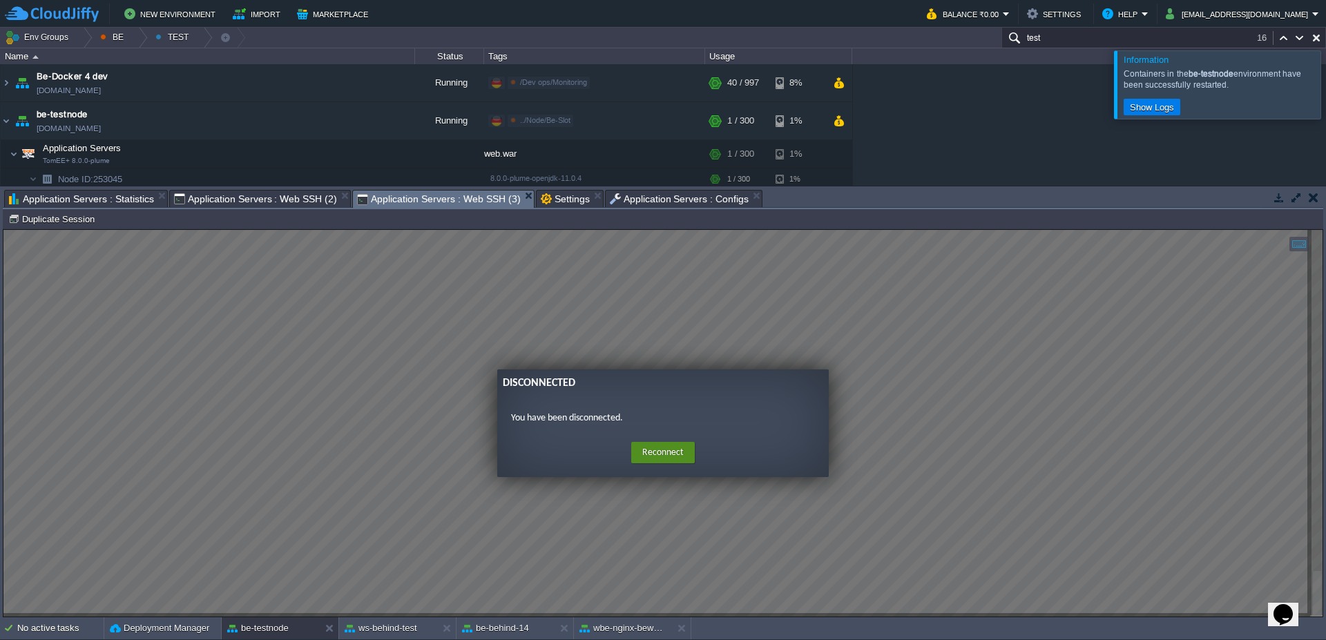
click at [673, 456] on button "Reconnect" at bounding box center [663, 453] width 64 height 22
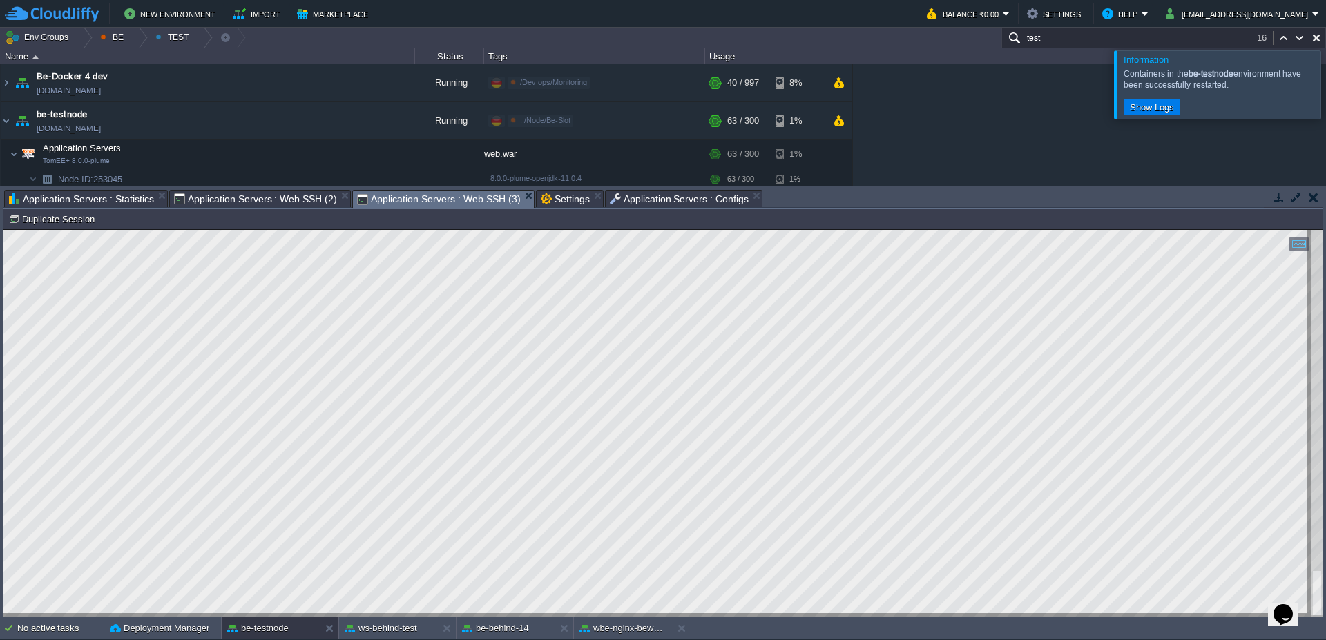
click at [1326, 66] on div at bounding box center [1343, 84] width 0 height 68
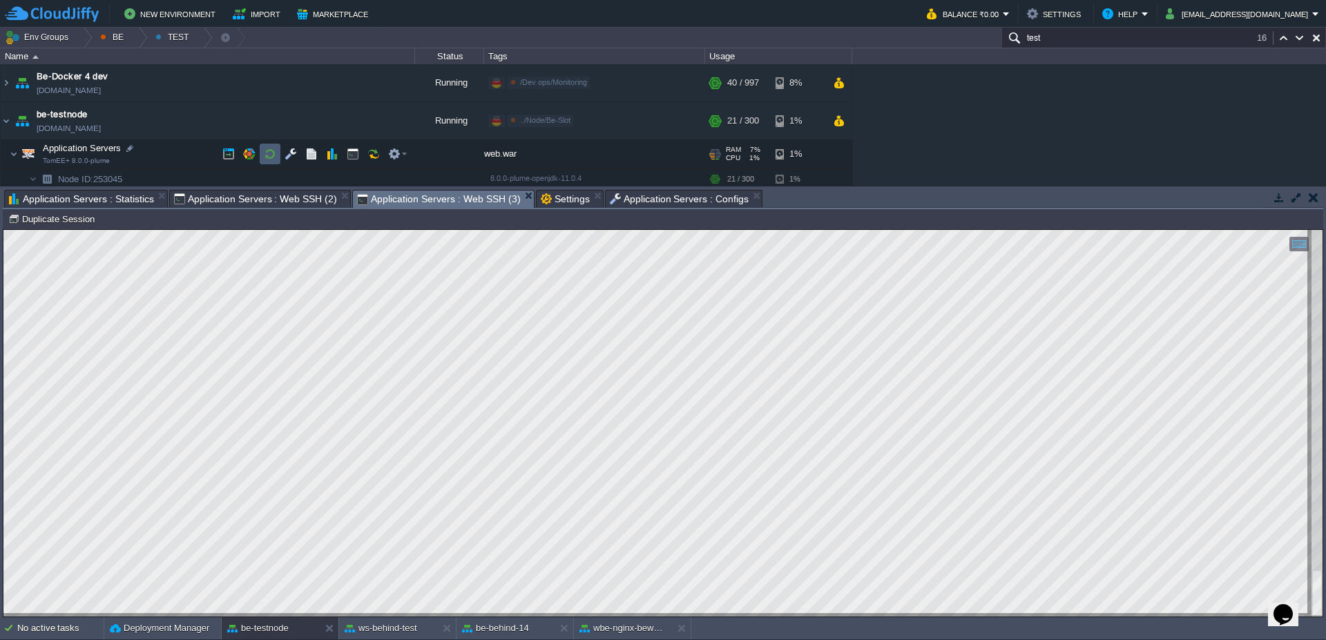
click at [278, 153] on td at bounding box center [270, 154] width 21 height 21
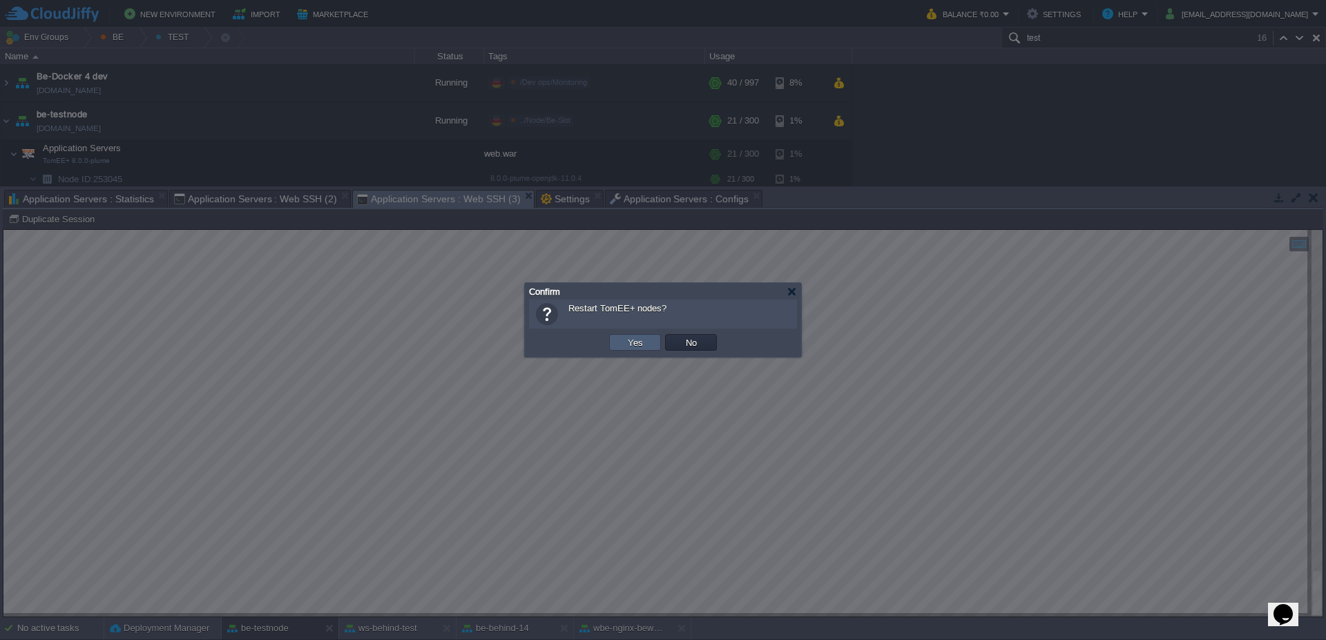
click at [624, 343] on button "Yes" at bounding box center [635, 342] width 23 height 12
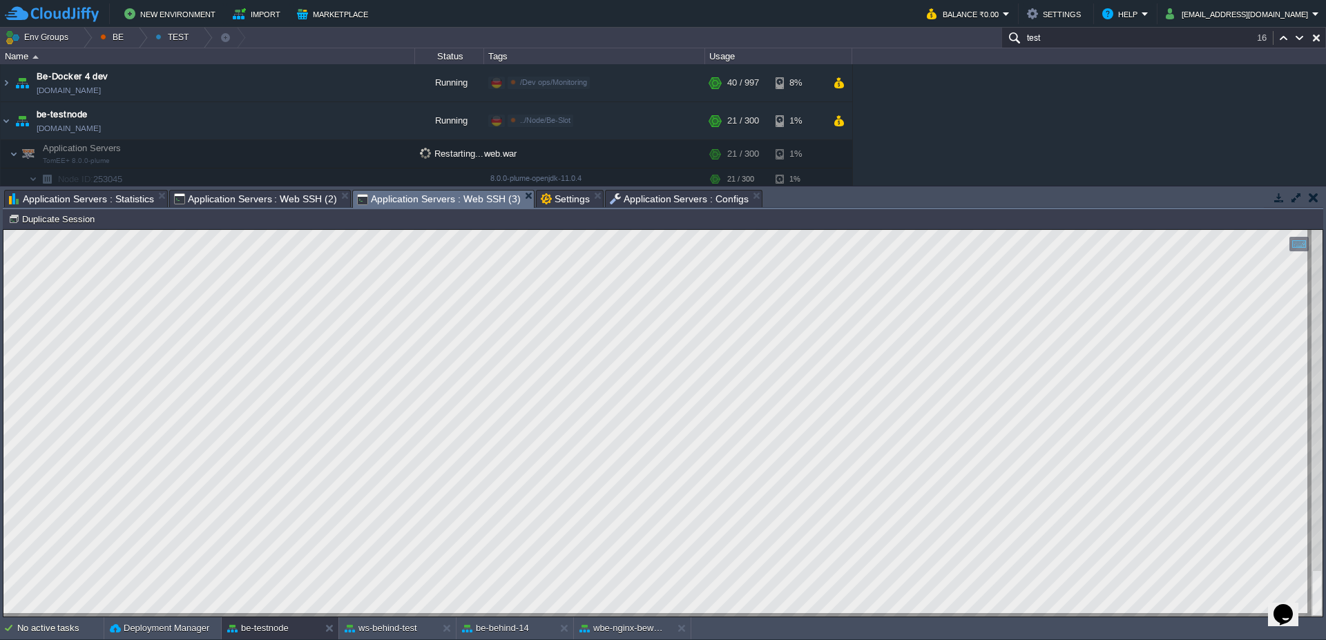
click at [238, 198] on span "Application Servers : Web SSH (2)" at bounding box center [255, 199] width 163 height 17
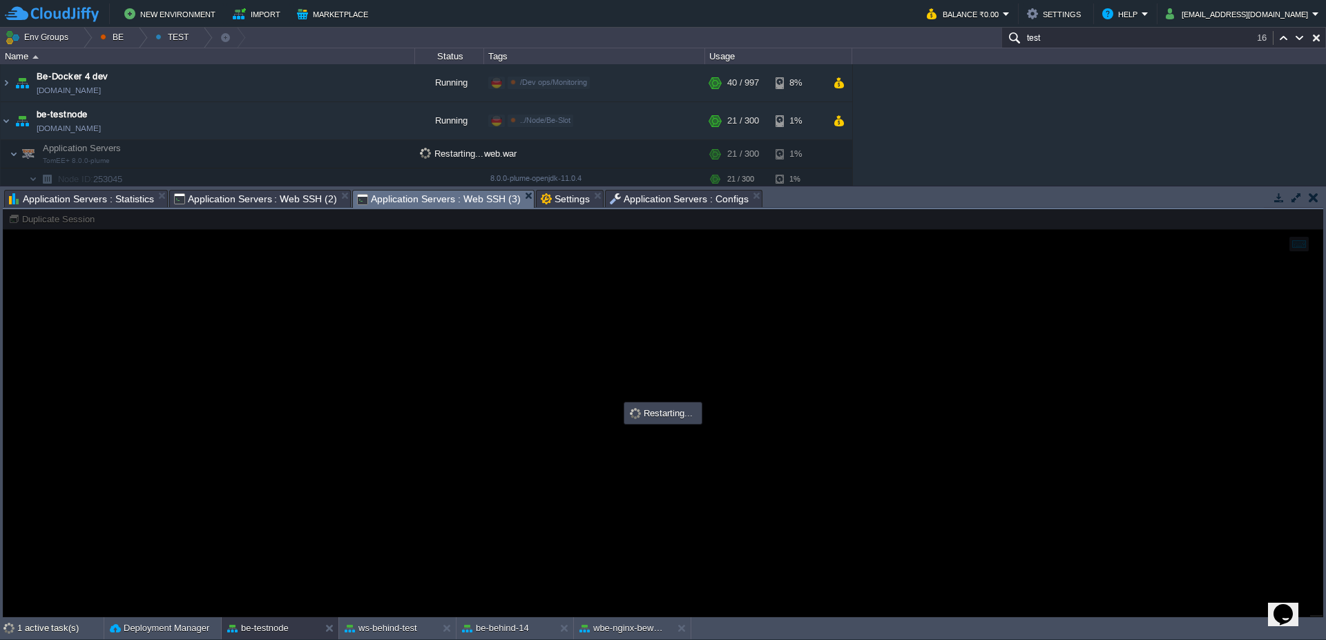
click at [420, 193] on span "Application Servers : Web SSH (3)" at bounding box center [438, 199] width 163 height 17
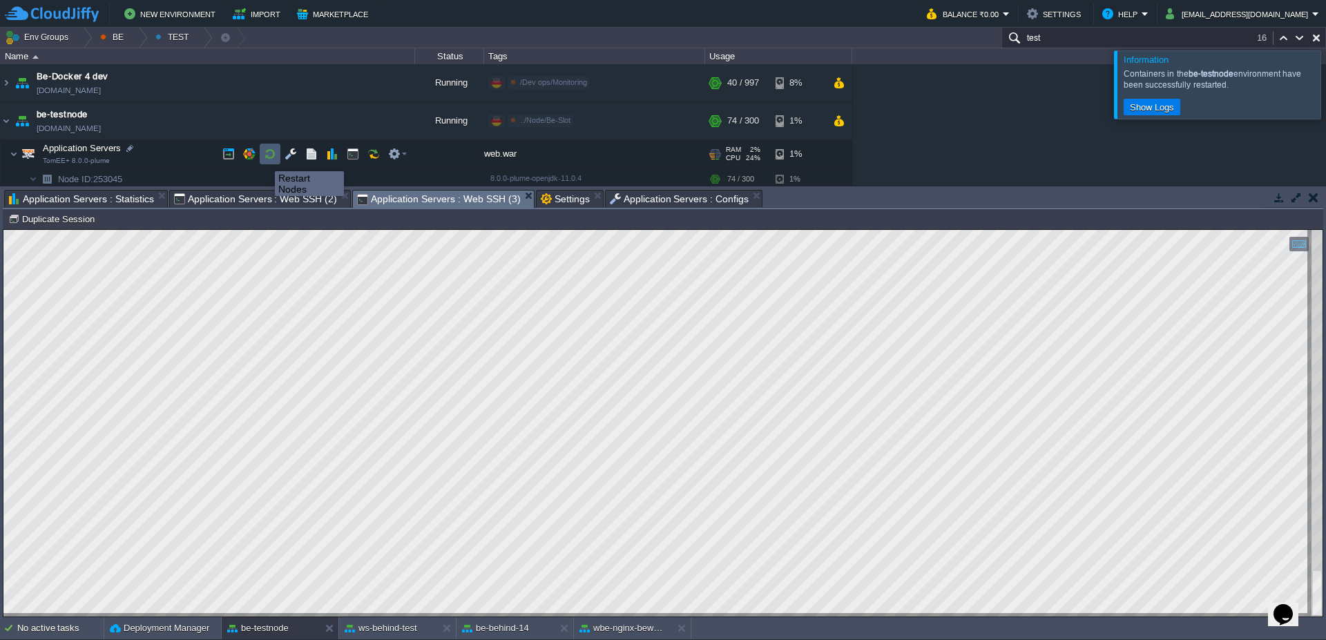
click at [265, 159] on button "button" at bounding box center [270, 154] width 12 height 12
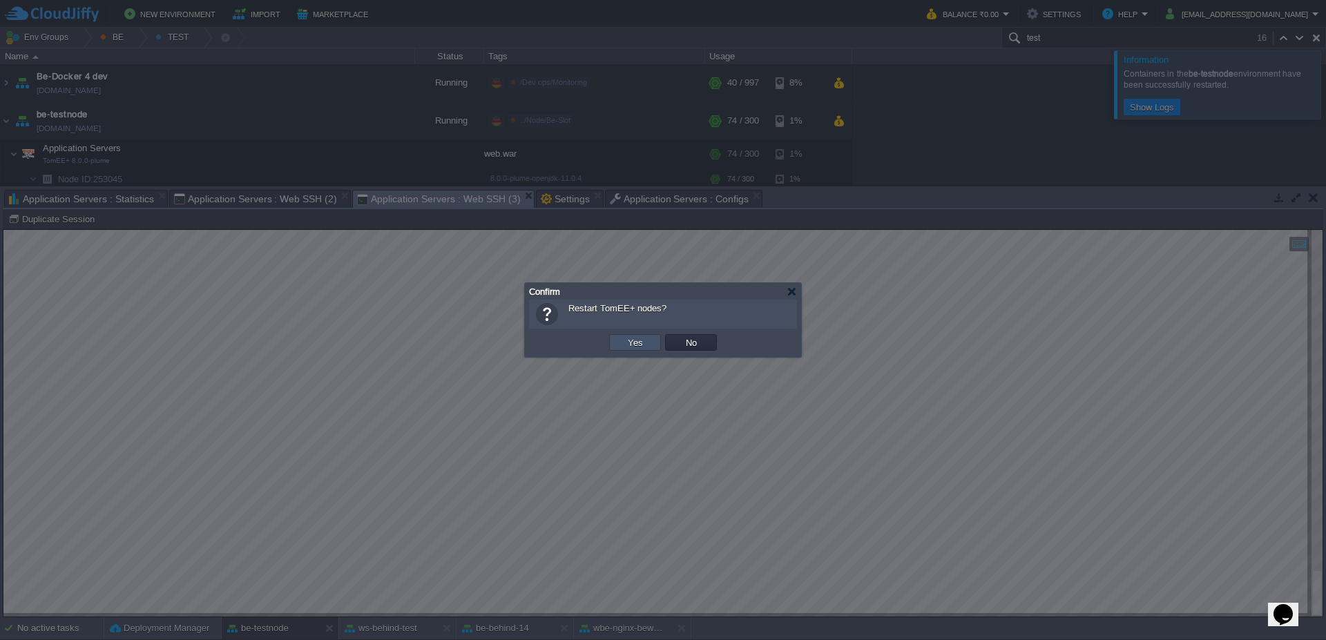
click at [627, 342] on button "Yes" at bounding box center [635, 342] width 23 height 12
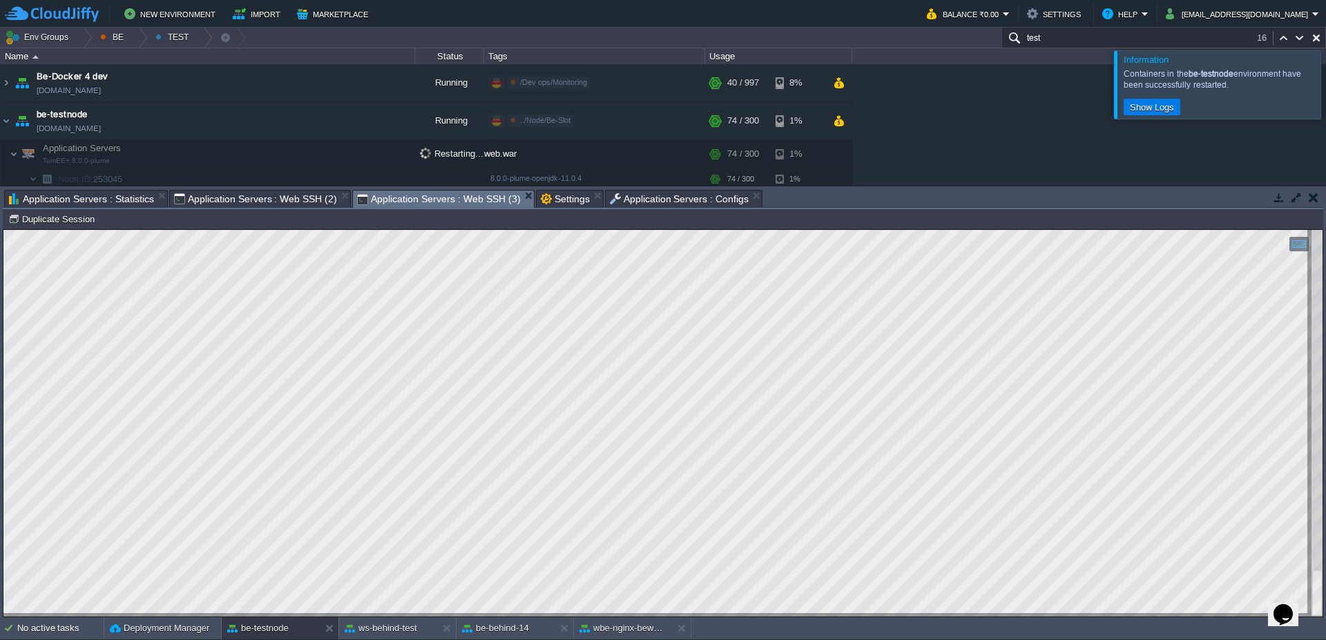
click at [1326, 79] on div at bounding box center [1343, 84] width 0 height 68
type textarea "getAllTable"
drag, startPoint x: 361, startPoint y: 633, endPoint x: 375, endPoint y: 367, distance: 267.0
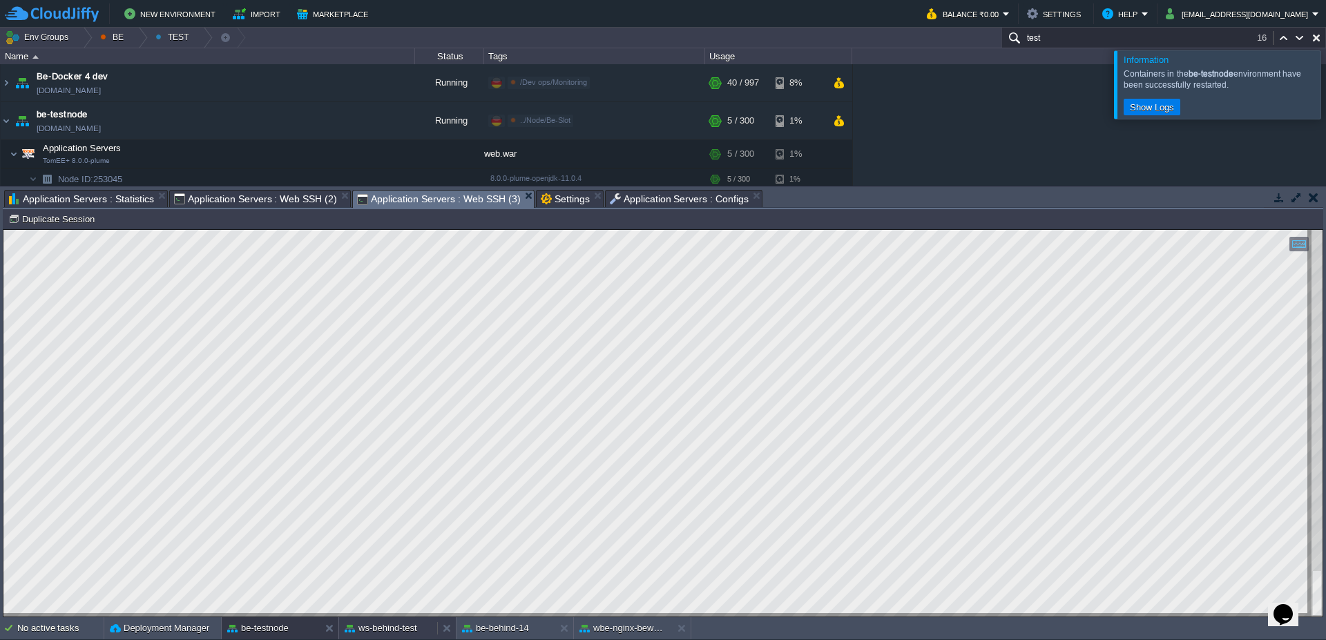
click at [361, 633] on button "ws-behind-test" at bounding box center [381, 629] width 73 height 14
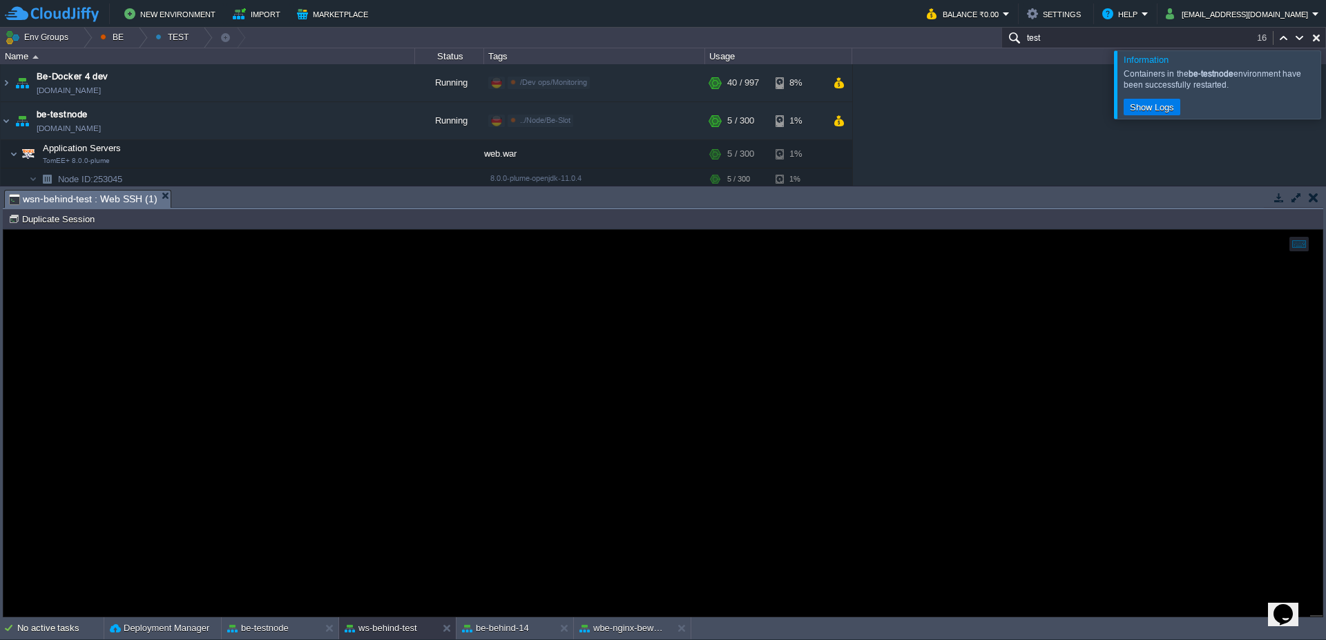
click at [420, 481] on div at bounding box center [662, 423] width 1319 height 387
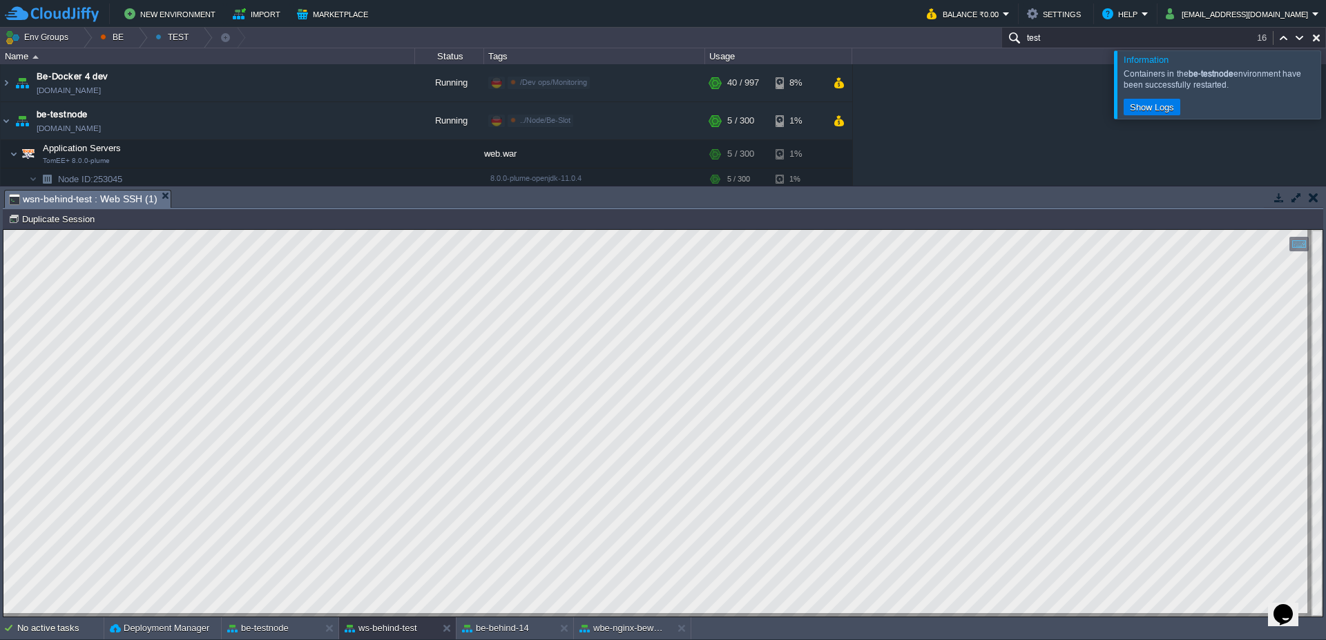
drag, startPoint x: 1311, startPoint y: 82, endPoint x: 570, endPoint y: 186, distance: 748.4
click at [1326, 83] on div at bounding box center [1343, 84] width 0 height 68
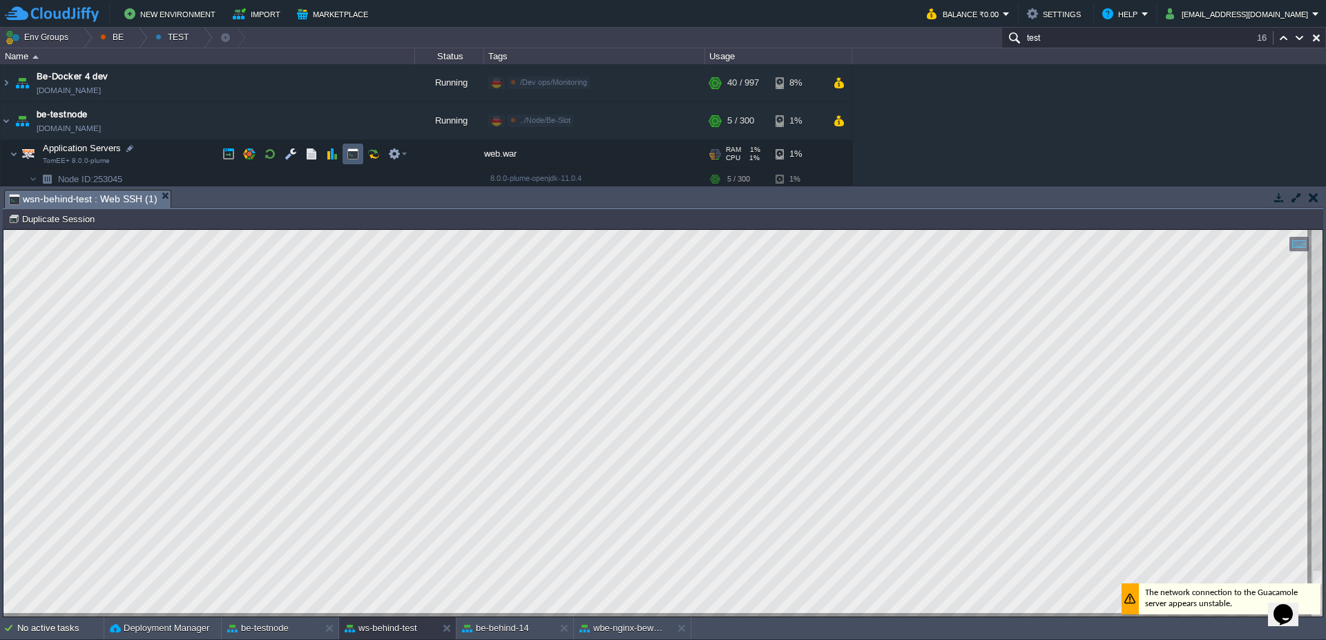
scroll to position [83, 0]
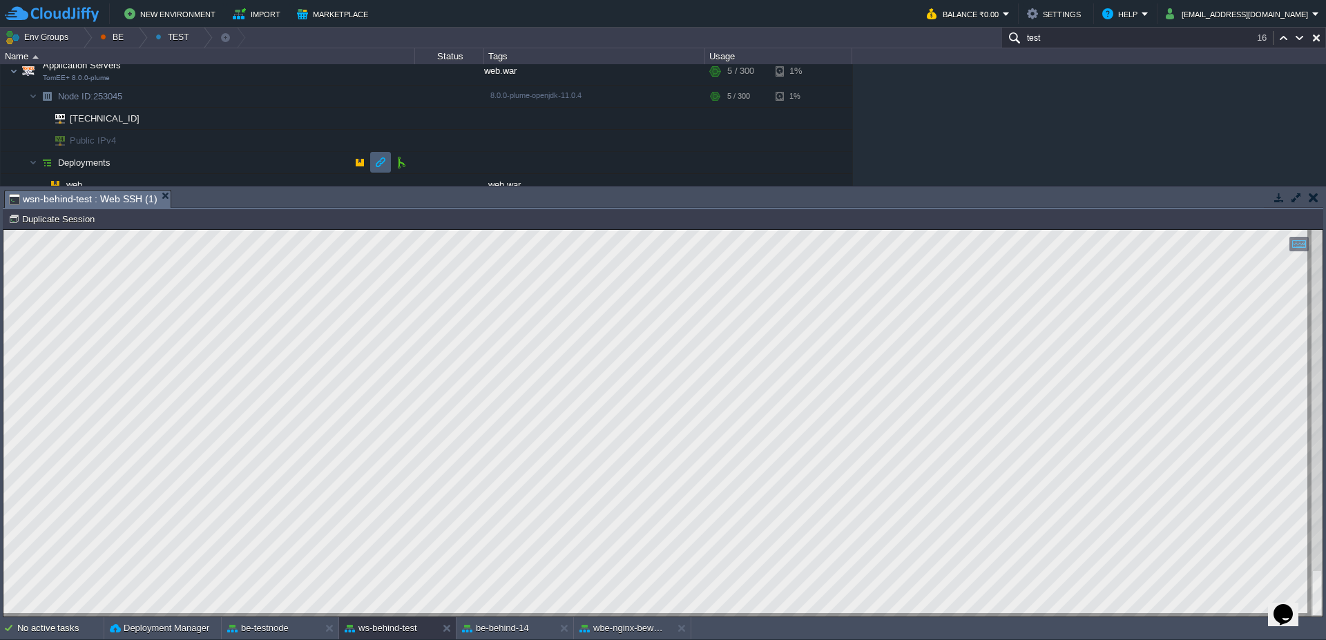
click at [376, 165] on button "button" at bounding box center [380, 162] width 12 height 12
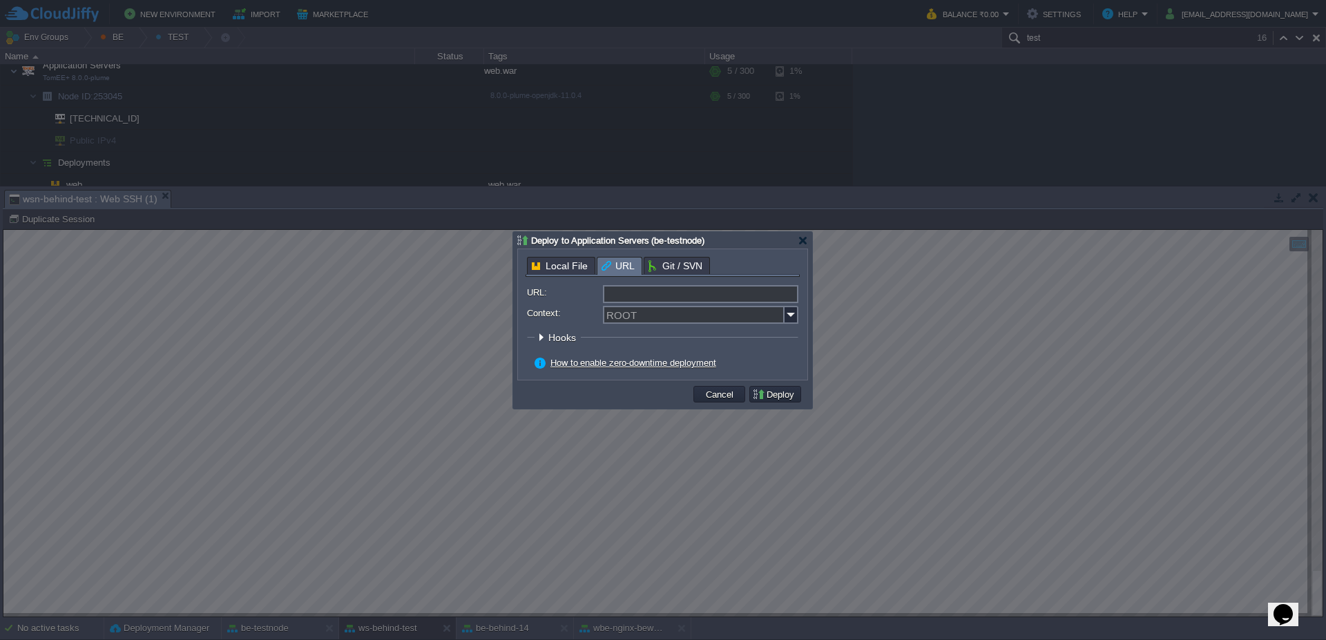
click at [692, 296] on input "URL:" at bounding box center [700, 294] width 195 height 18
type input "[URL][DOMAIN_NAME]"
click at [658, 312] on input "Context:" at bounding box center [694, 315] width 182 height 18
click at [656, 308] on input "er" at bounding box center [694, 315] width 182 height 18
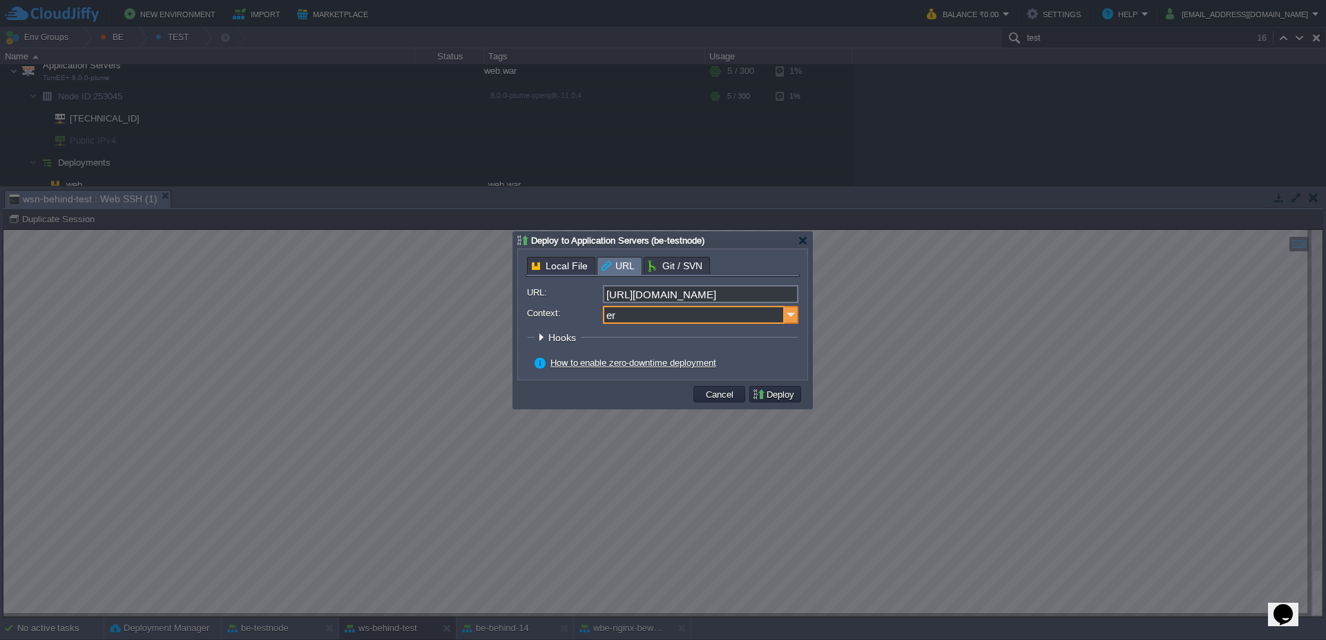
click at [794, 316] on img at bounding box center [792, 315] width 14 height 18
type input "test-web"
click at [749, 339] on fieldset "Hooks Pre Build Post Pre Deploy Post Pre Update Post" at bounding box center [662, 341] width 271 height 19
click at [719, 321] on input "test-web" at bounding box center [694, 315] width 182 height 18
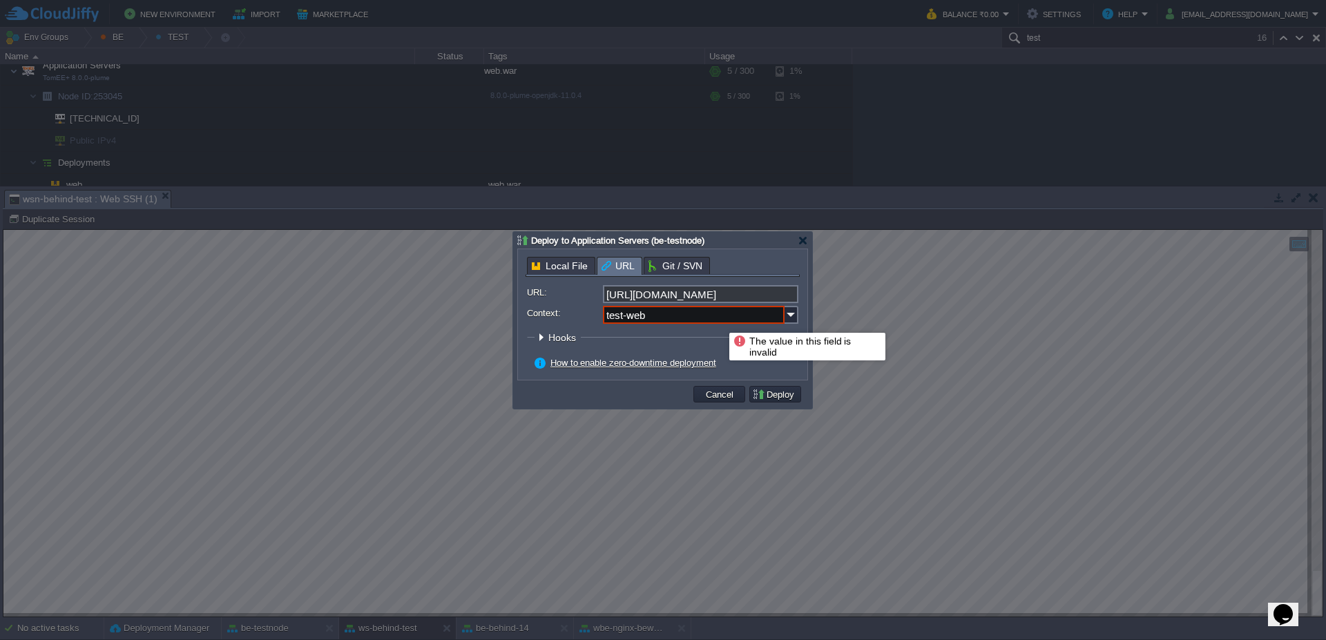
click at [719, 321] on input "test-web" at bounding box center [694, 315] width 182 height 18
click at [718, 348] on fieldset "Hooks Pre Build Post Pre Deploy Post Pre Update Post" at bounding box center [662, 341] width 271 height 19
click at [805, 243] on div at bounding box center [803, 241] width 10 height 10
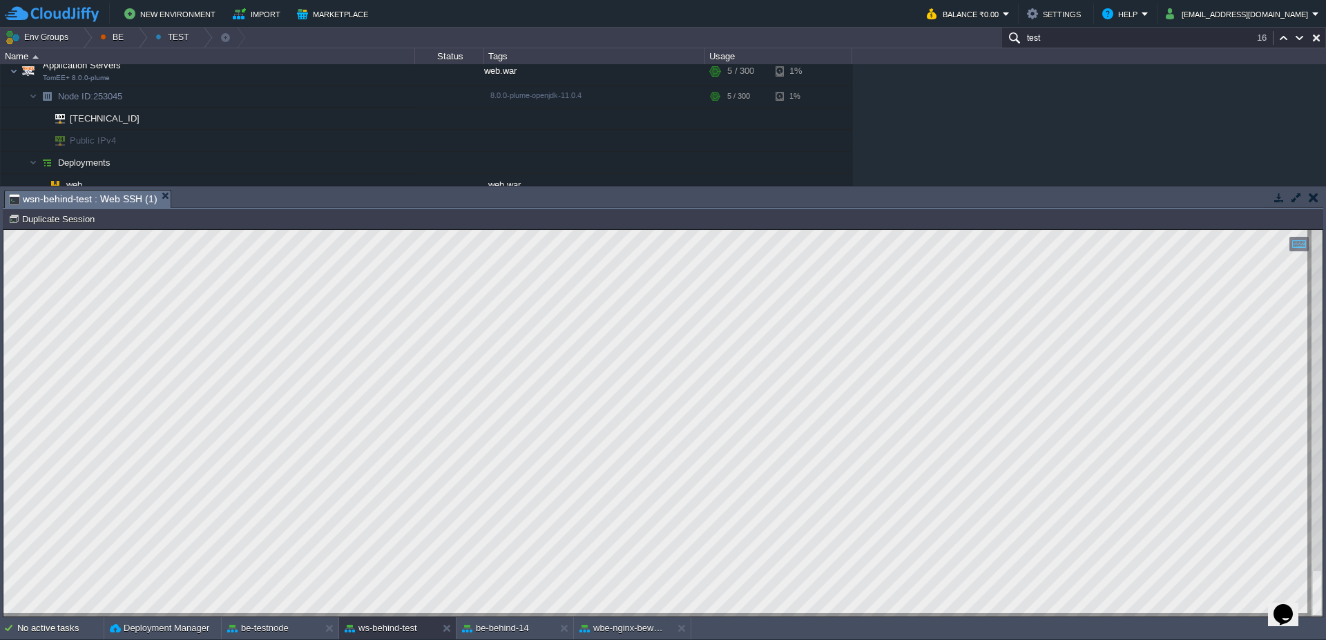
type textarea "echo "COPY WAR" rm web.war wget [URL][DOMAIN_NAME] echo "KILL TOMCAT" kill -9 $…"
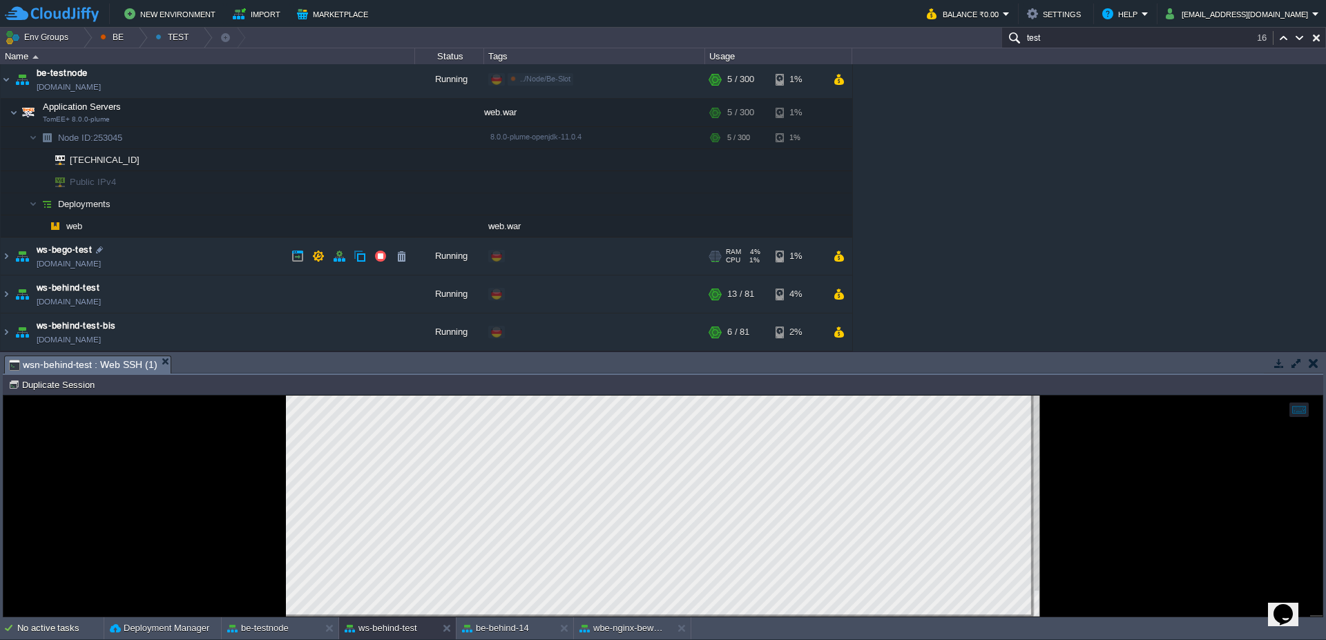
scroll to position [0, 0]
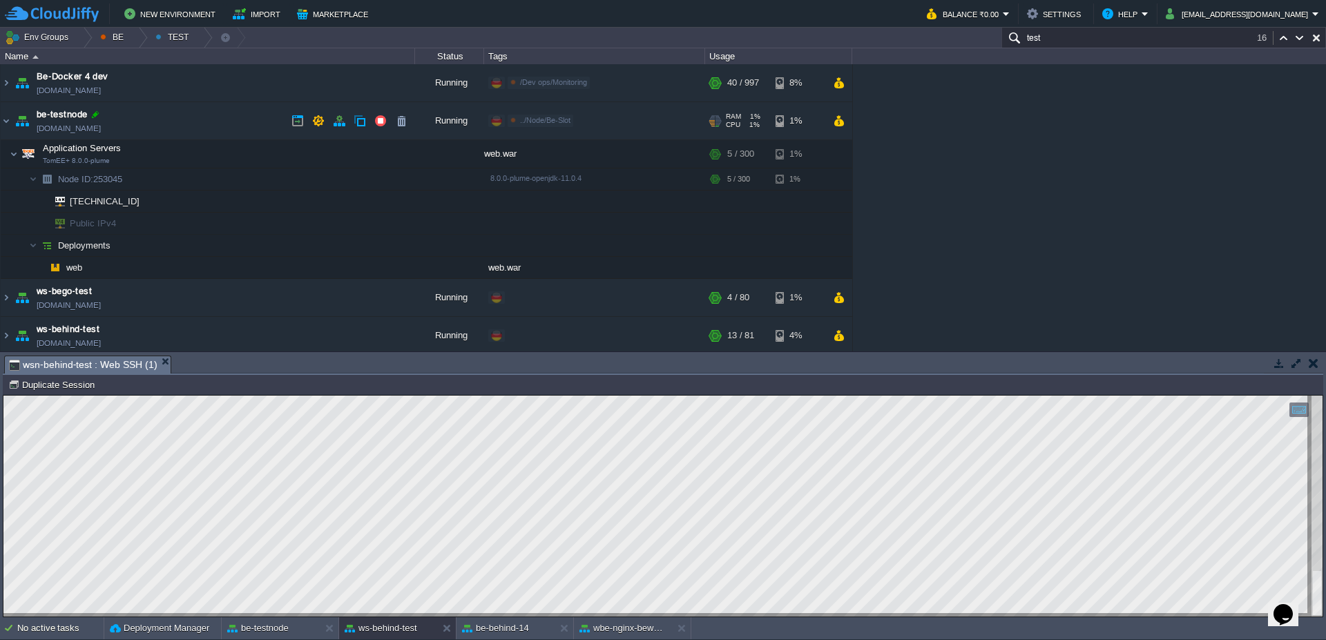
click at [90, 112] on div at bounding box center [95, 114] width 12 height 12
click at [10, 155] on img at bounding box center [14, 154] width 8 height 28
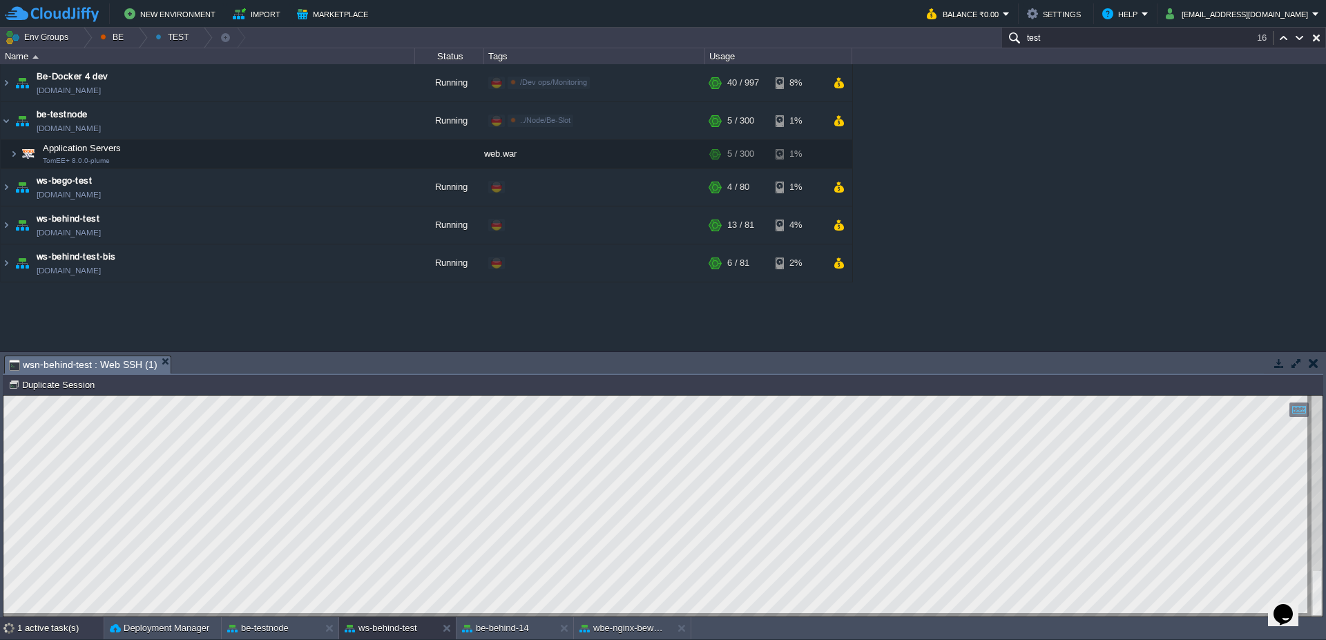
click at [48, 632] on div "1 active task(s)" at bounding box center [60, 629] width 86 height 22
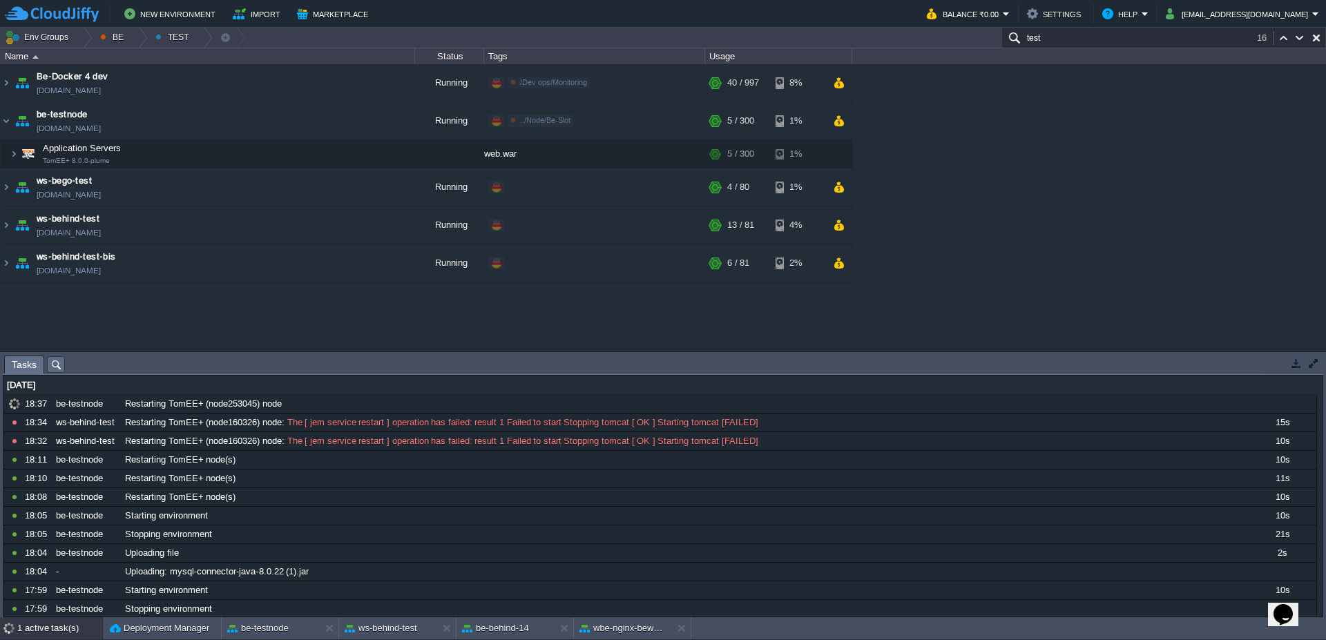
click at [48, 632] on div "1 active task(s)" at bounding box center [60, 629] width 86 height 22
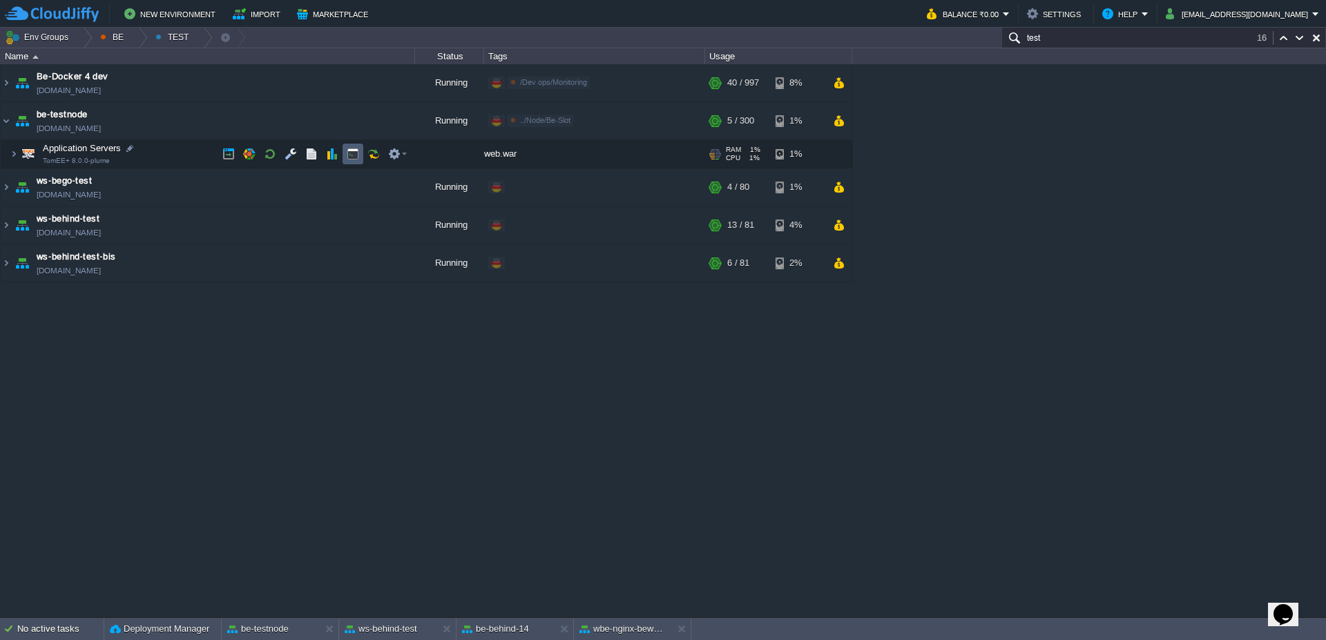
click at [362, 157] on td at bounding box center [353, 154] width 21 height 21
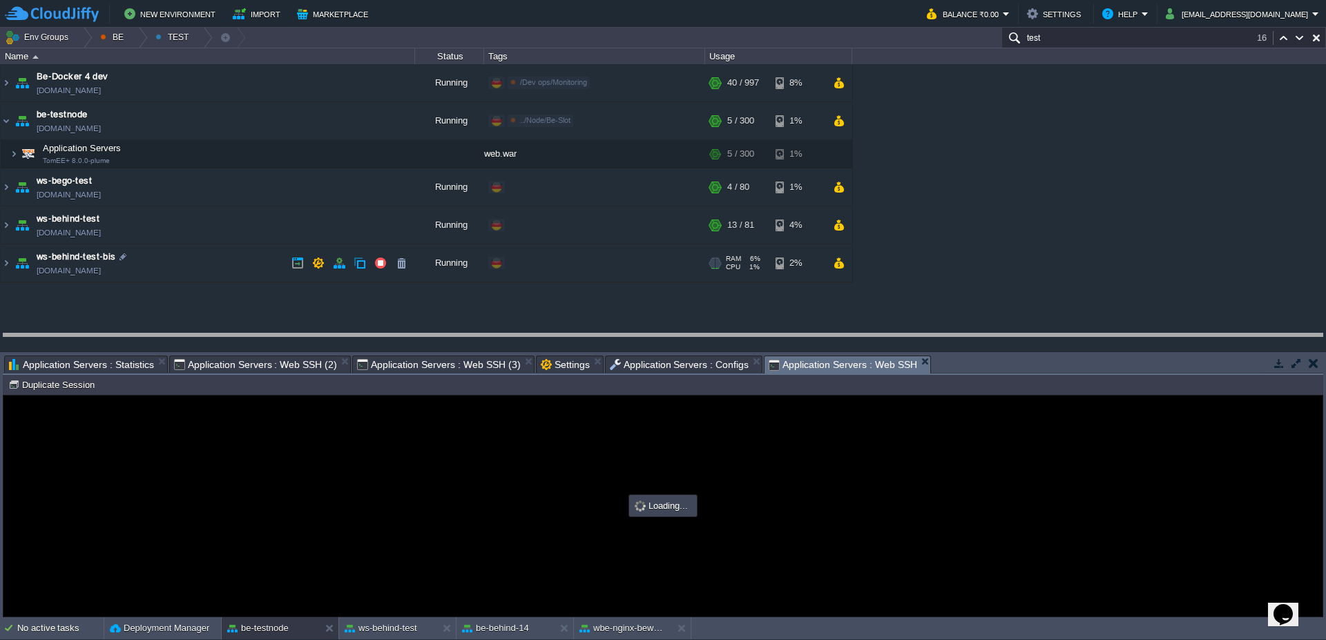
drag, startPoint x: 1028, startPoint y: 365, endPoint x: 1029, endPoint y: 315, distance: 50.4
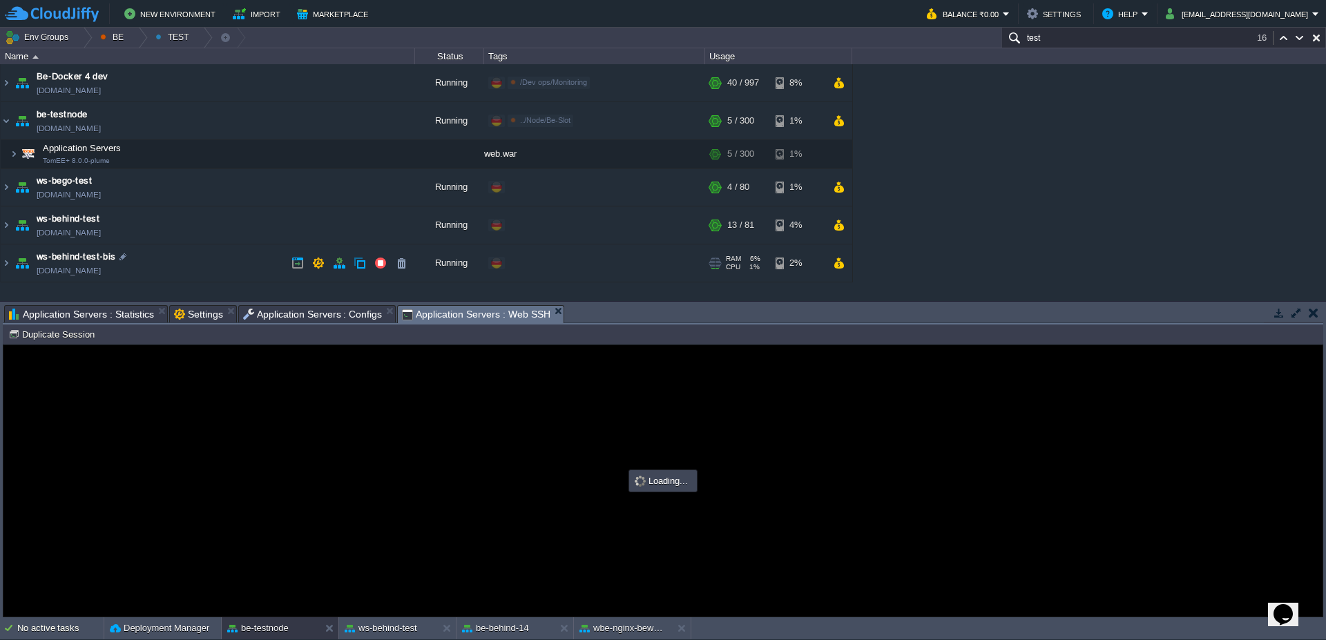
type input "#000000"
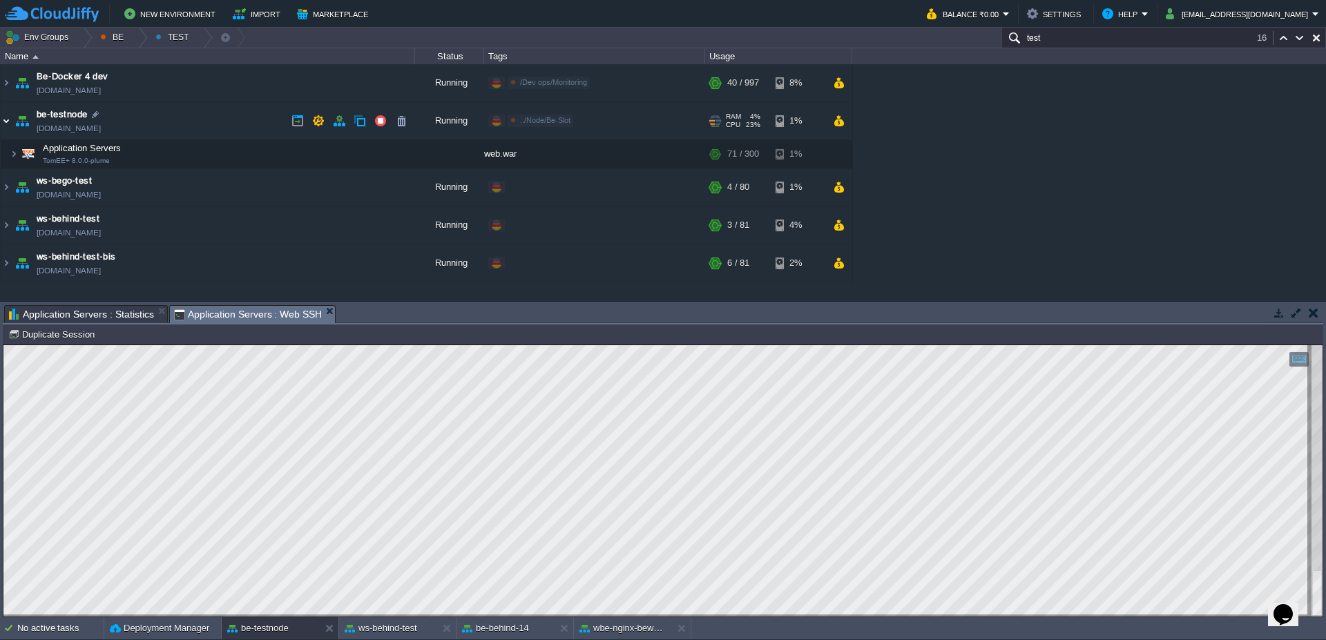
click at [4, 122] on img at bounding box center [6, 120] width 11 height 37
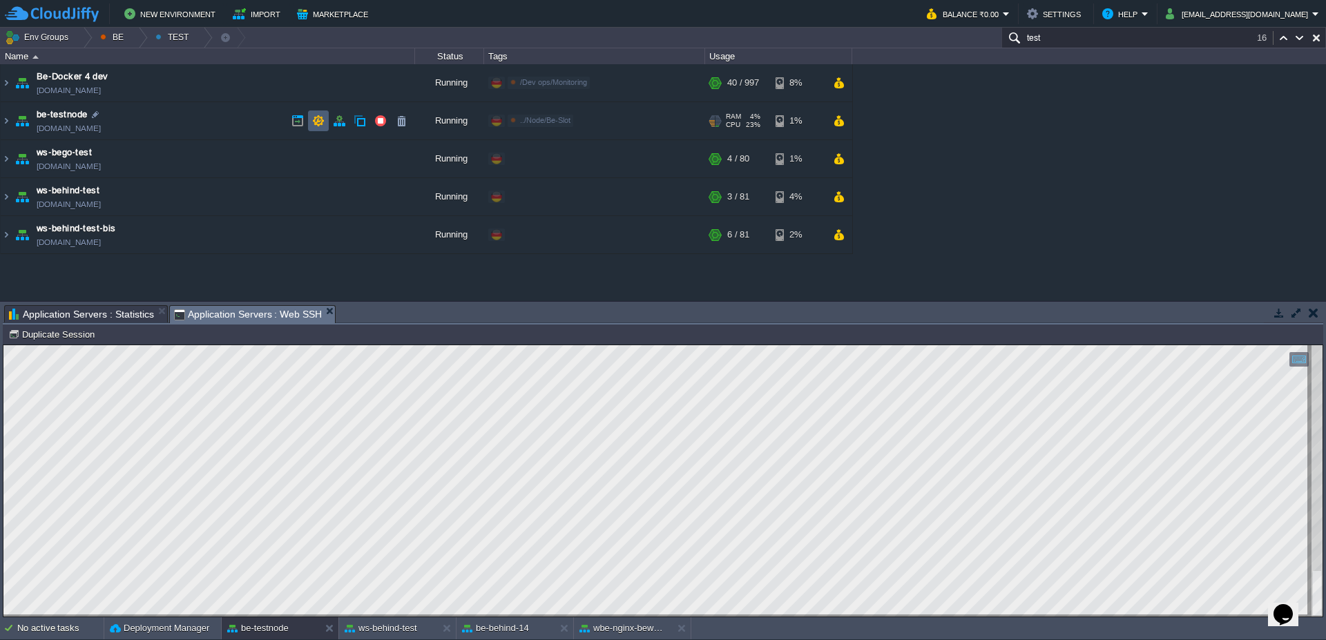
click at [324, 122] on button "button" at bounding box center [318, 121] width 12 height 12
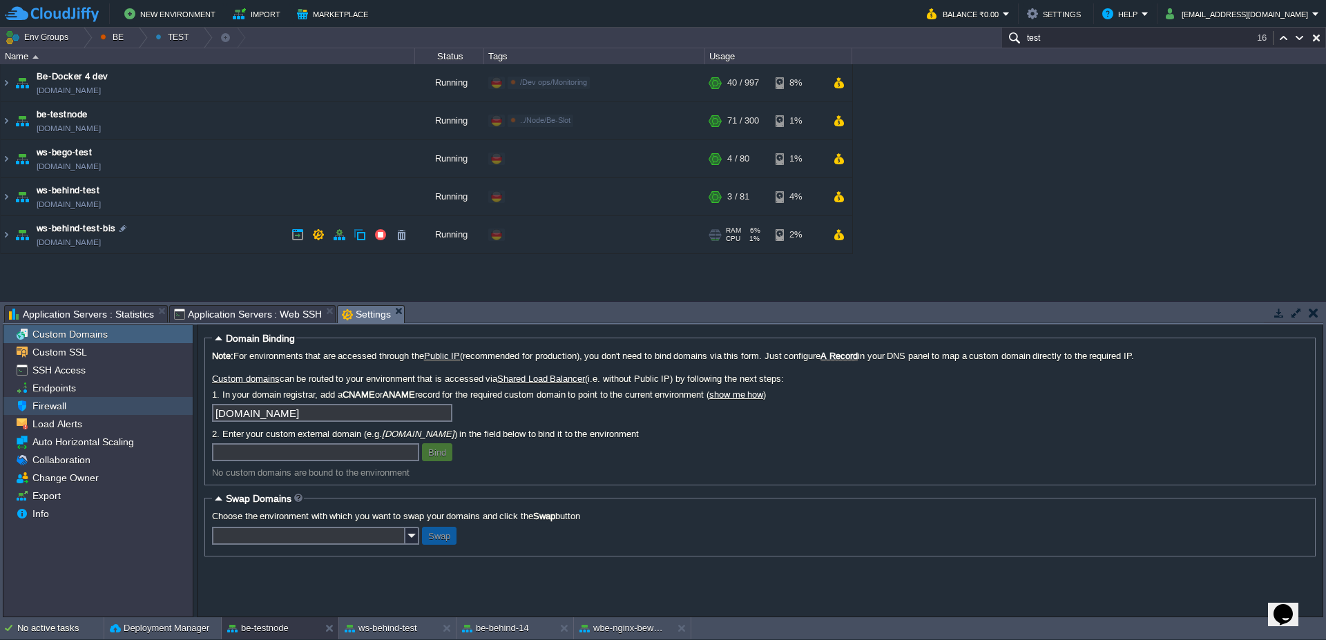
click at [56, 410] on span "Firewall" at bounding box center [49, 406] width 39 height 12
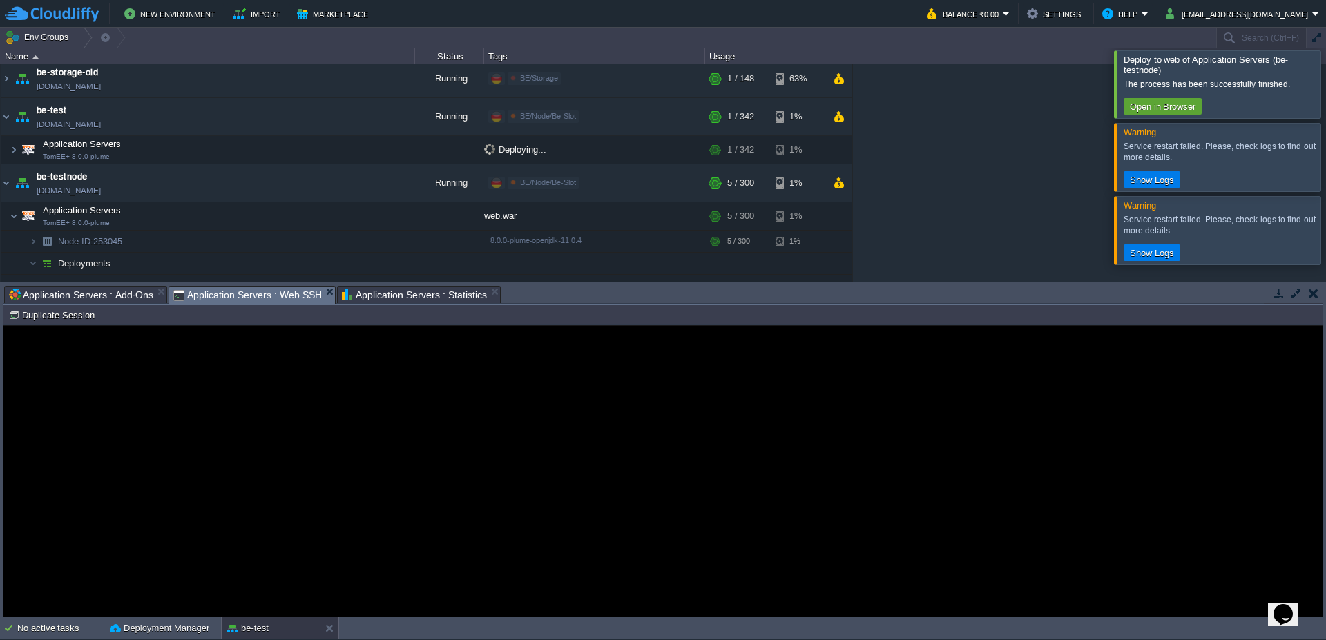
scroll to position [432, 0]
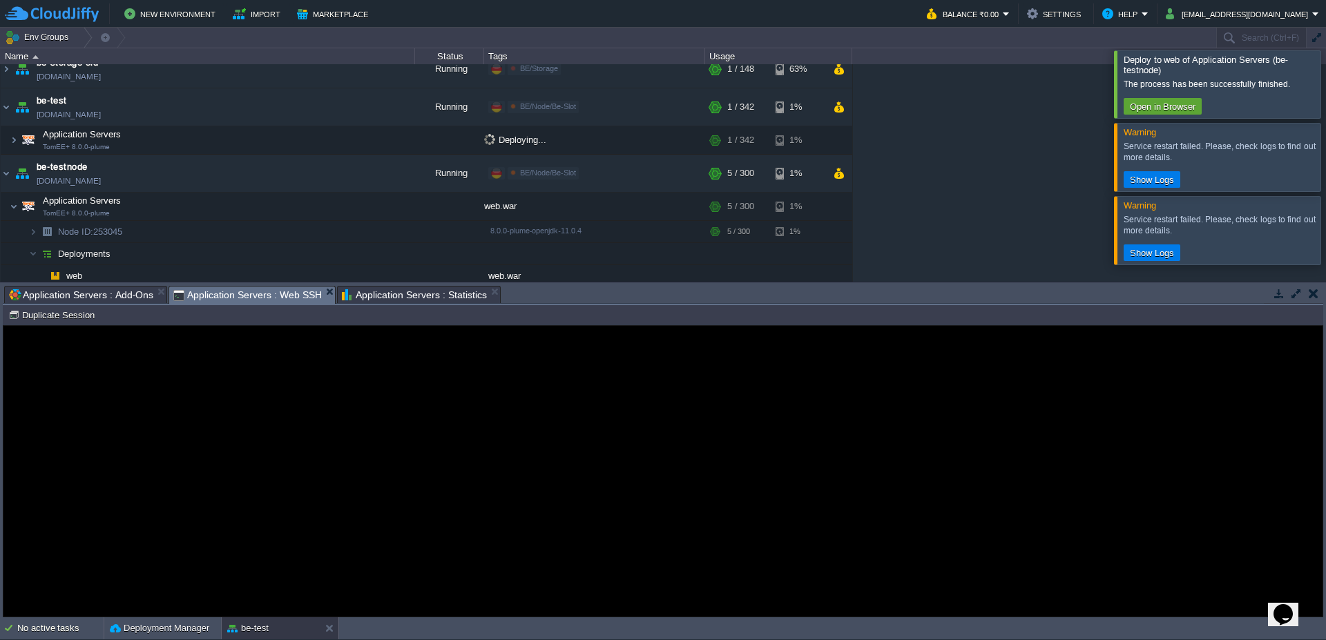
click at [1326, 79] on div at bounding box center [1343, 83] width 0 height 67
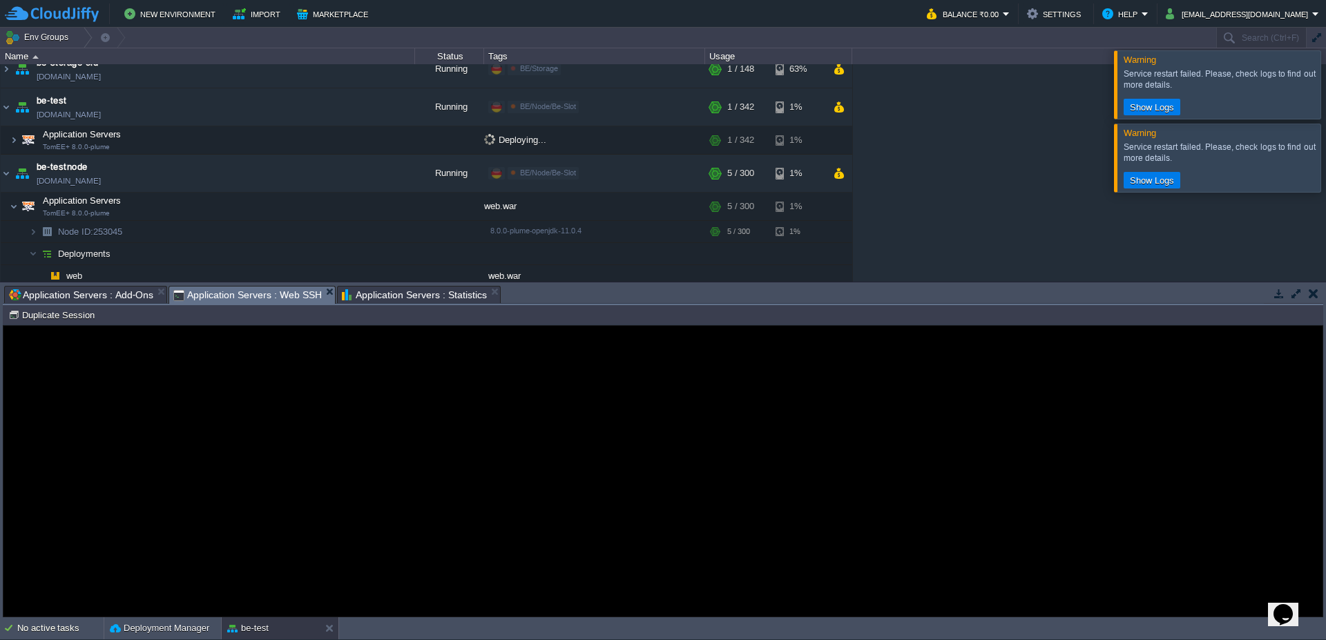
click at [1326, 155] on div at bounding box center [1343, 158] width 0 height 68
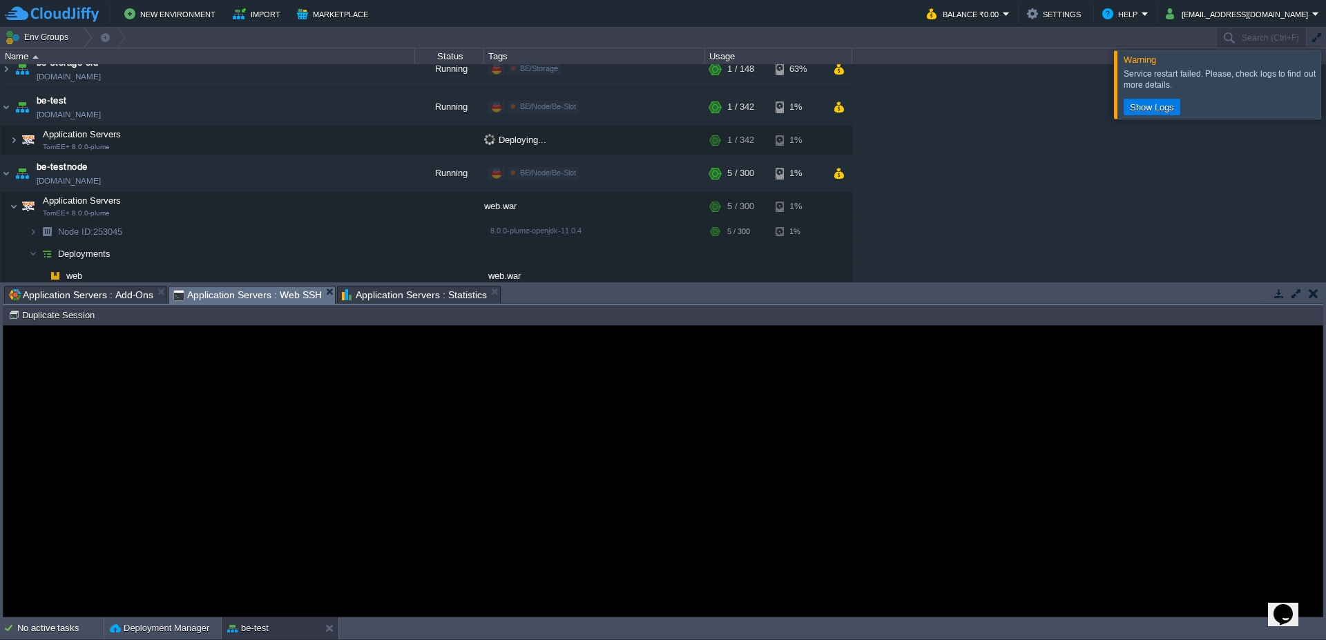
click at [1326, 88] on div at bounding box center [1343, 84] width 0 height 68
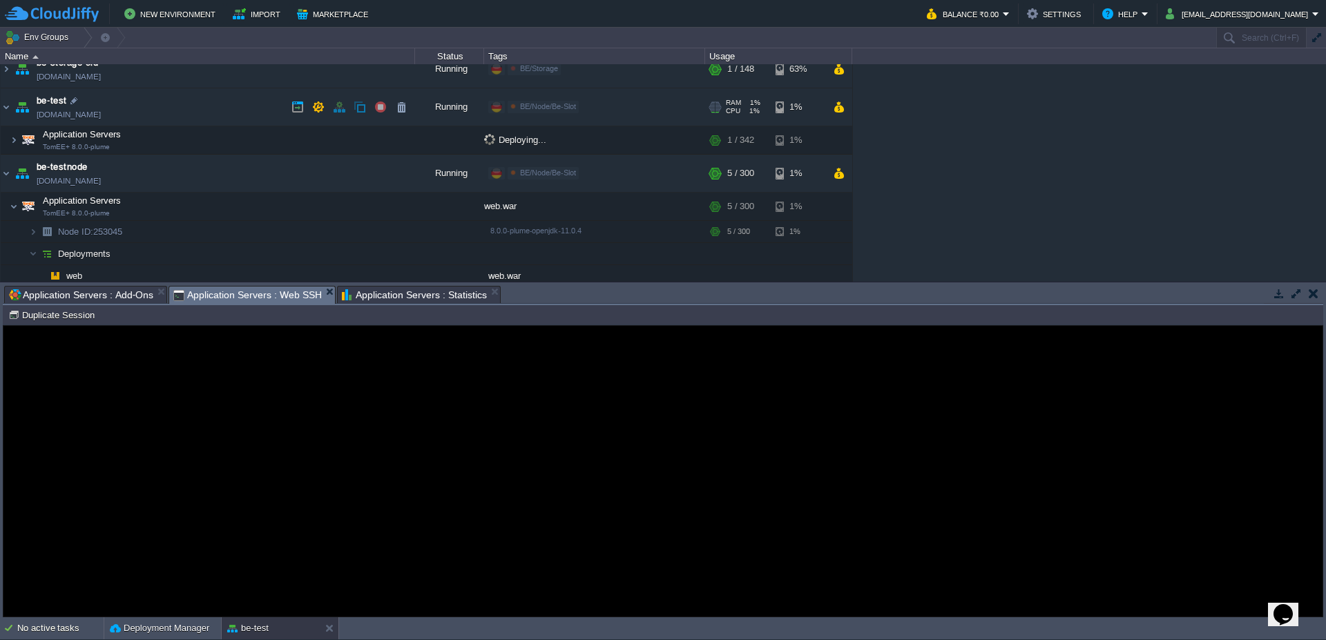
click at [14, 104] on img at bounding box center [21, 106] width 19 height 37
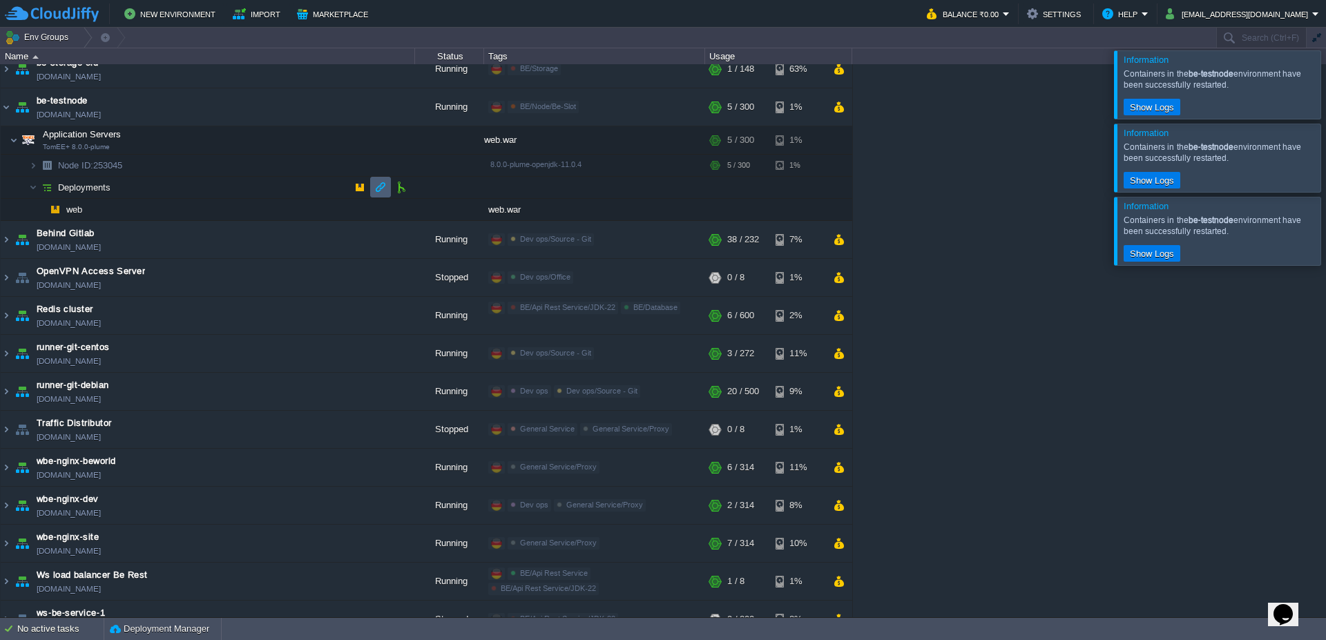
click at [380, 189] on button "button" at bounding box center [380, 187] width 12 height 12
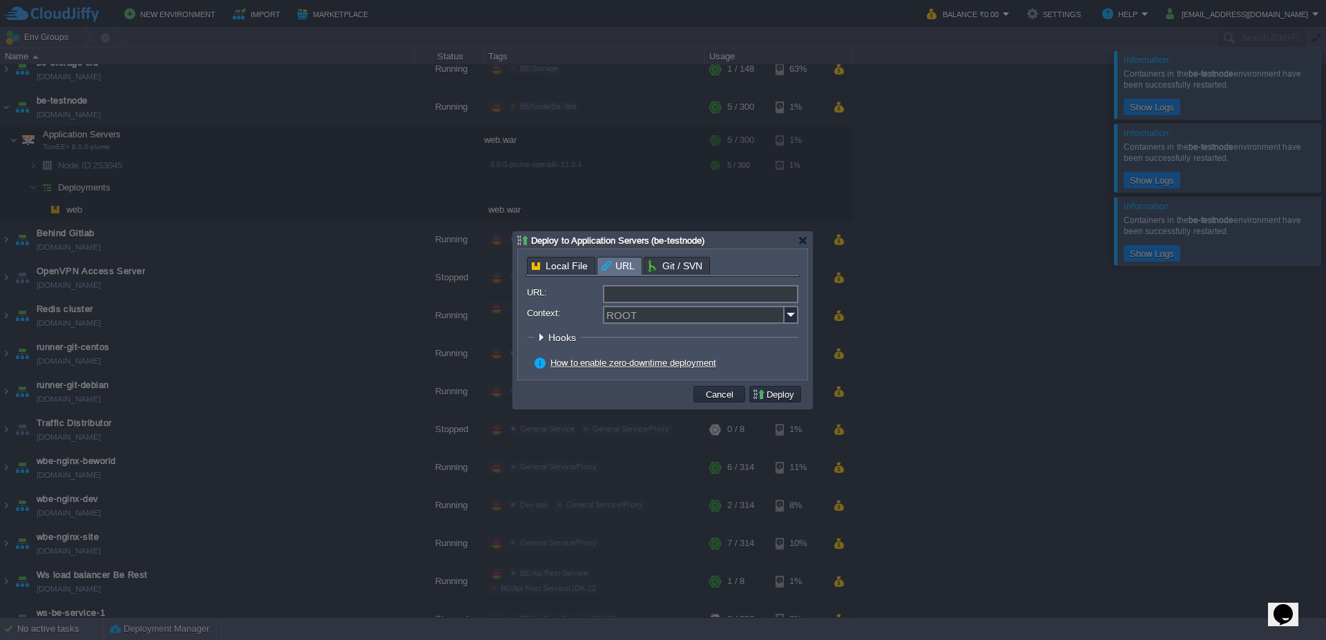
click at [680, 300] on input "URL:" at bounding box center [700, 294] width 195 height 18
type input "[URL][DOMAIN_NAME]"
click at [689, 300] on input "[URL][DOMAIN_NAME]" at bounding box center [700, 294] width 195 height 18
type input "ROOT"
click at [675, 292] on input "[URL][DOMAIN_NAME]" at bounding box center [700, 294] width 195 height 18
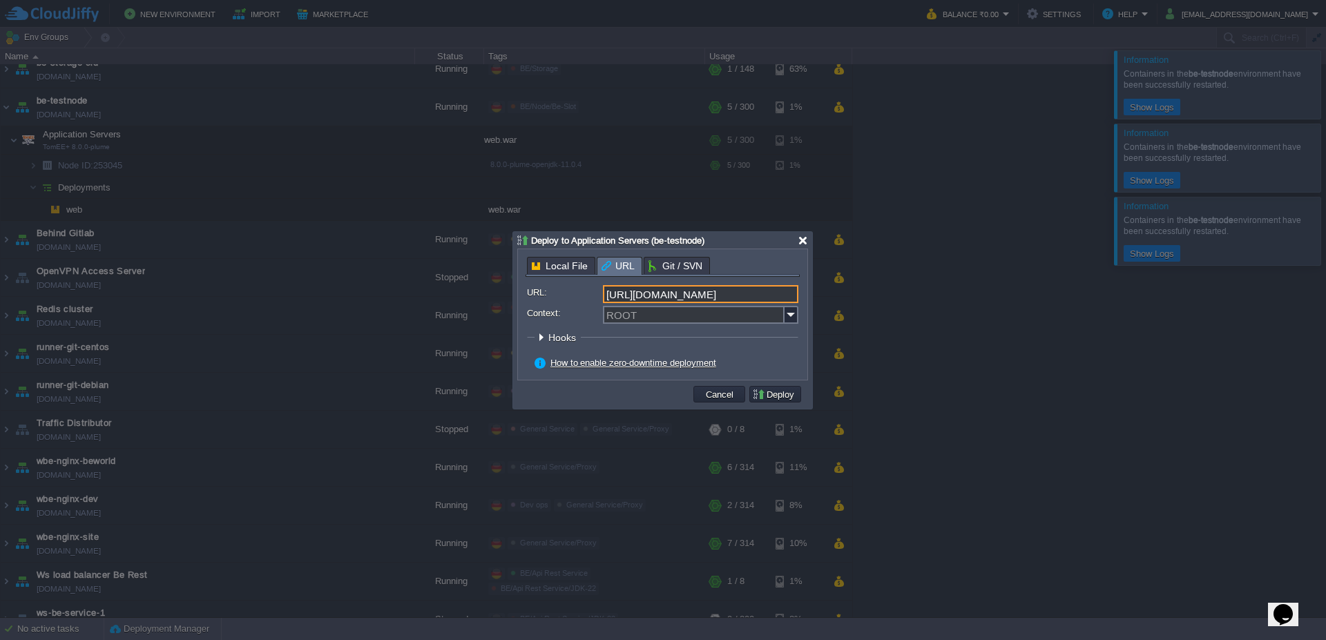
click at [807, 242] on div at bounding box center [803, 241] width 10 height 10
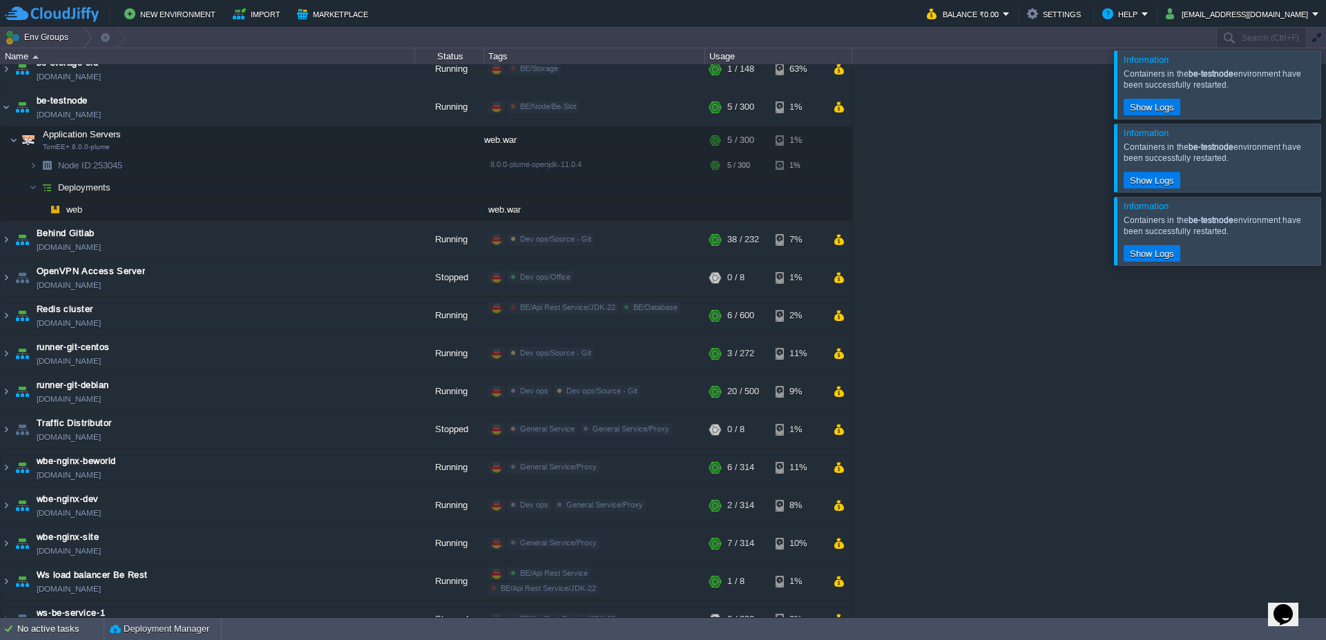
click at [1298, 84] on div "Containers in the be-testnode environment have been successfully restarted." at bounding box center [1220, 79] width 193 height 22
click at [1326, 88] on div at bounding box center [1343, 84] width 0 height 68
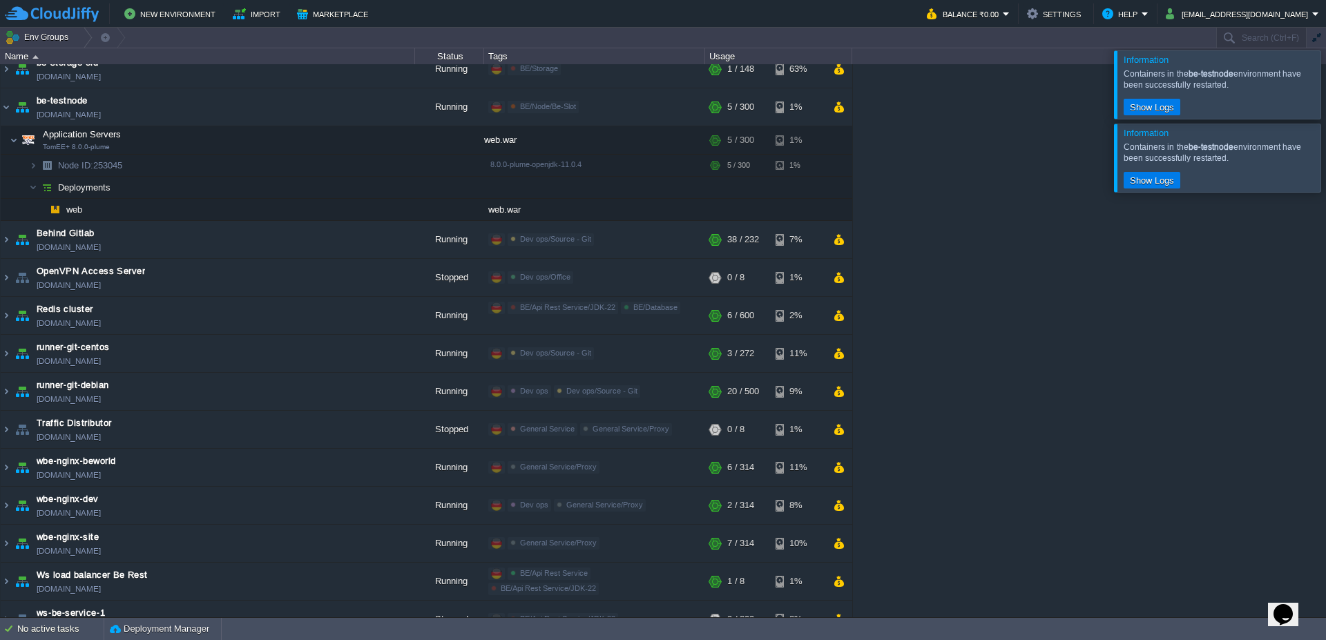
click at [1326, 159] on div at bounding box center [1343, 158] width 0 height 68
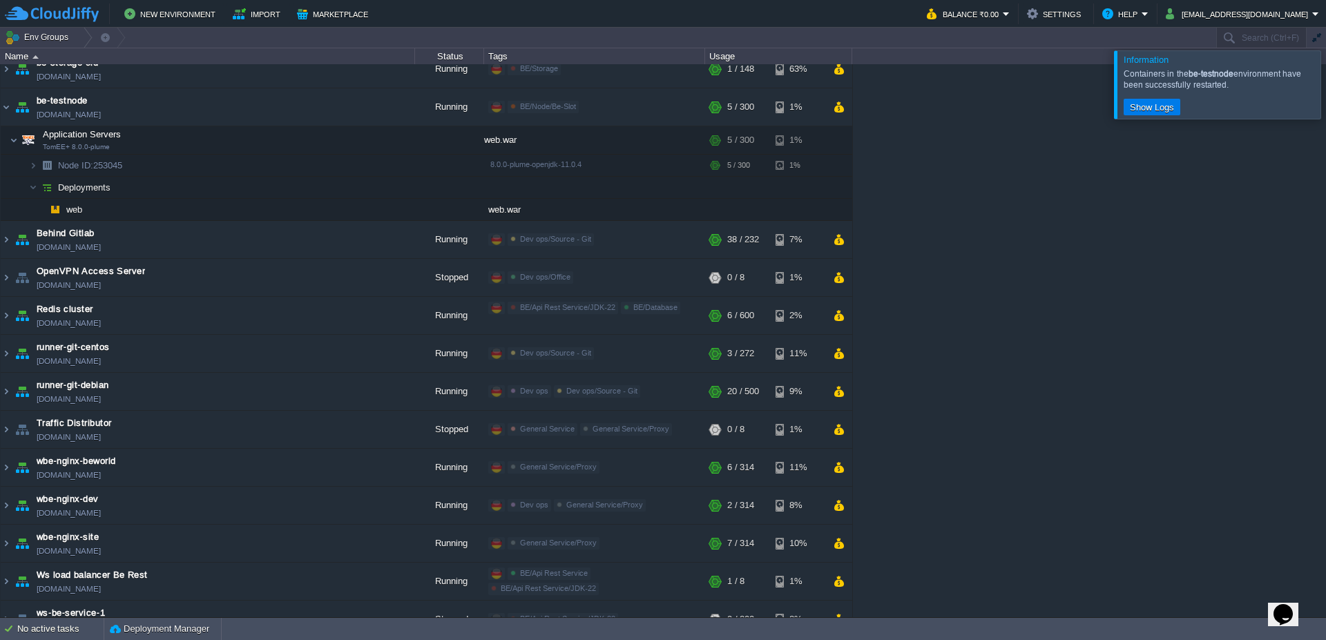
click at [1326, 85] on div at bounding box center [1343, 84] width 0 height 68
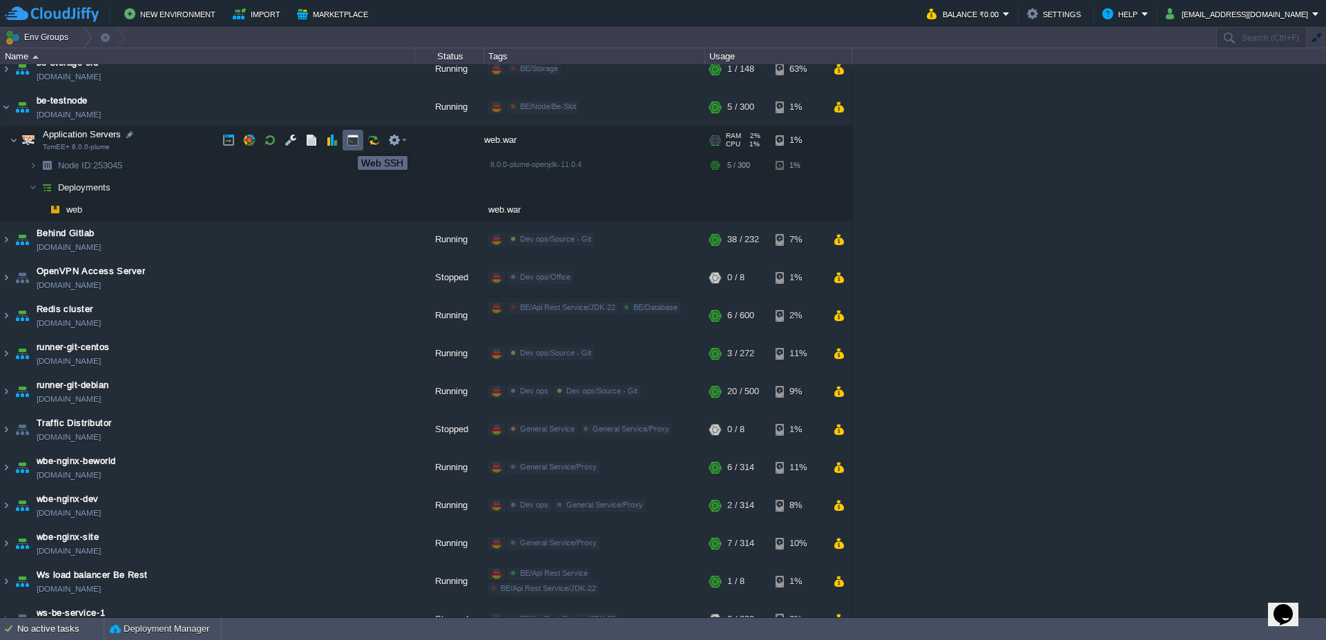
click at [347, 144] on button "button" at bounding box center [353, 140] width 12 height 12
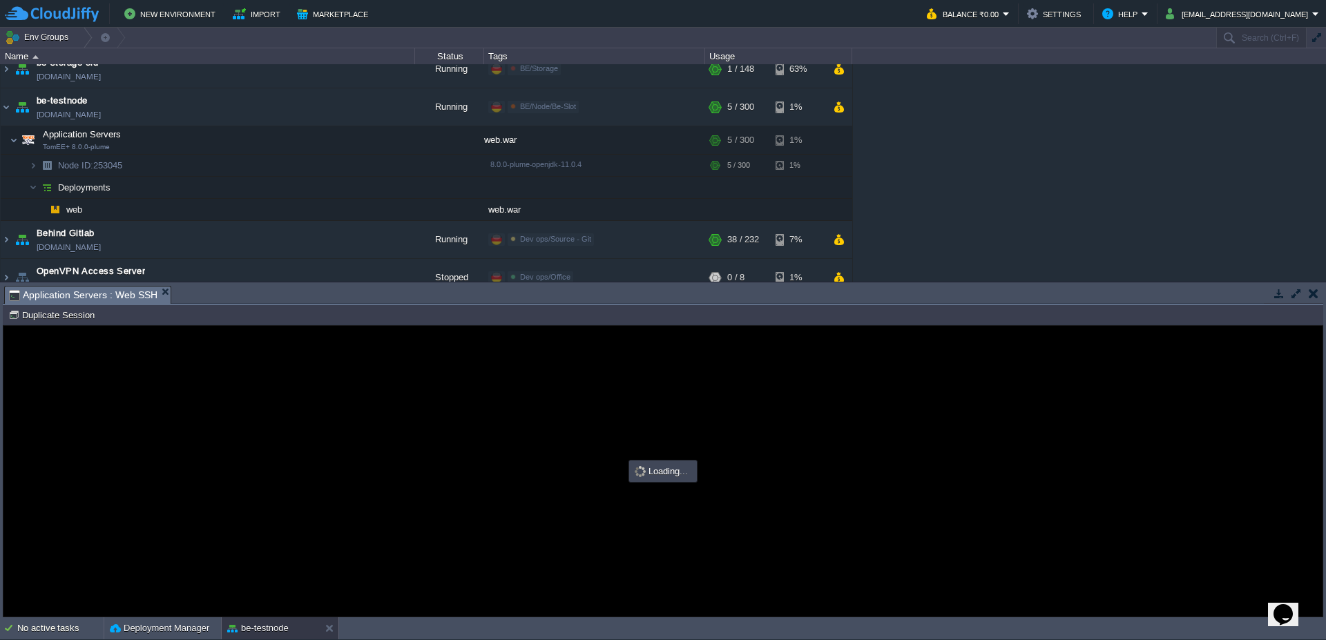
scroll to position [0, 0]
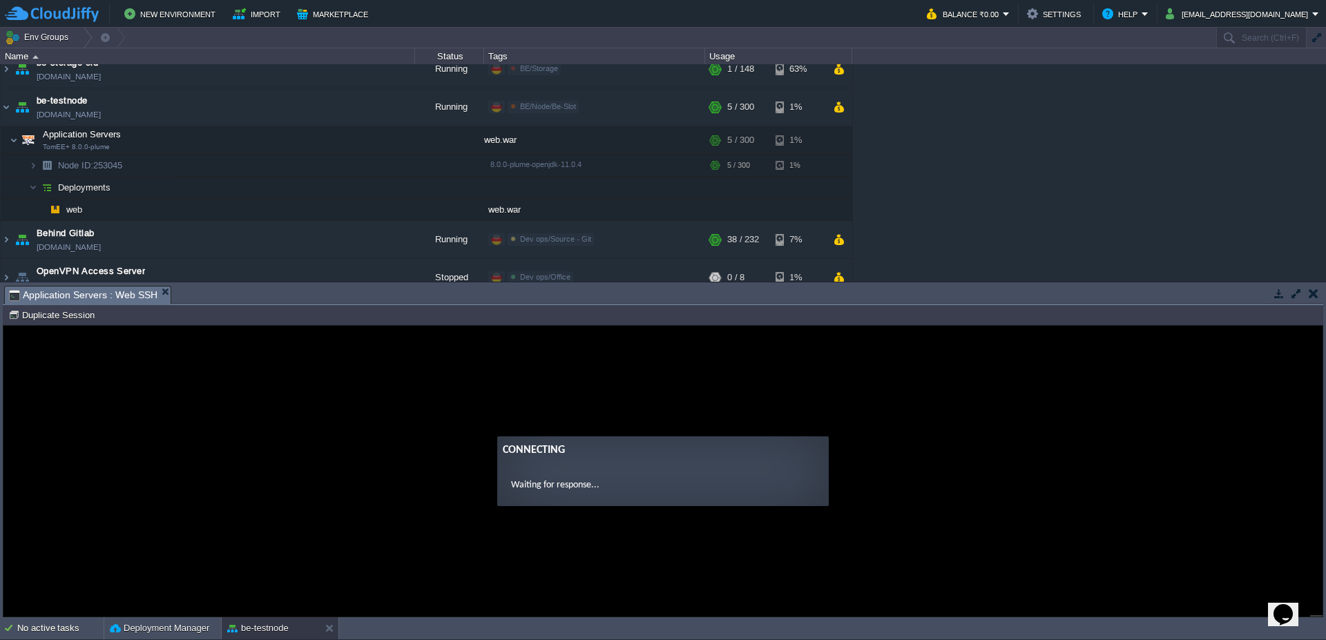
type input "#000000"
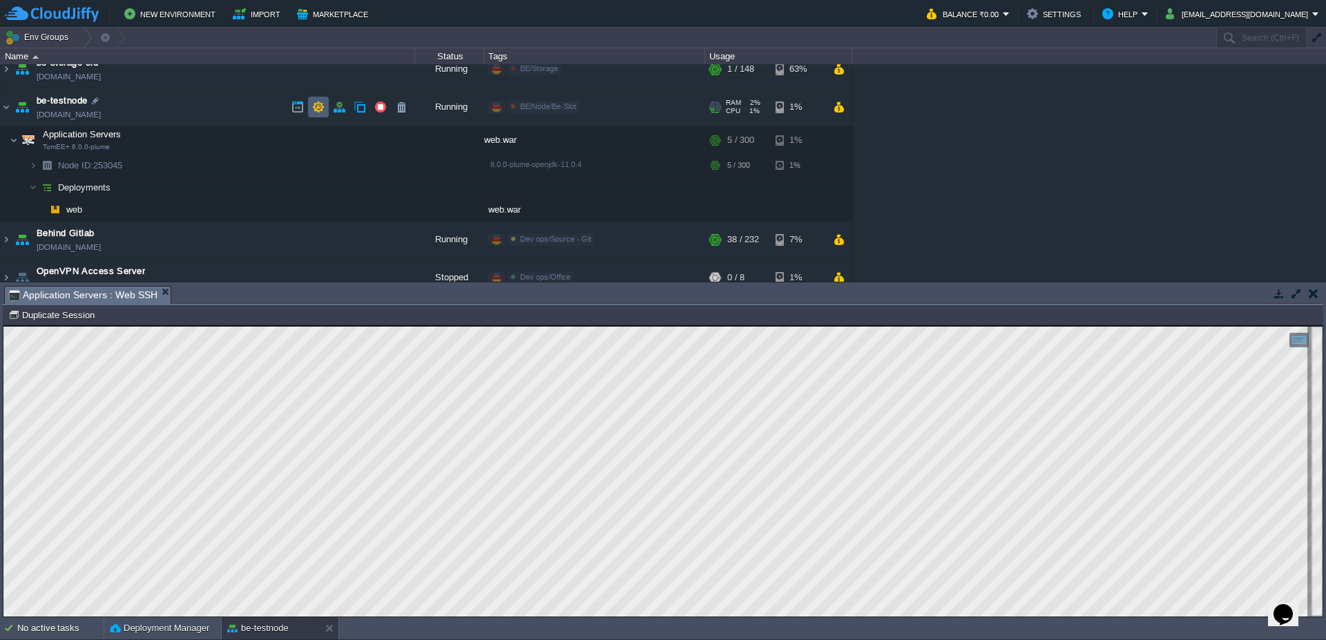
click at [320, 108] on button "button" at bounding box center [318, 107] width 12 height 12
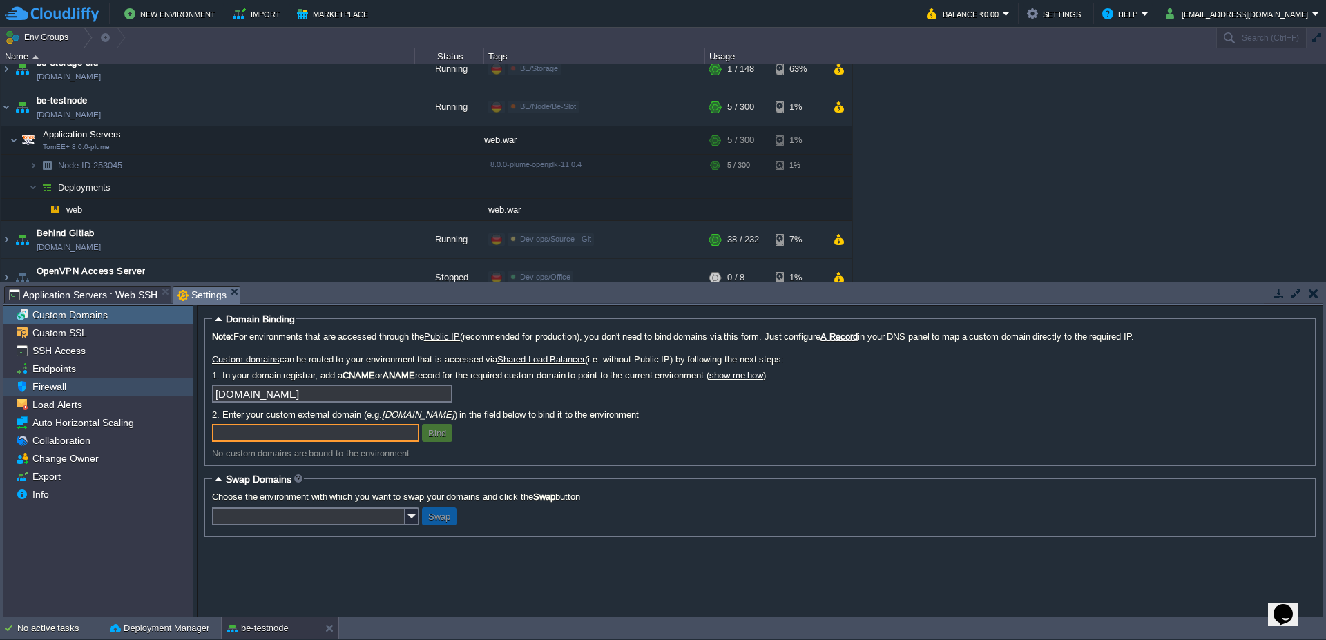
click at [77, 392] on div "Firewall" at bounding box center [97, 387] width 189 height 18
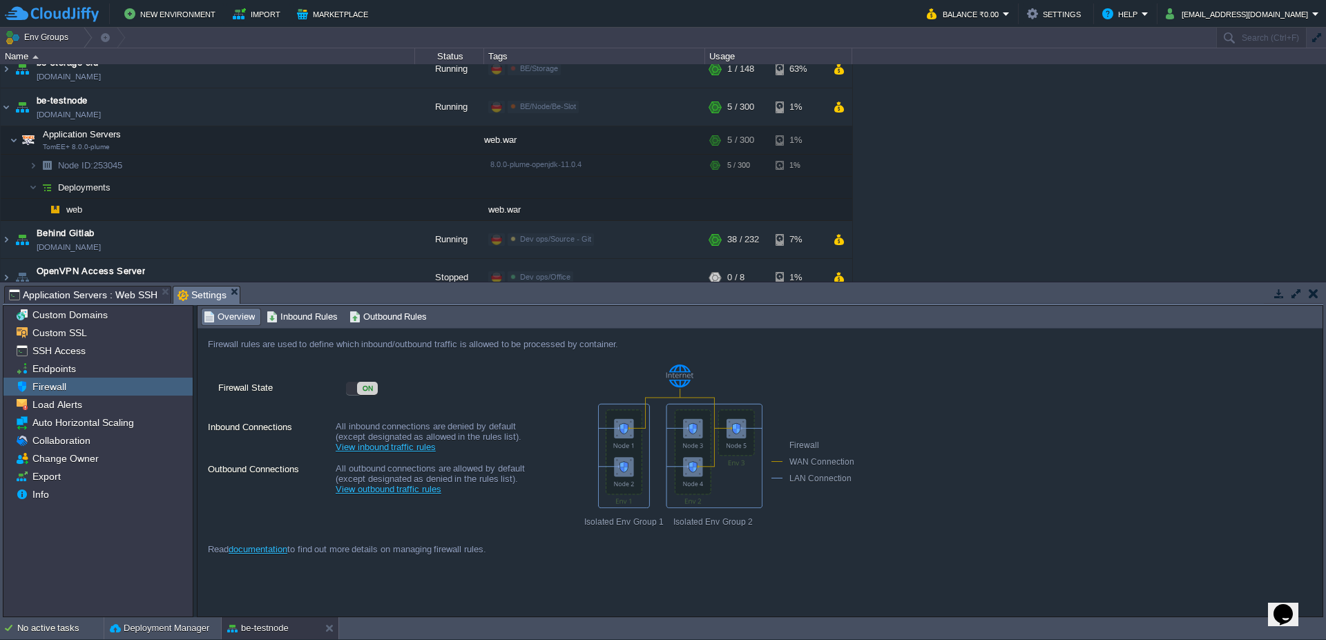
click at [367, 392] on div "ON" at bounding box center [367, 388] width 21 height 13
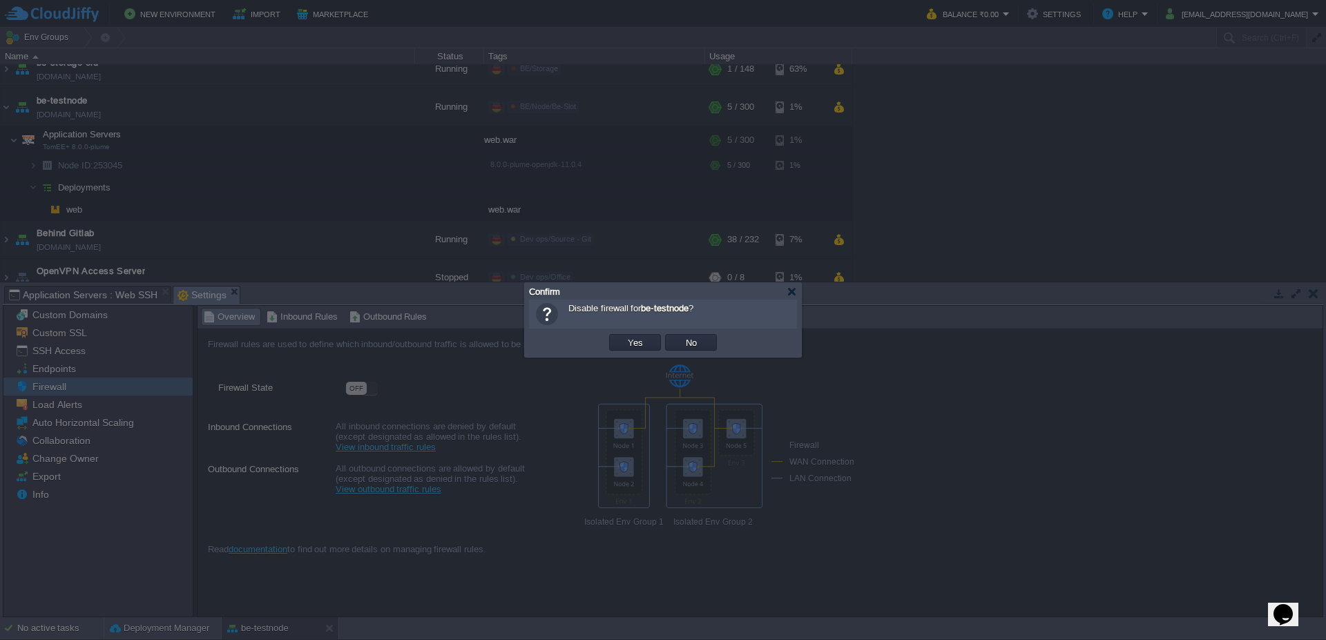
click at [638, 342] on button "Yes" at bounding box center [635, 342] width 23 height 12
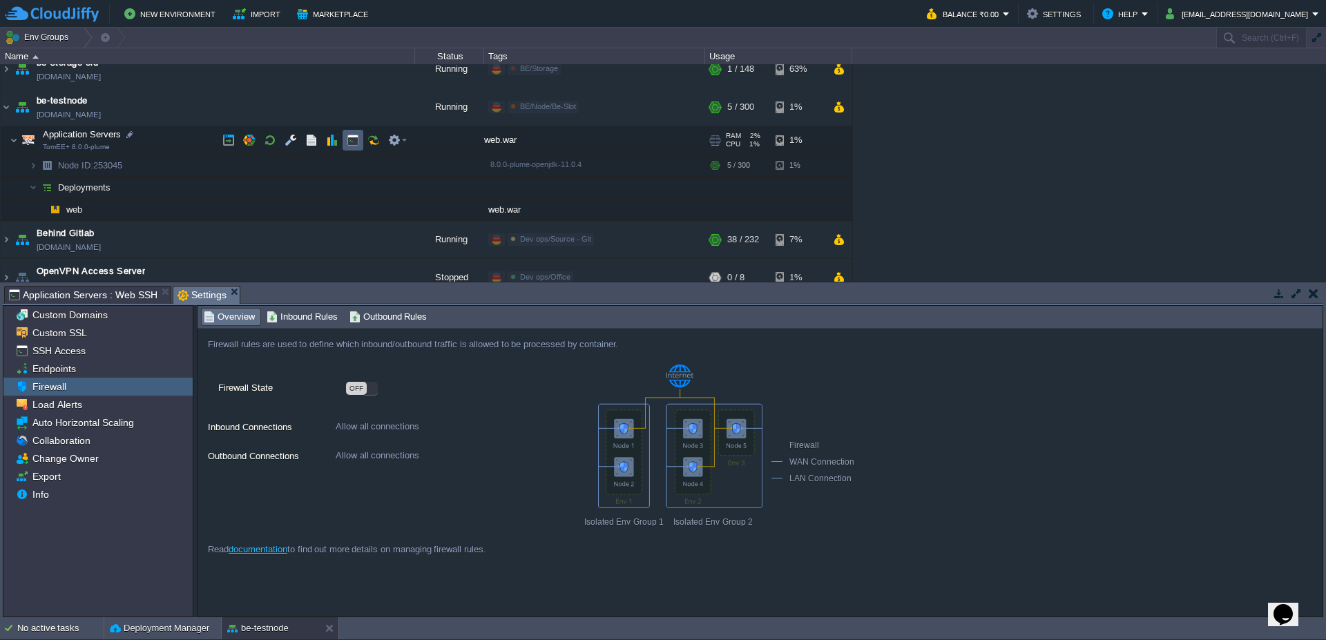
click at [352, 137] on button "button" at bounding box center [353, 140] width 12 height 12
click at [204, 296] on span "Settings" at bounding box center [202, 295] width 49 height 17
click at [35, 368] on span "Endpoints" at bounding box center [54, 369] width 48 height 12
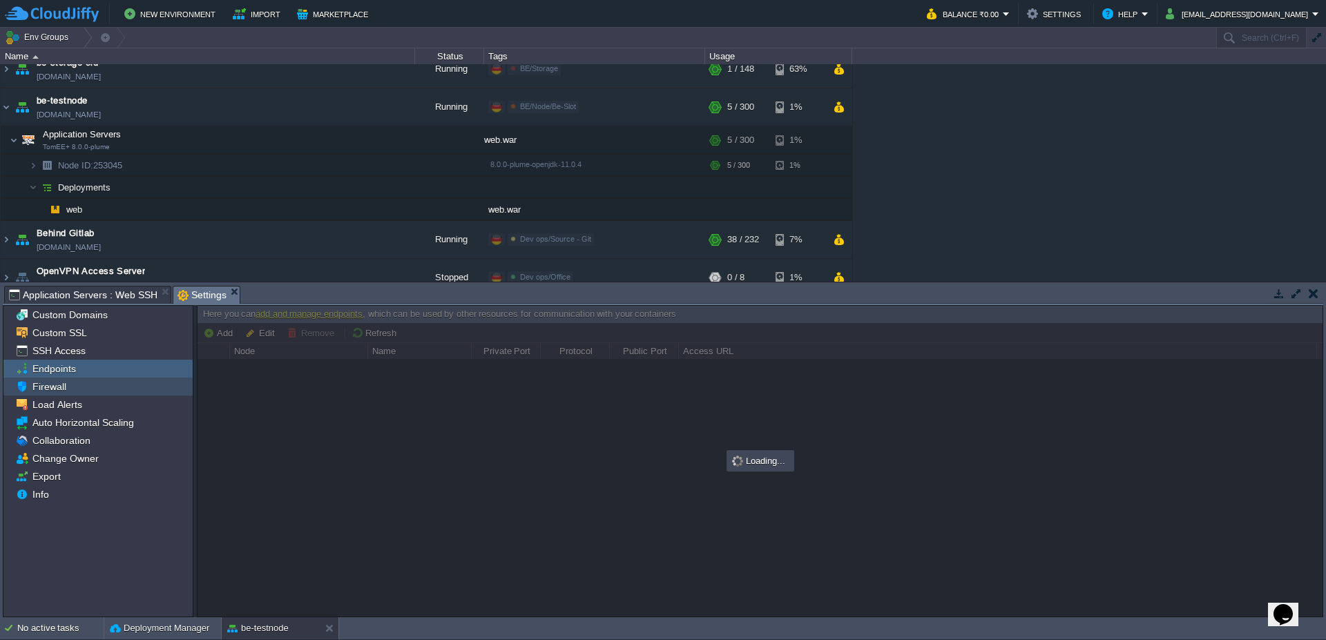
click at [51, 389] on span "Firewall" at bounding box center [49, 387] width 39 height 12
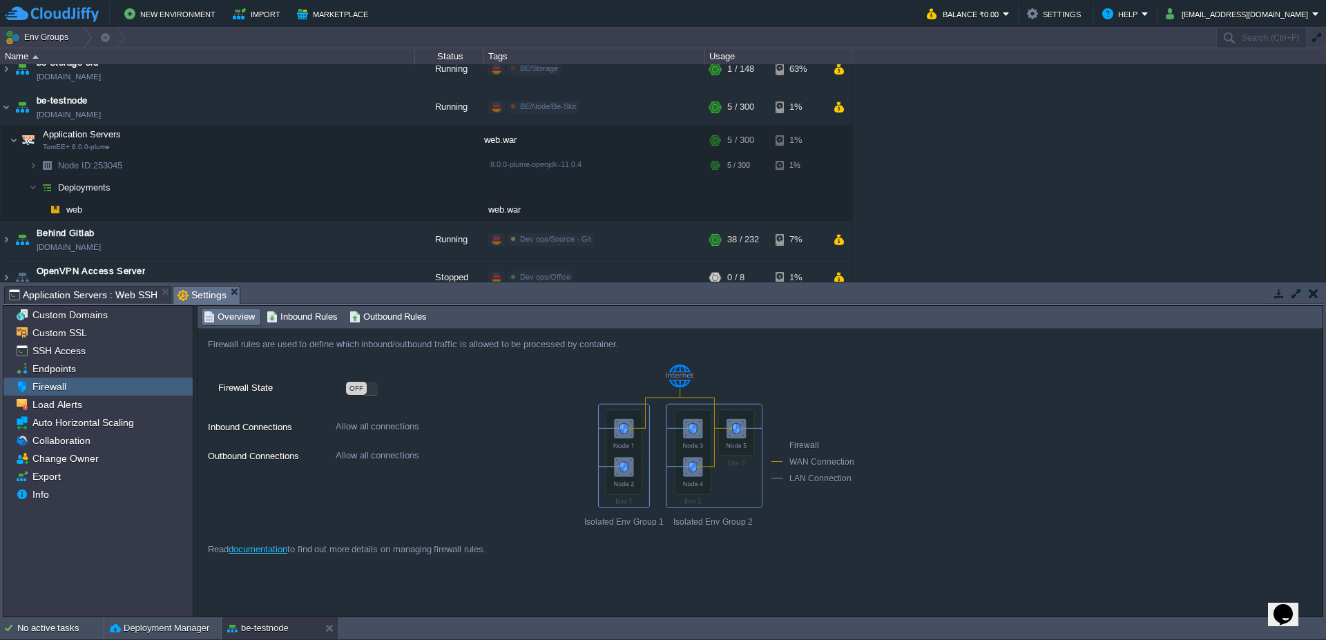
click at [309, 322] on span "Inbound Rules" at bounding box center [302, 316] width 71 height 15
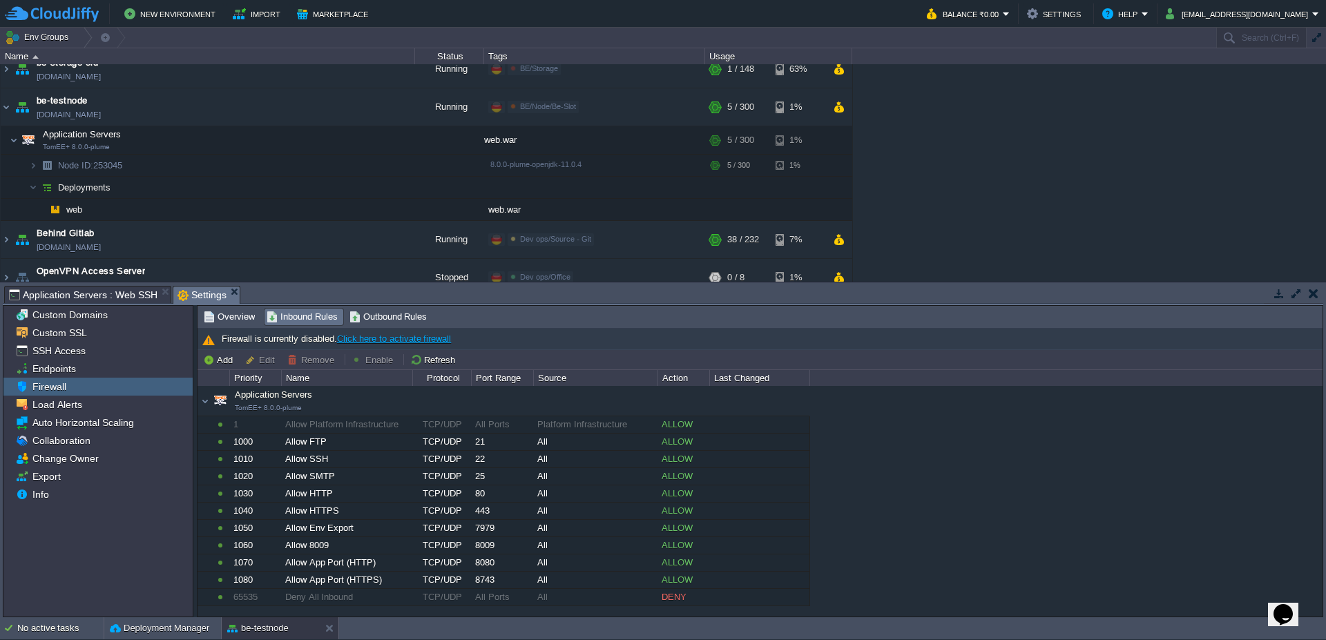
click at [113, 291] on span "Application Servers : Web SSH" at bounding box center [83, 295] width 149 height 17
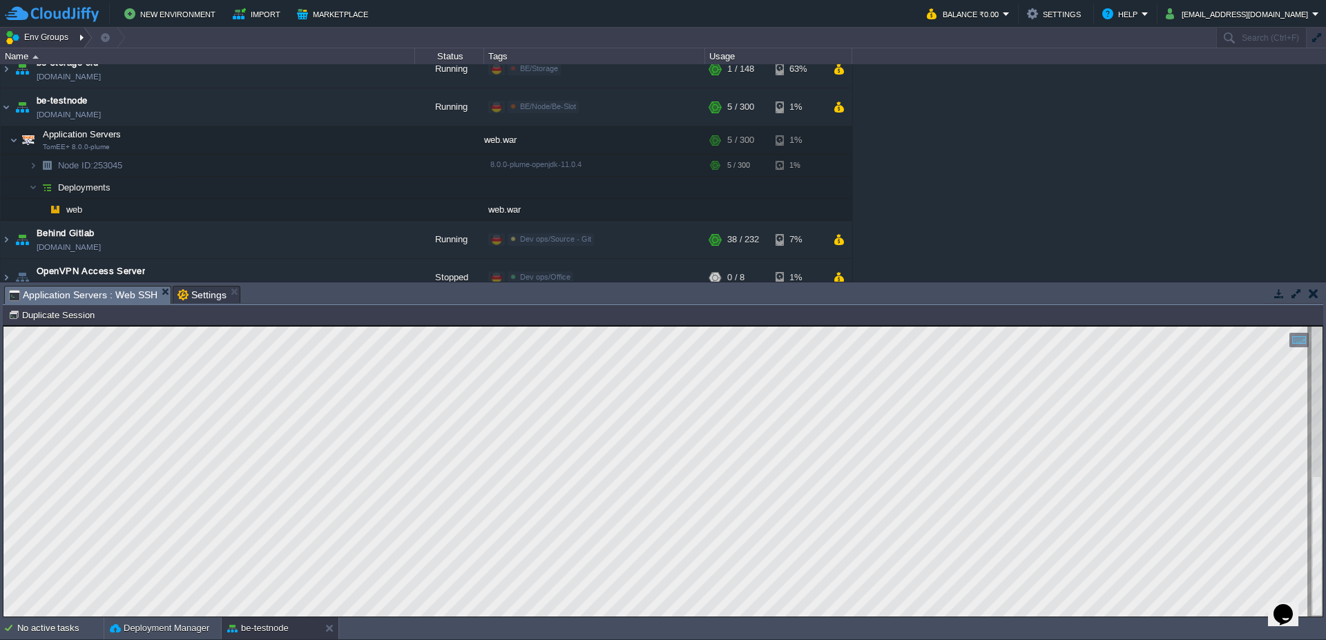
click at [78, 35] on div at bounding box center [83, 38] width 19 height 20
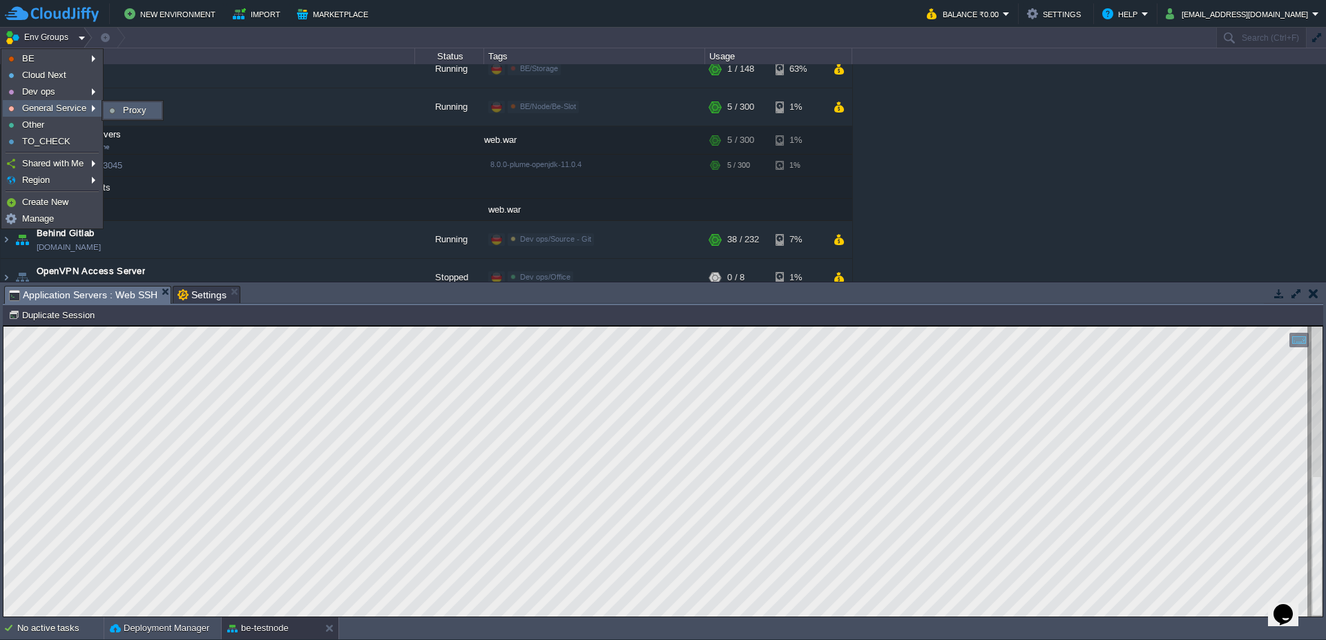
click at [128, 108] on span "Proxy" at bounding box center [134, 110] width 23 height 10
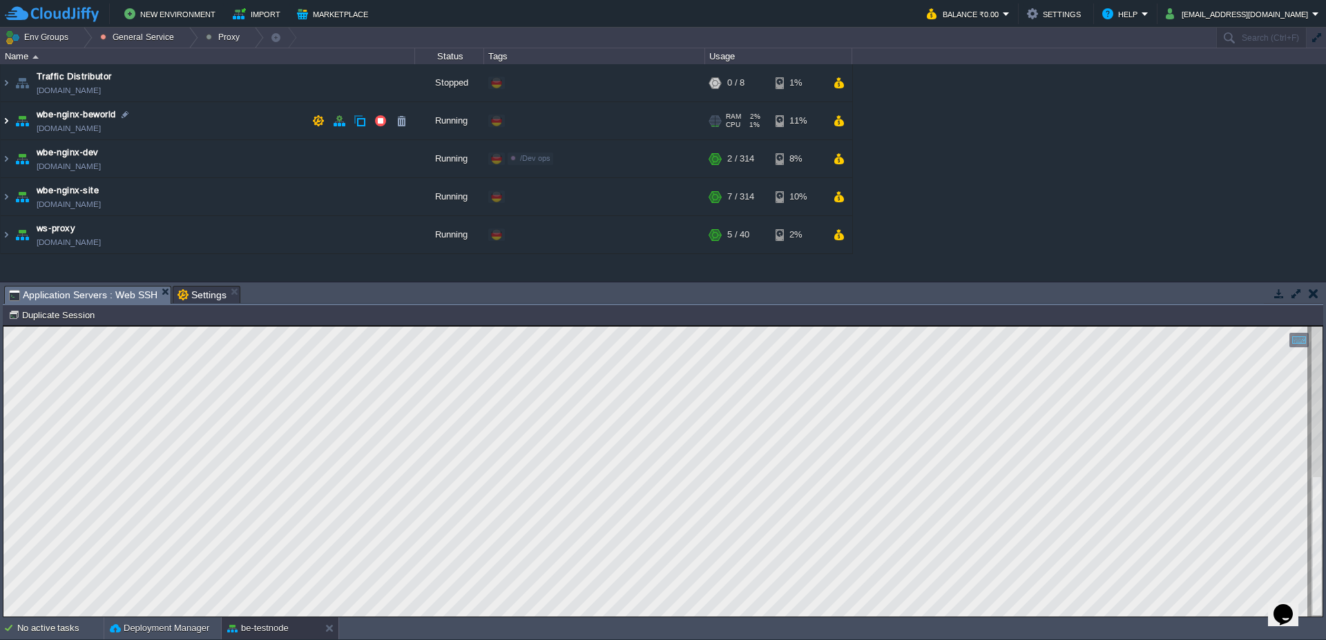
click at [6, 123] on img at bounding box center [6, 120] width 11 height 37
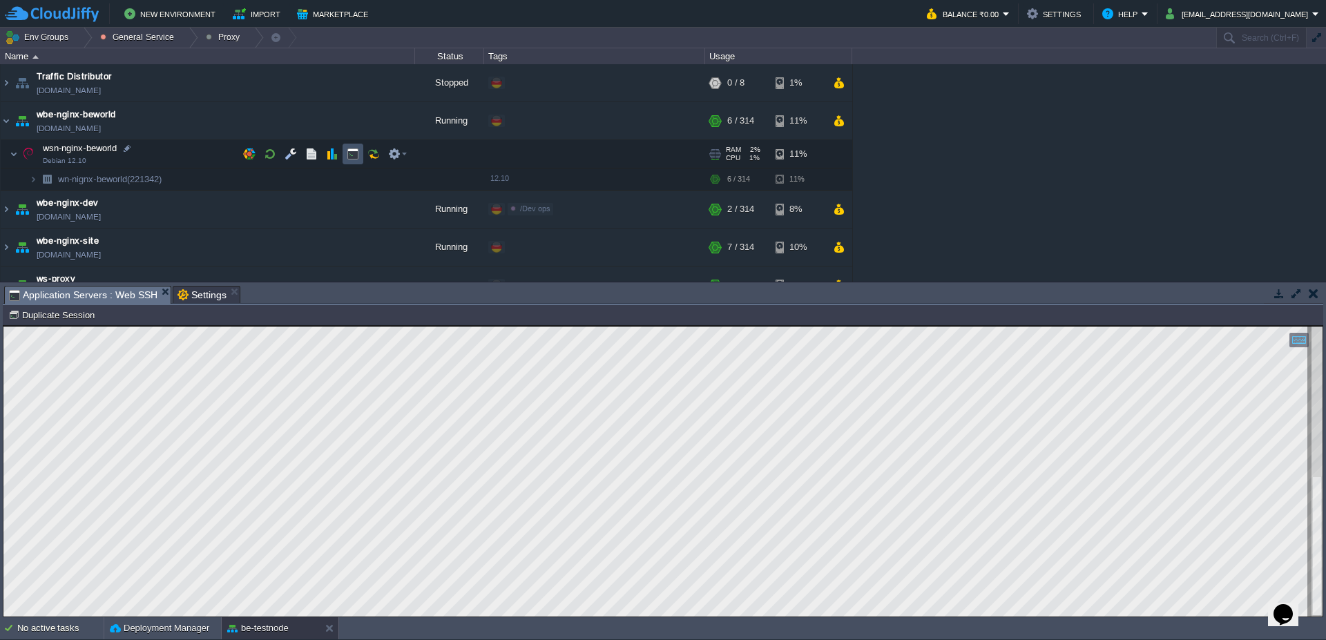
click at [356, 153] on button "button" at bounding box center [353, 154] width 12 height 12
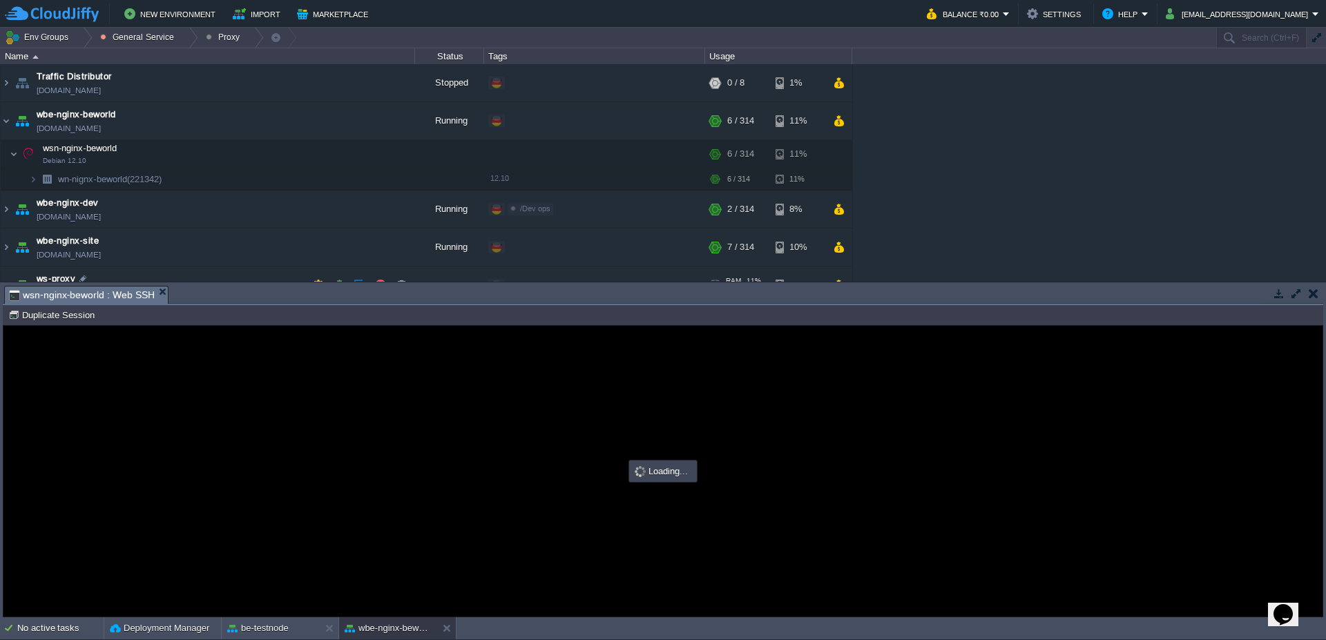
type input "#000000"
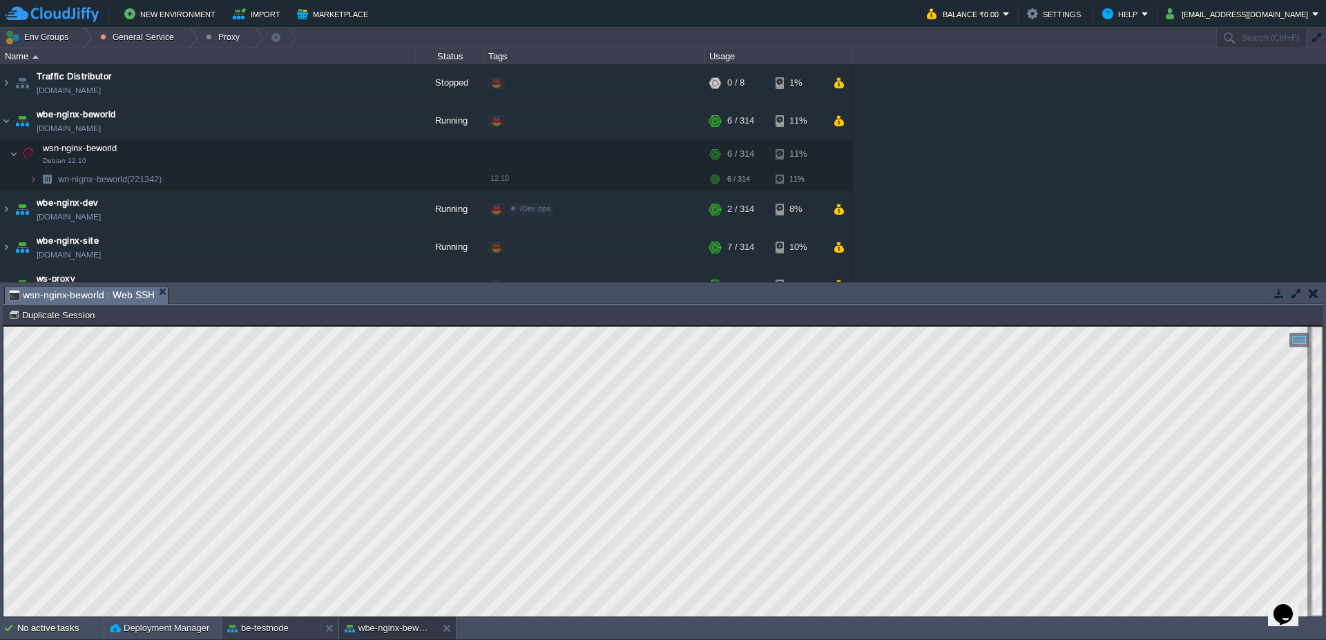
click at [257, 637] on div "be-testnode" at bounding box center [271, 629] width 98 height 22
click at [92, 39] on div at bounding box center [83, 38] width 19 height 20
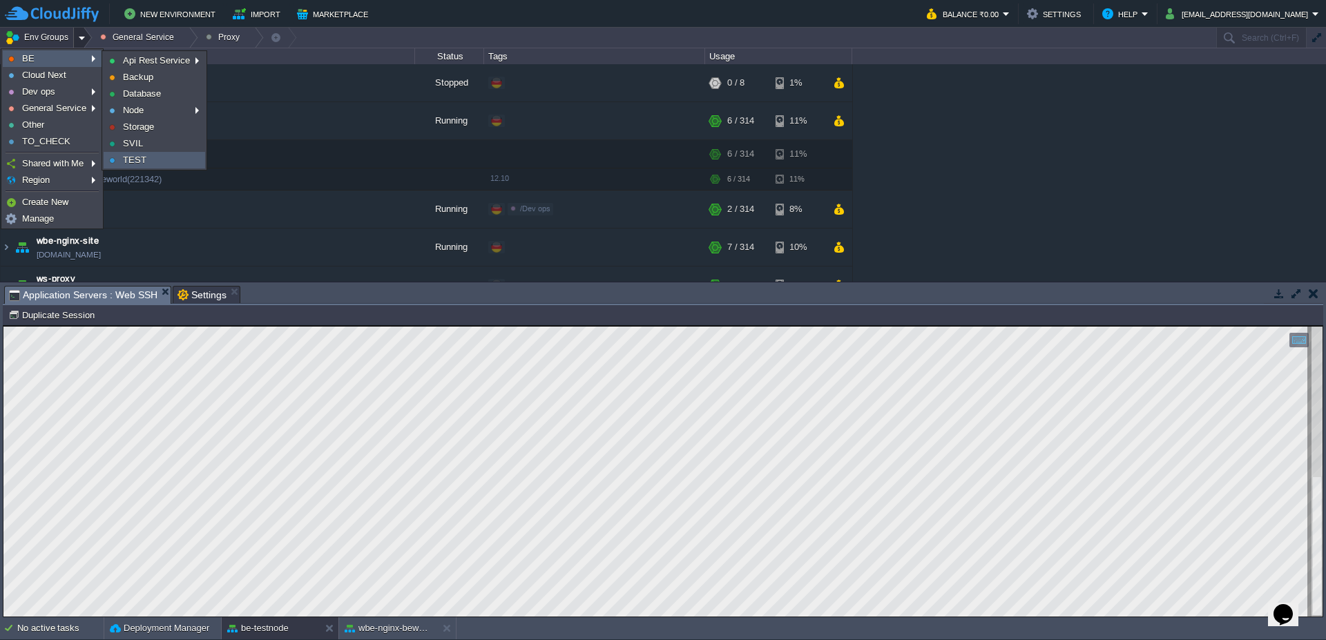
click at [149, 156] on link "TEST" at bounding box center [154, 160] width 100 height 15
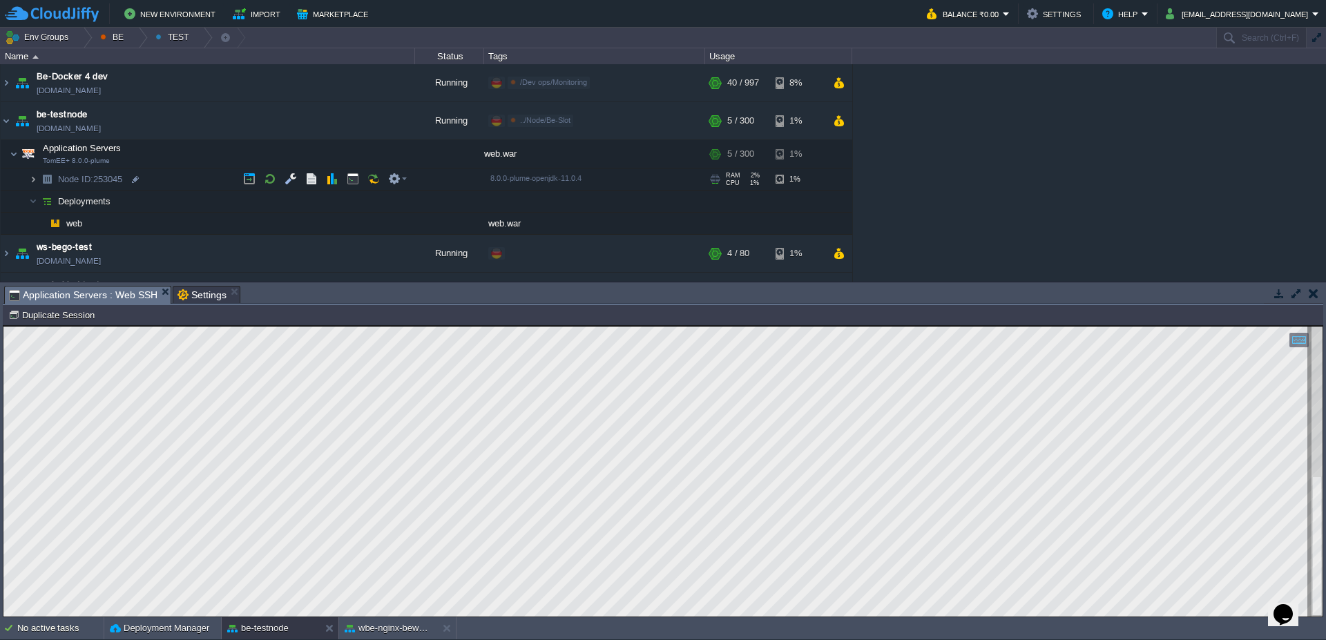
click at [35, 186] on img at bounding box center [33, 179] width 8 height 21
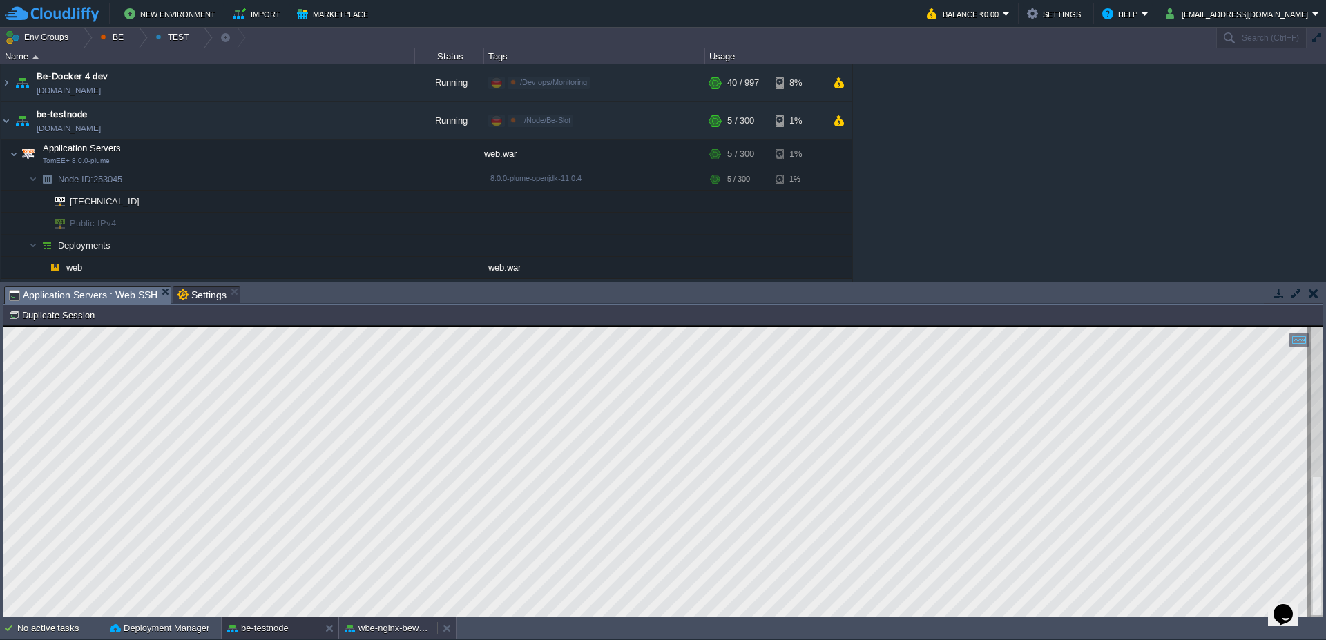
click at [405, 629] on button "wbe-nginx-beworld" at bounding box center [388, 629] width 87 height 14
click at [273, 631] on button "be-testnode" at bounding box center [257, 629] width 61 height 14
click at [369, 631] on button "wbe-nginx-beworld" at bounding box center [388, 629] width 87 height 14
click at [318, 114] on td at bounding box center [318, 121] width 21 height 21
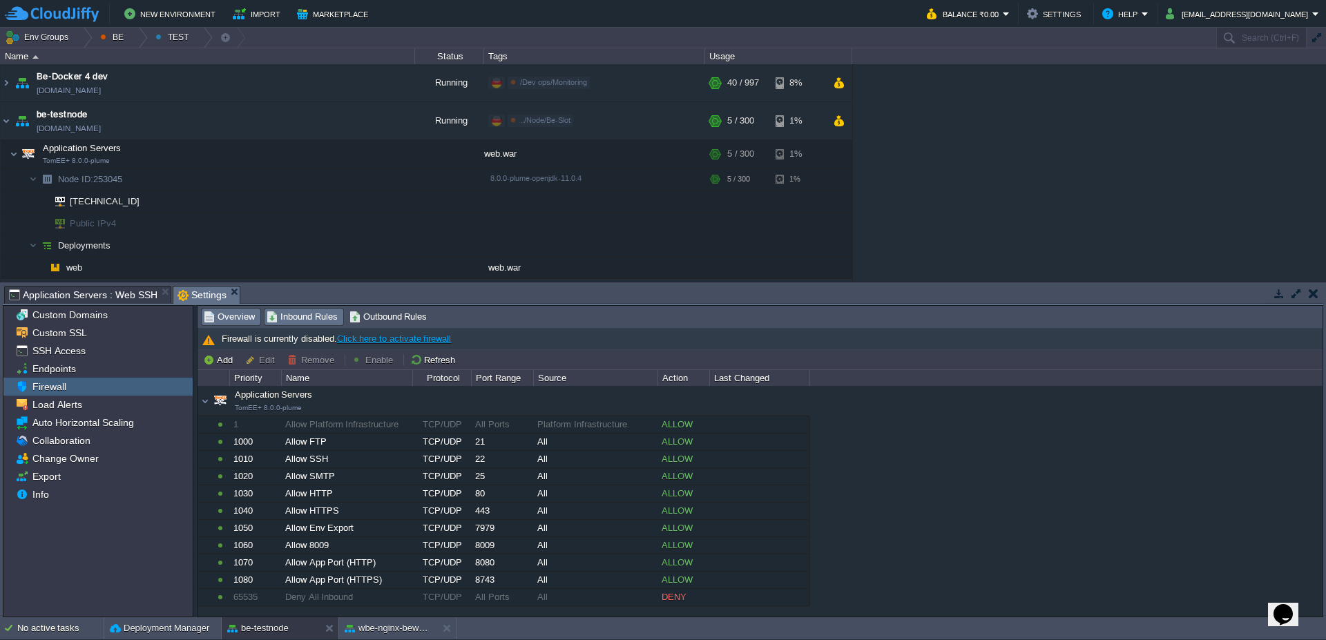
click at [228, 321] on span "Overview" at bounding box center [229, 316] width 51 height 15
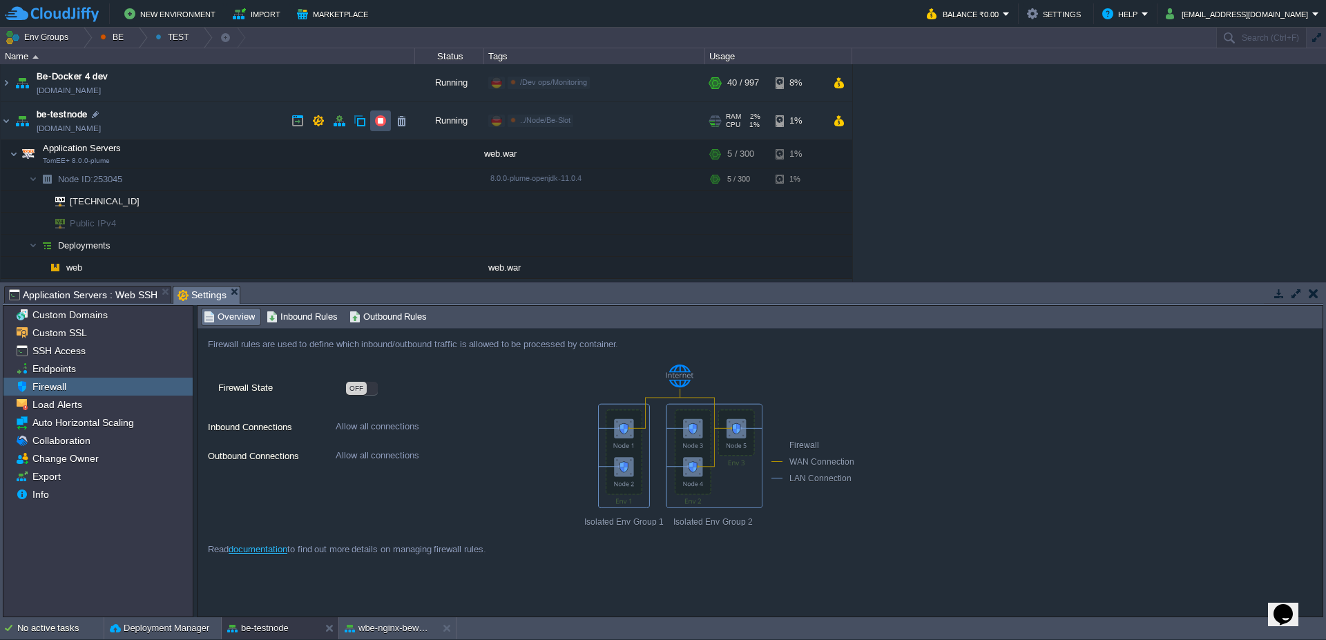
click at [386, 117] on button "button" at bounding box center [380, 121] width 12 height 12
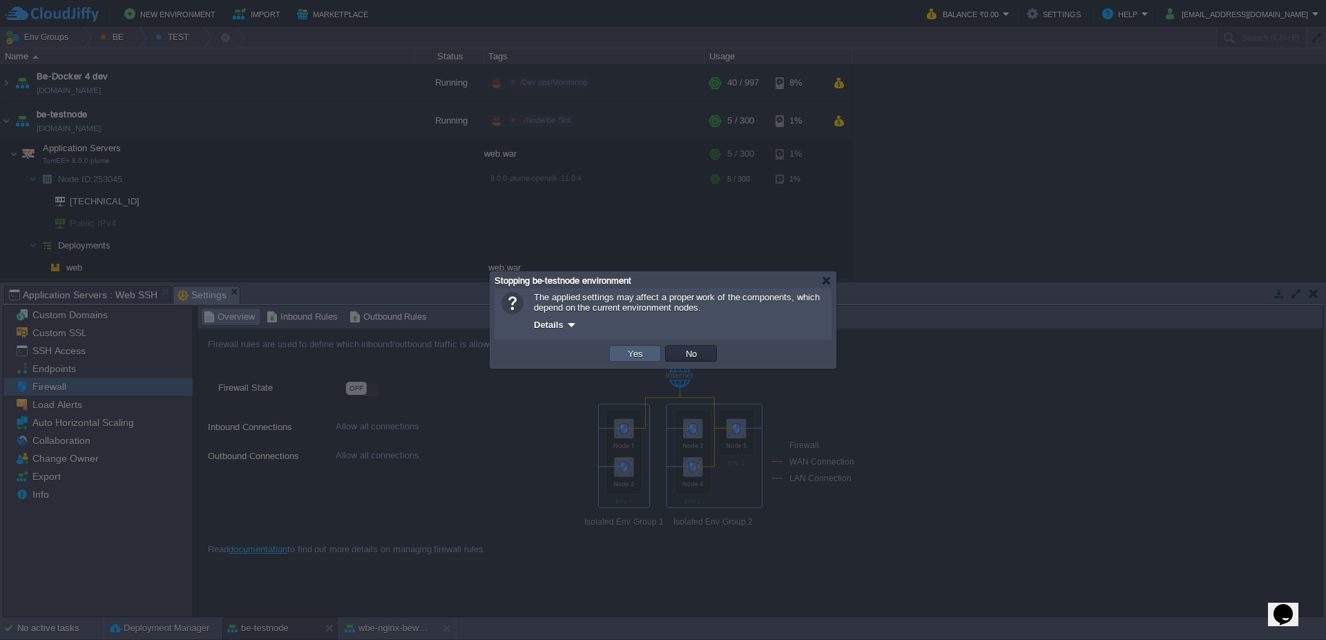
click at [642, 360] on td "Yes" at bounding box center [635, 353] width 52 height 17
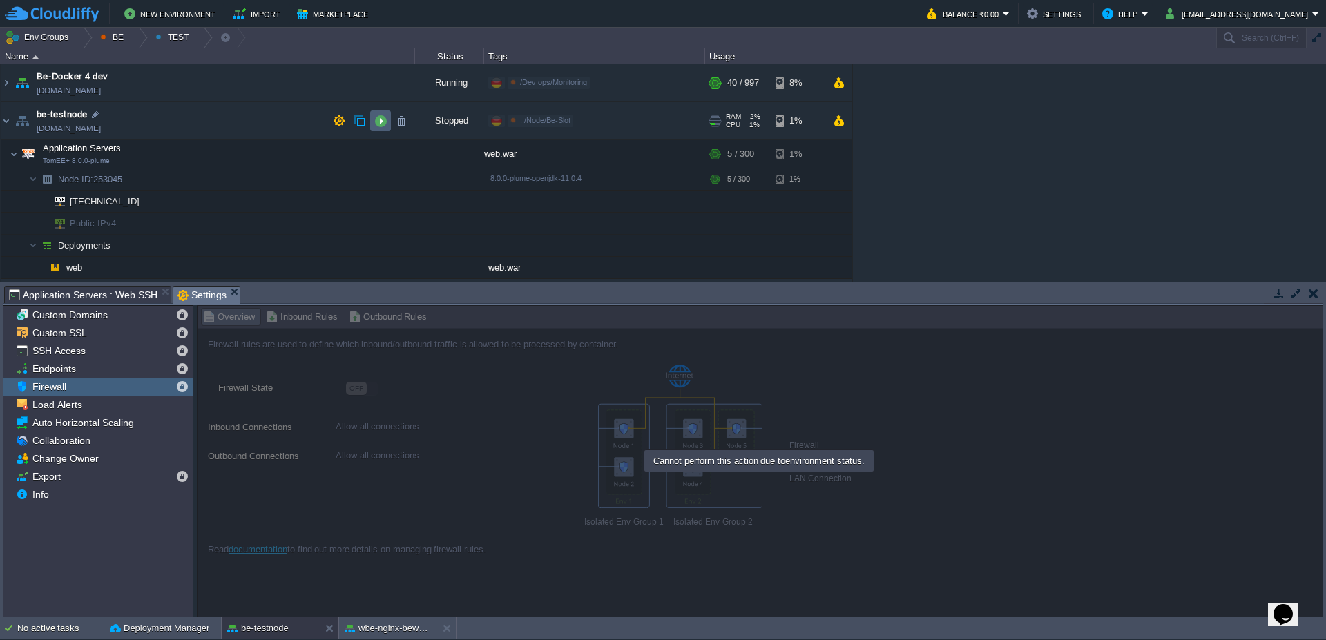
click at [381, 120] on button "button" at bounding box center [380, 121] width 12 height 12
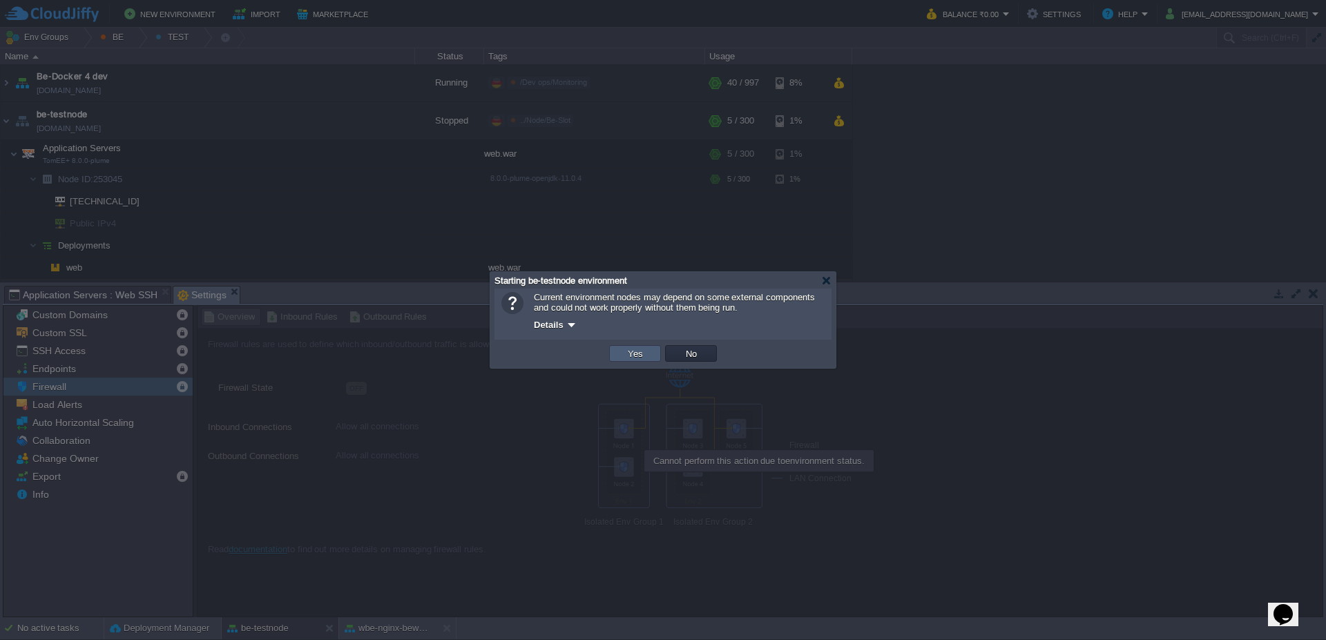
click at [629, 359] on button "Yes" at bounding box center [635, 353] width 23 height 12
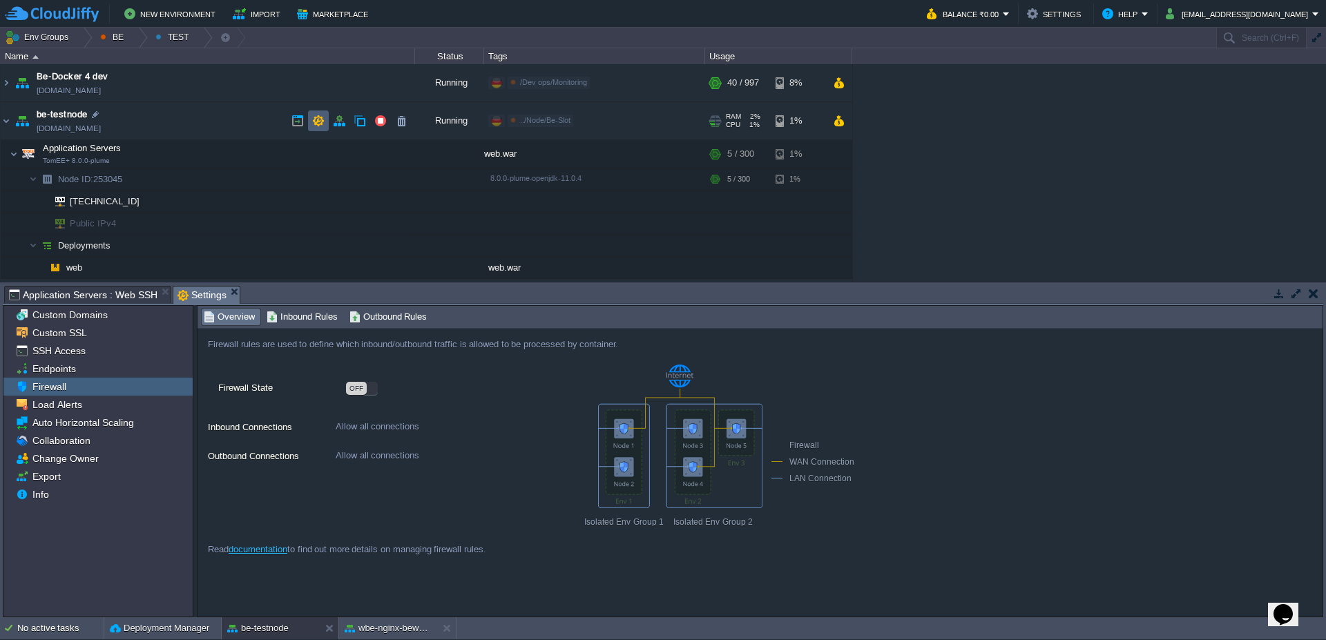
click at [322, 126] on button "button" at bounding box center [318, 121] width 12 height 12
click at [416, 638] on div "wbe-nginx-beworld" at bounding box center [388, 629] width 98 height 22
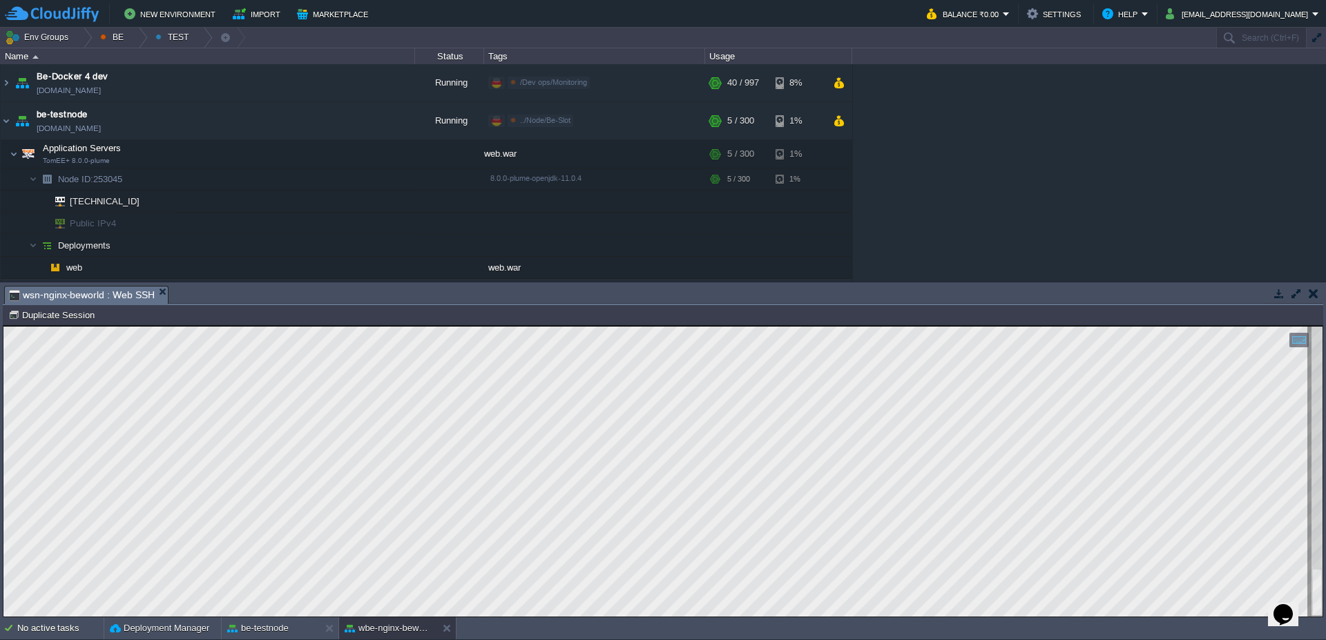
type textarea "10.101.3.118:8080"
click at [64, 316] on button "Duplicate Session" at bounding box center [53, 315] width 90 height 12
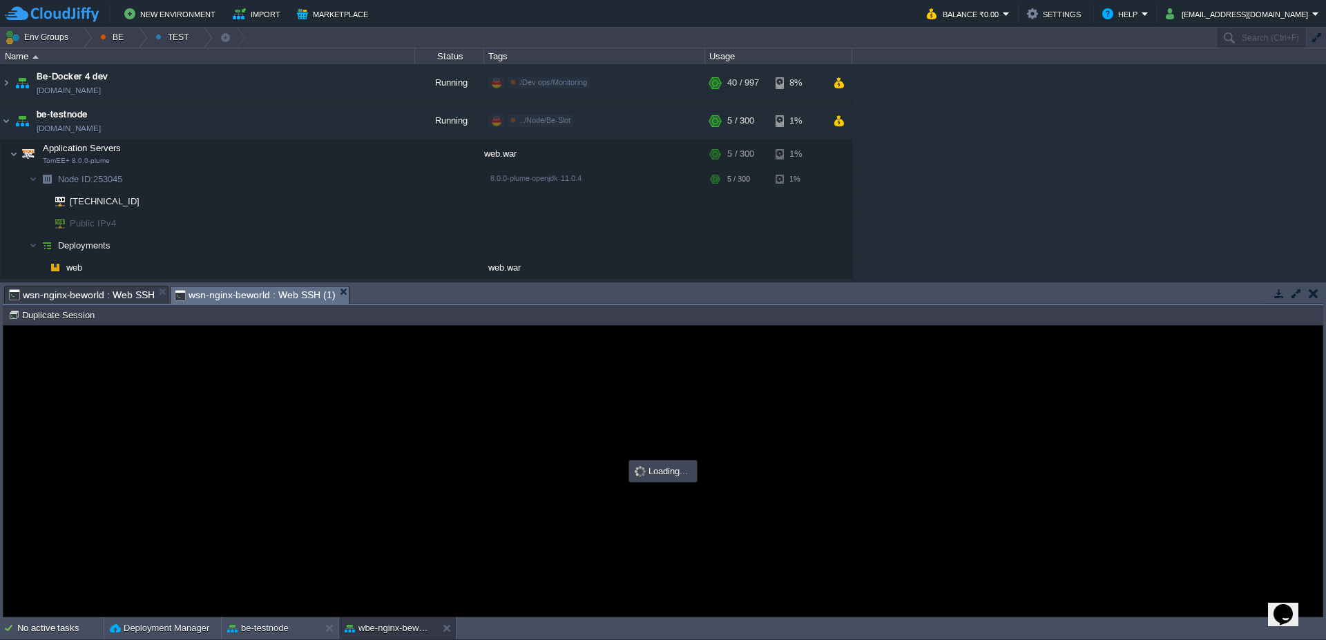
scroll to position [0, 0]
type input "#000000"
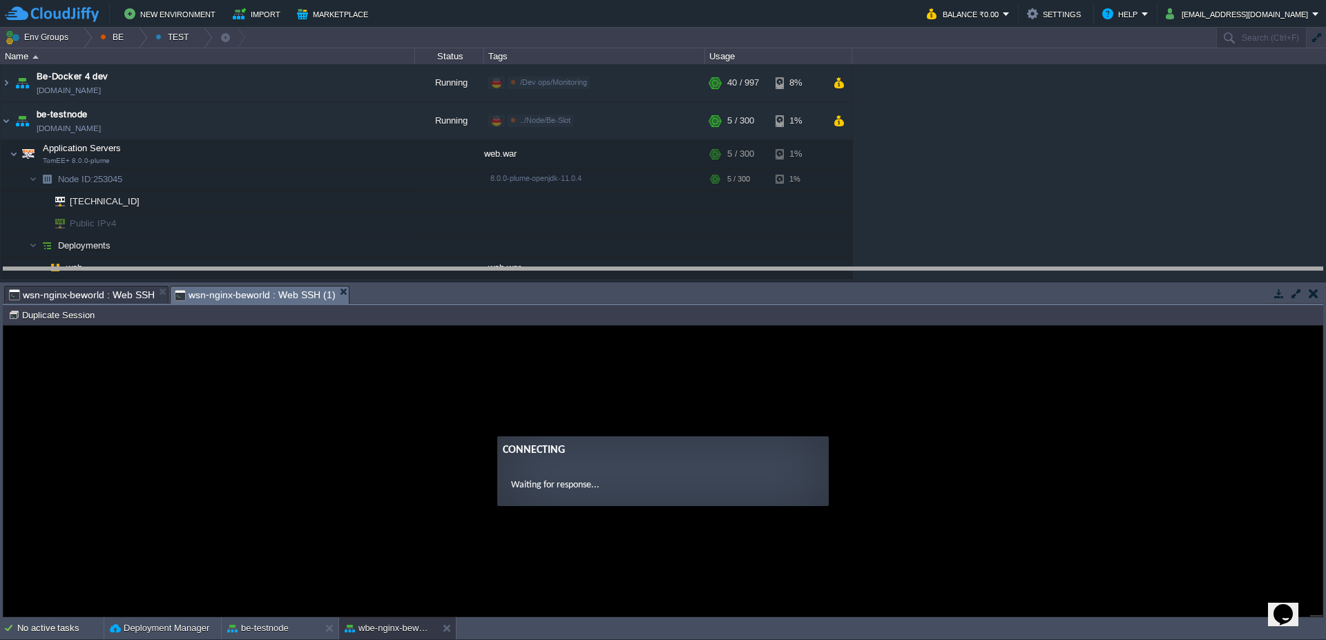
drag, startPoint x: 493, startPoint y: 299, endPoint x: 411, endPoint y: 5, distance: 305.3
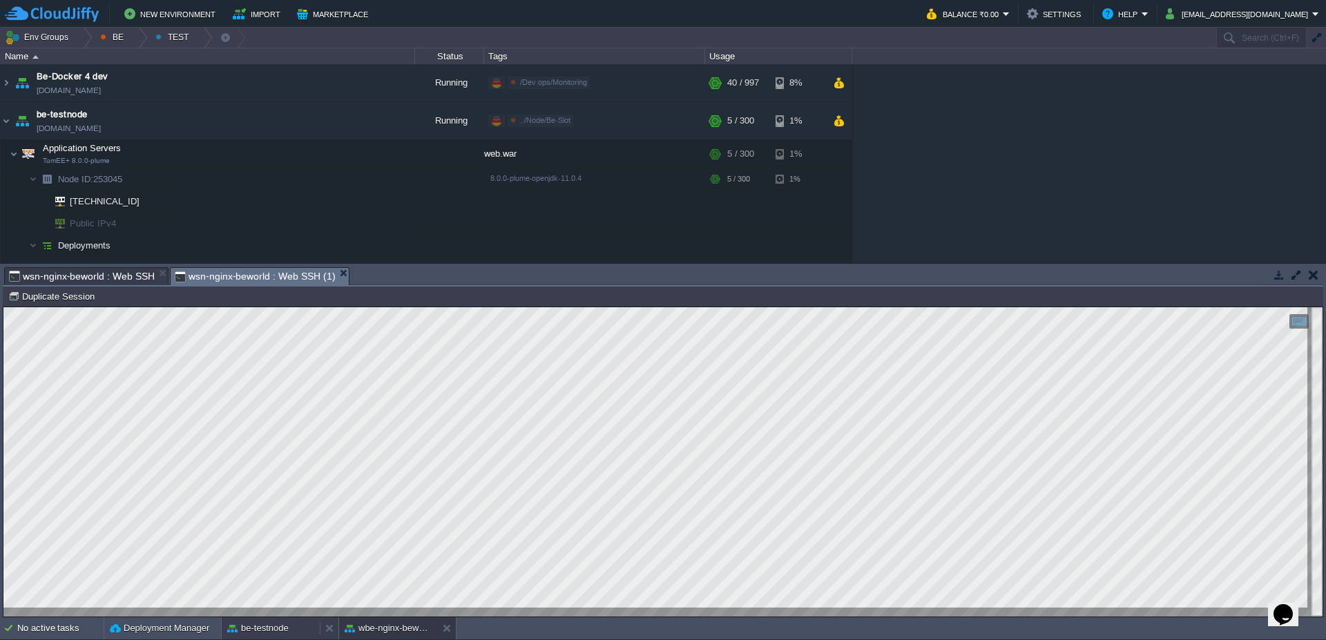
click at [254, 628] on button "be-testnode" at bounding box center [257, 629] width 61 height 14
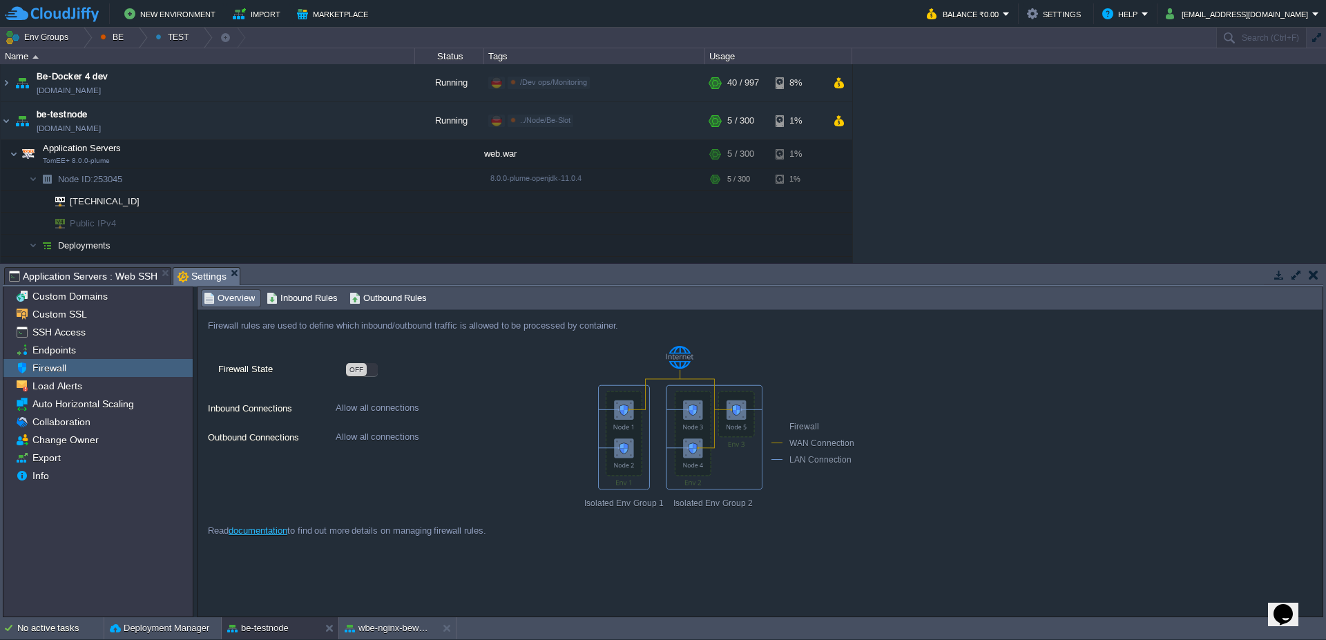
click at [117, 279] on span "Application Servers : Web SSH" at bounding box center [83, 276] width 149 height 17
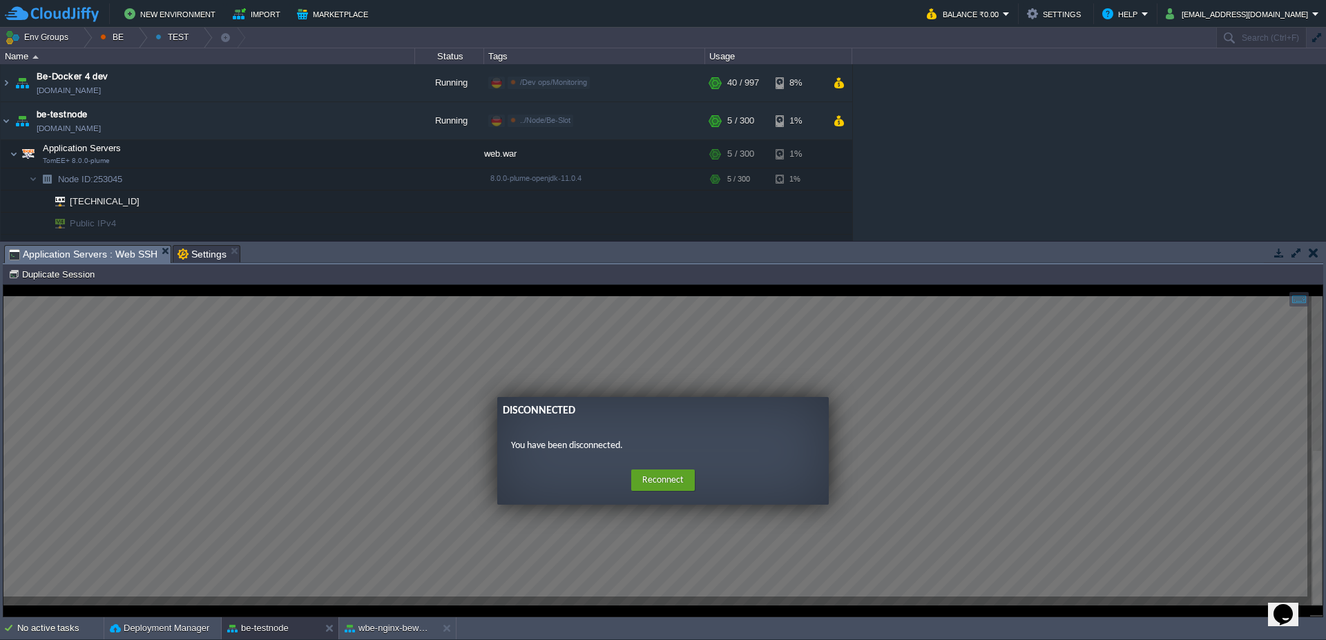
click at [451, 461] on ng-transclude "Disconnected You have been disconnected. Home Reconnect Logout" at bounding box center [662, 451] width 1319 height 108
click at [660, 479] on button "Reconnect" at bounding box center [663, 481] width 64 height 22
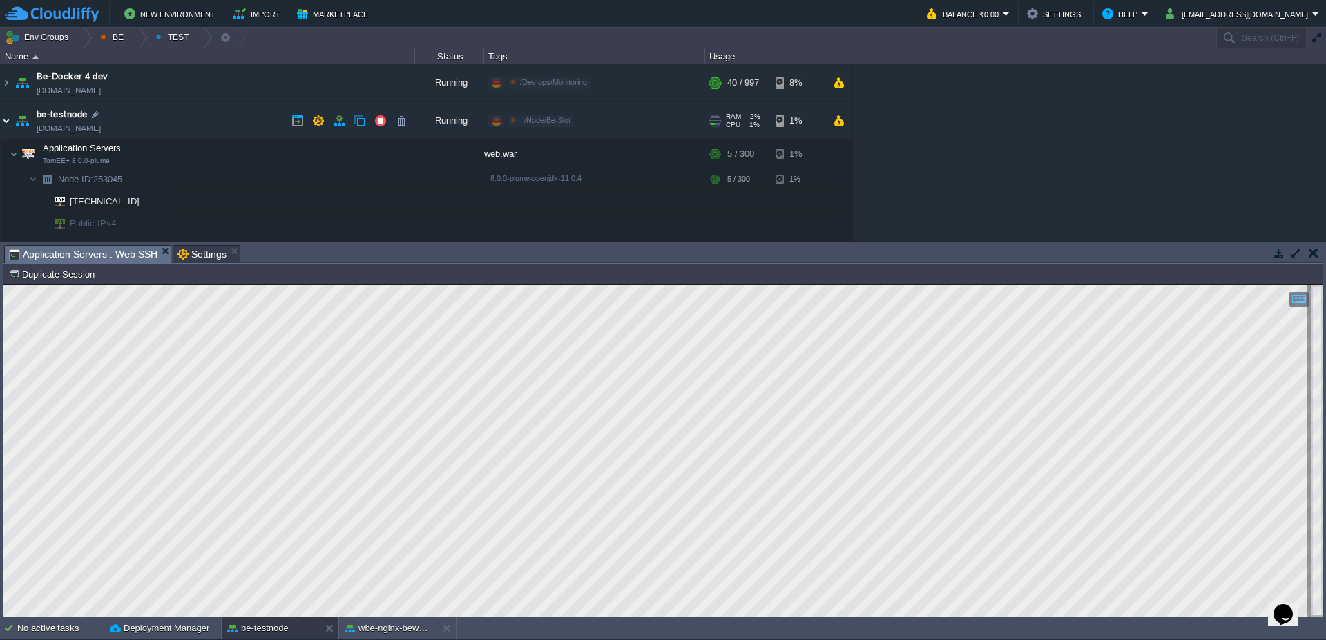
click at [1, 128] on img at bounding box center [6, 120] width 11 height 37
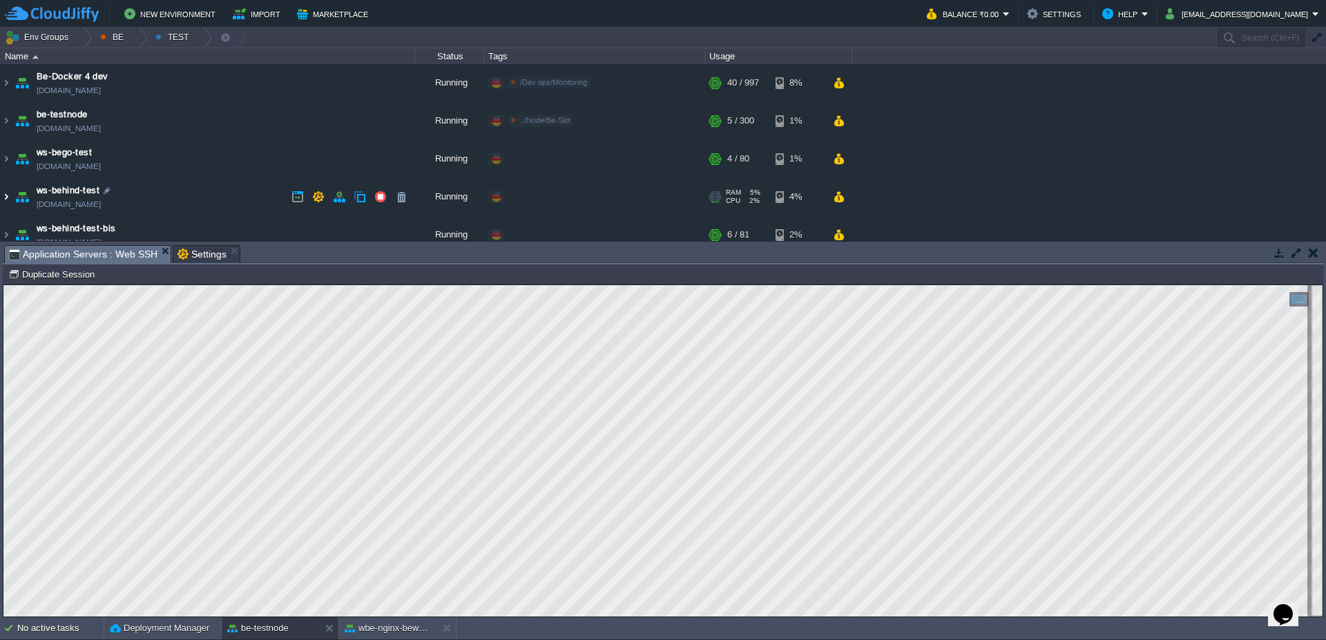
click at [1, 200] on img at bounding box center [6, 196] width 11 height 37
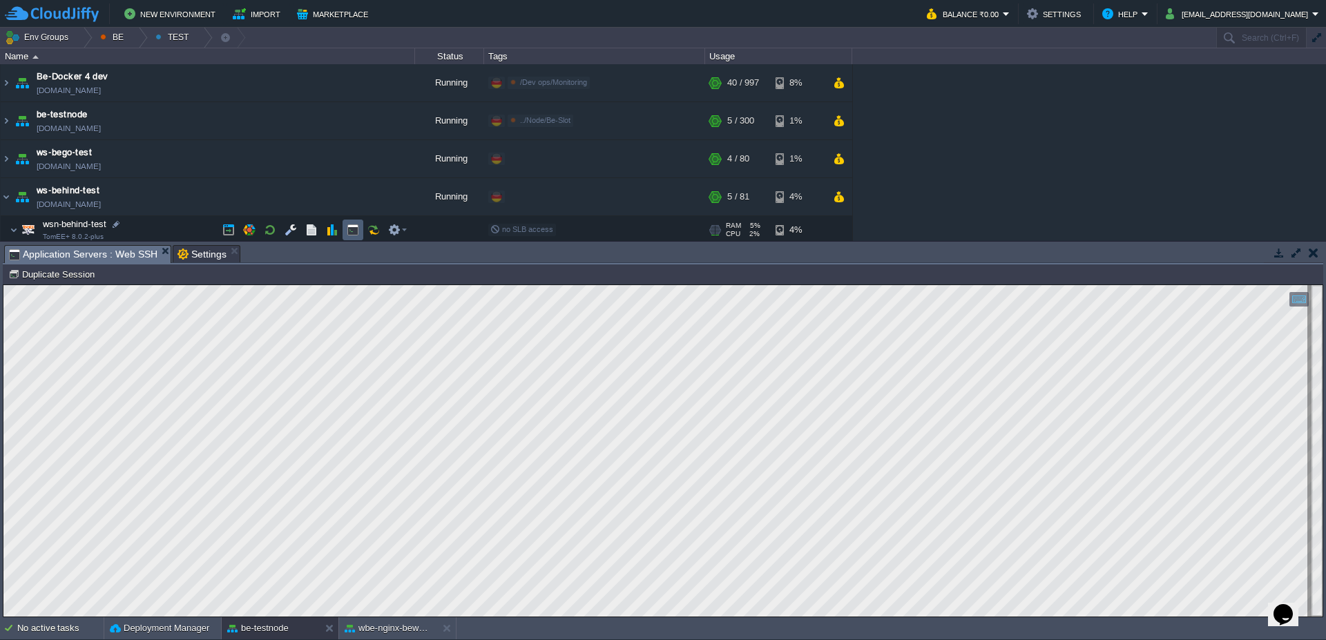
click at [358, 227] on button "button" at bounding box center [353, 230] width 12 height 12
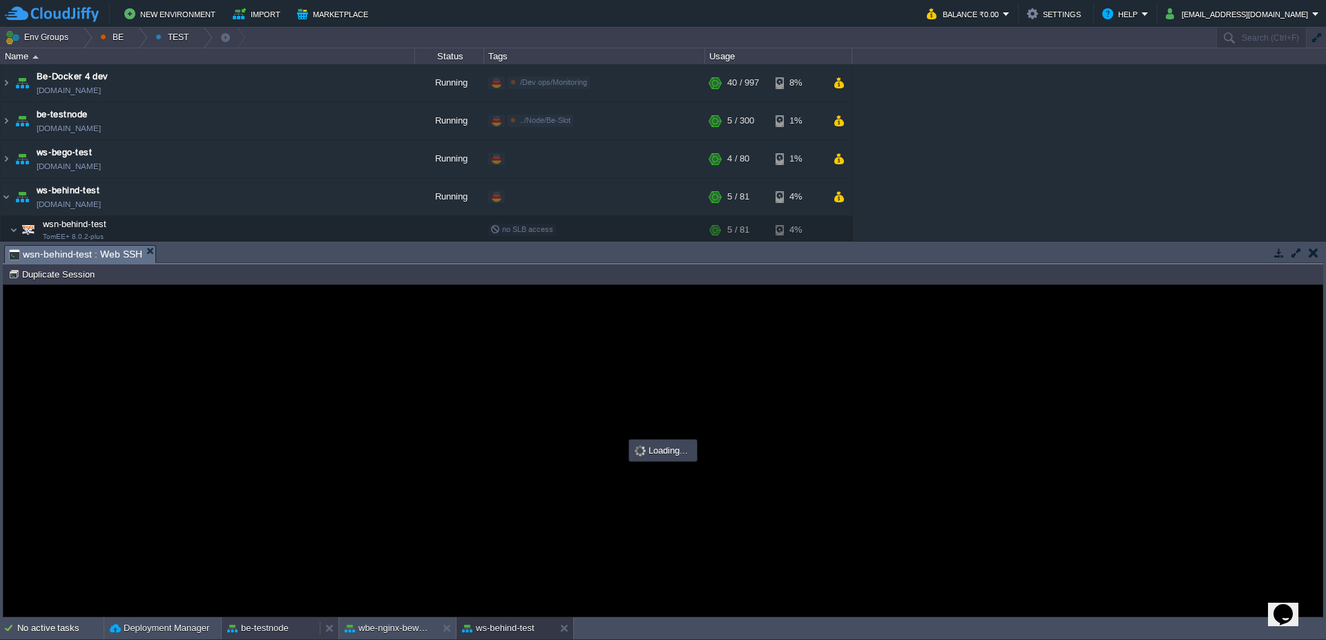
type input "#000000"
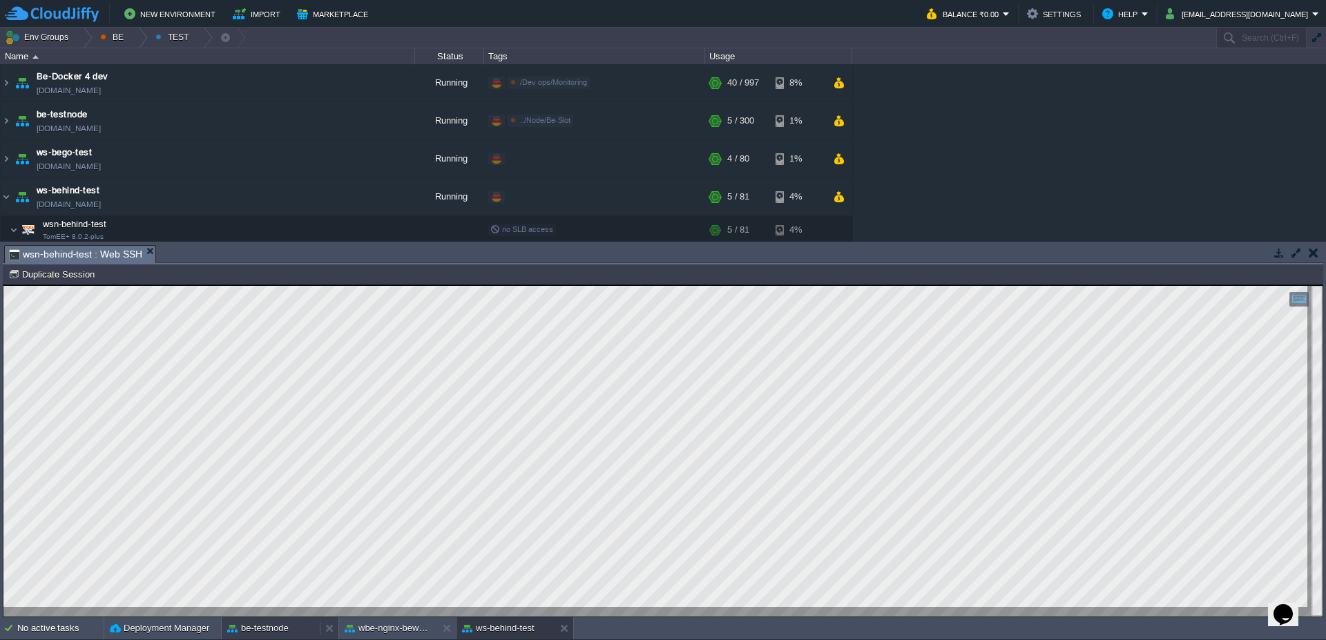
click at [274, 628] on button "be-testnode" at bounding box center [257, 629] width 61 height 14
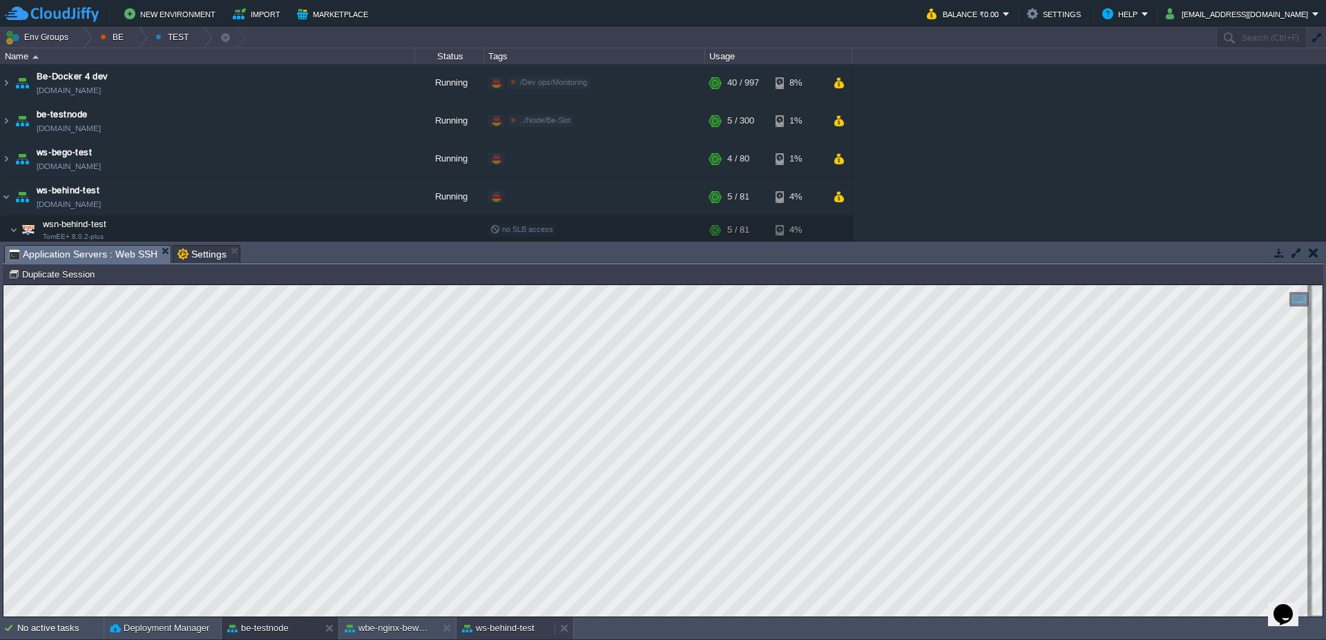
click at [510, 638] on div "ws-behind-test" at bounding box center [506, 629] width 98 height 22
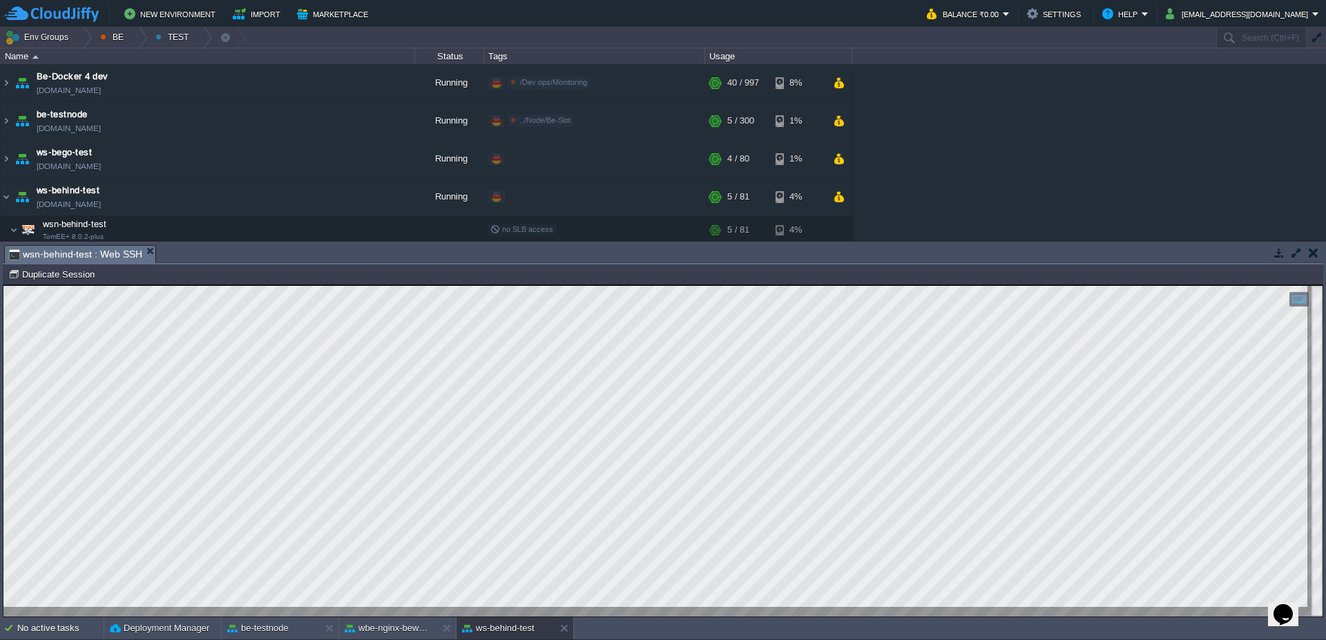
scroll to position [1, 0]
click at [291, 635] on div "be-testnode" at bounding box center [271, 629] width 98 height 22
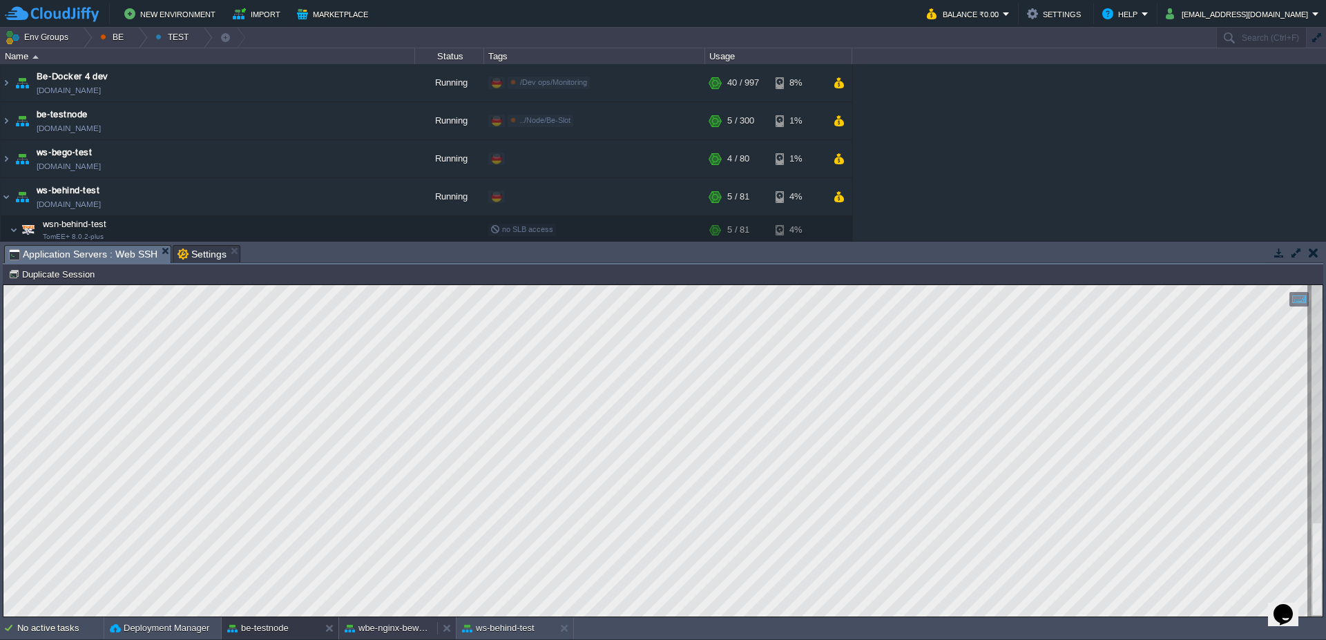
click at [387, 627] on button "wbe-nginx-beworld" at bounding box center [388, 629] width 87 height 14
click at [282, 633] on button "be-testnode" at bounding box center [257, 629] width 61 height 14
click at [470, 627] on button "ws-behind-test" at bounding box center [498, 629] width 73 height 14
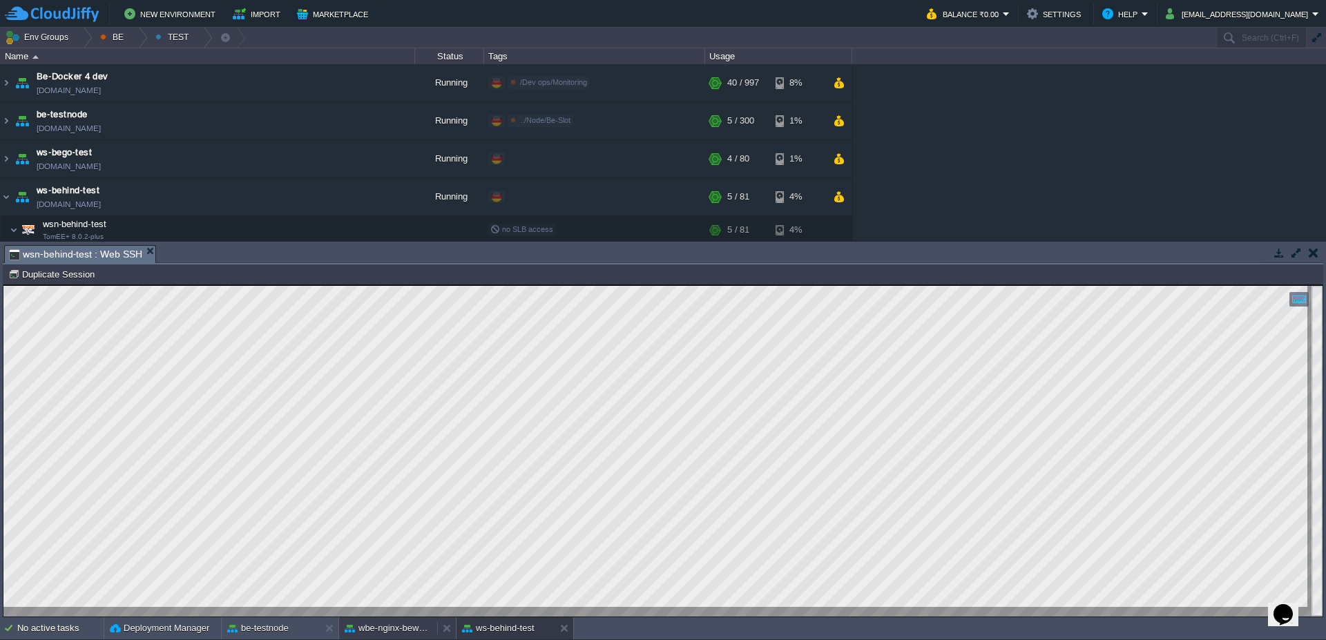
click at [395, 637] on div "wbe-nginx-beworld" at bounding box center [388, 629] width 98 height 22
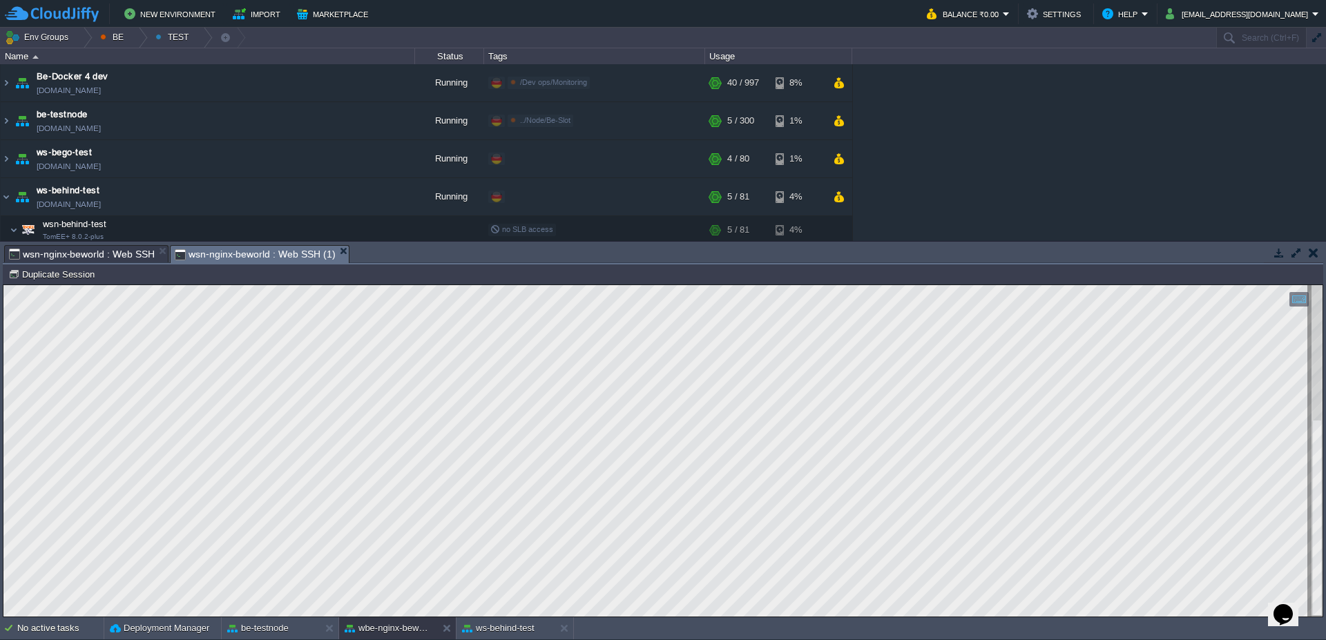
type textarea "telnet 10.101.3.118 8080"
click at [263, 631] on button "be-testnode" at bounding box center [257, 629] width 61 height 14
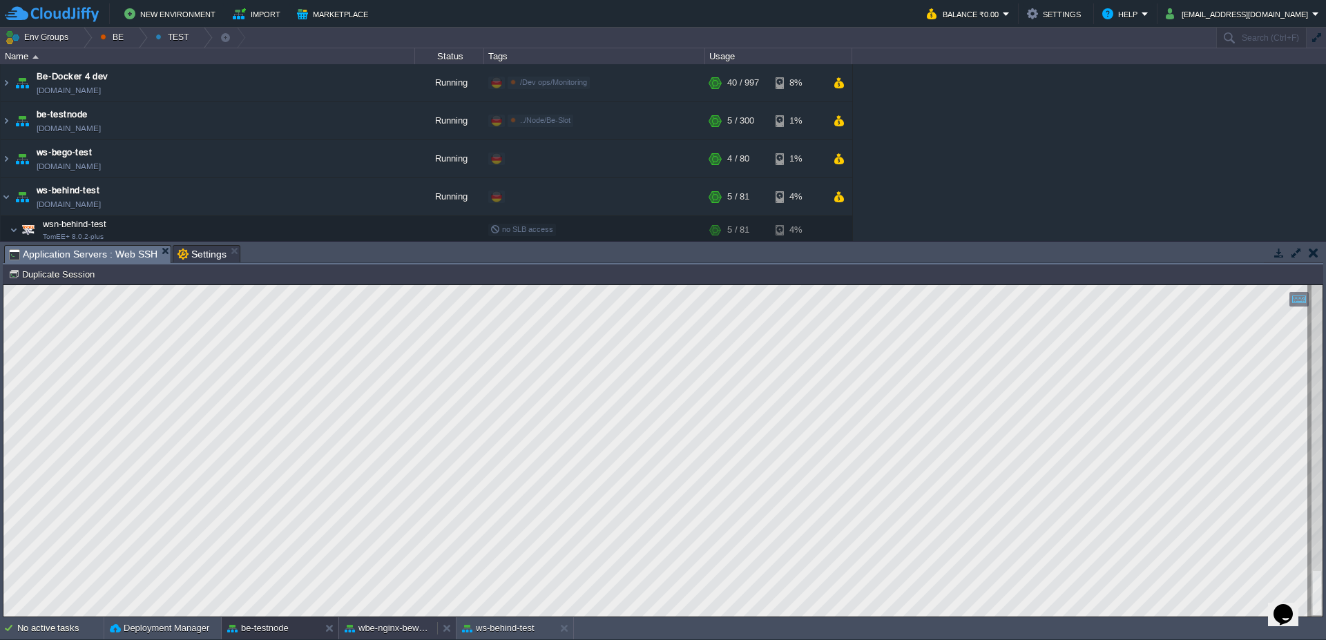
click at [419, 637] on div "wbe-nginx-beworld" at bounding box center [388, 629] width 98 height 22
click at [289, 631] on div "be-testnode" at bounding box center [271, 629] width 98 height 22
click at [5, 130] on img at bounding box center [6, 120] width 11 height 37
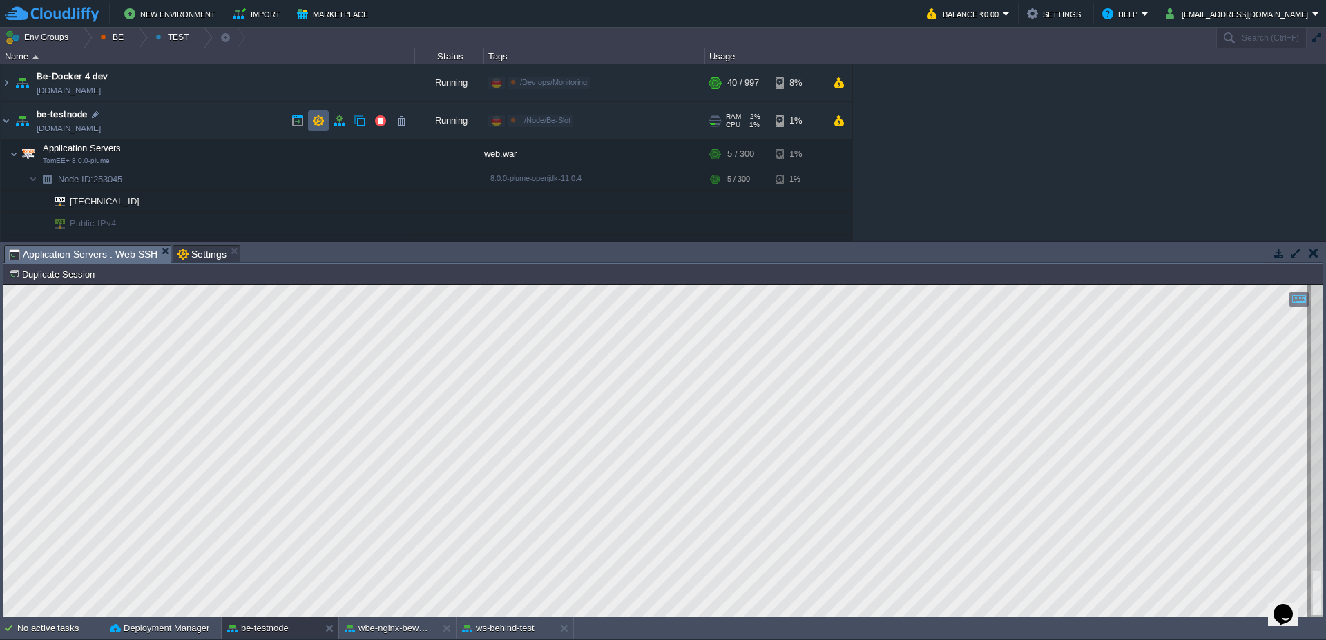
click at [323, 123] on button "button" at bounding box center [318, 121] width 12 height 12
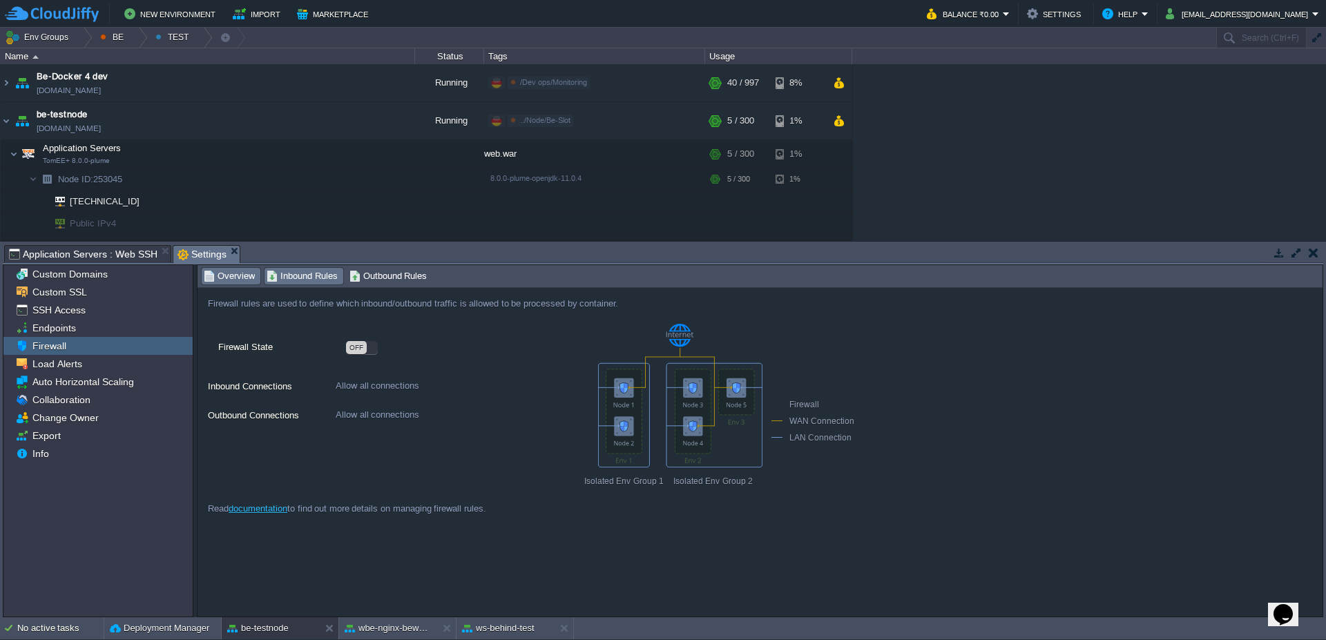
click at [310, 283] on span "Inbound Rules" at bounding box center [302, 276] width 71 height 15
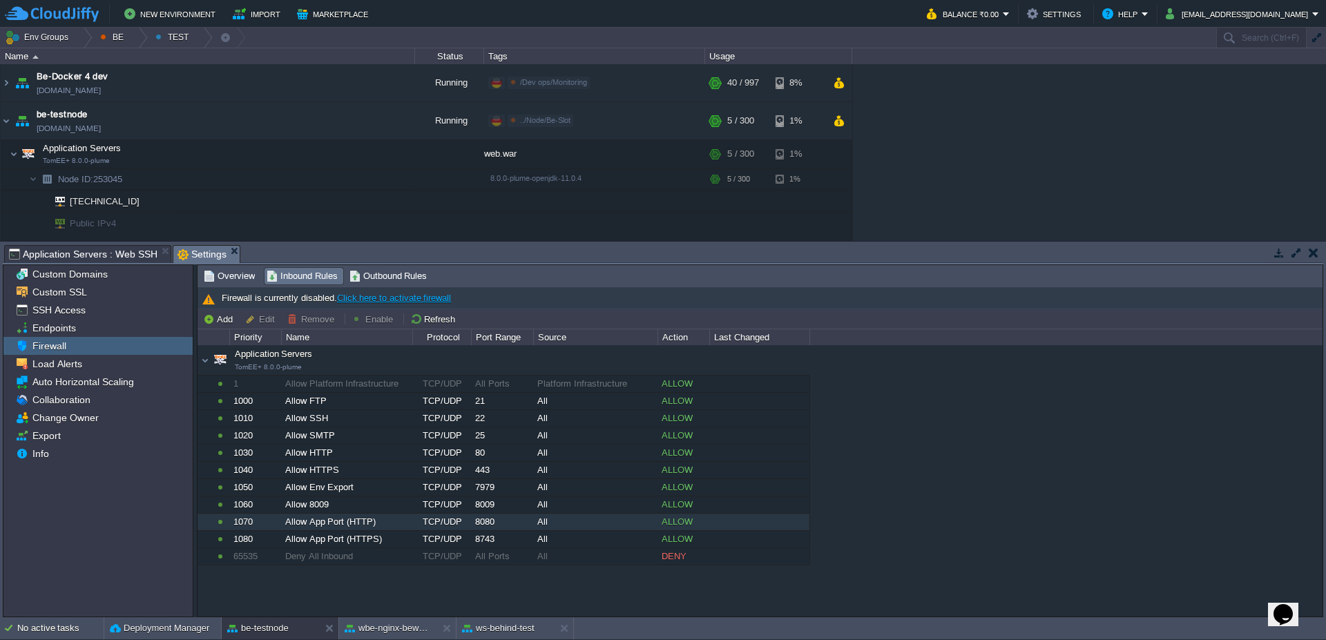
click at [379, 526] on div "Allow App Port (HTTP)" at bounding box center [347, 522] width 130 height 17
click at [388, 274] on span "Outbound Rules" at bounding box center [389, 276] width 78 height 15
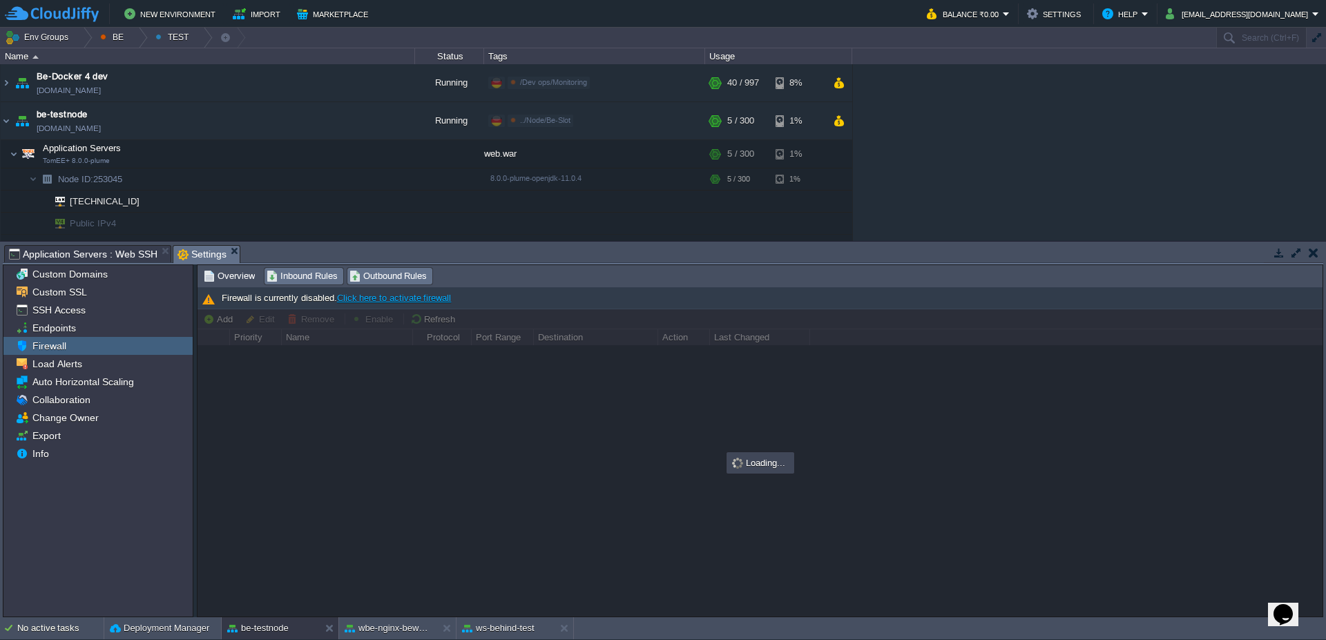
click at [300, 279] on span "Inbound Rules" at bounding box center [302, 276] width 71 height 15
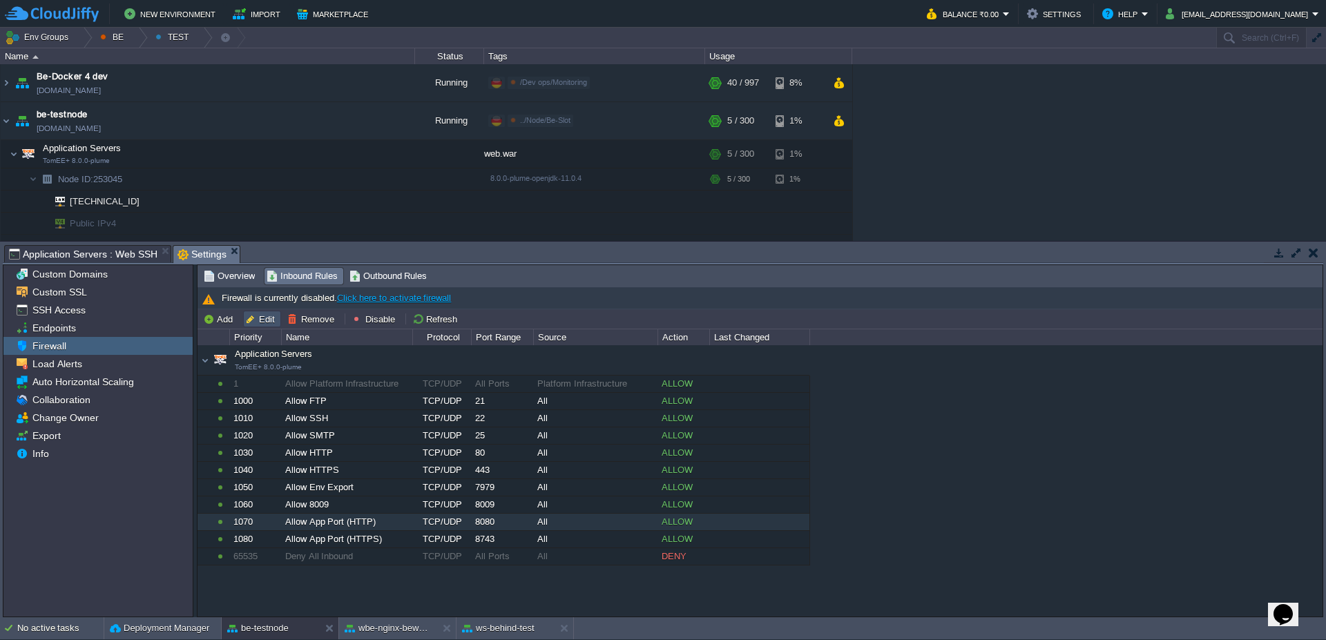
click at [259, 321] on button "Edit" at bounding box center [262, 319] width 34 height 12
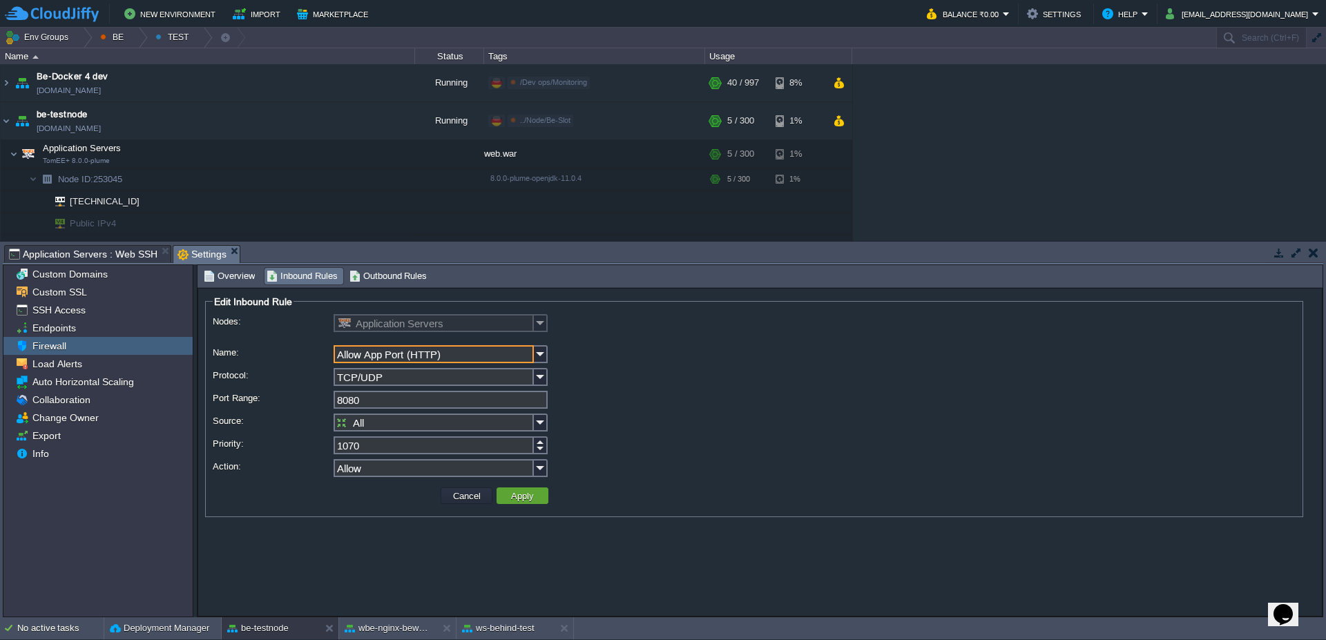
click at [385, 450] on input "1070" at bounding box center [434, 446] width 200 height 18
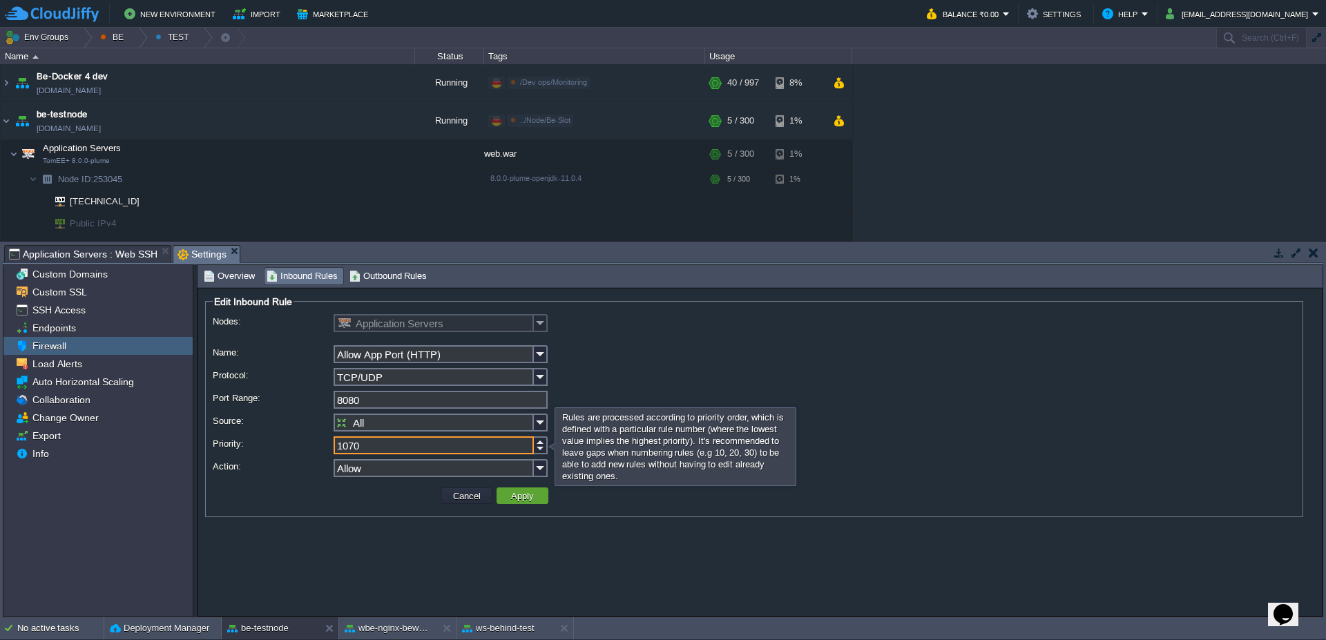
click at [385, 450] on input "1070" at bounding box center [434, 446] width 200 height 18
type input "1"
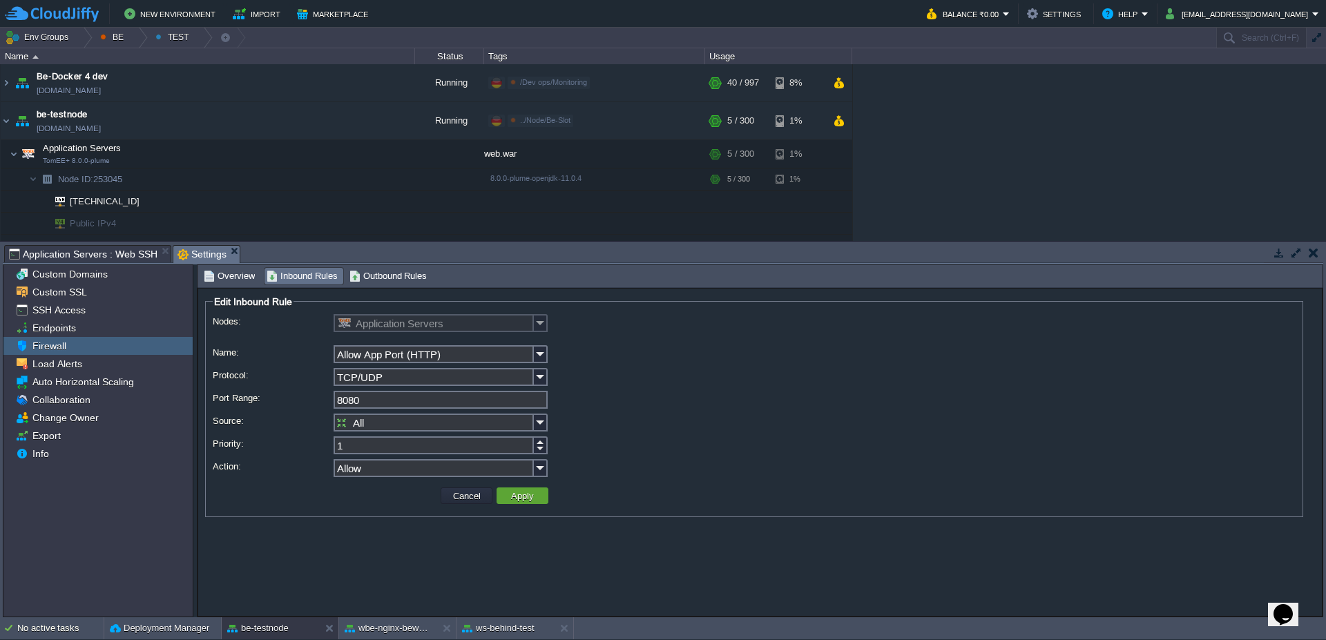
click at [399, 512] on fieldset "Edit Inbound Rule Nodes: Application Servers Name: Allow App Port (HTTP) Protoc…" at bounding box center [754, 407] width 1098 height 222
click at [533, 495] on button "Apply" at bounding box center [522, 496] width 31 height 12
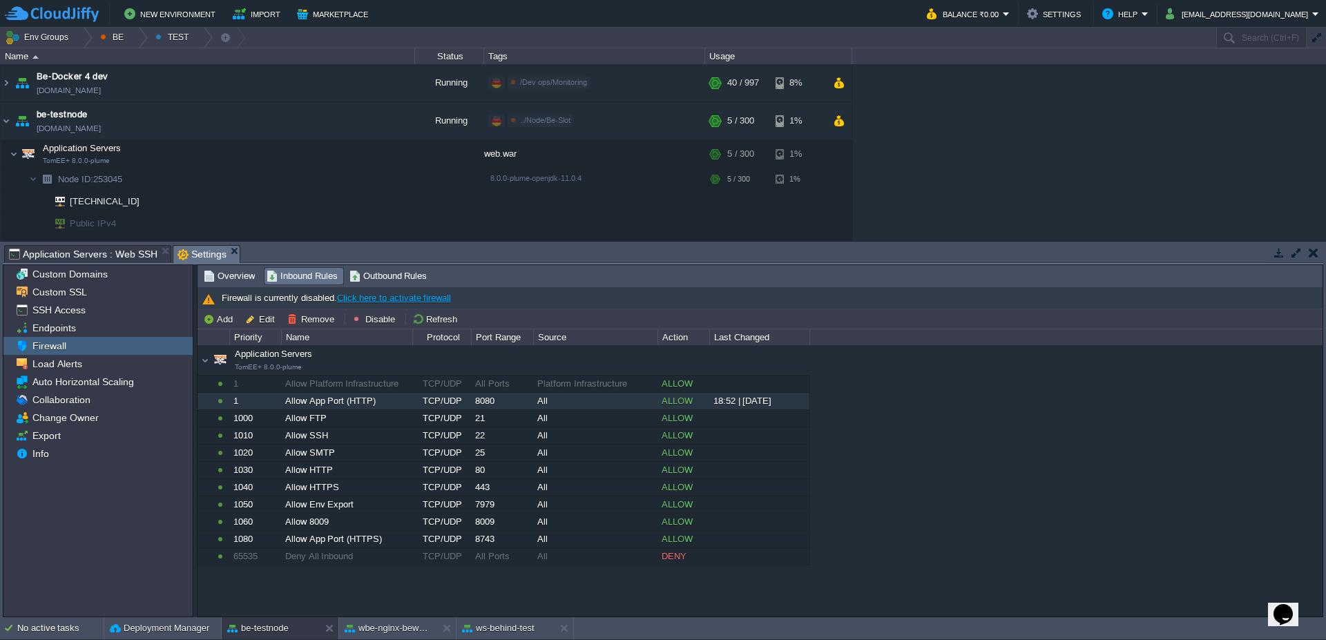
click at [70, 247] on span "Application Servers : Web SSH" at bounding box center [83, 254] width 149 height 17
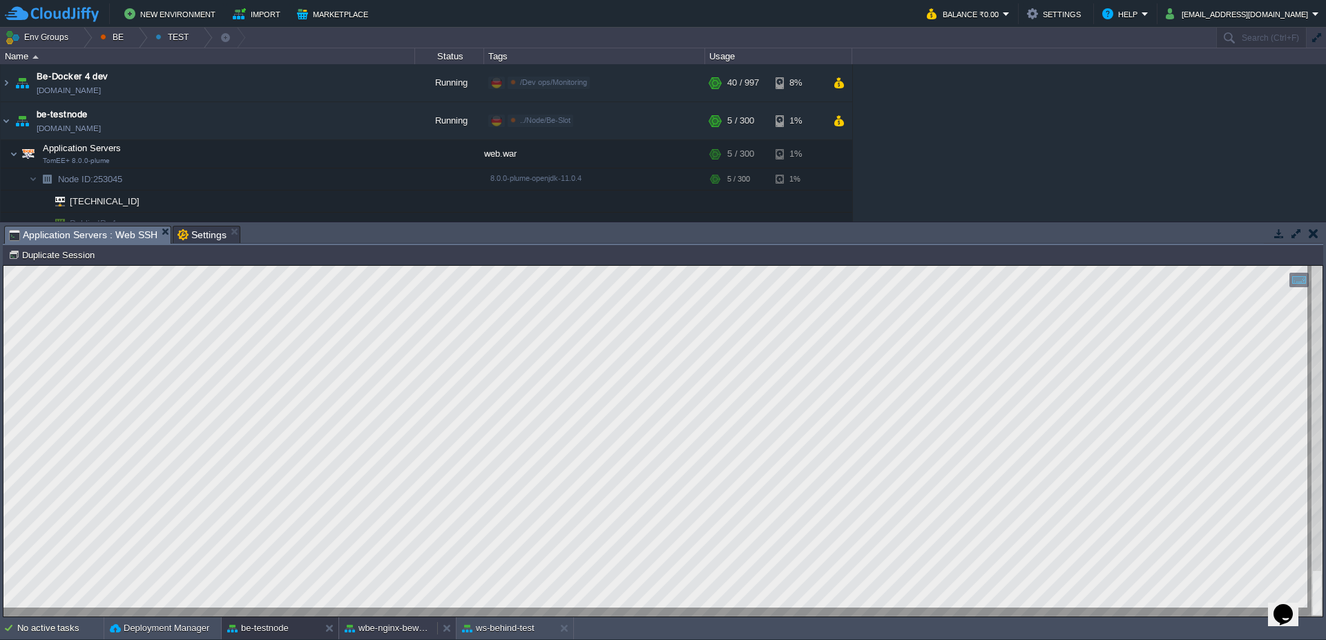
click at [412, 632] on button "wbe-nginx-beworld" at bounding box center [388, 629] width 87 height 14
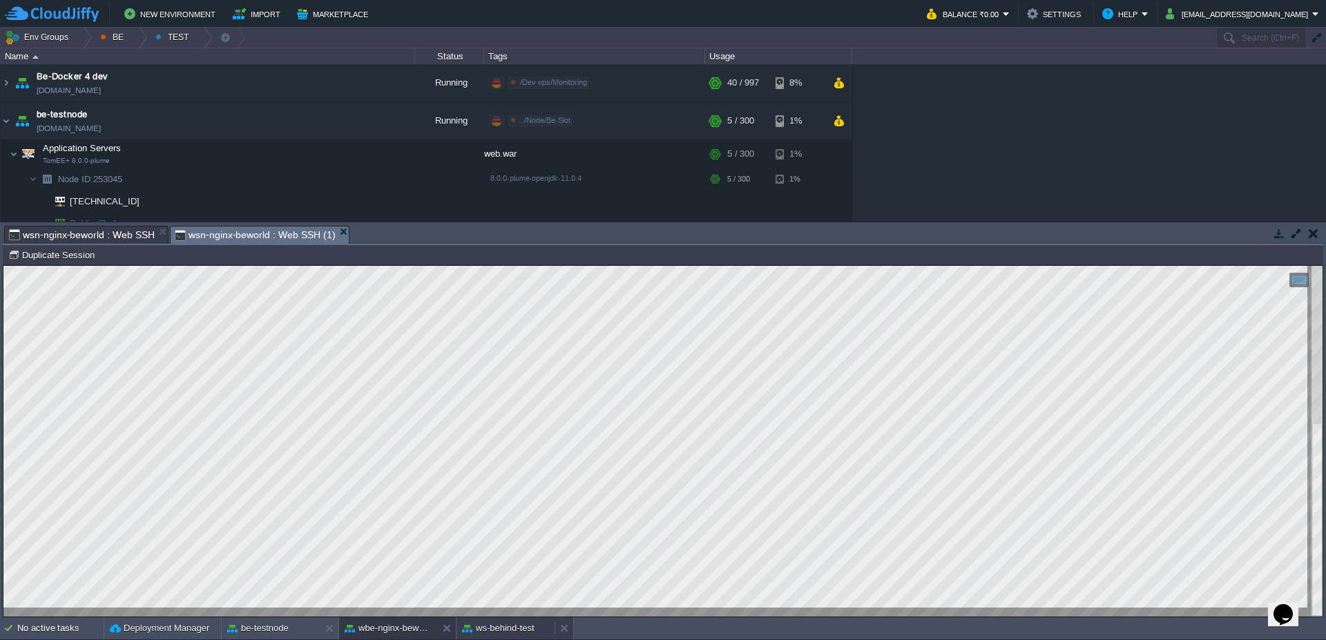
click at [495, 631] on button "ws-behind-test" at bounding box center [498, 629] width 73 height 14
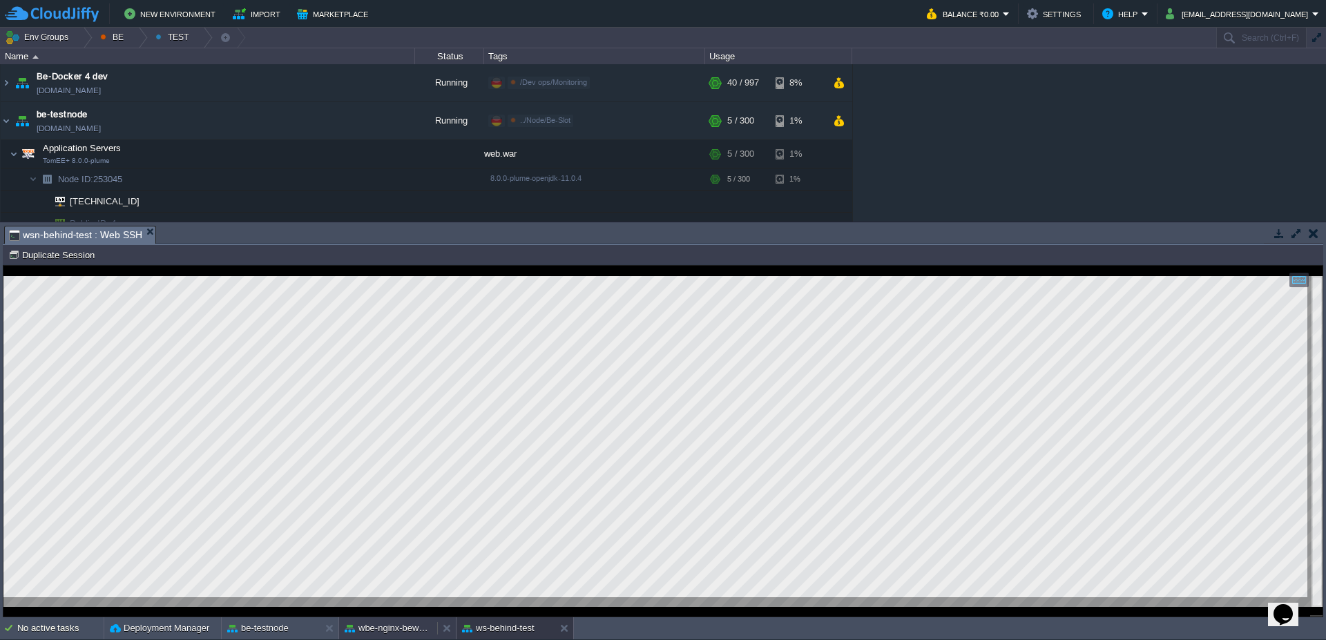
click at [382, 631] on button "wbe-nginx-beworld" at bounding box center [388, 629] width 87 height 14
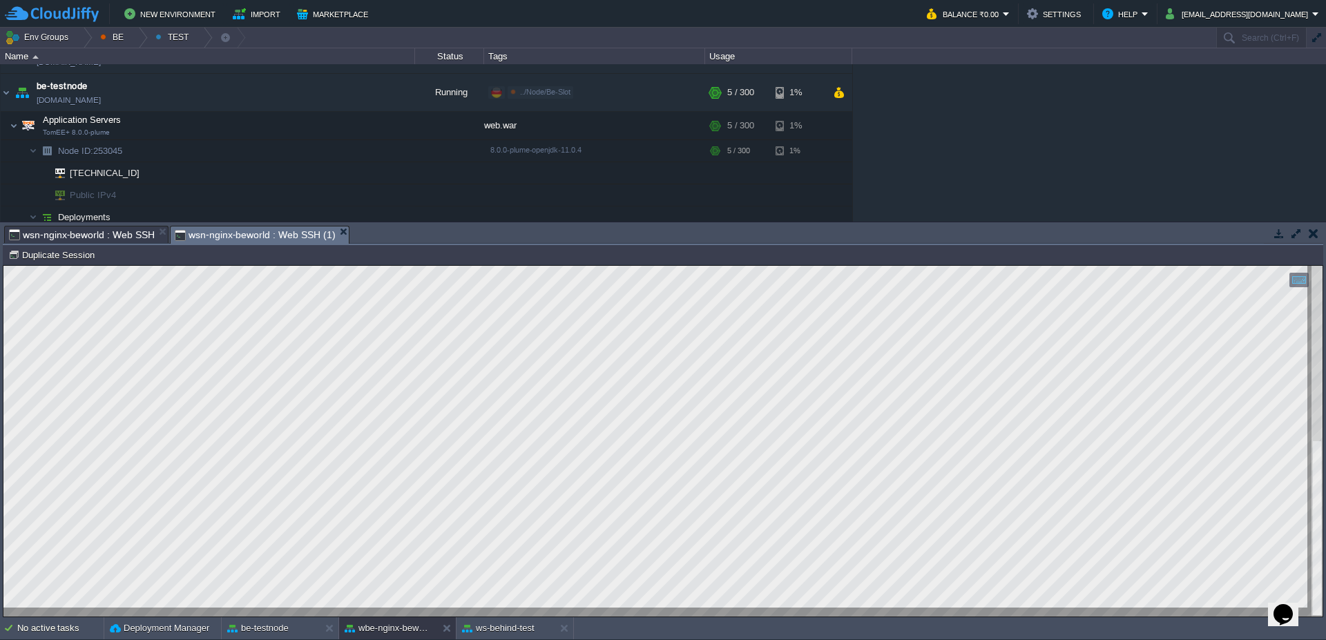
scroll to position [0, 0]
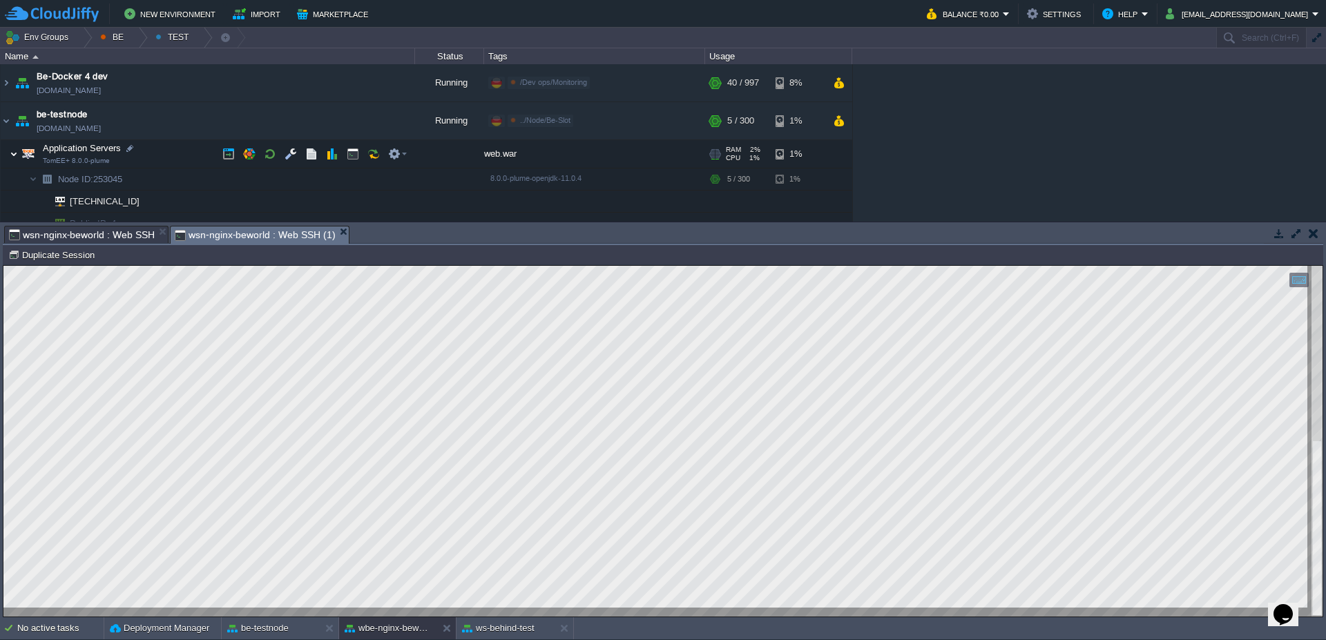
click at [12, 156] on img at bounding box center [14, 154] width 8 height 28
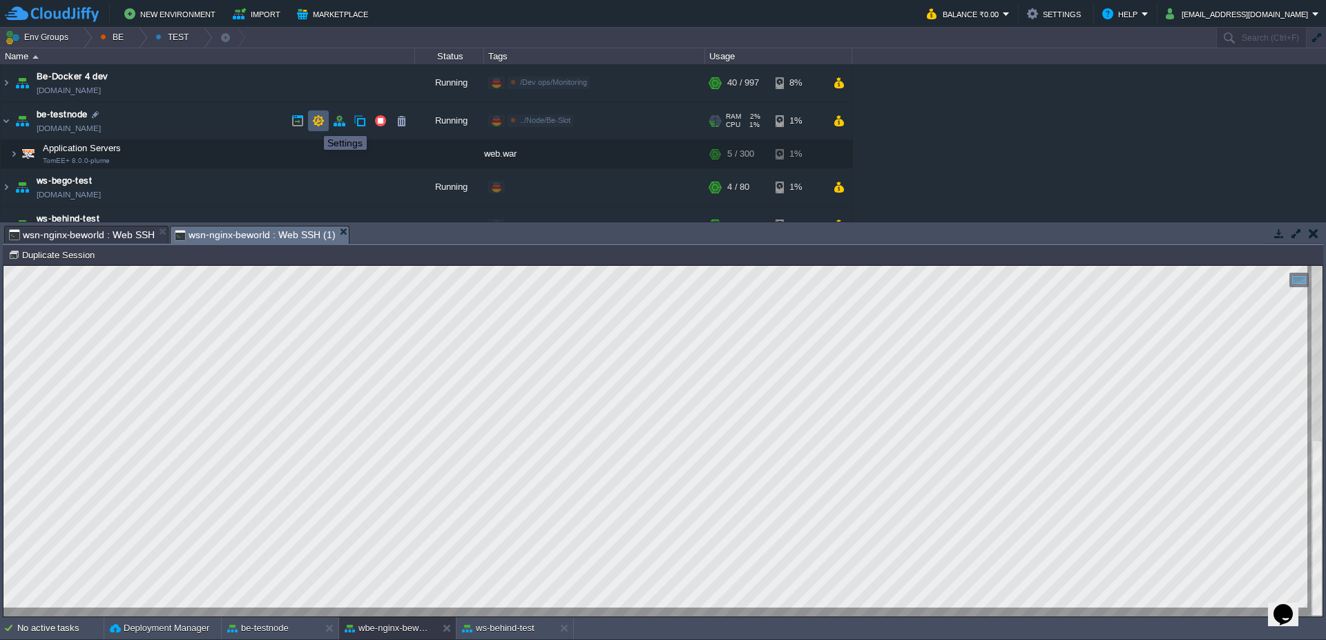
click at [314, 124] on button "button" at bounding box center [318, 121] width 12 height 12
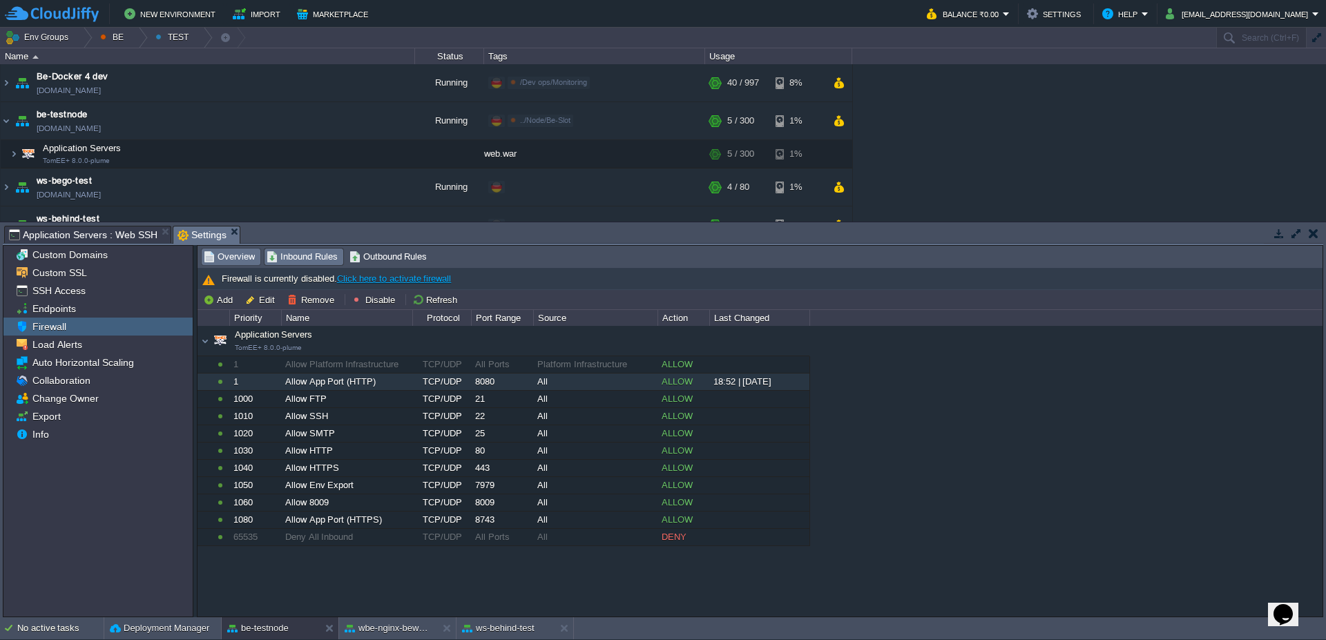
click at [229, 258] on span "Overview" at bounding box center [229, 256] width 51 height 15
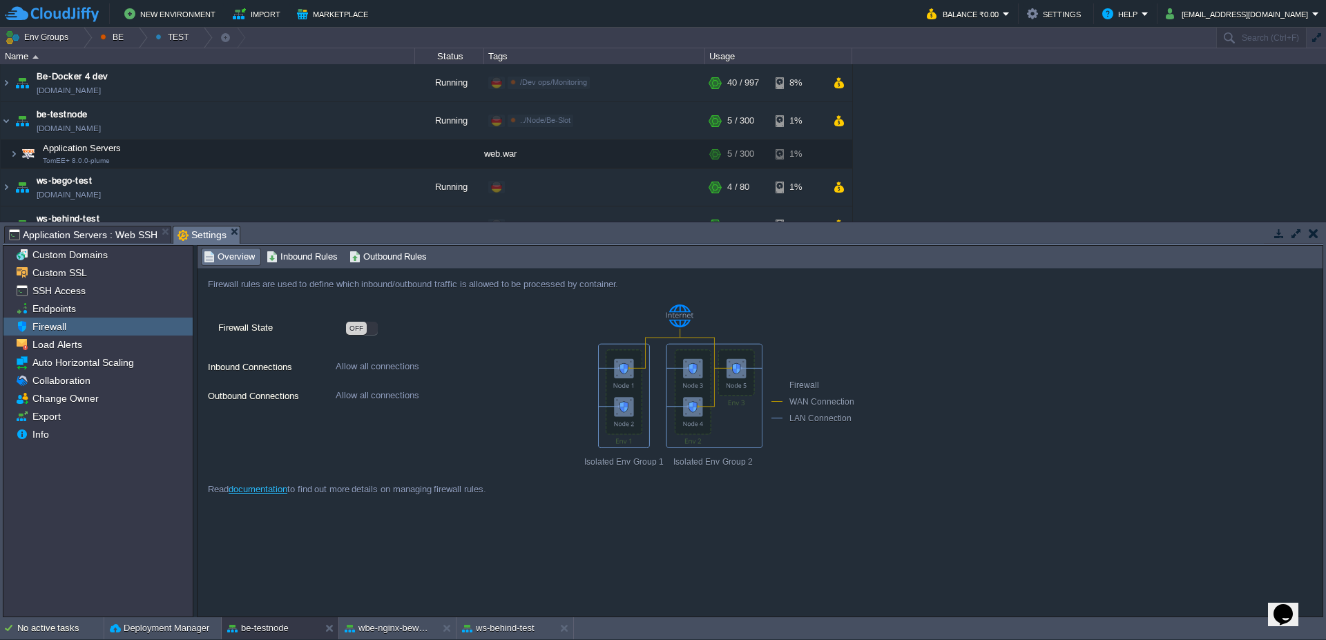
click at [362, 327] on div "OFF" at bounding box center [356, 328] width 21 height 13
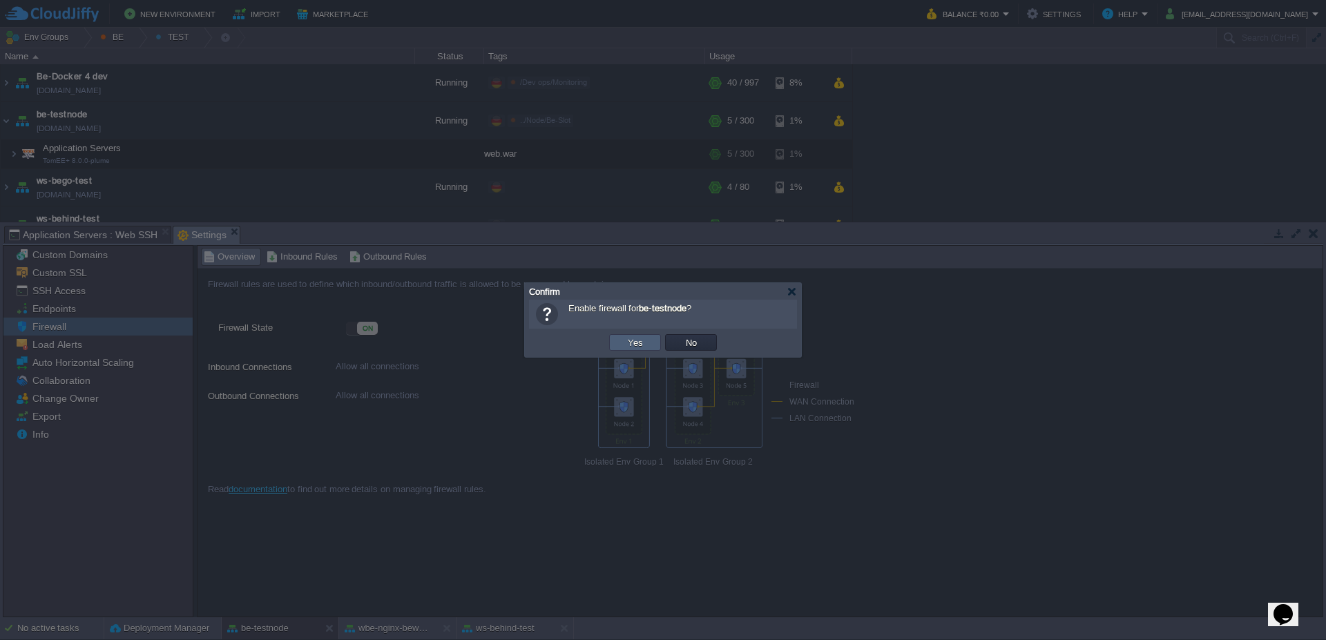
click at [624, 343] on button "Yes" at bounding box center [635, 342] width 23 height 12
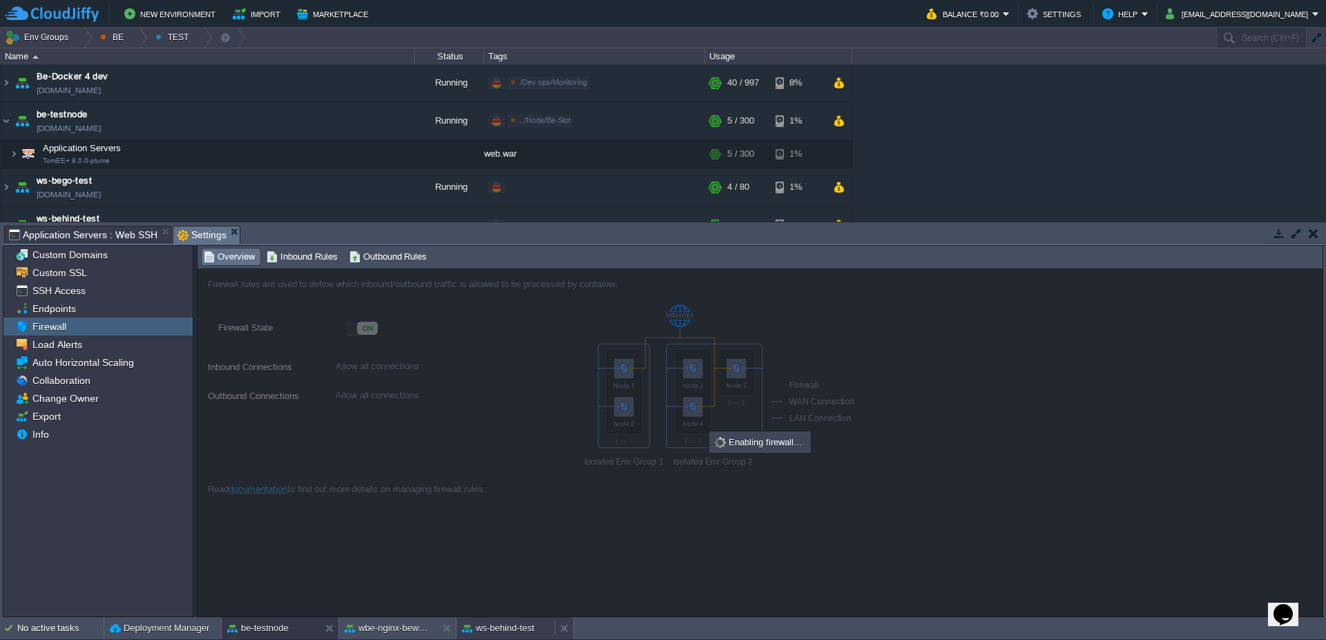
click at [495, 627] on button "ws-behind-test" at bounding box center [498, 629] width 73 height 14
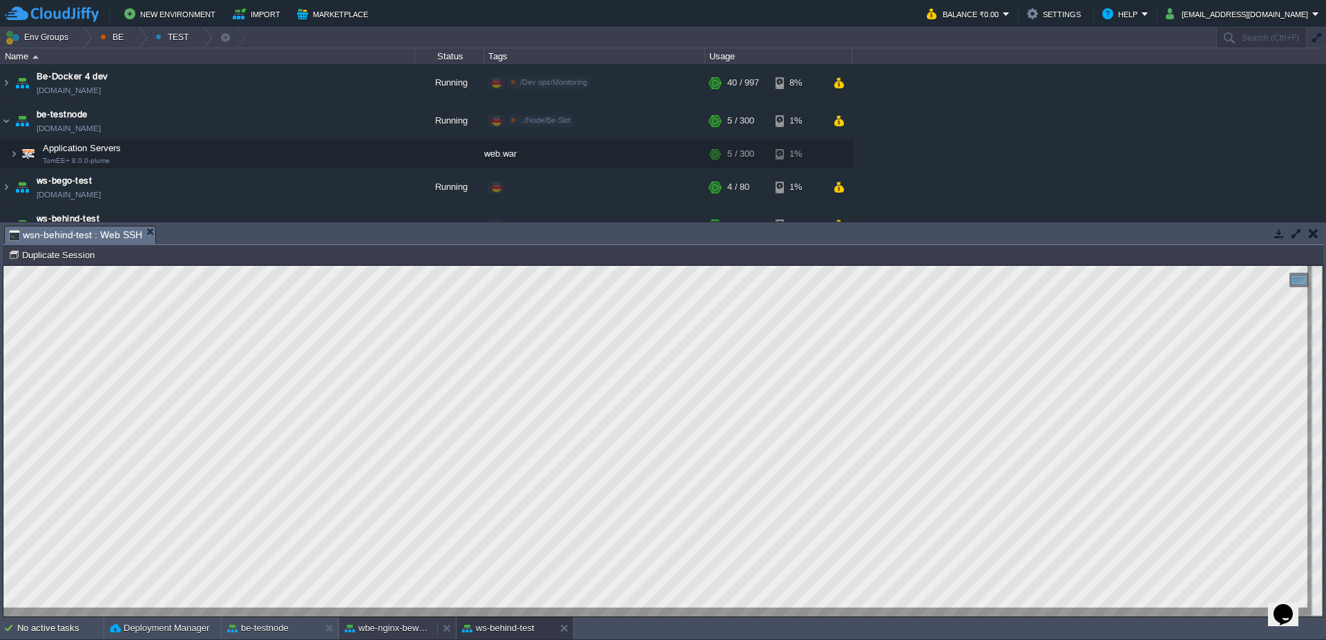
click at [394, 632] on button "wbe-nginx-beworld" at bounding box center [388, 629] width 87 height 14
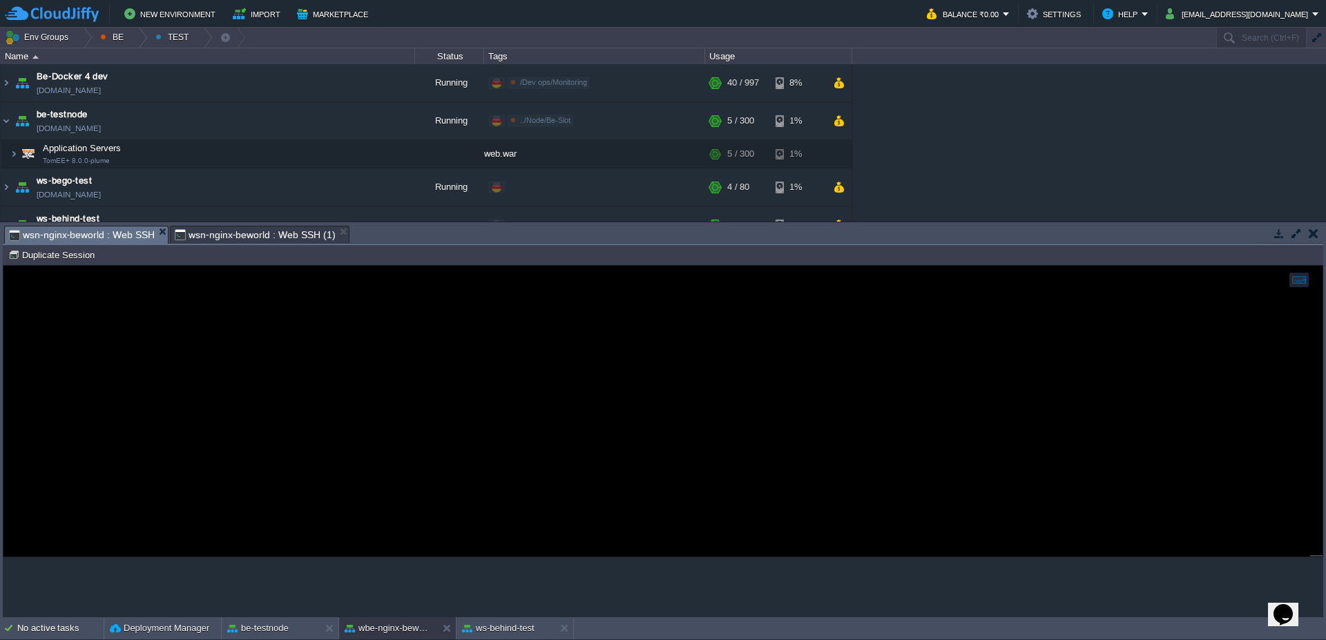
click at [115, 236] on span "wsn-nginx-beworld : Web SSH" at bounding box center [82, 235] width 146 height 17
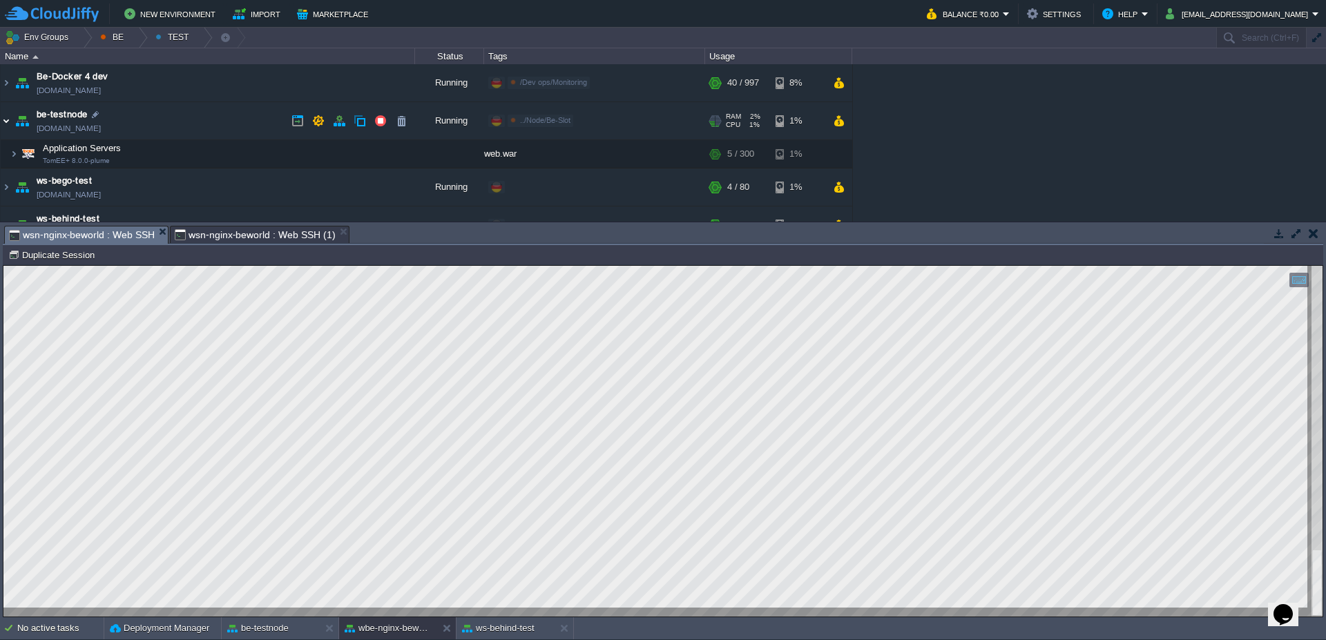
click at [4, 123] on img at bounding box center [6, 120] width 11 height 37
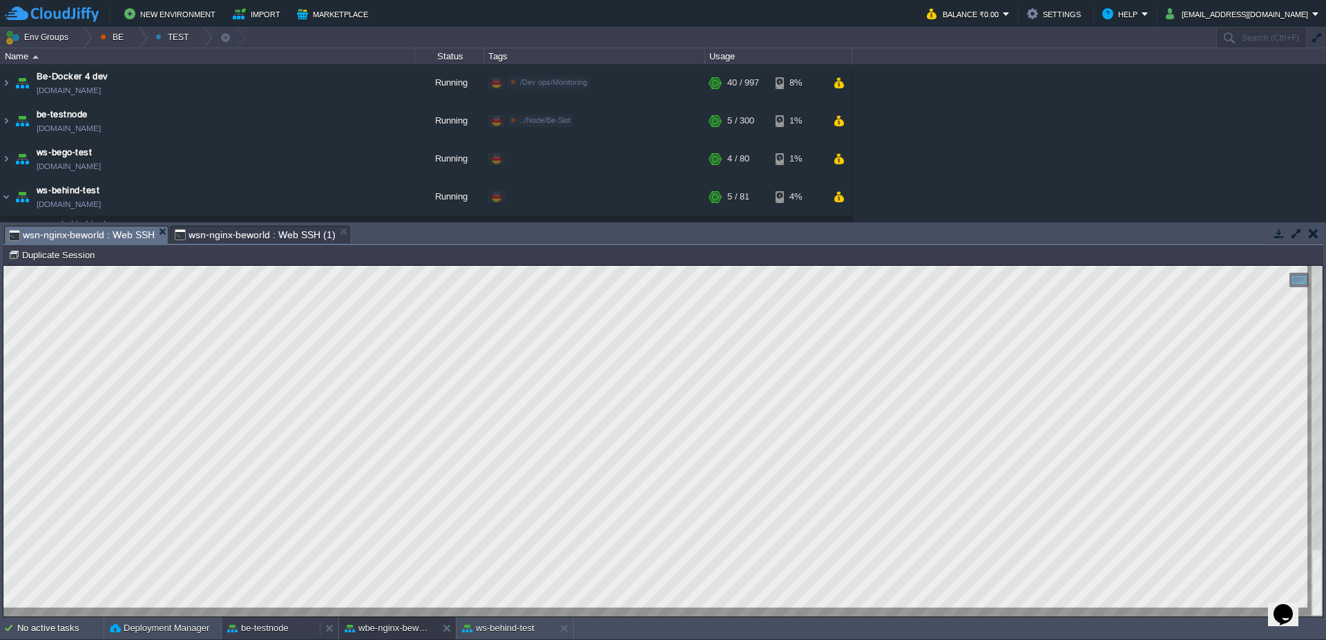
click at [246, 631] on button "be-testnode" at bounding box center [257, 629] width 61 height 14
click at [104, 238] on span "Application Servers : Web SSH" at bounding box center [83, 235] width 149 height 17
click at [1, 160] on img at bounding box center [6, 158] width 11 height 37
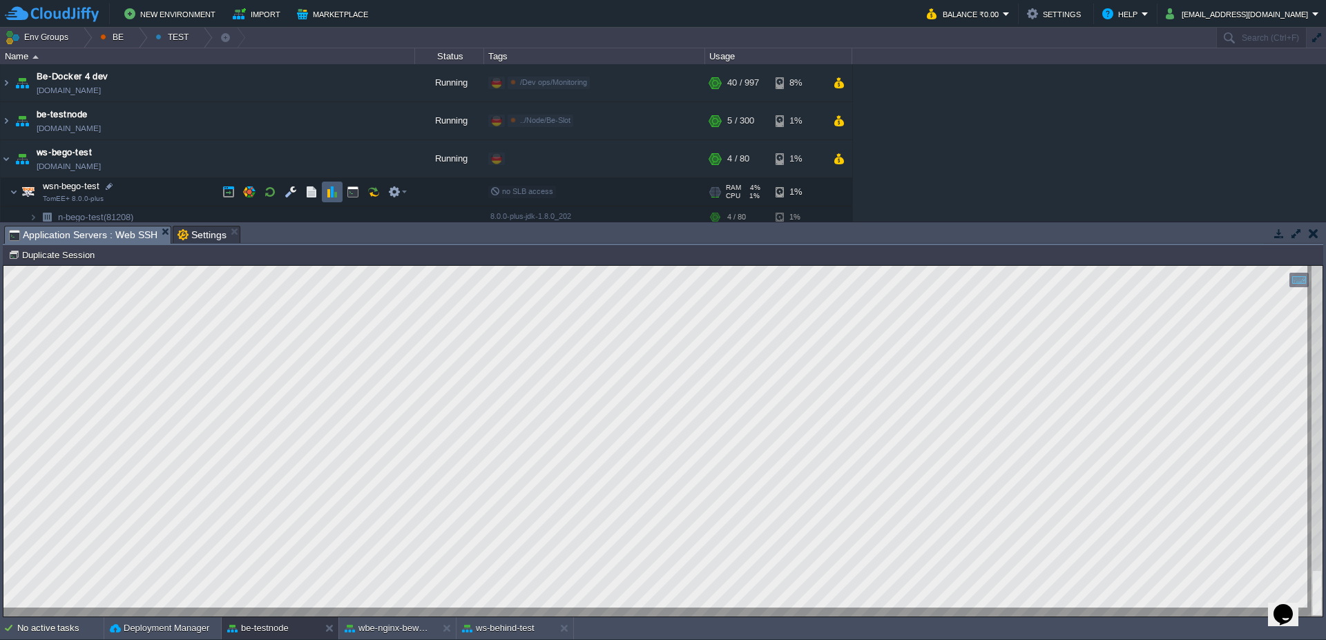
click at [338, 190] on td at bounding box center [332, 192] width 21 height 21
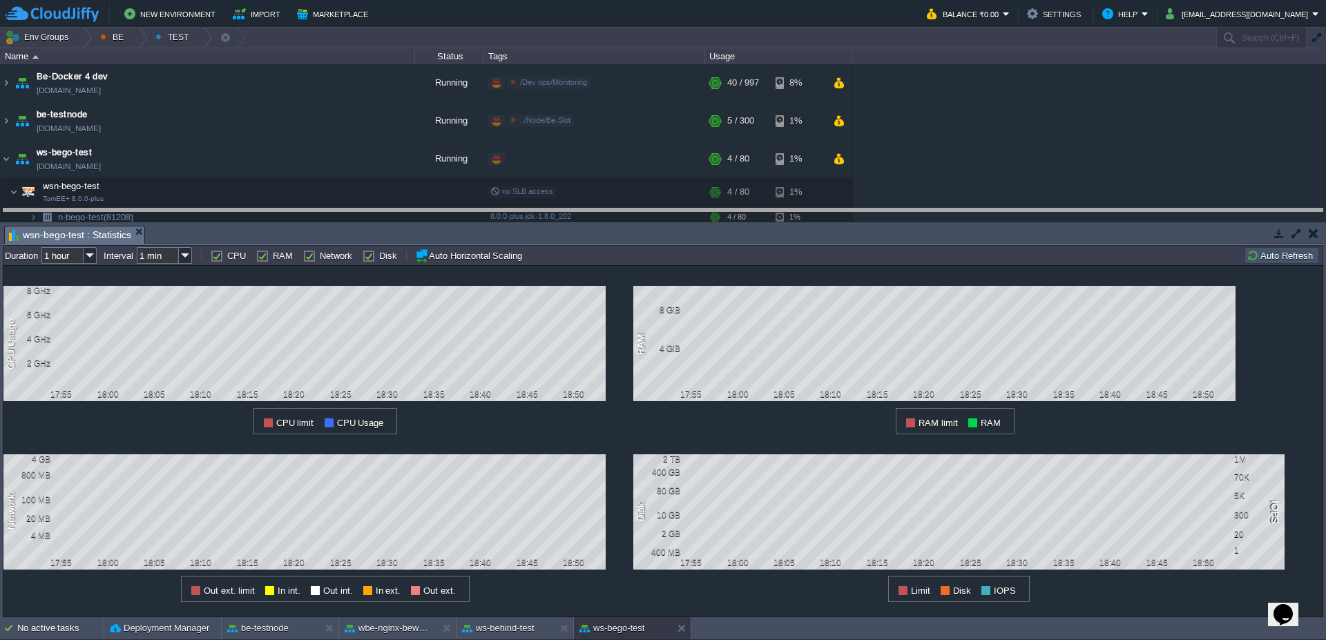
drag, startPoint x: 1051, startPoint y: 239, endPoint x: 1050, endPoint y: 222, distance: 17.3
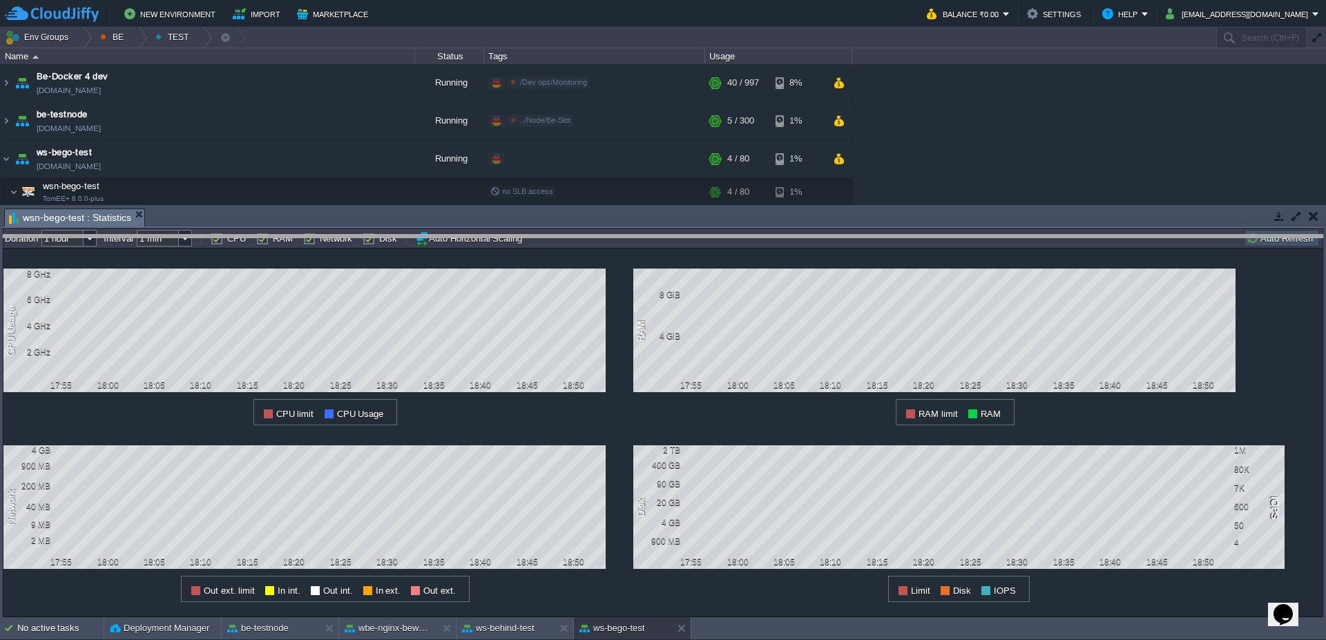
drag, startPoint x: 619, startPoint y: 216, endPoint x: 622, endPoint y: 247, distance: 31.3
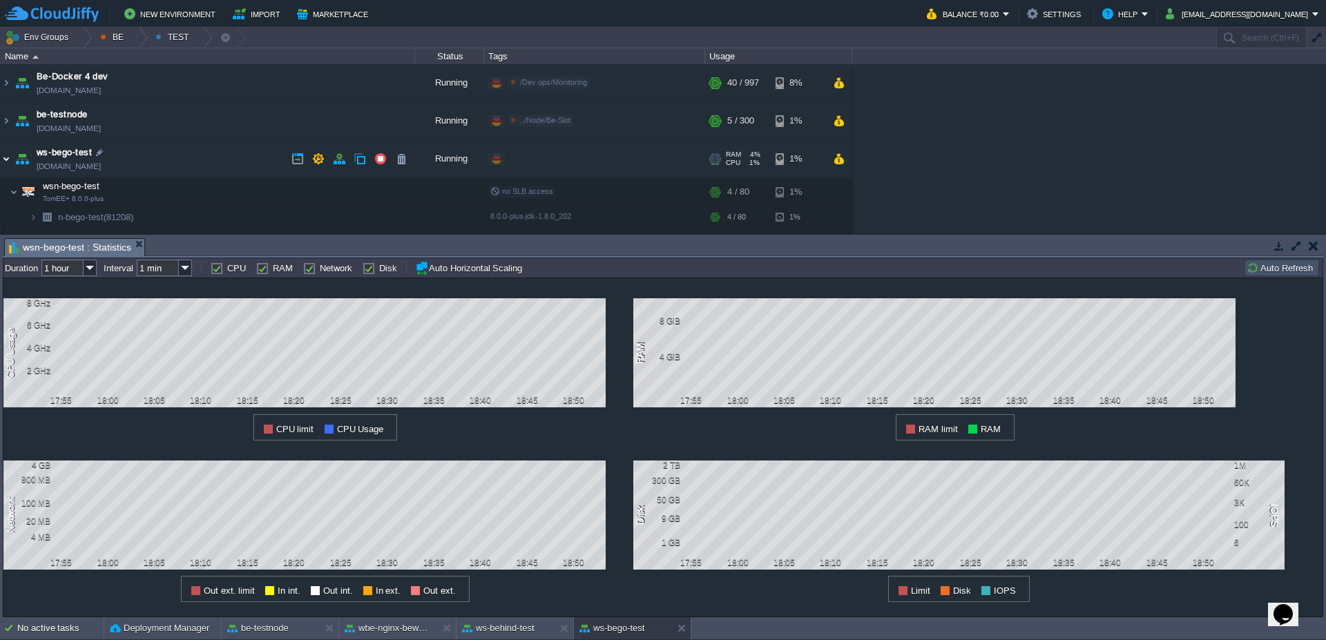
click at [4, 164] on img at bounding box center [6, 158] width 11 height 37
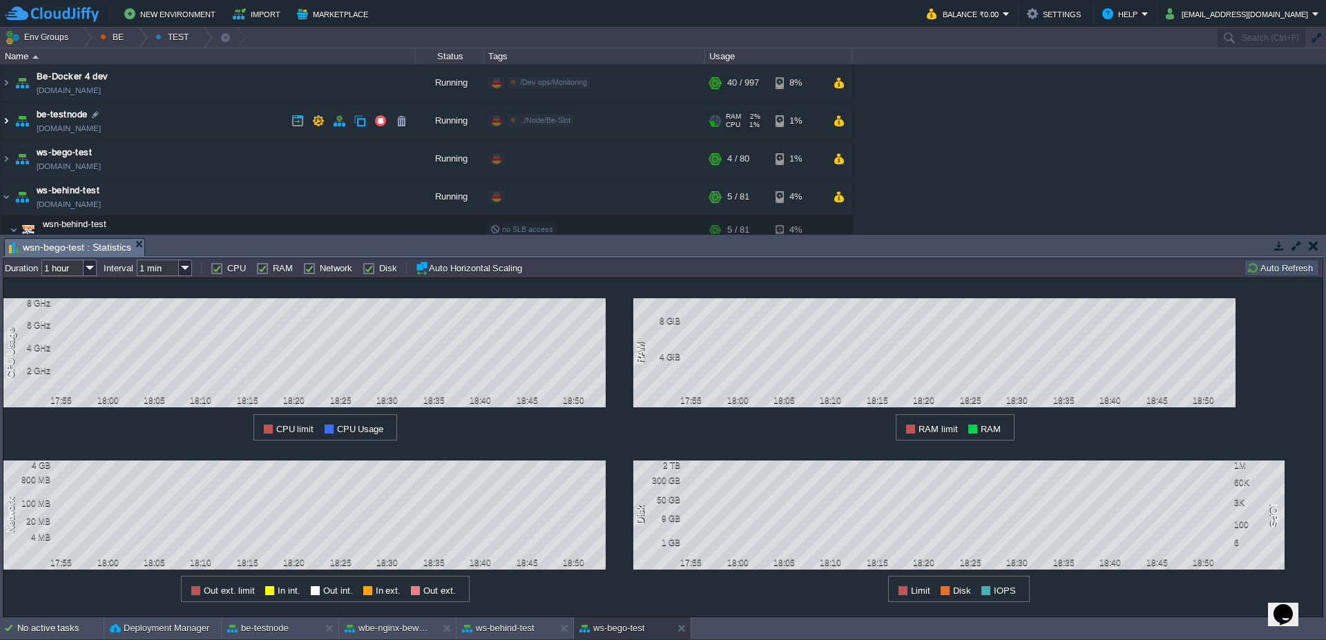
click at [1, 122] on img at bounding box center [6, 120] width 11 height 37
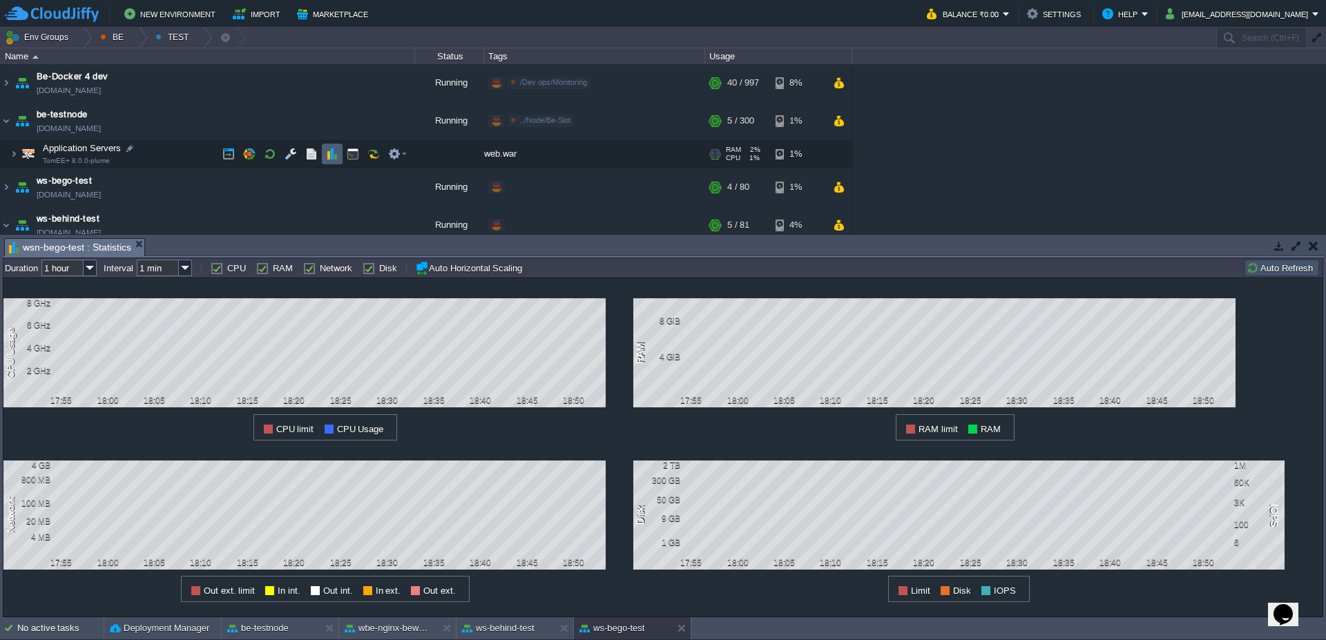
click at [329, 151] on button "button" at bounding box center [332, 154] width 12 height 12
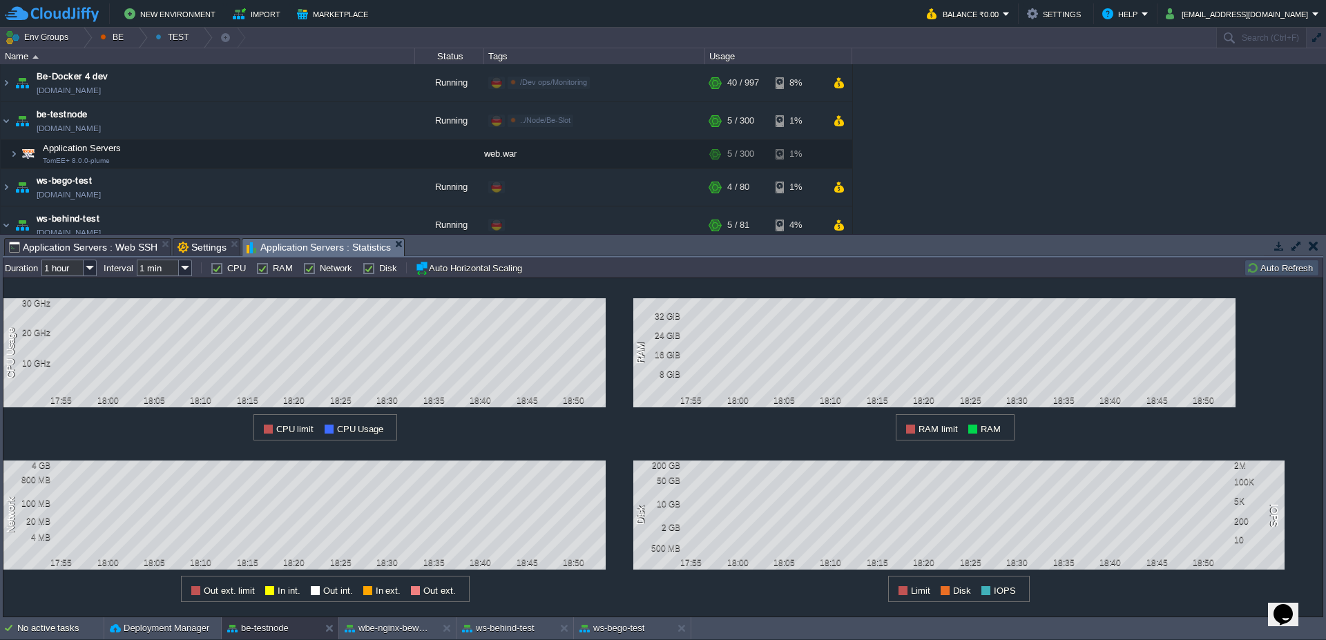
click at [68, 251] on span "Application Servers : Web SSH" at bounding box center [83, 247] width 149 height 17
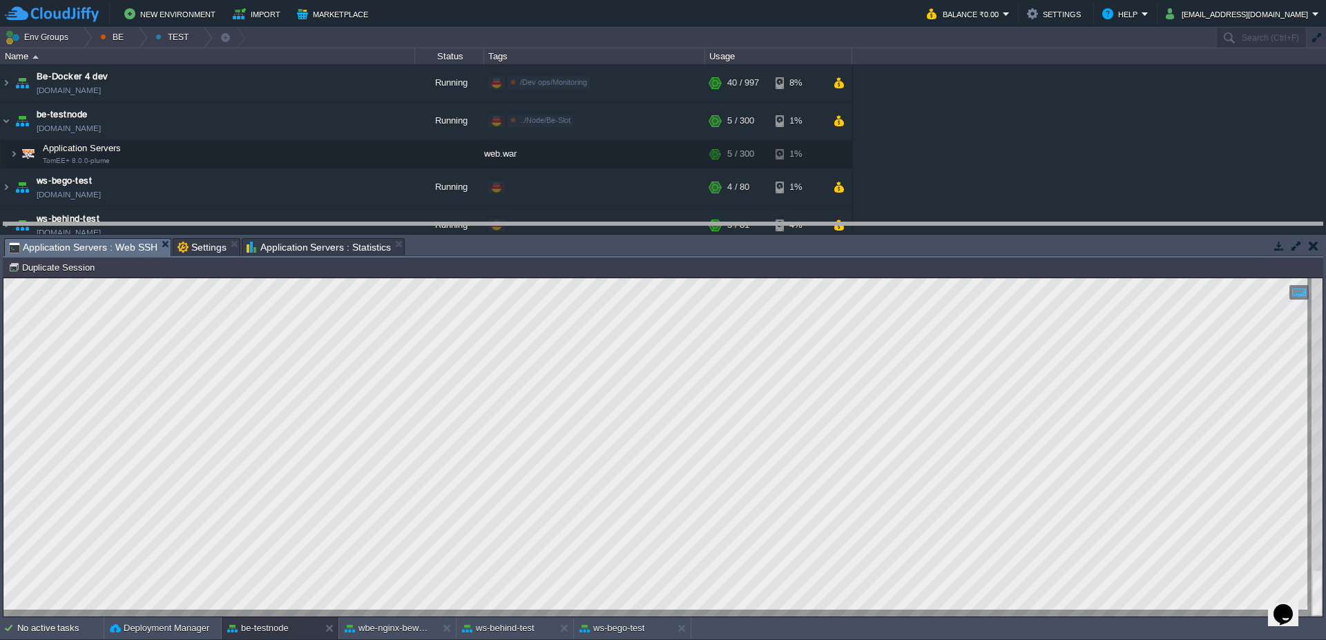
drag, startPoint x: 794, startPoint y: 249, endPoint x: 784, endPoint y: 240, distance: 13.7
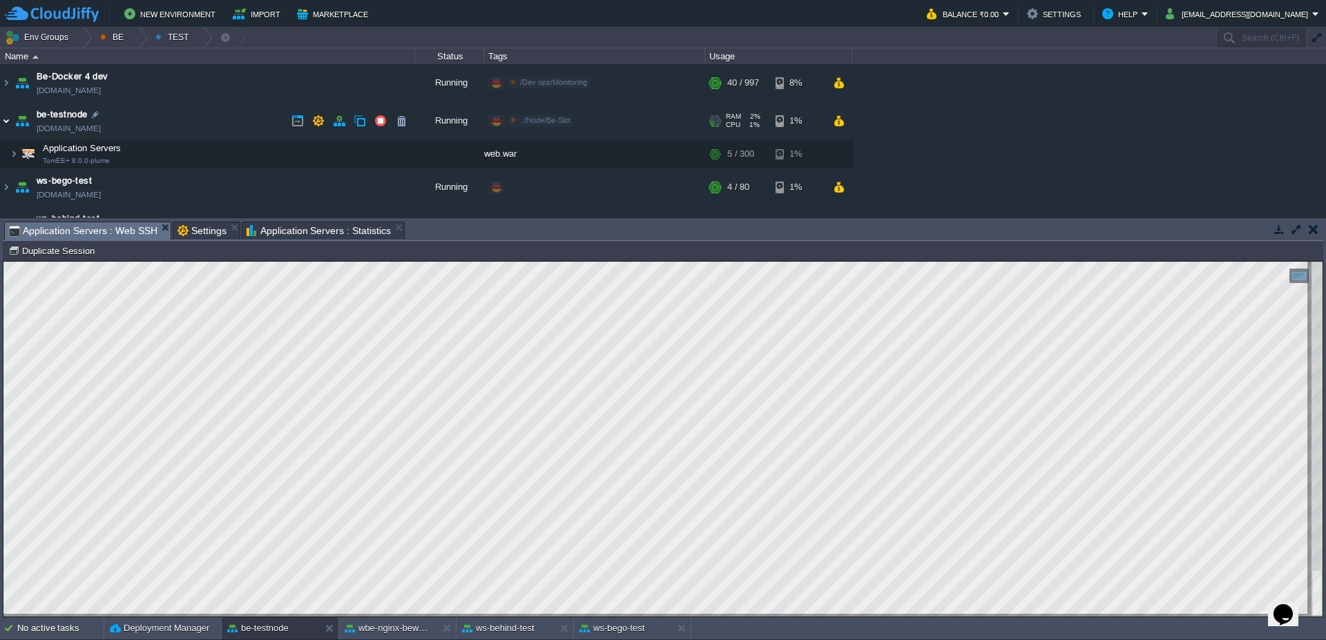
click at [4, 126] on img at bounding box center [6, 120] width 11 height 37
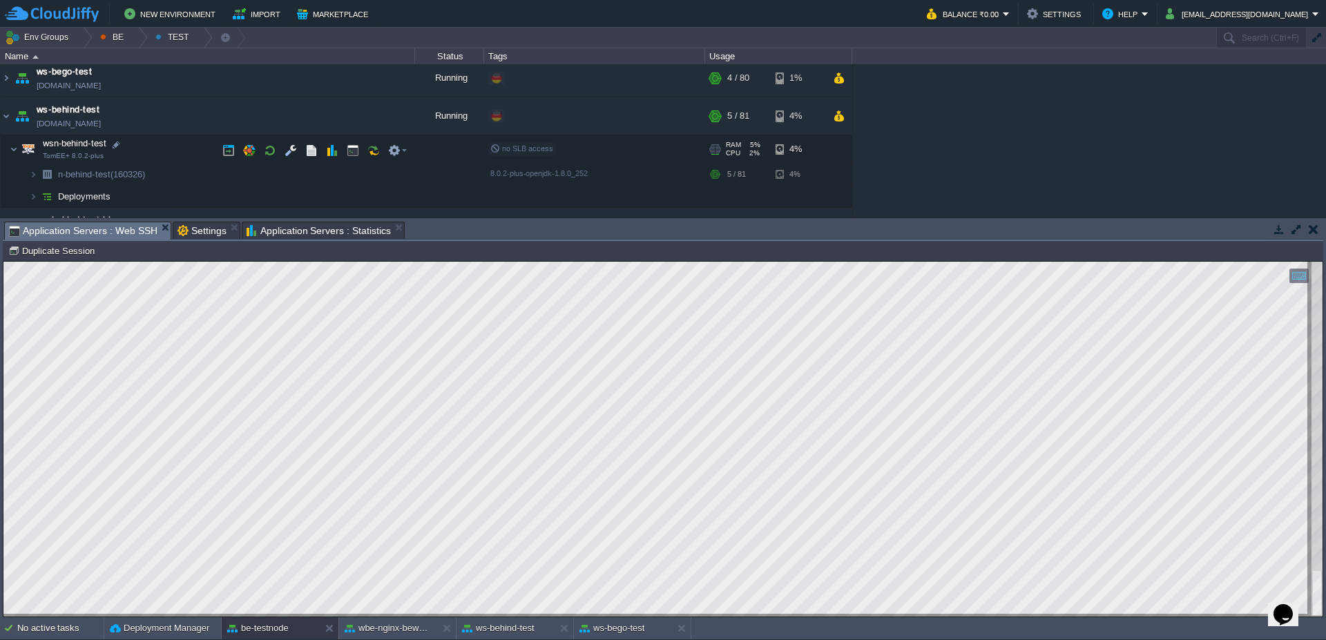
scroll to position [109, 0]
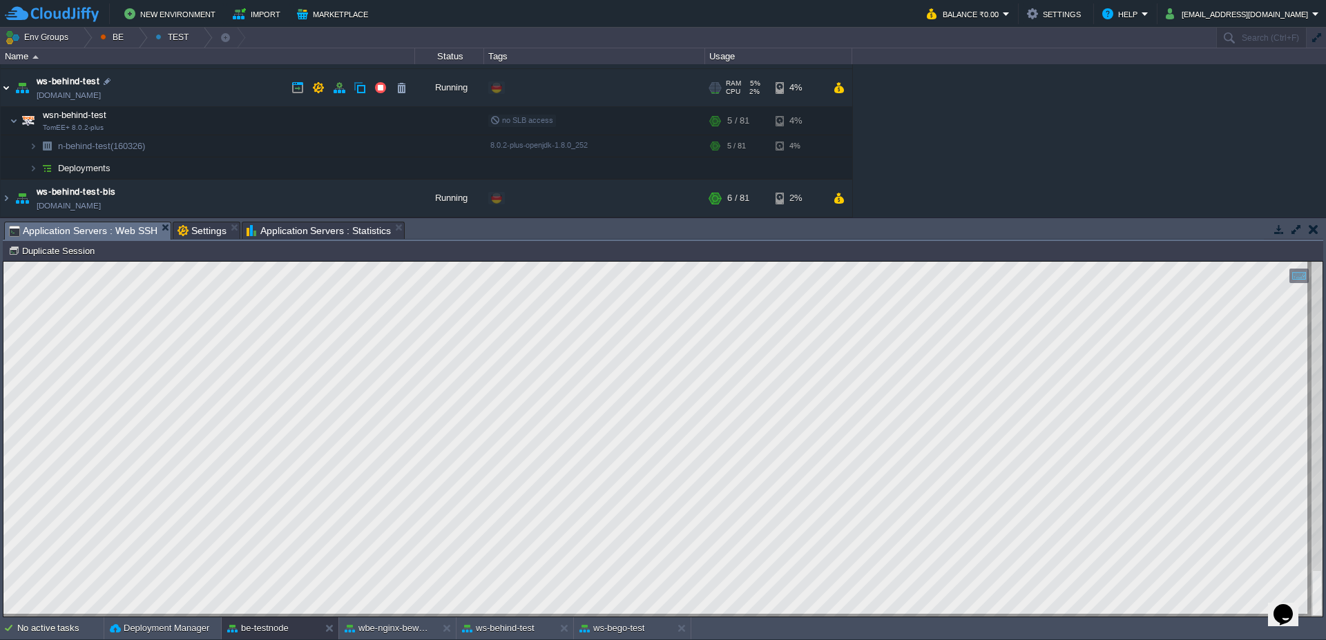
click at [6, 91] on img at bounding box center [6, 87] width 11 height 37
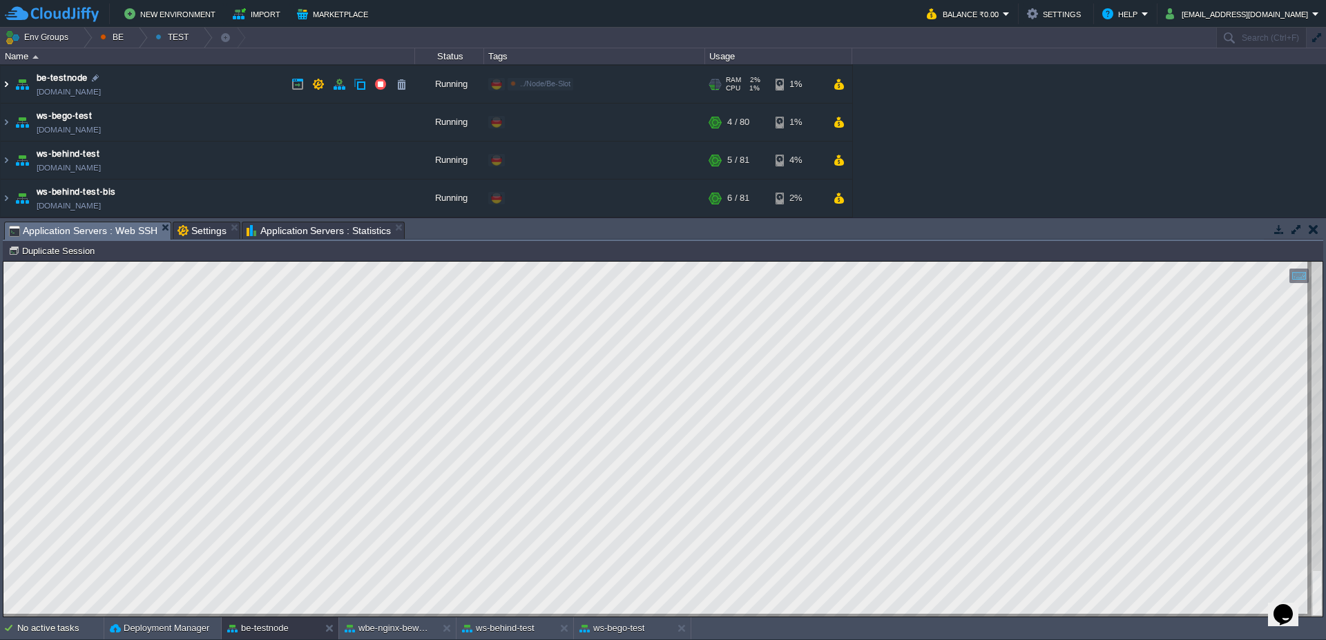
scroll to position [37, 0]
click at [142, 41] on div at bounding box center [138, 38] width 19 height 20
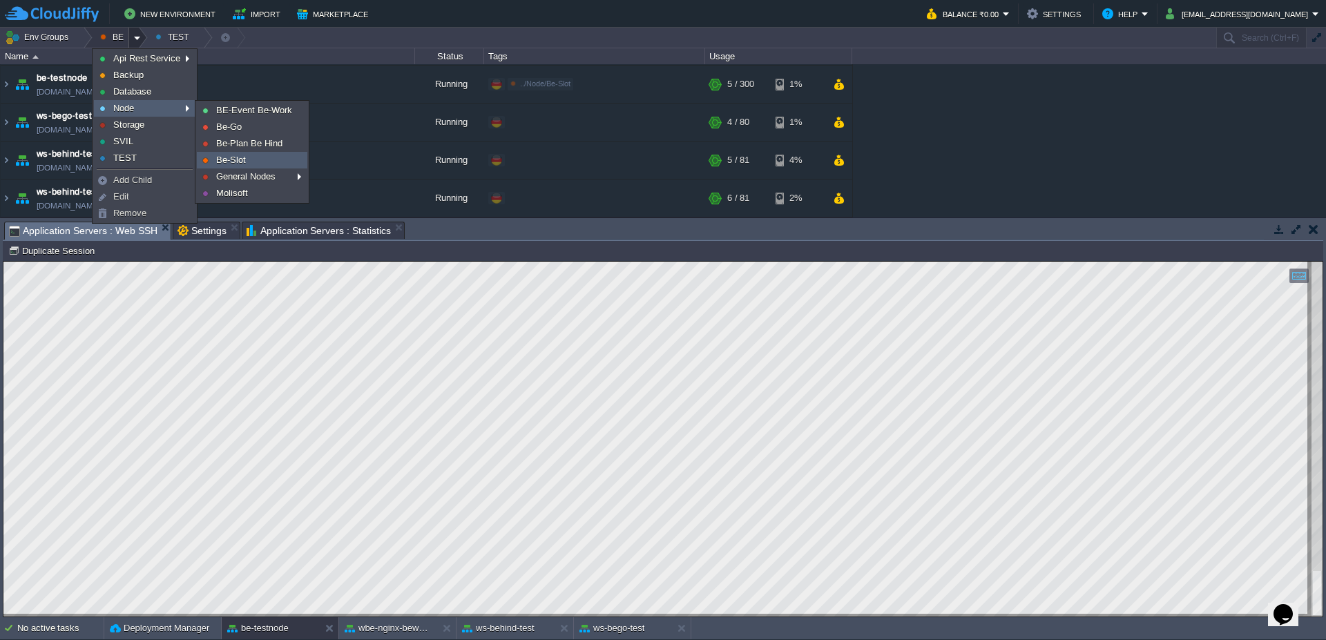
click at [231, 155] on span "Be-Slot" at bounding box center [231, 160] width 30 height 10
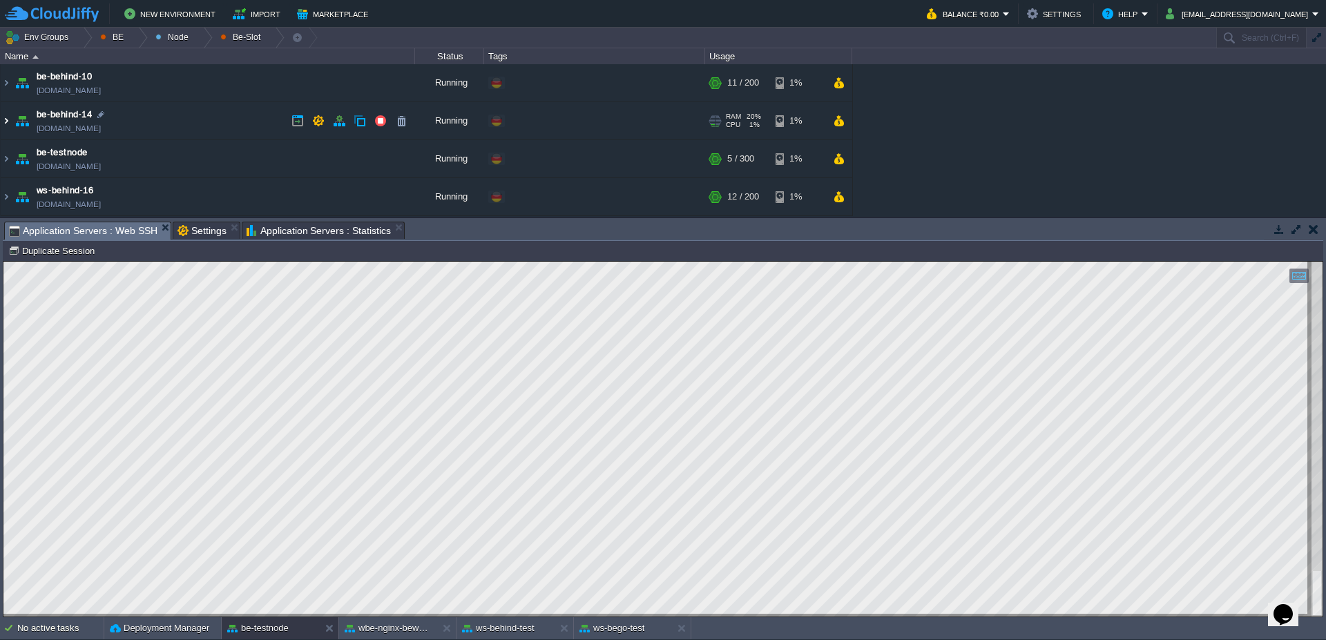
click at [1, 123] on img at bounding box center [6, 120] width 11 height 37
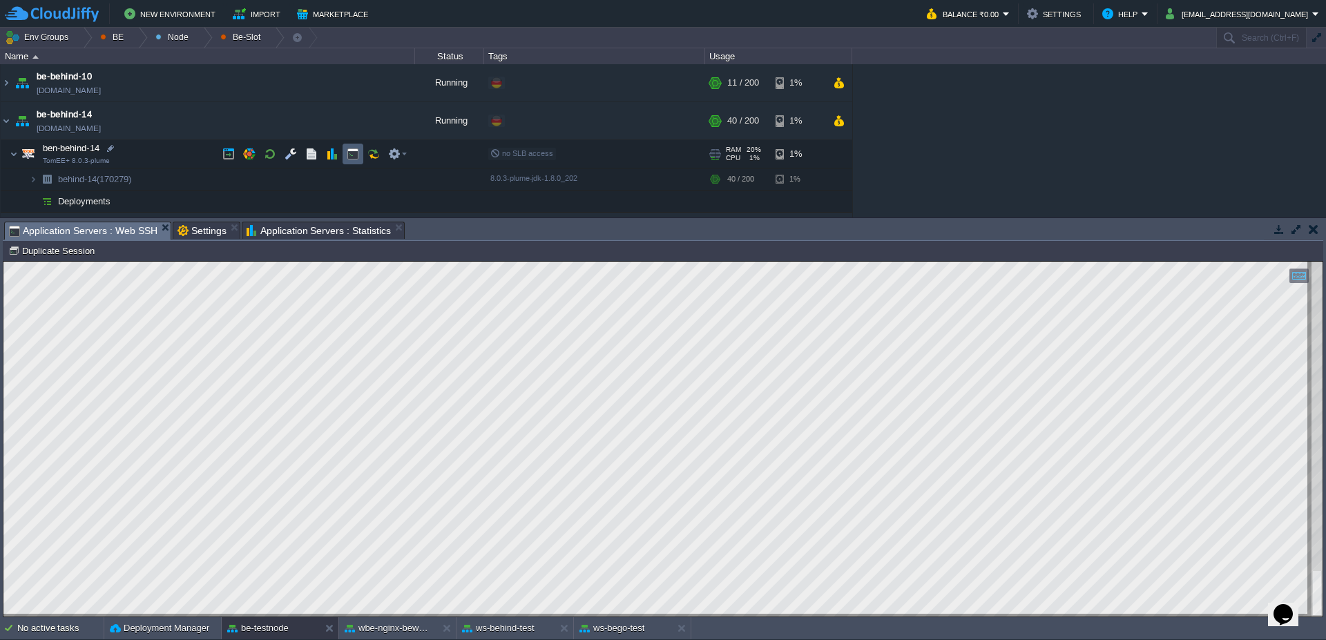
click at [344, 153] on td at bounding box center [353, 154] width 21 height 21
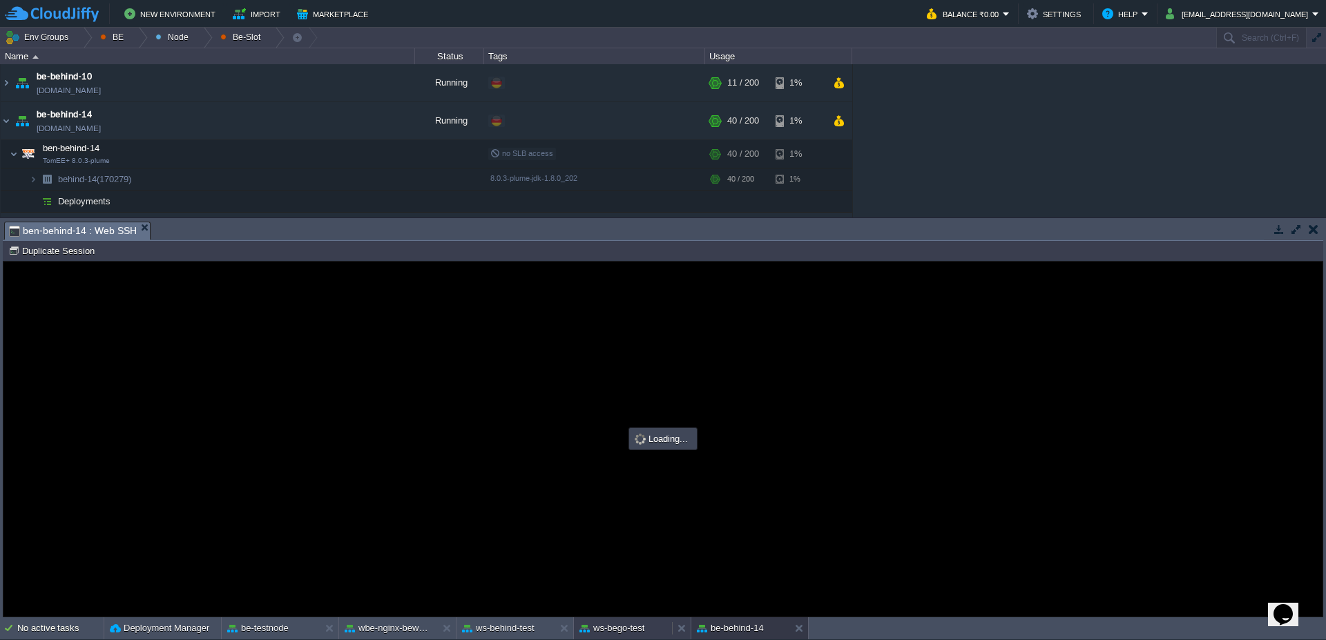
type input "#000000"
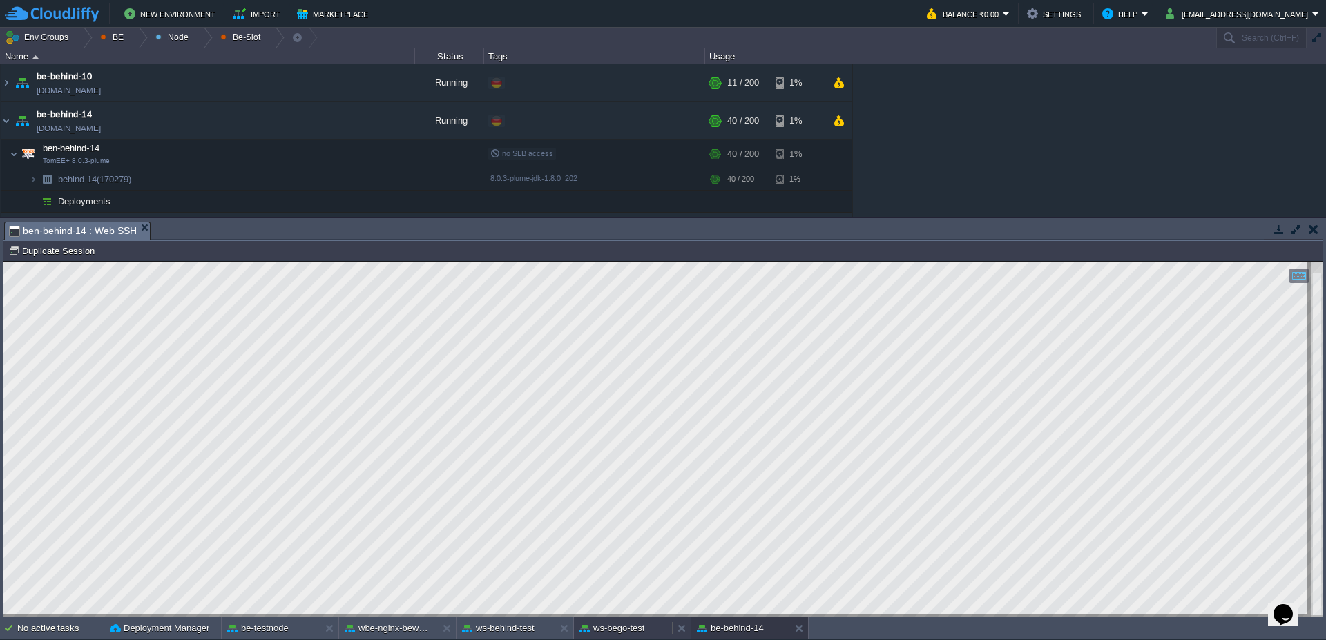
click at [620, 629] on button "ws-bego-test" at bounding box center [612, 629] width 65 height 14
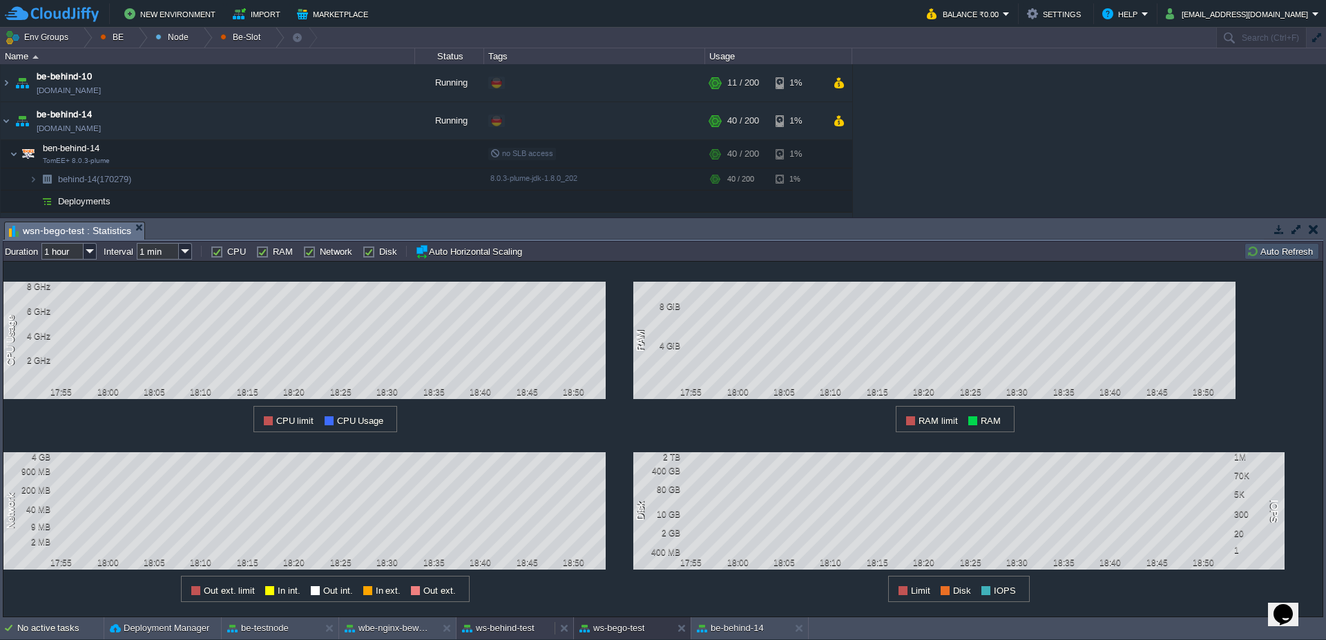
click at [493, 626] on button "ws-behind-test" at bounding box center [498, 629] width 73 height 14
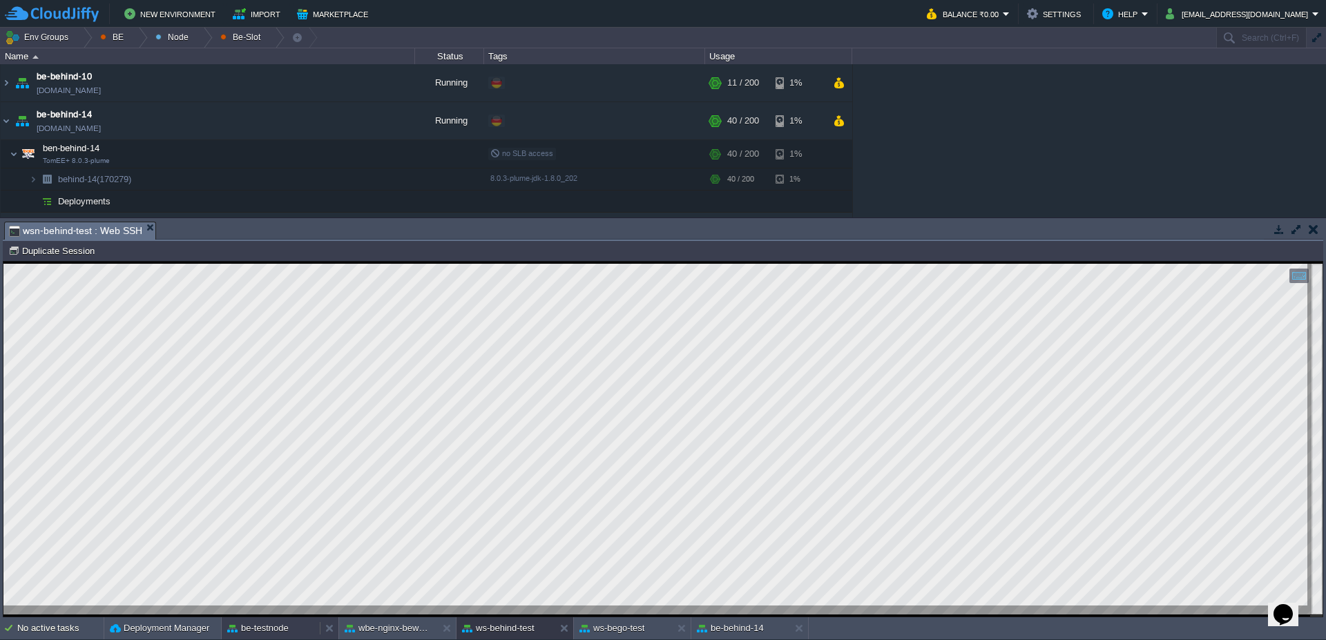
click at [267, 628] on button "be-testnode" at bounding box center [257, 629] width 61 height 14
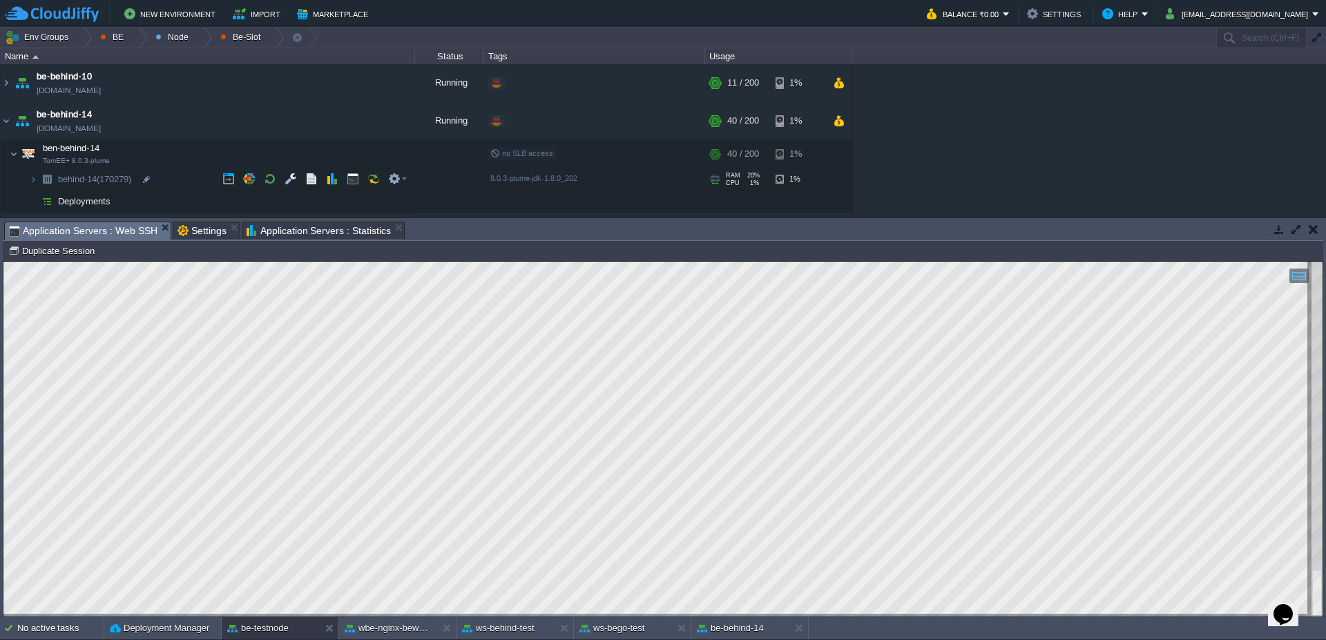
scroll to position [1, 688]
type textarea "~ ~ ~ NOTE: Picked up JDK_JAVA_OPTIONS: --add-opens=java.base/java.lang=ALL-UNN…"
click at [282, 231] on span "Application Servers : Statistics" at bounding box center [319, 230] width 145 height 17
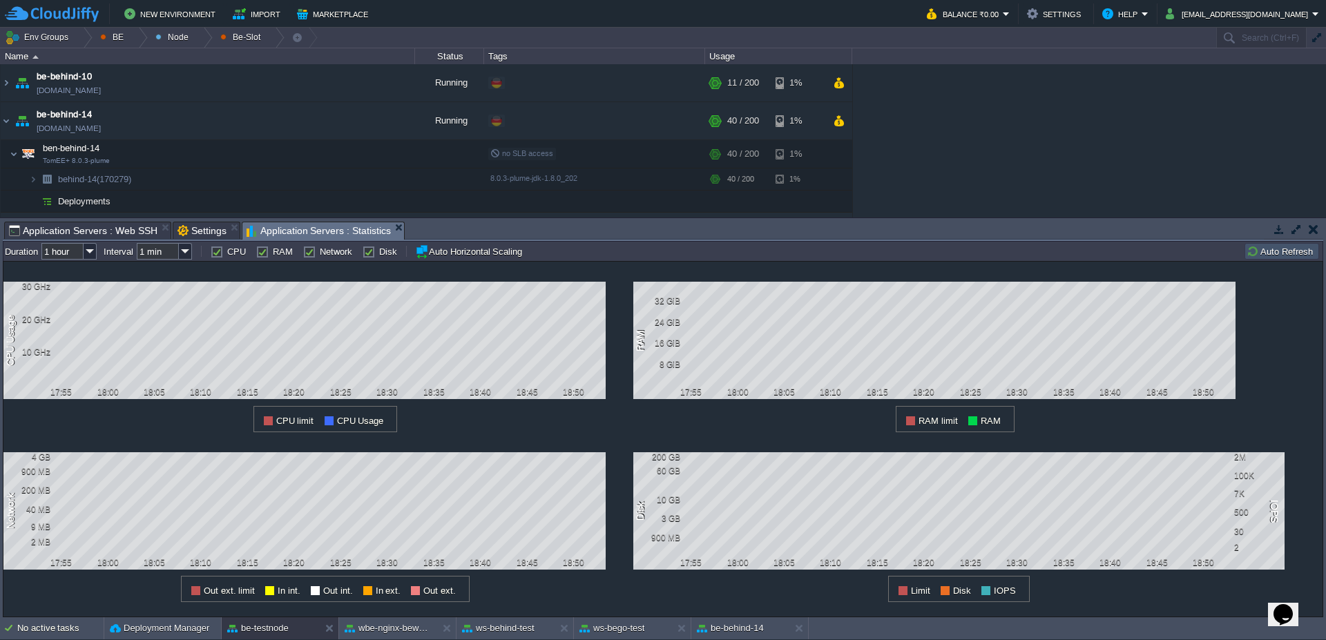
click at [1288, 251] on button "Auto Refresh" at bounding box center [1282, 251] width 70 height 12
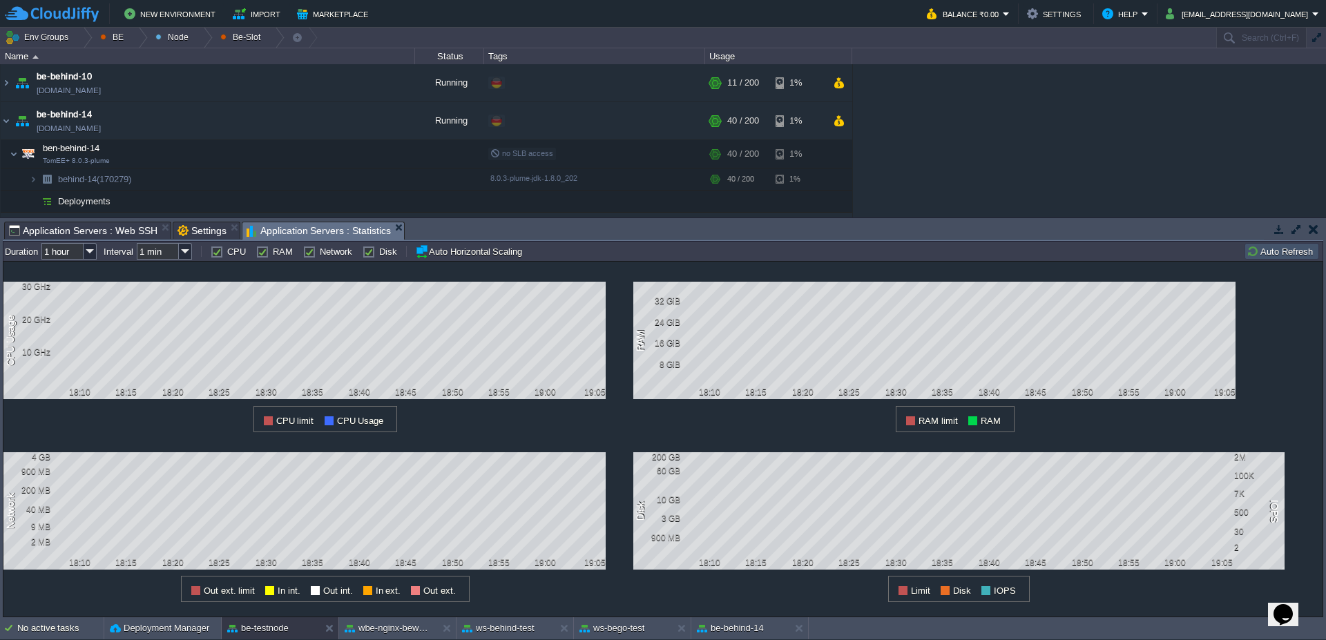
click at [1268, 252] on button "Auto Refresh" at bounding box center [1282, 251] width 70 height 12
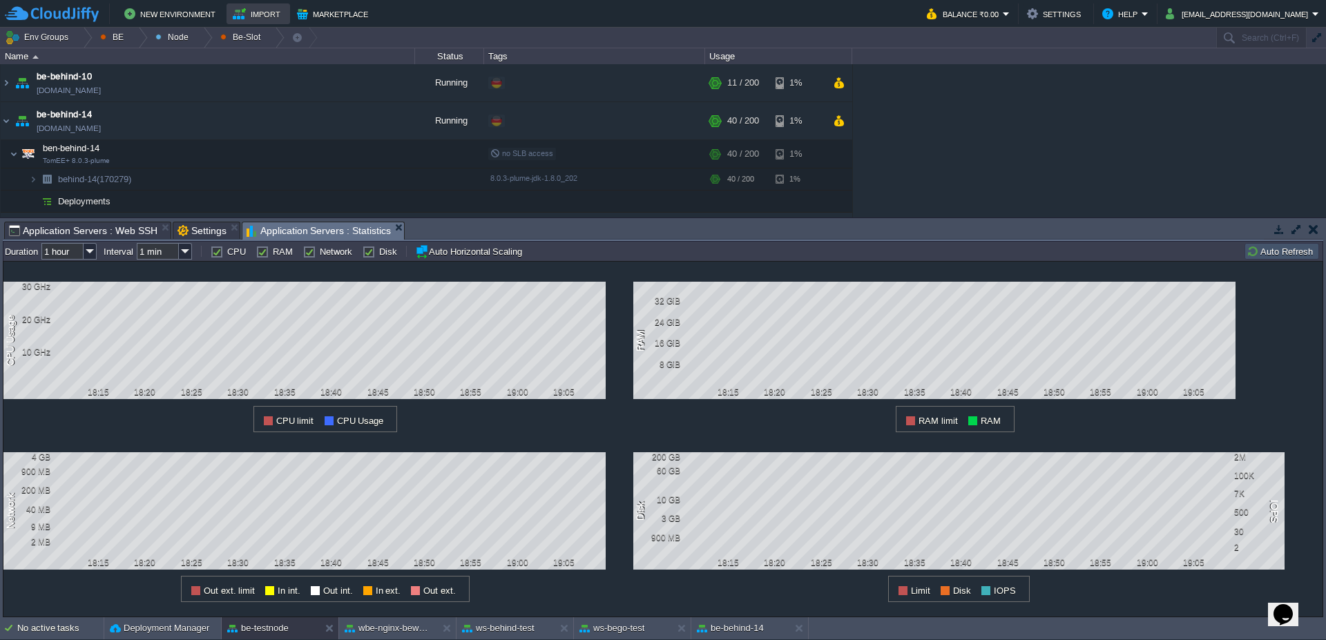
click at [268, 17] on button "Import" at bounding box center [259, 14] width 52 height 17
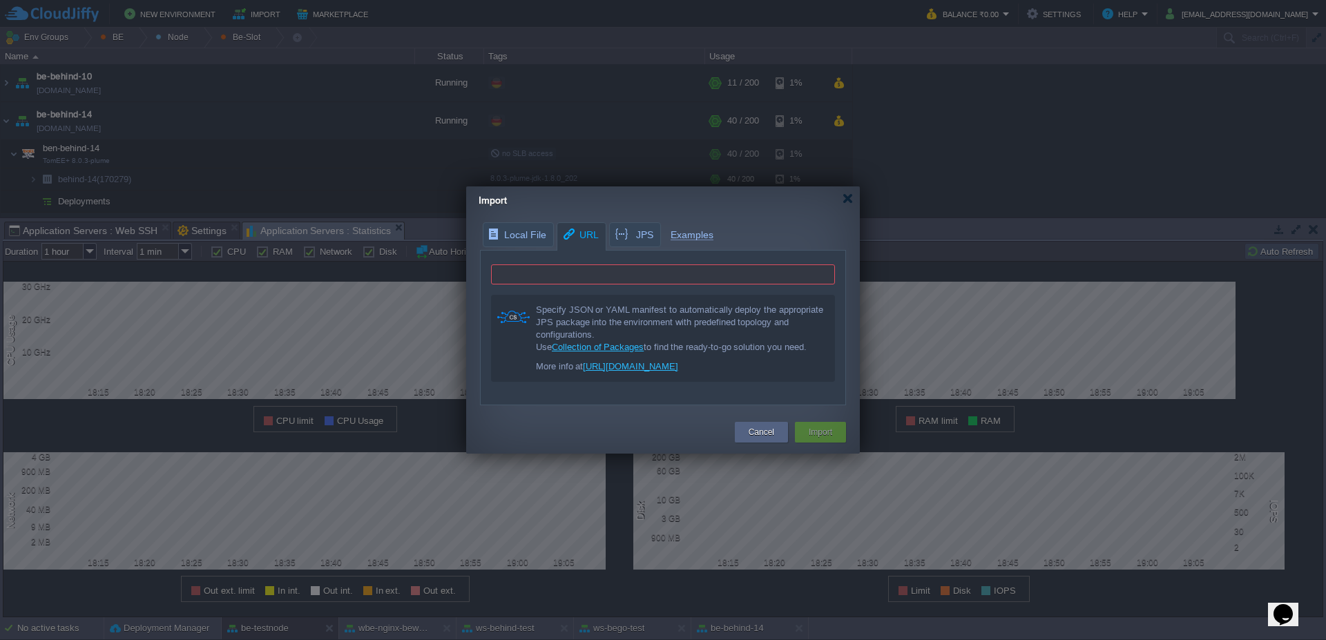
click at [606, 273] on input "text" at bounding box center [663, 275] width 344 height 20
paste input "https://github.com/jelastic-jps/java-memory-agent/blob/master/manifest.jps"
type input "https://github.com/jelastic-jps/java-memory-agent/blob/master/manifest.jps"
click at [823, 430] on button "Import" at bounding box center [820, 433] width 23 height 14
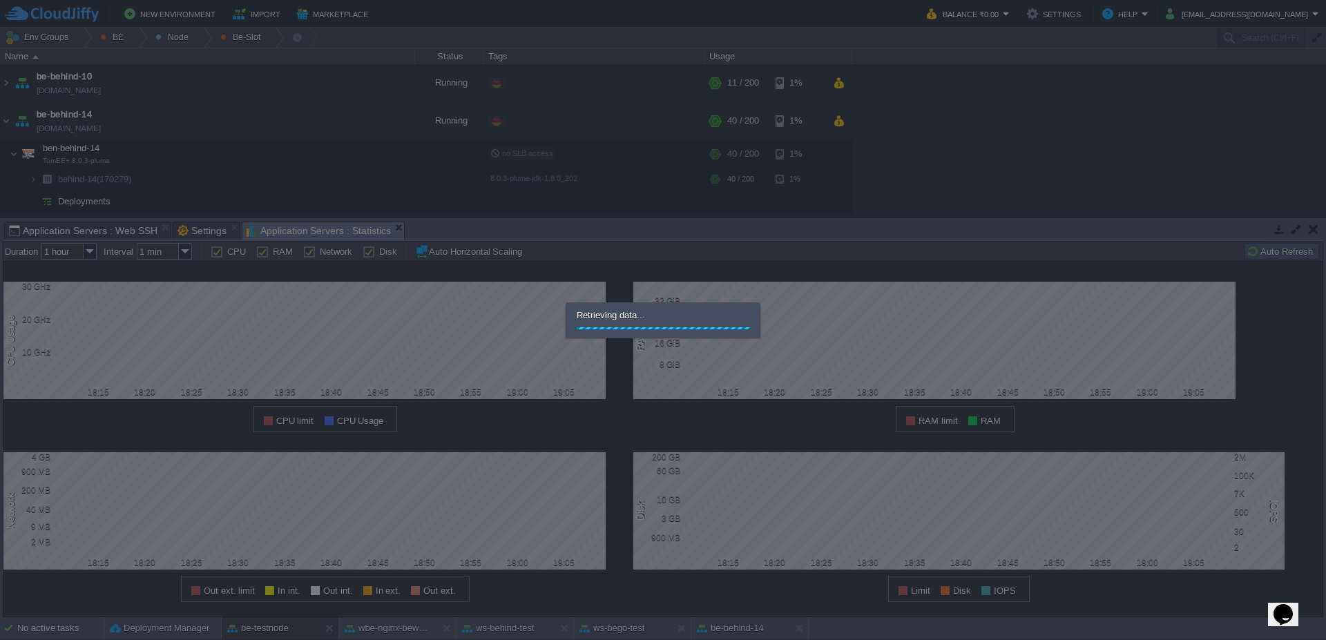
scroll to position [0, 0]
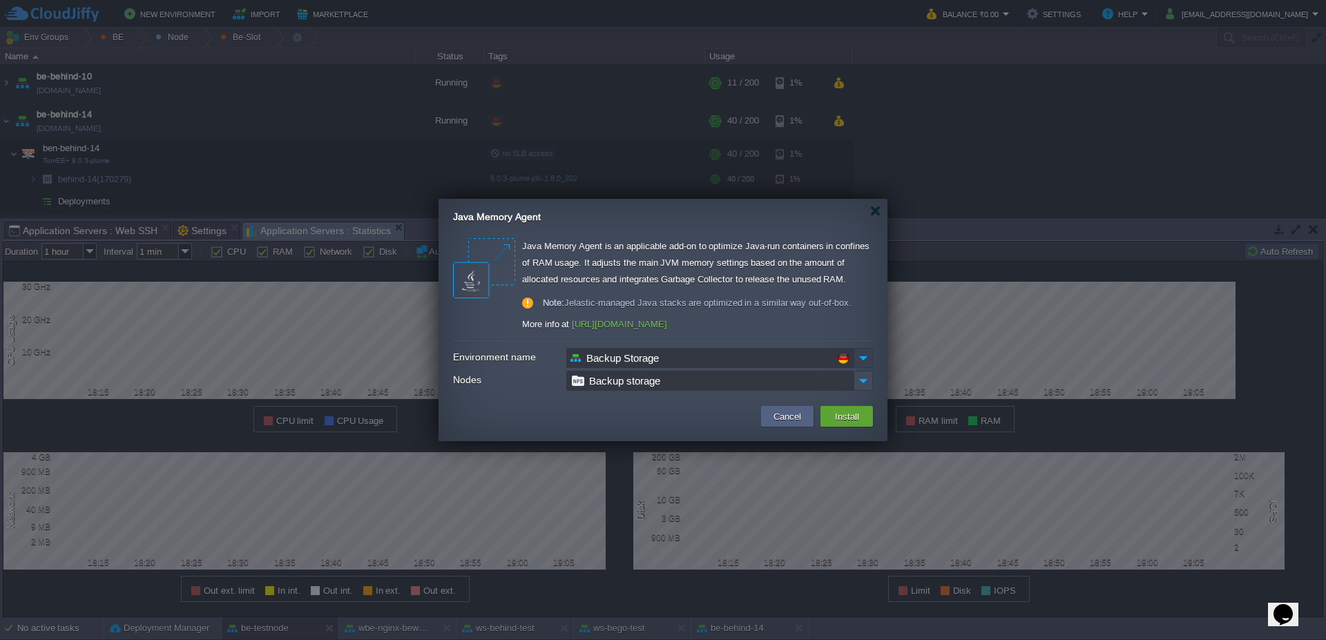
click at [863, 359] on img at bounding box center [863, 358] width 19 height 20
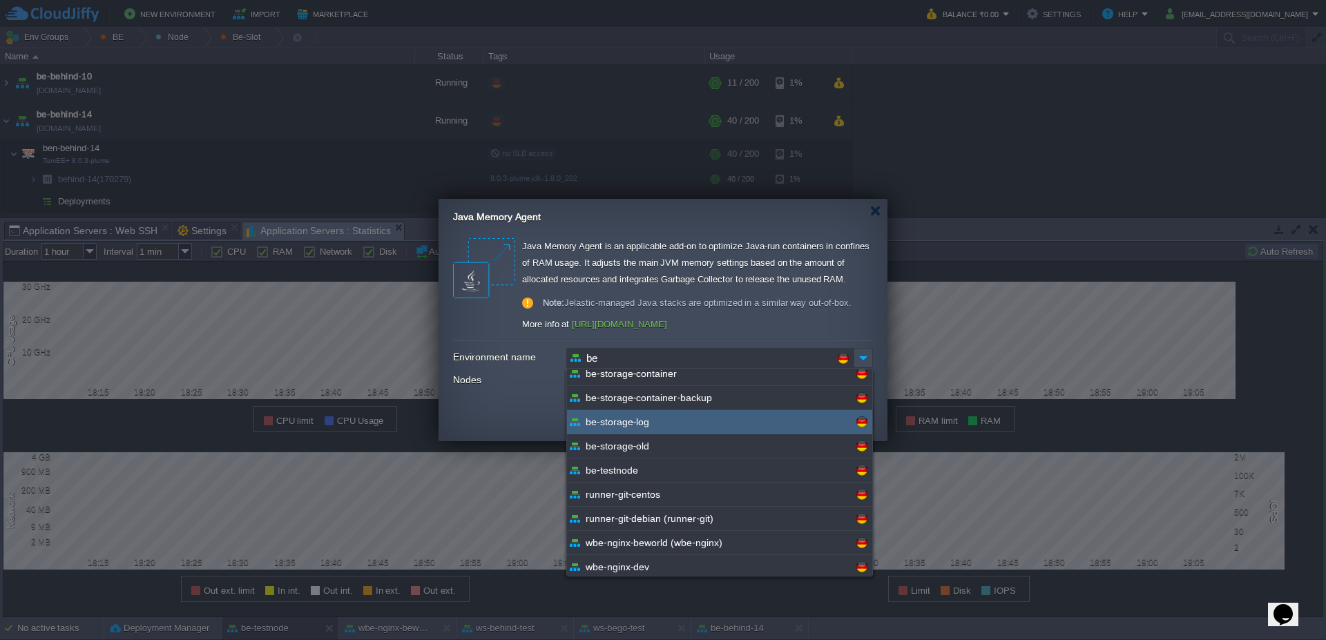
scroll to position [332, 0]
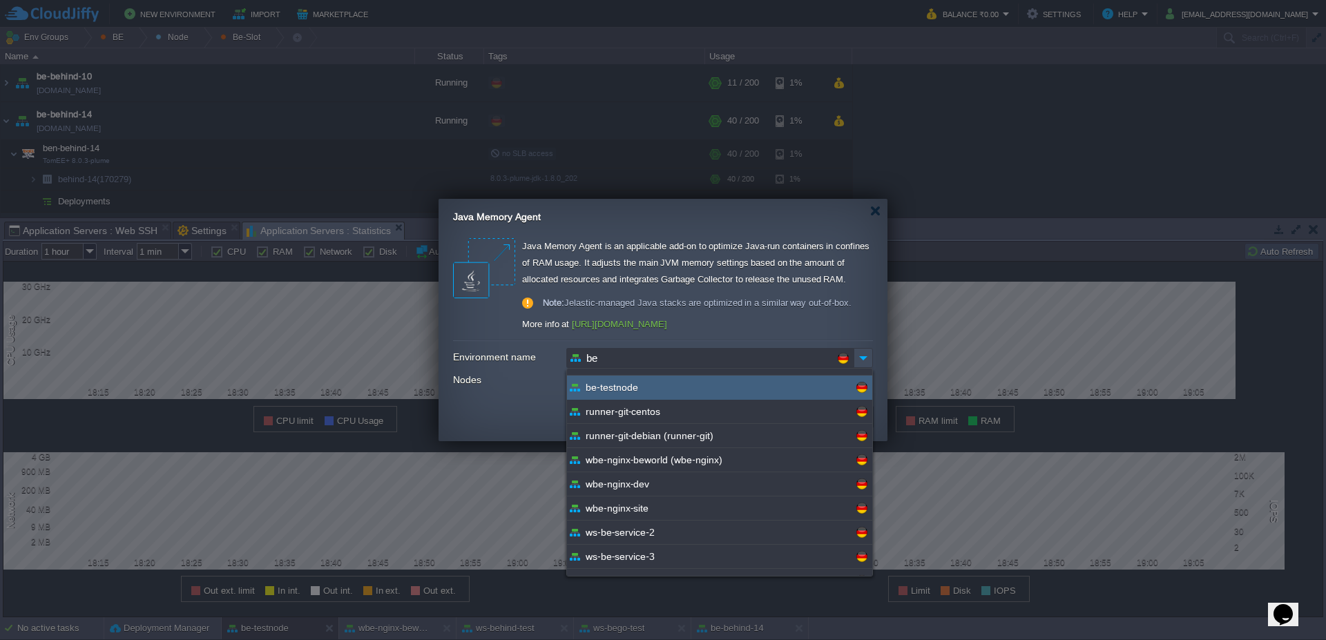
click at [714, 395] on div "be-testnode" at bounding box center [719, 388] width 305 height 24
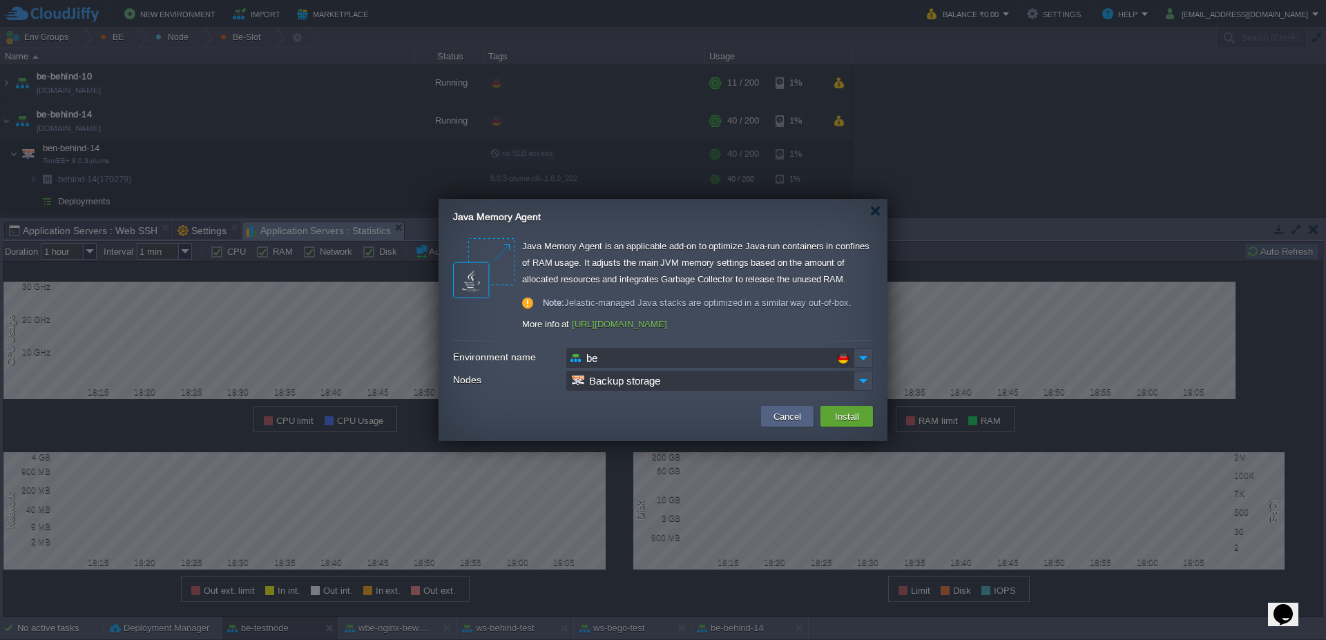
type input "be-testnode"
type input "Application Servers"
click at [863, 382] on img at bounding box center [863, 381] width 19 height 20
click at [849, 417] on button "Install" at bounding box center [847, 416] width 32 height 17
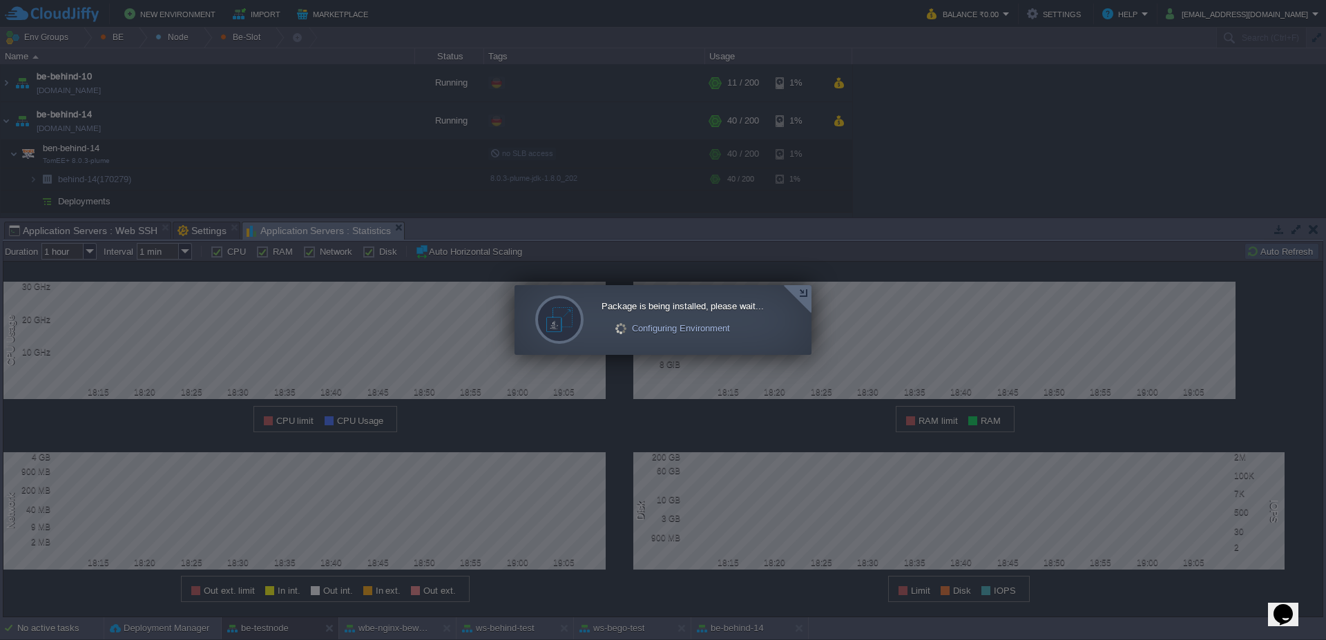
click at [807, 296] on div at bounding box center [797, 299] width 28 height 28
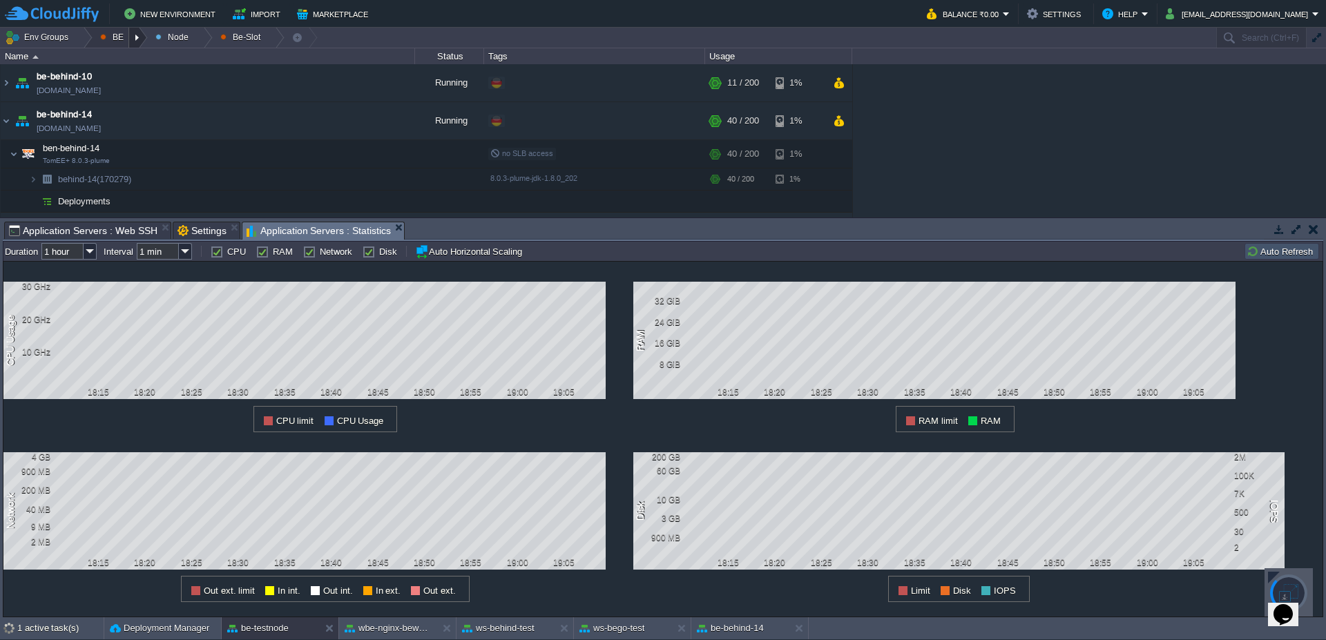
click at [142, 37] on div at bounding box center [138, 38] width 19 height 20
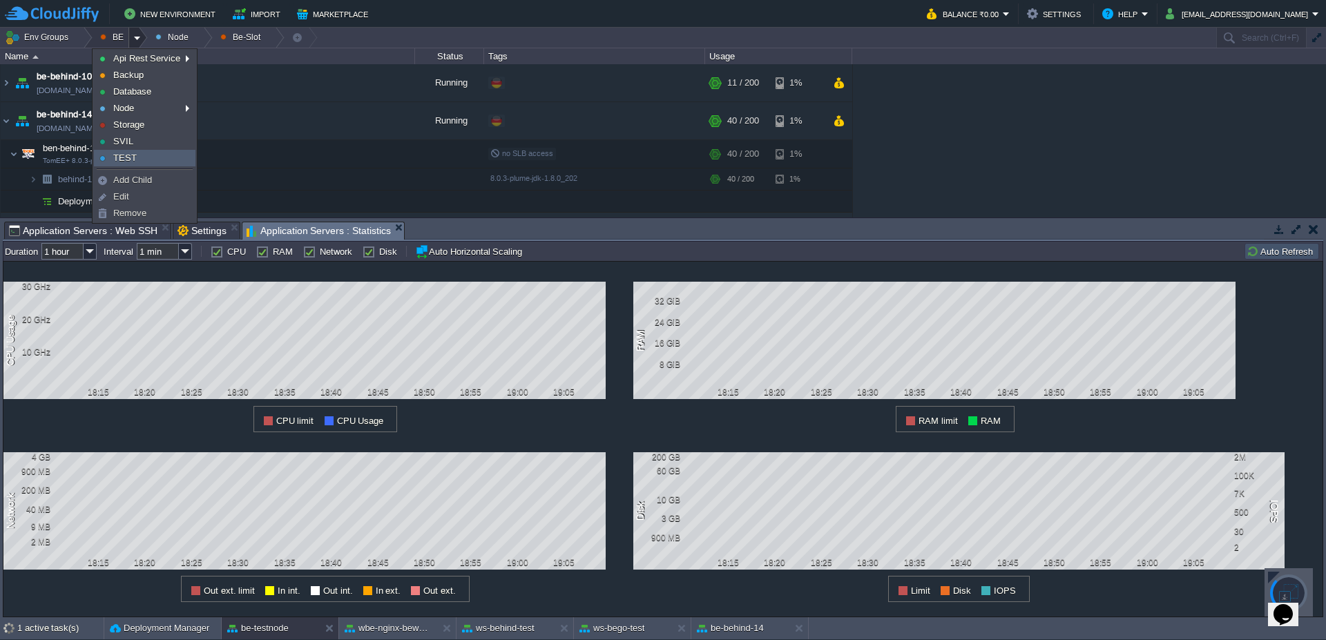
click at [149, 157] on link "TEST" at bounding box center [145, 158] width 100 height 15
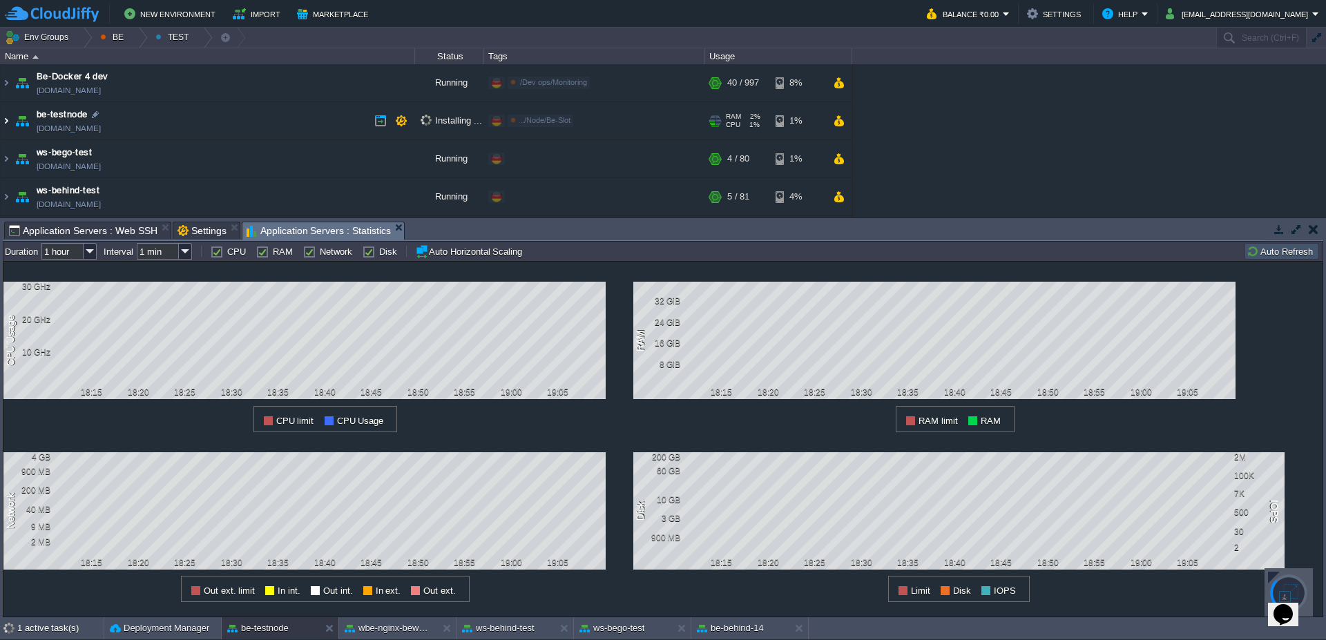
click at [1, 120] on img at bounding box center [6, 120] width 11 height 37
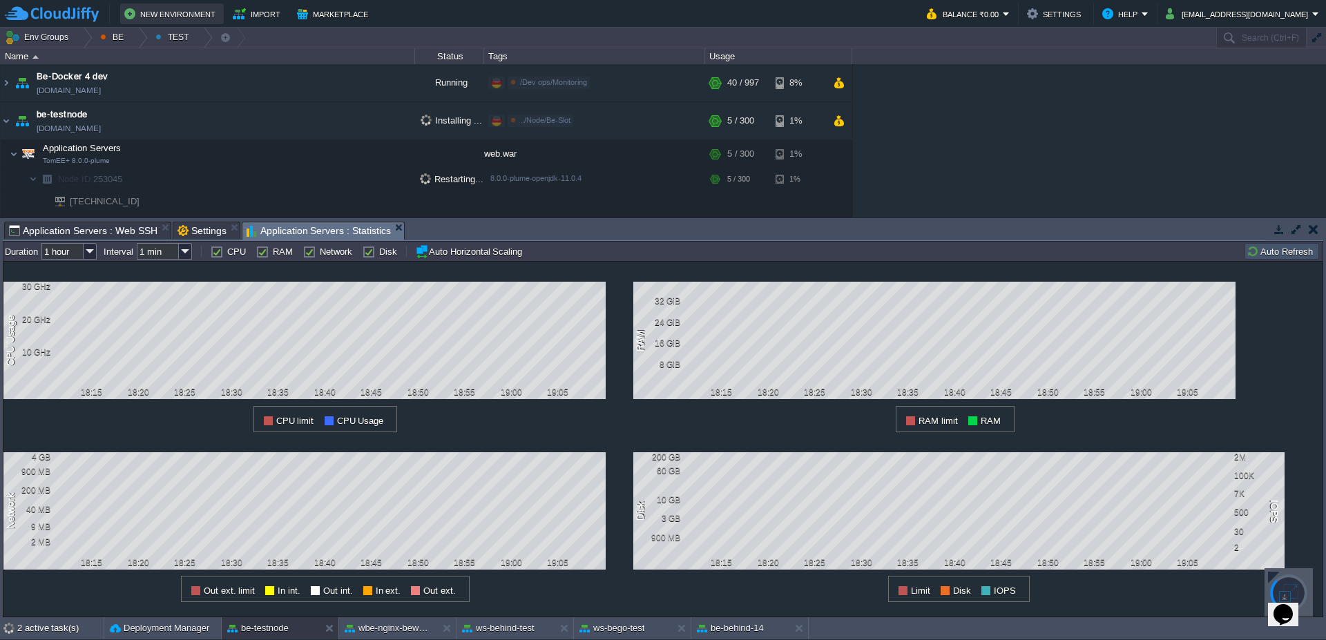
click at [193, 14] on button "New Environment" at bounding box center [171, 14] width 95 height 17
click at [267, 15] on button "Import" at bounding box center [259, 14] width 52 height 17
click at [363, 10] on button "Marketplace" at bounding box center [334, 14] width 75 height 17
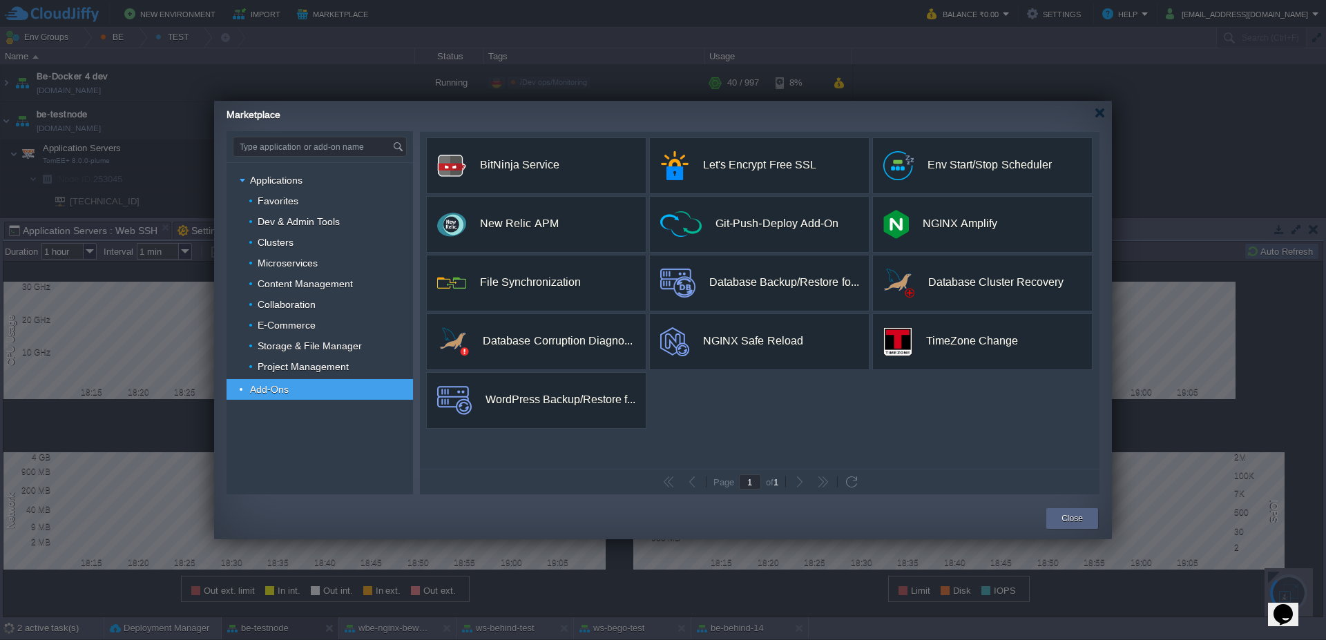
click at [303, 388] on div "Add-Ons" at bounding box center [320, 389] width 187 height 21
click at [282, 140] on input "text" at bounding box center [312, 146] width 159 height 19
paste input "https://github.com/jelastic-jps/java-memory-agent/blob/master/manifest.jps"
type input "https://github.com/jelastic-jps/java-memory-agent/blob/master/manifest.jps"
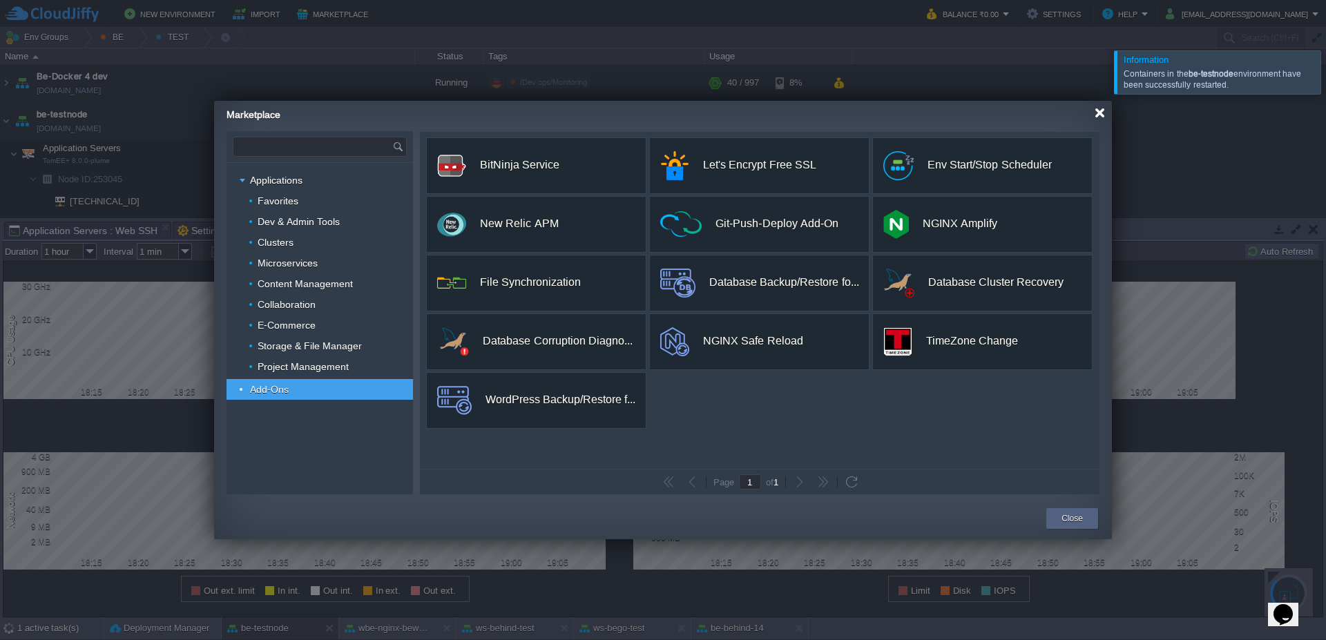
click at [1102, 118] on div "Marketplace" at bounding box center [670, 113] width 886 height 24
click at [1097, 115] on div at bounding box center [1100, 113] width 10 height 10
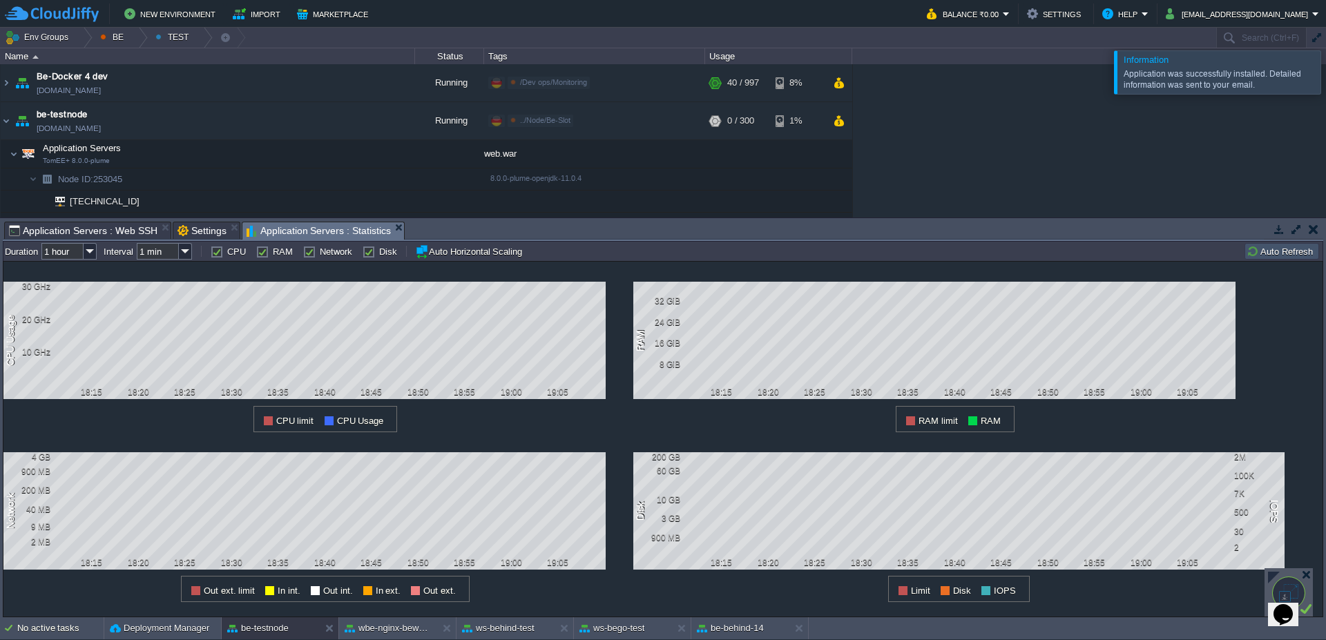
click at [1279, 256] on button "Auto Refresh" at bounding box center [1282, 251] width 70 height 12
click at [1279, 252] on button "Auto Refresh" at bounding box center [1282, 251] width 70 height 12
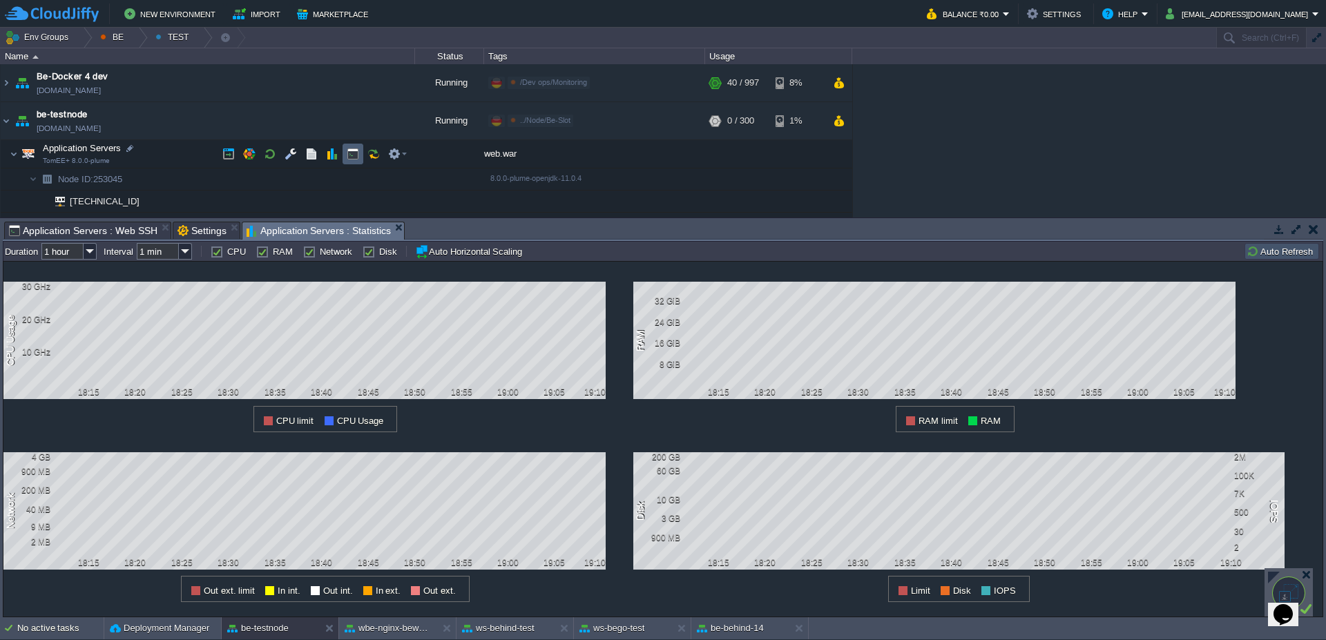
click at [361, 153] on td at bounding box center [353, 154] width 21 height 21
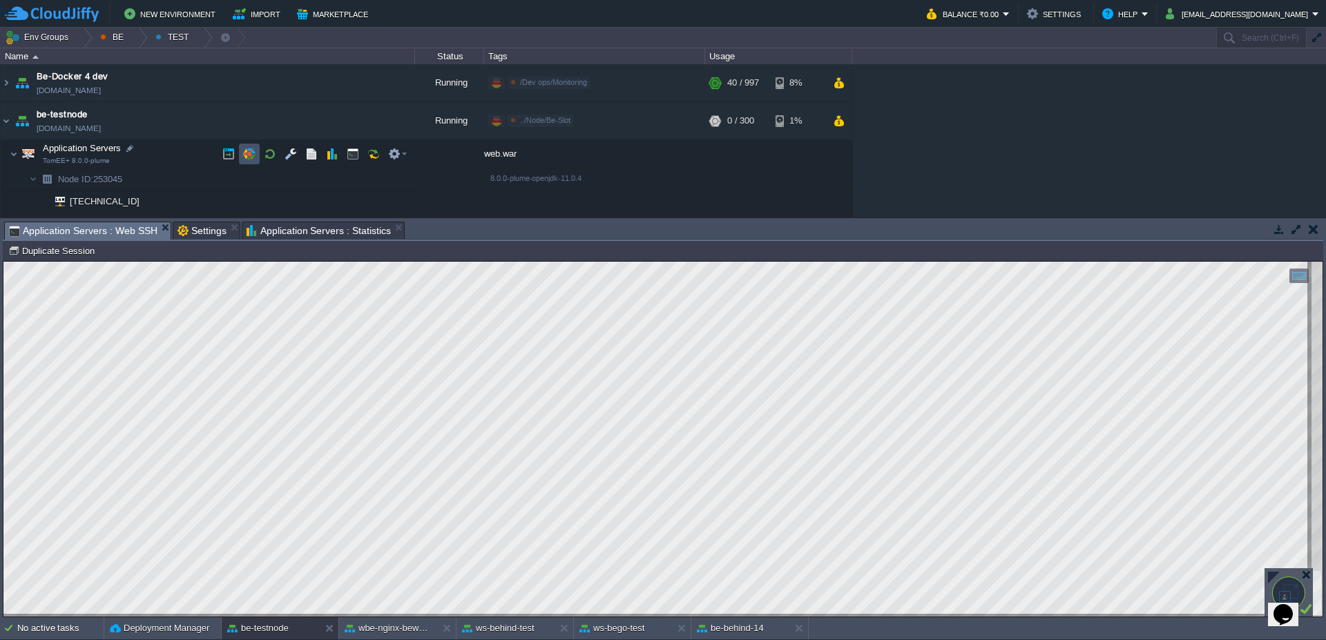
click at [251, 151] on button "button" at bounding box center [249, 154] width 12 height 12
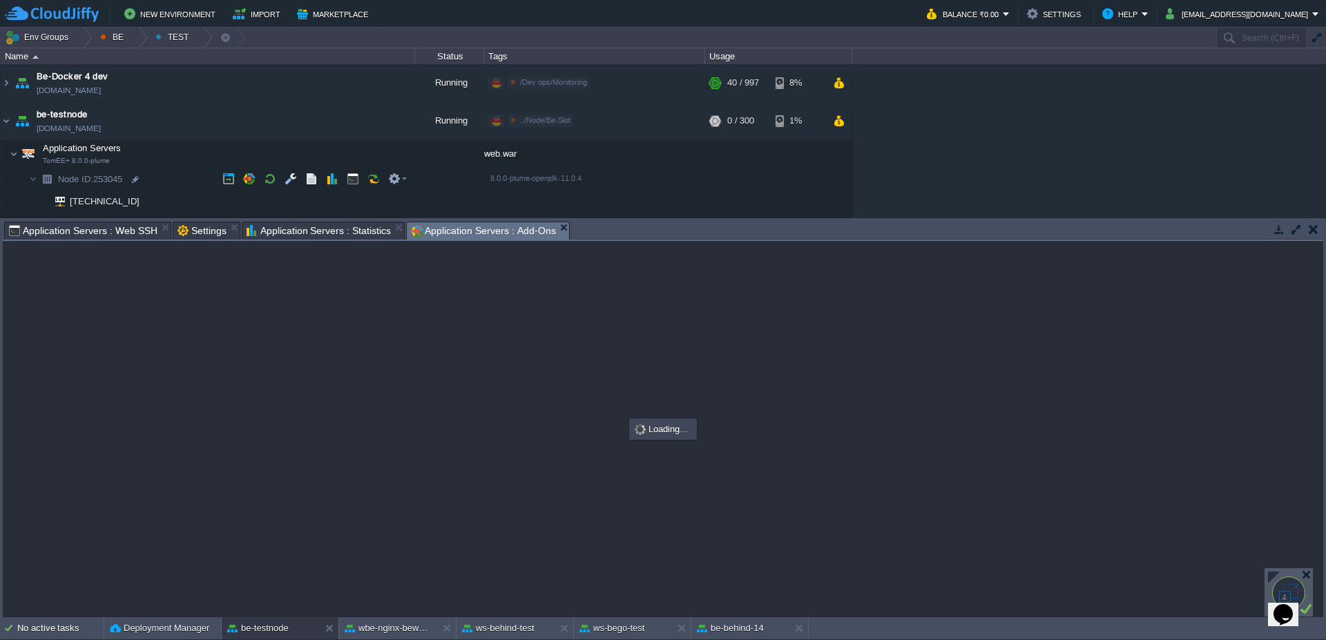
click at [25, 182] on span at bounding box center [15, 179] width 28 height 10
click at [5, 154] on span at bounding box center [5, 154] width 9 height 10
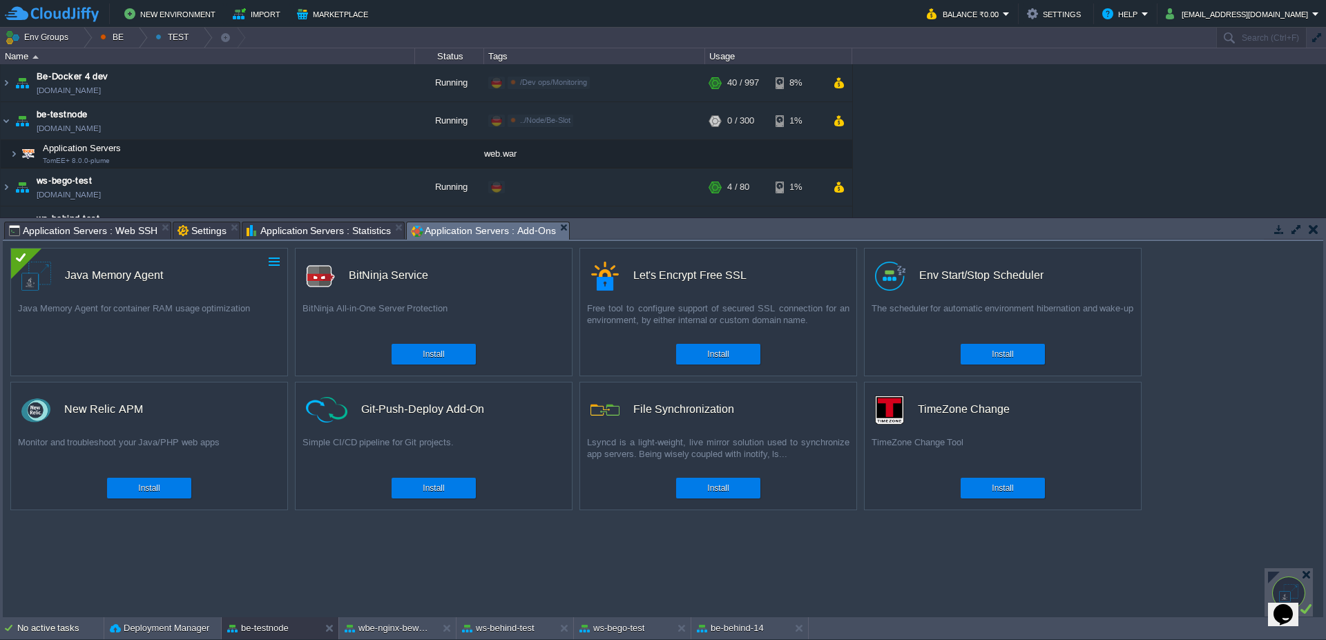
click at [276, 258] on button "button" at bounding box center [274, 262] width 12 height 12
click at [345, 153] on td at bounding box center [353, 154] width 21 height 21
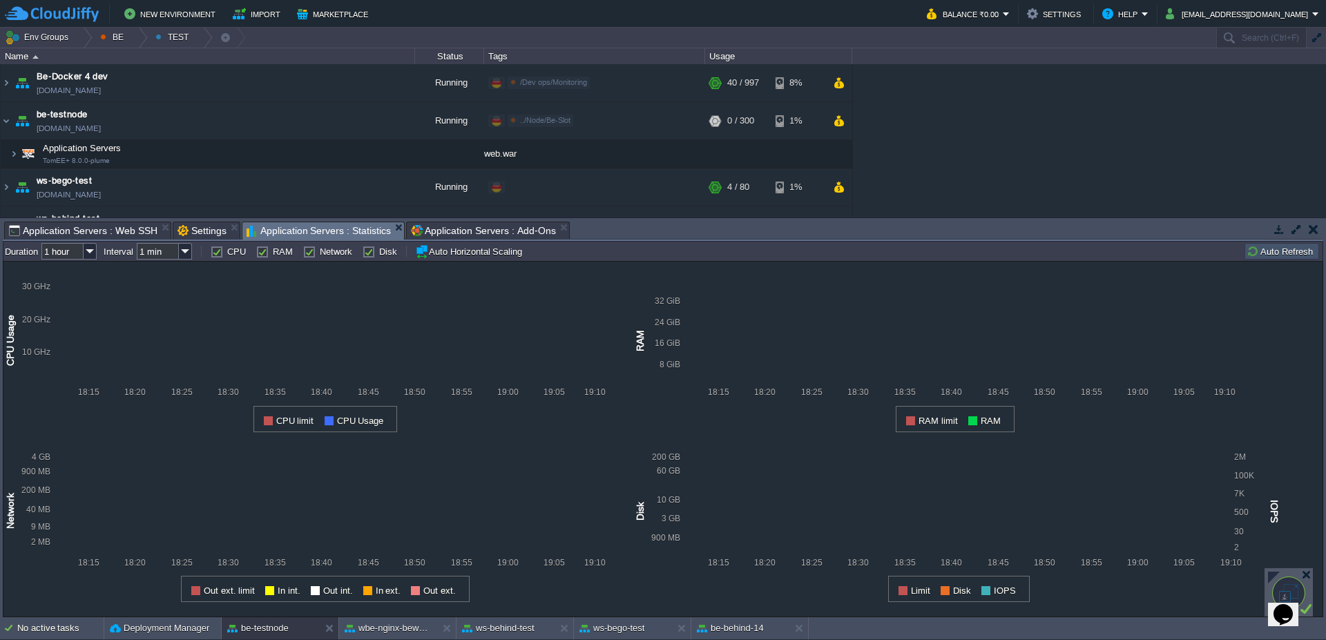
click at [329, 230] on span "Application Servers : Statistics" at bounding box center [319, 230] width 145 height 17
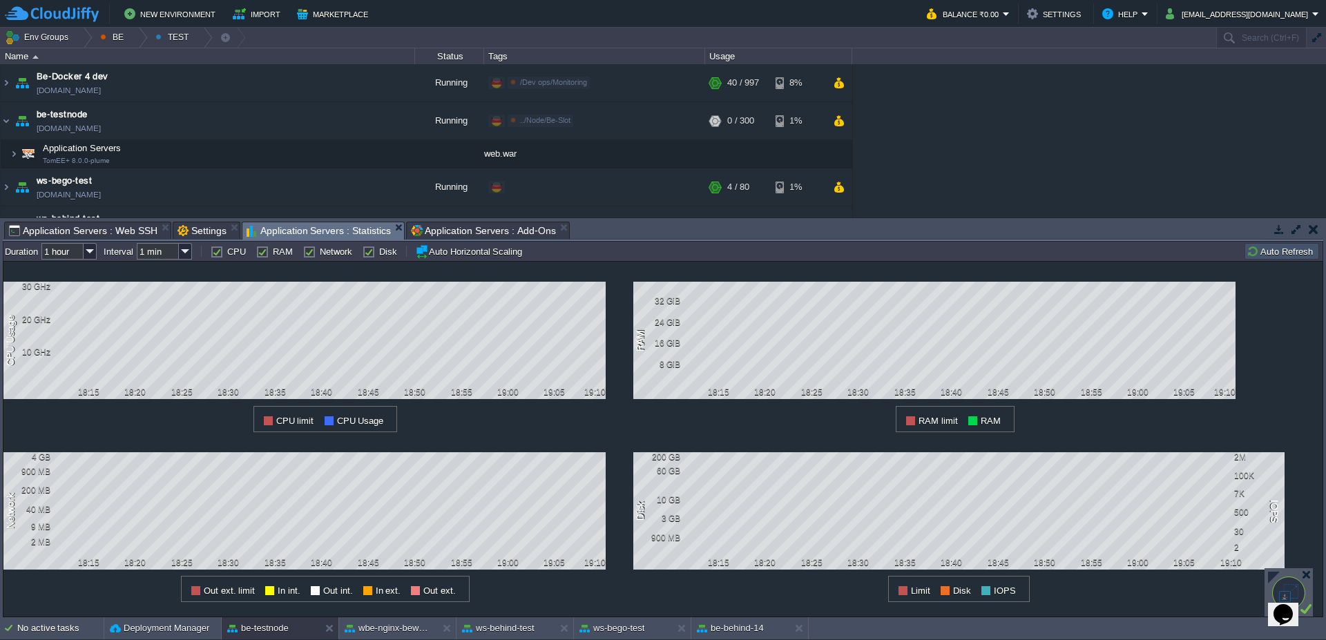
click at [1266, 246] on button "Auto Refresh" at bounding box center [1282, 251] width 70 height 12
click at [1273, 245] on td "Auto Refresh" at bounding box center [1282, 251] width 75 height 17
click at [1274, 245] on td "Auto Refresh" at bounding box center [1282, 251] width 75 height 17
click at [1280, 253] on button "Auto Refresh" at bounding box center [1282, 251] width 70 height 12
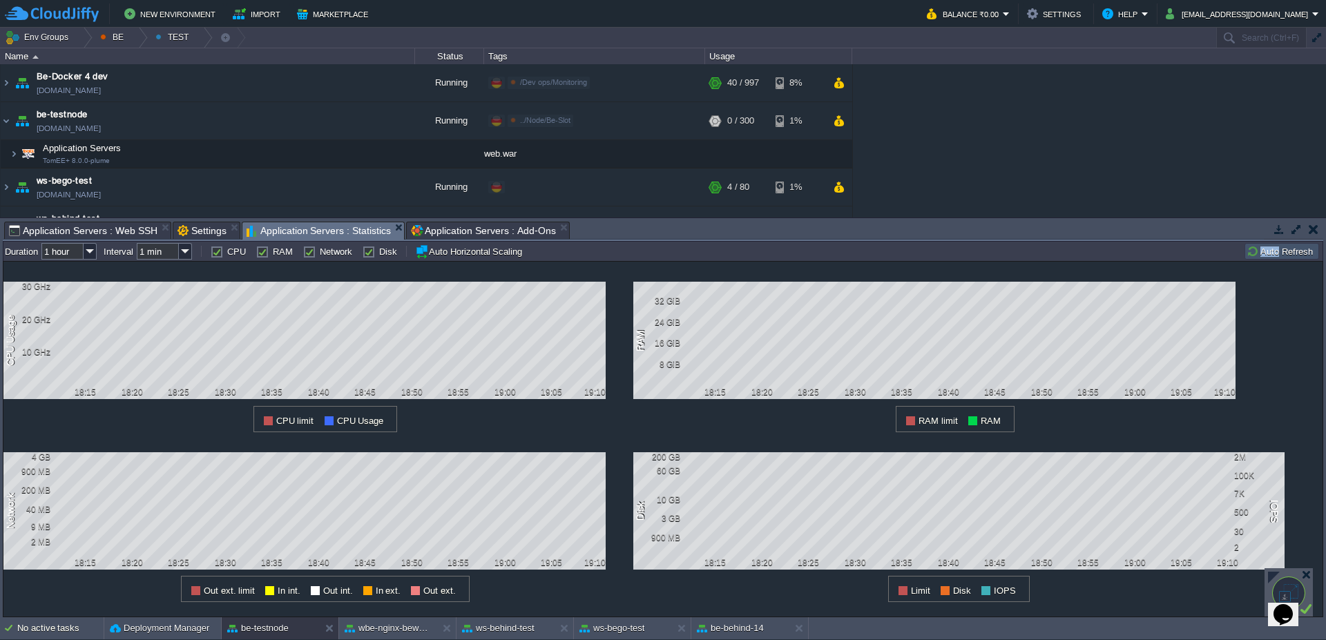
click at [1280, 253] on button "Auto Refresh" at bounding box center [1282, 251] width 70 height 12
click at [1308, 577] on div at bounding box center [1306, 575] width 10 height 10
click at [1279, 256] on button "Auto Refresh" at bounding box center [1282, 251] width 70 height 12
click at [1280, 244] on td "Auto Refresh" at bounding box center [1282, 251] width 75 height 17
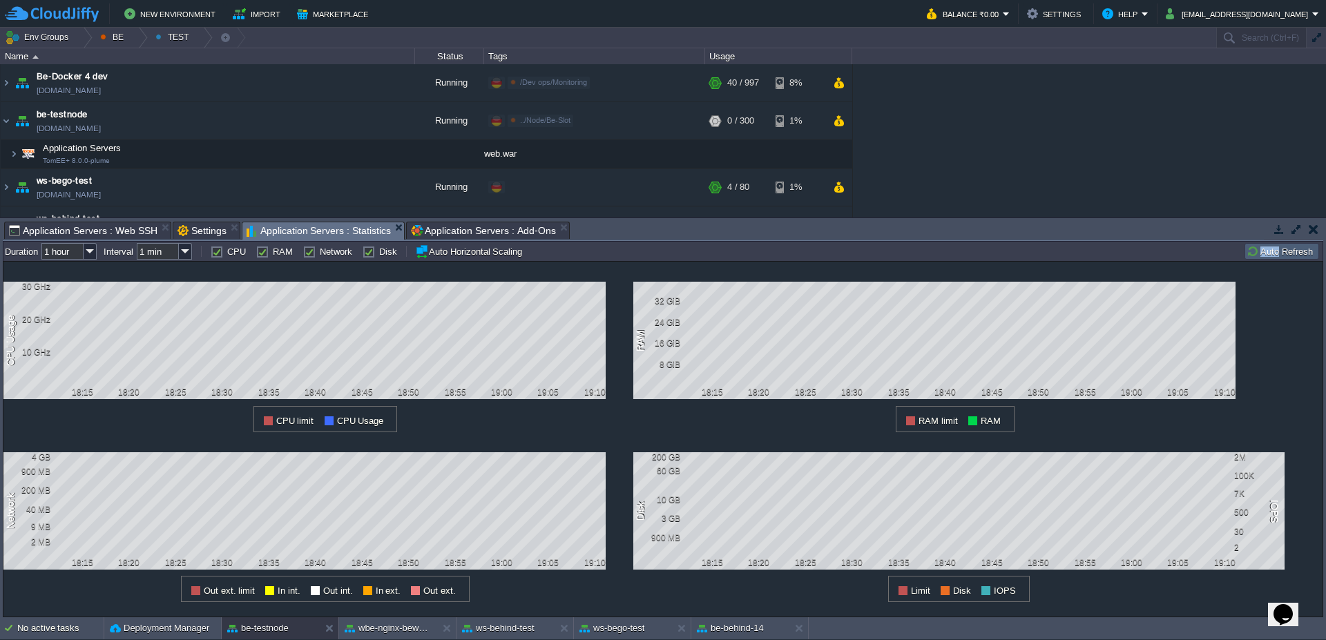
click at [1282, 245] on td "Auto Refresh" at bounding box center [1282, 251] width 75 height 17
click at [1272, 252] on button "Auto Refresh" at bounding box center [1282, 251] width 70 height 12
